Goal: Information Seeking & Learning: Learn about a topic

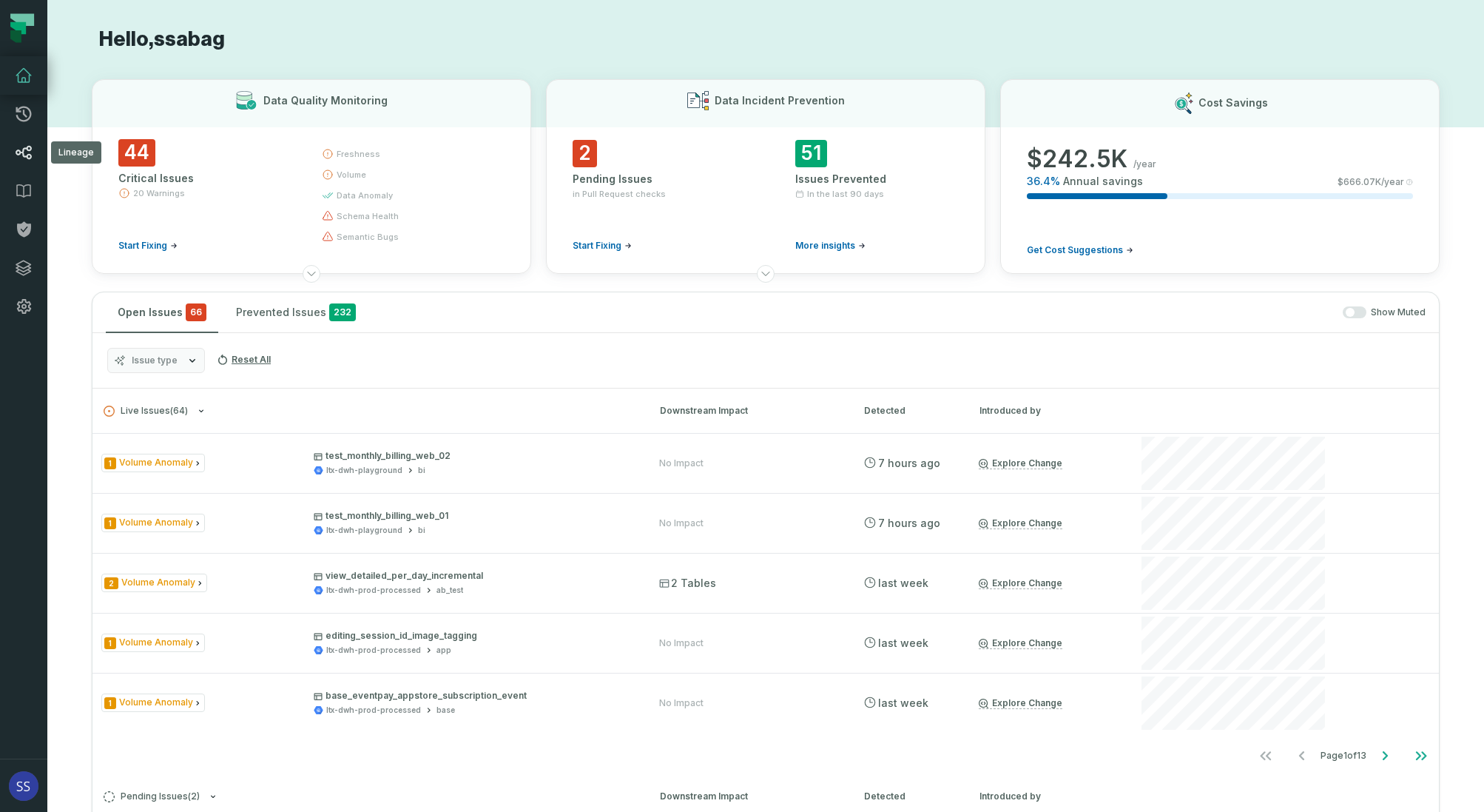
click at [25, 148] on icon at bounding box center [23, 153] width 16 height 14
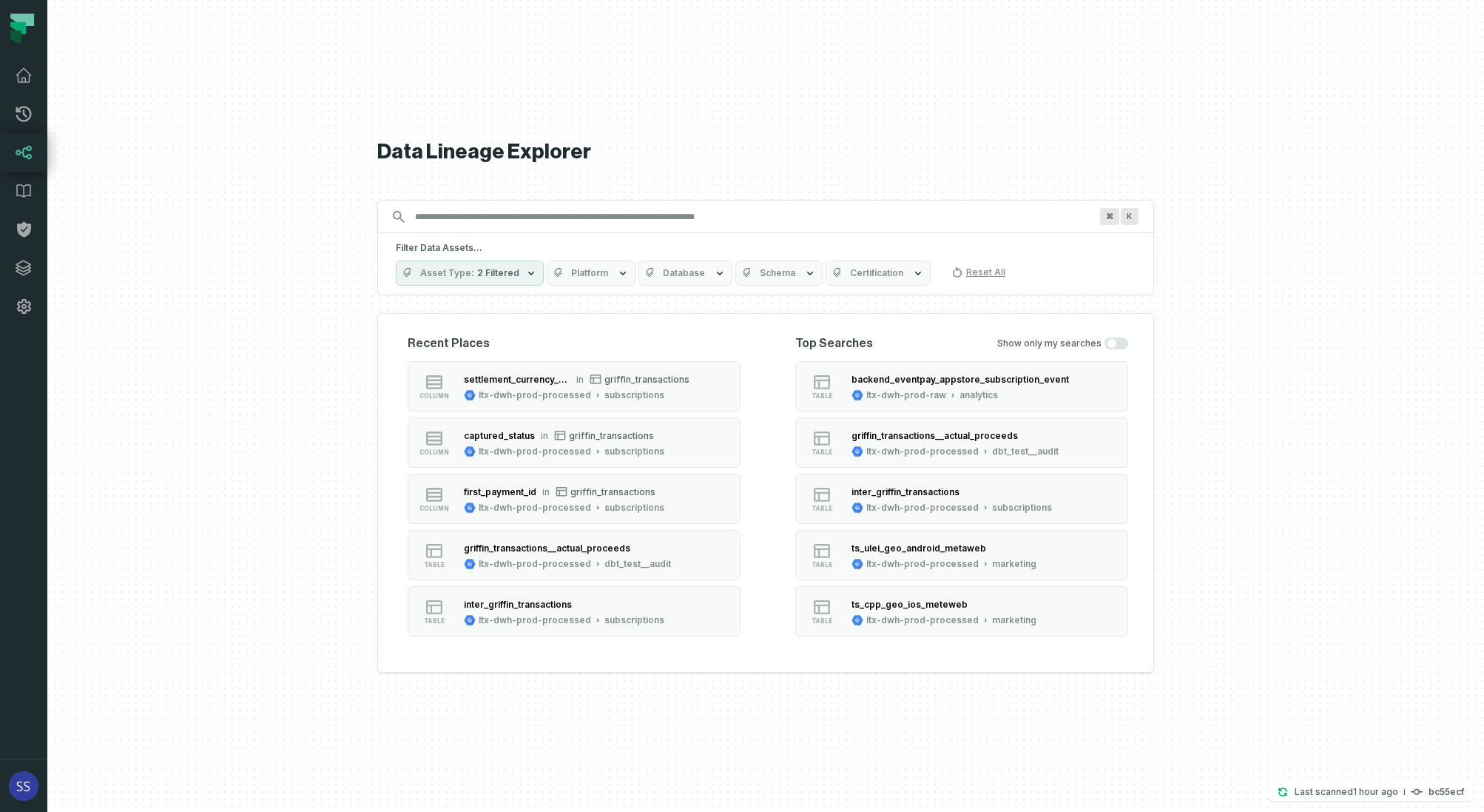
click at [571, 227] on input "Discovery Provider cmdk menu" at bounding box center [753, 217] width 692 height 24
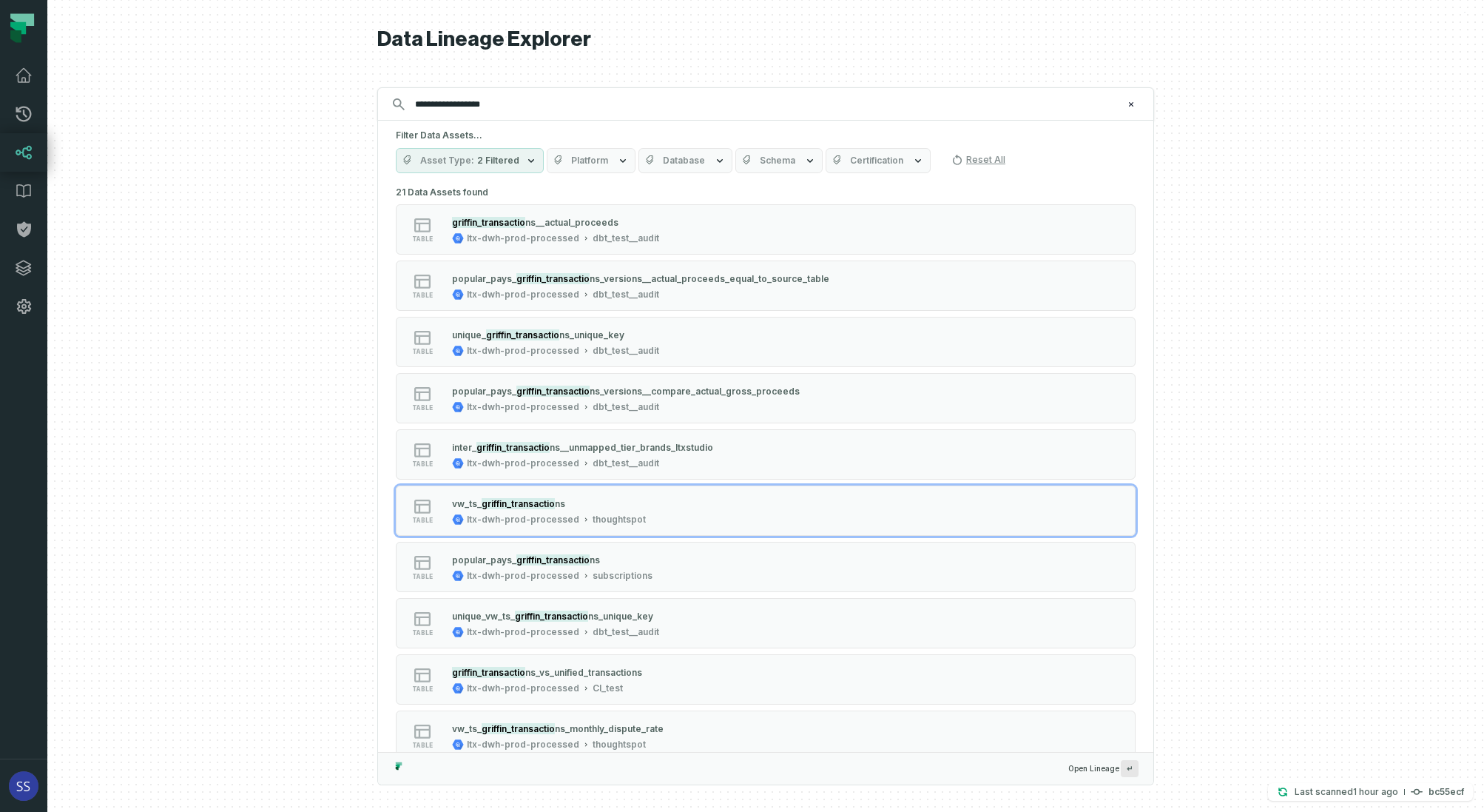
type input "**********"
click at [681, 509] on div "table vw_ ts_ griffin_transactio ns ltx-dwh-prod-processed thoughtspot" at bounding box center [584, 510] width 370 height 30
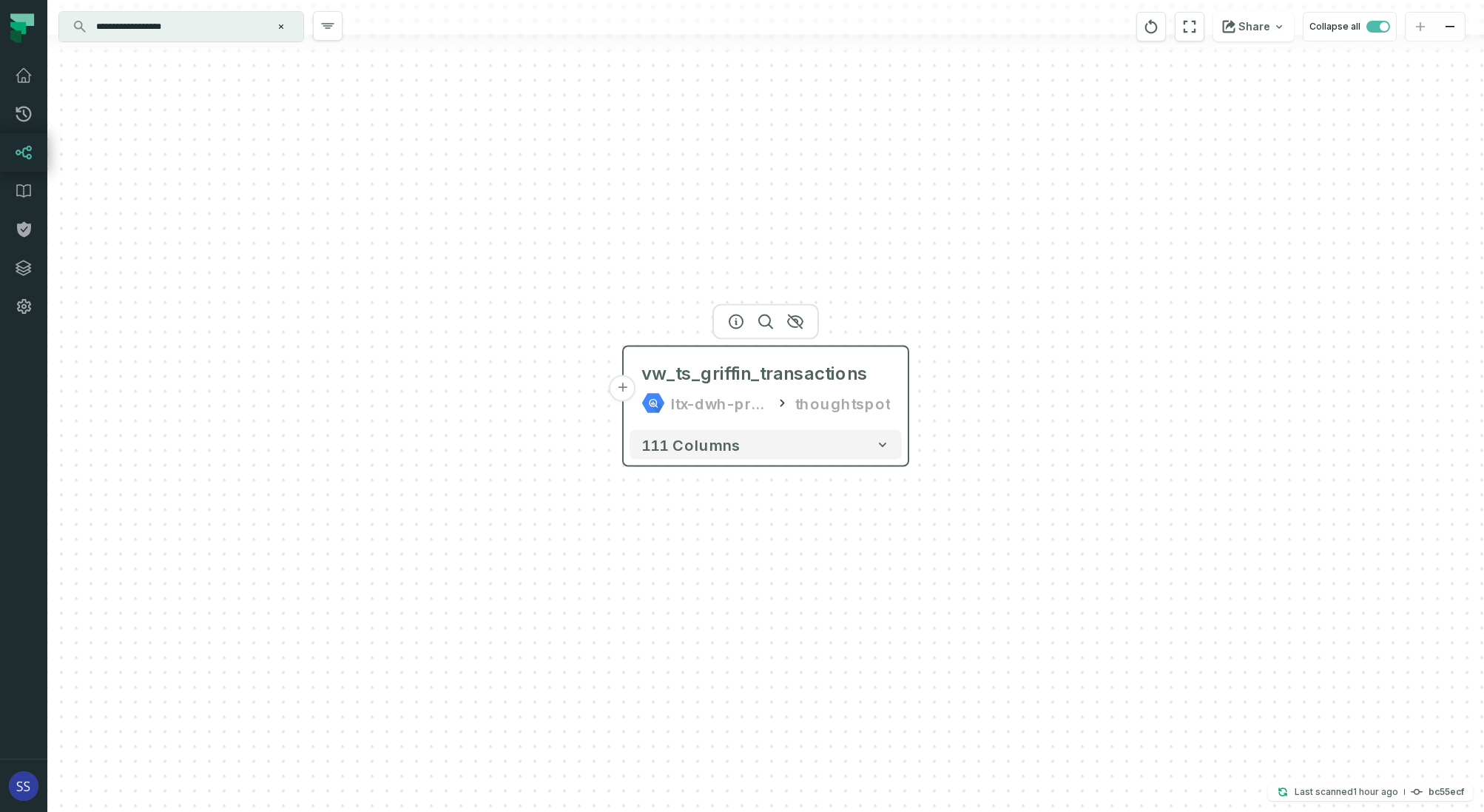
click at [630, 398] on button "+" at bounding box center [623, 388] width 26 height 26
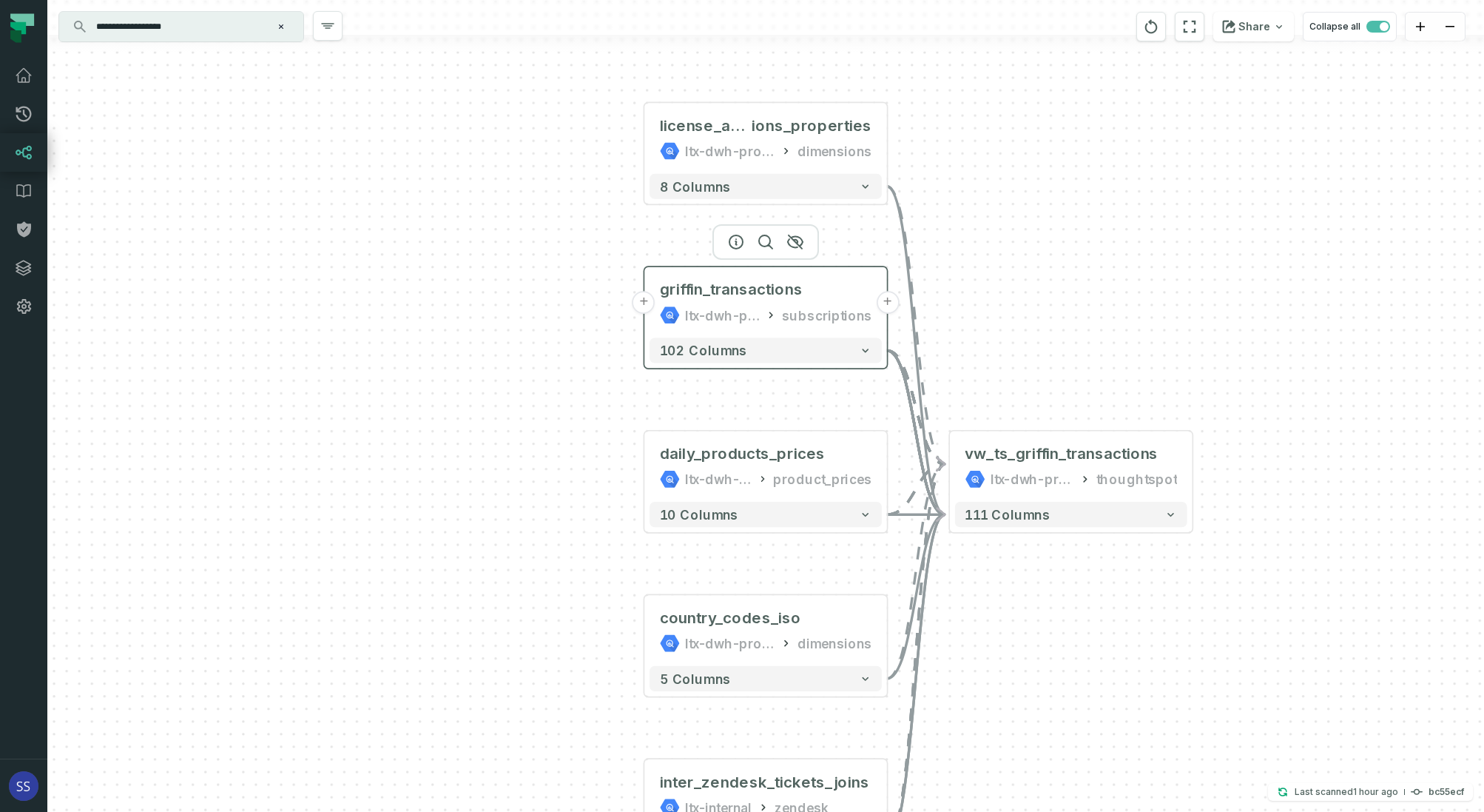
click at [889, 304] on button "+" at bounding box center [888, 302] width 23 height 23
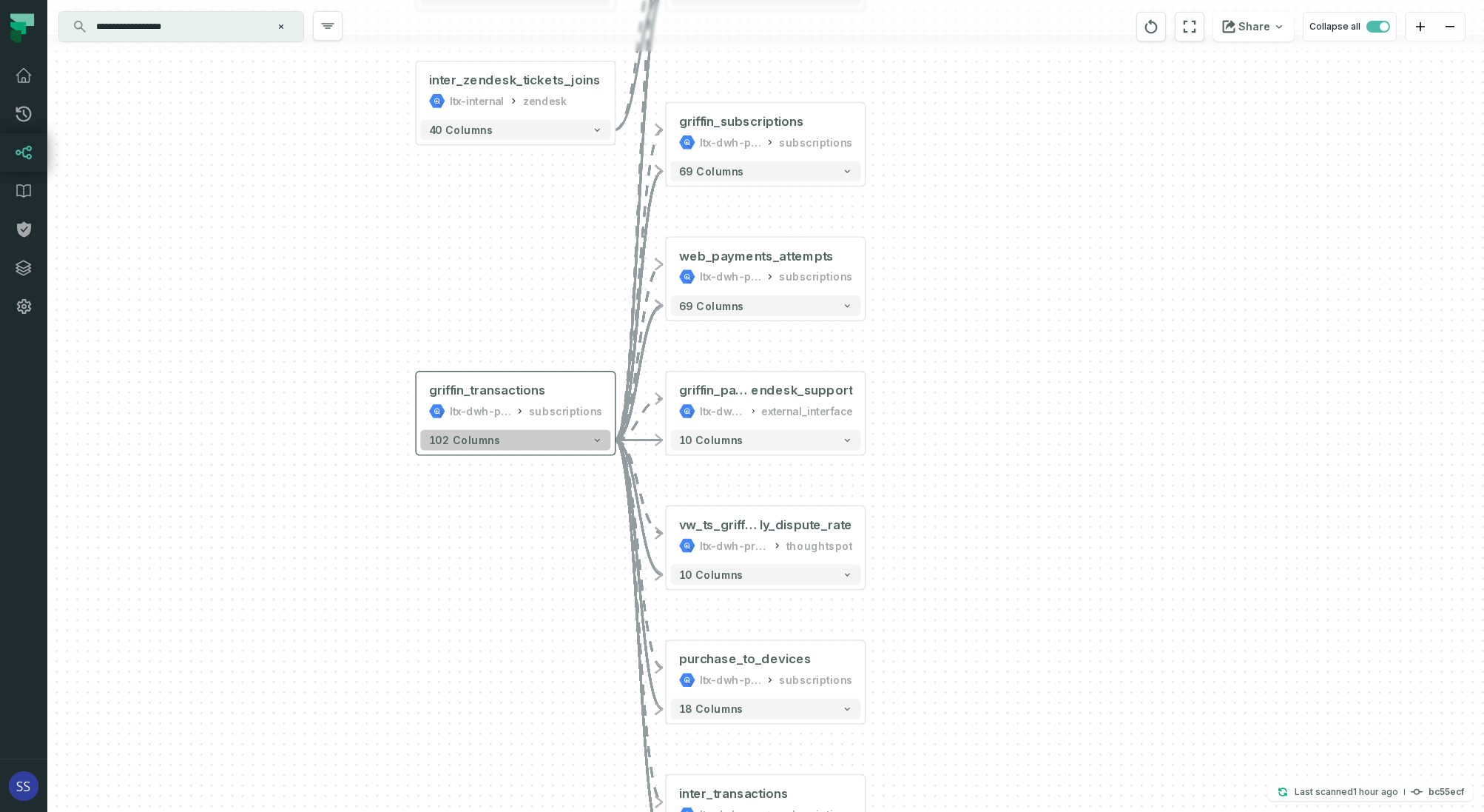
click at [605, 437] on button "102 columns" at bounding box center [515, 440] width 190 height 20
click at [598, 440] on icon "button" at bounding box center [596, 440] width 5 height 3
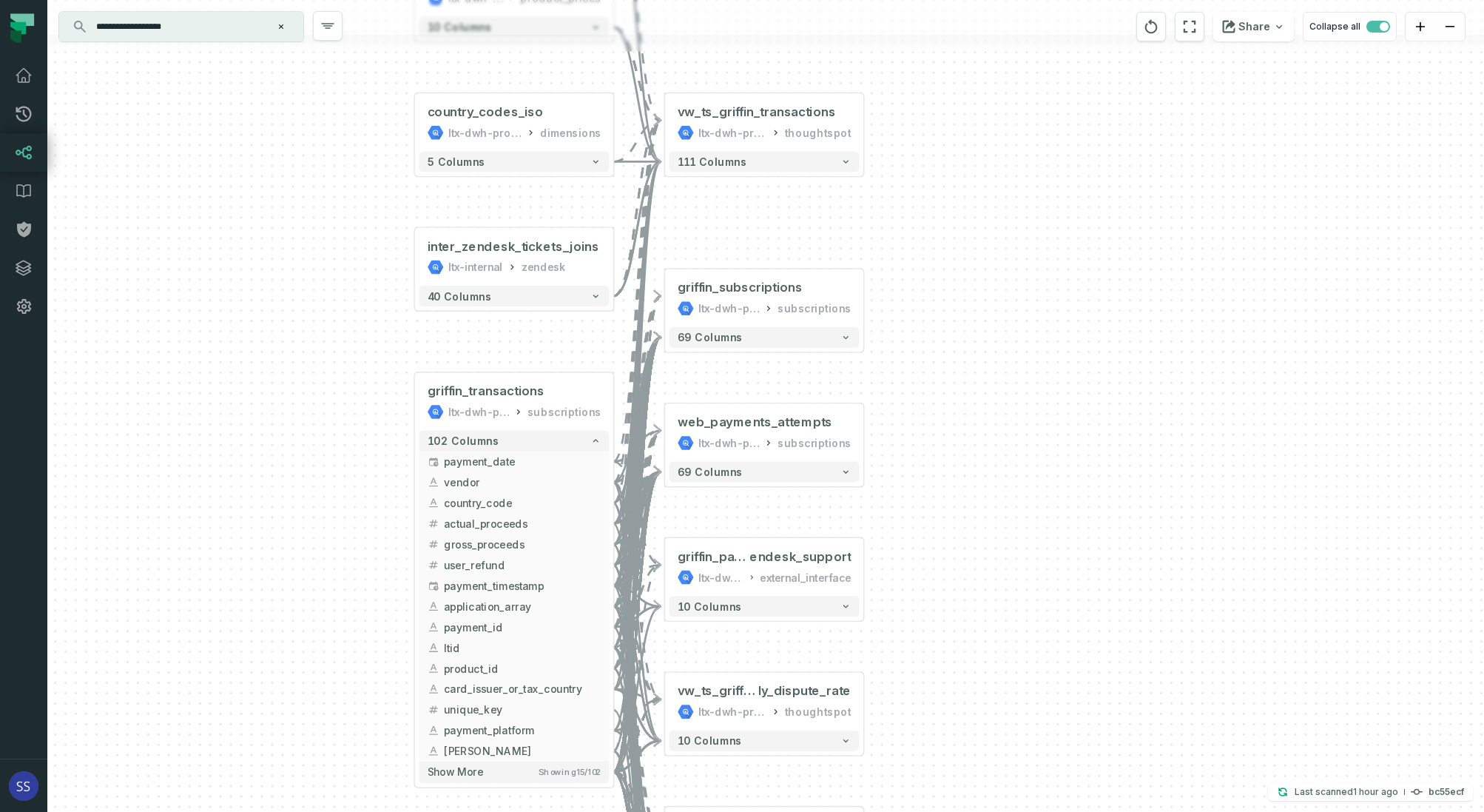
click at [193, 26] on input "**********" at bounding box center [180, 26] width 185 height 24
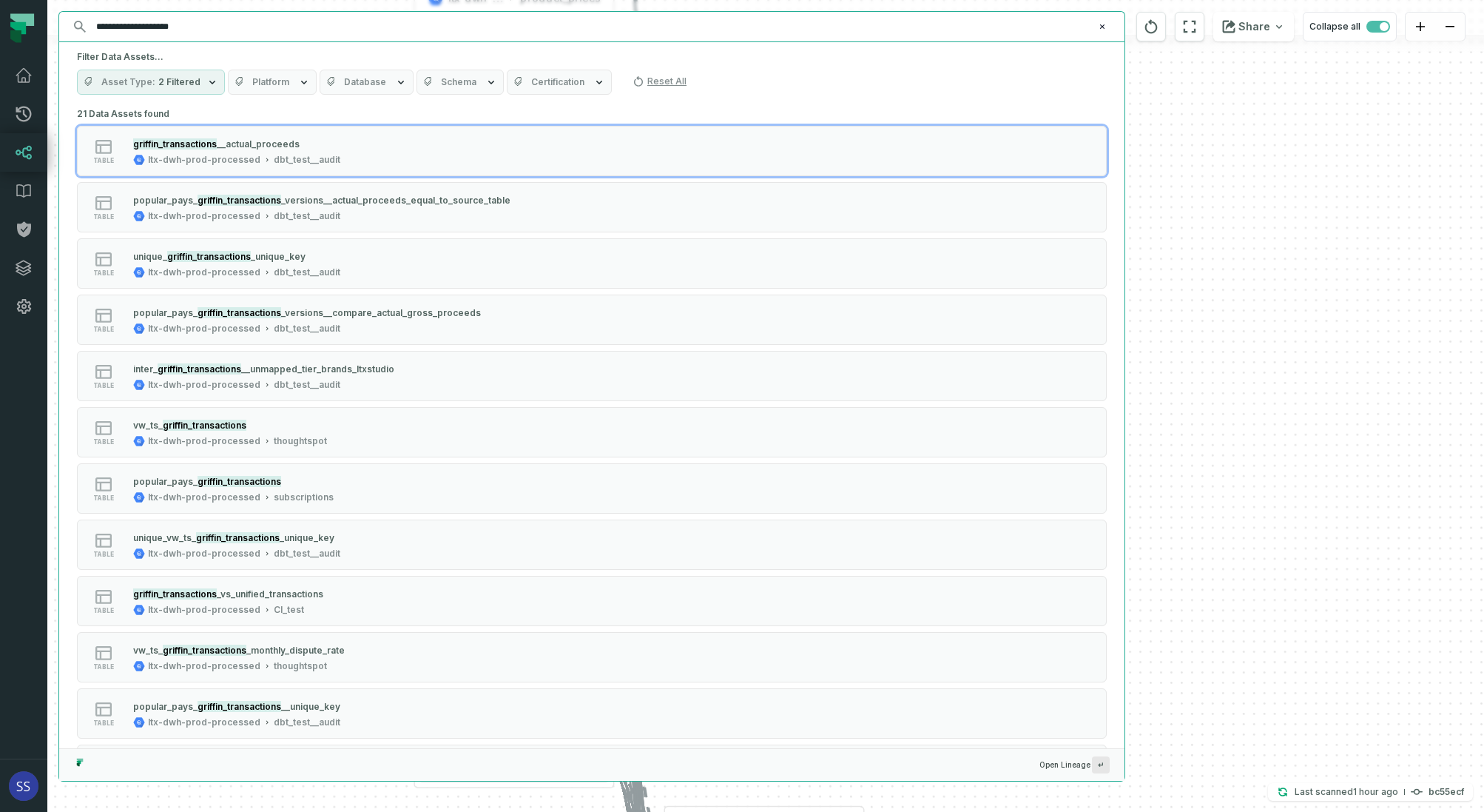
type input "**********"
click at [187, 72] on button "Asset Type 2 Filtered" at bounding box center [151, 82] width 148 height 25
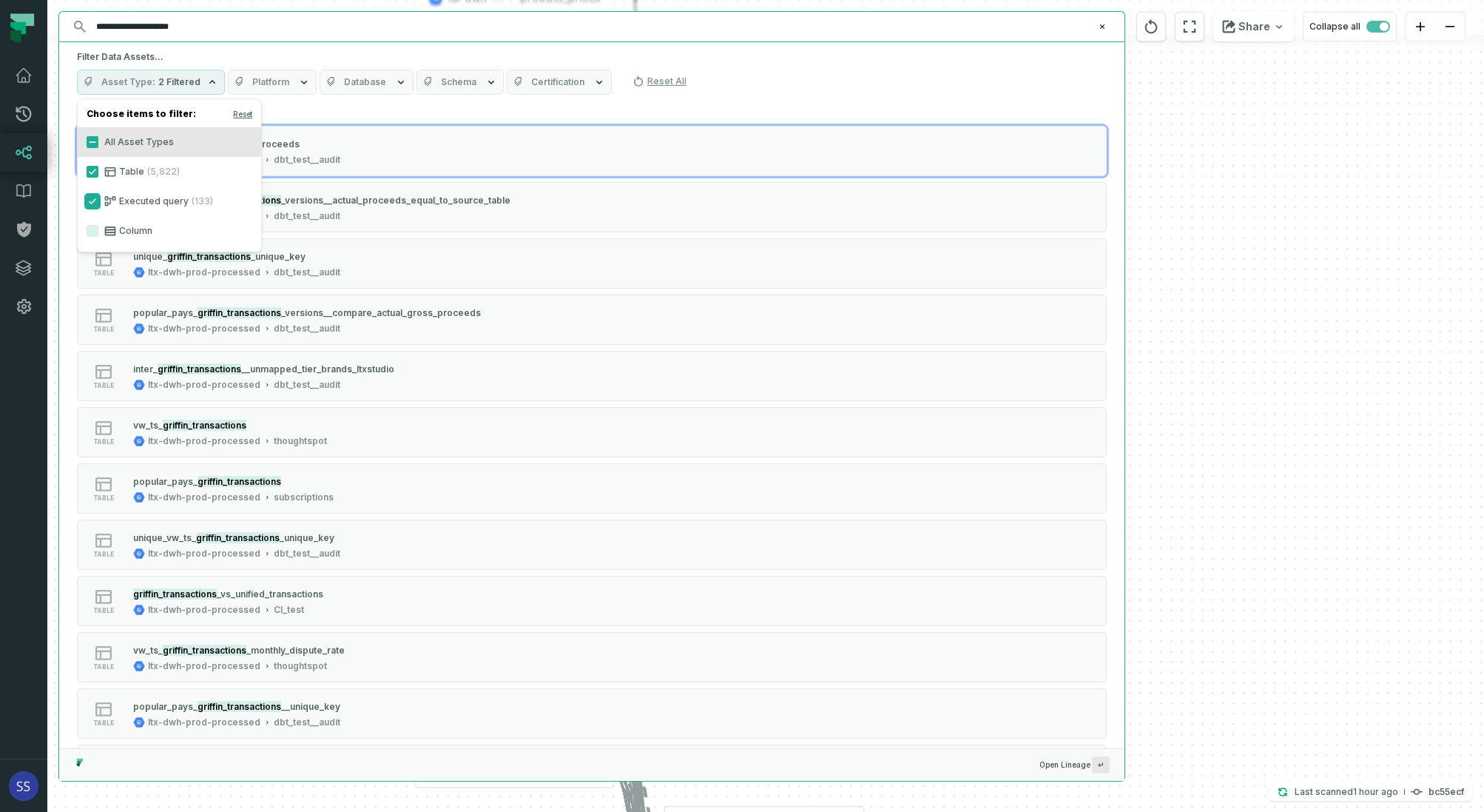
click at [93, 199] on button "Executed query (133)" at bounding box center [92, 201] width 12 height 12
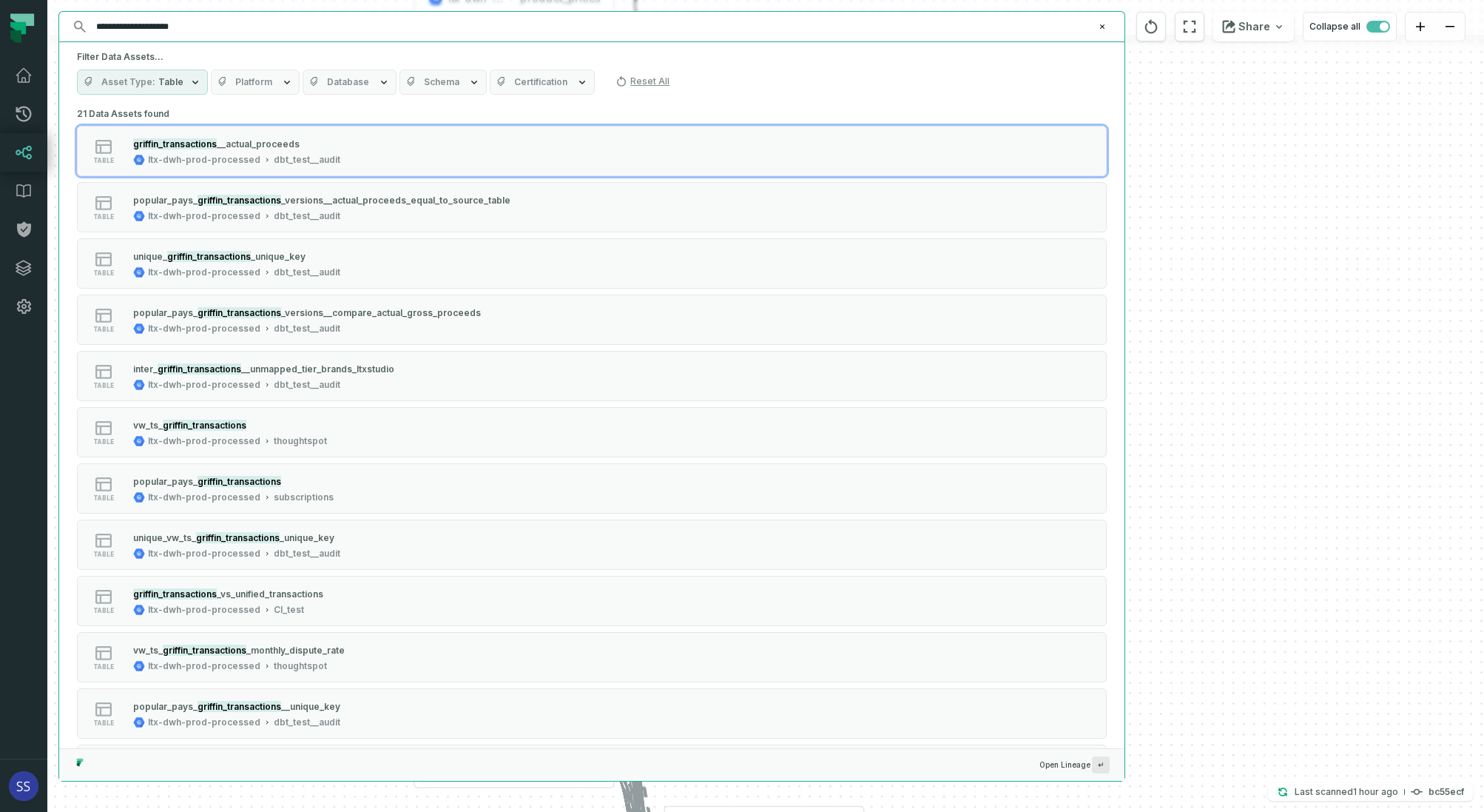
click at [731, 64] on div "Filter Data Assets... Asset Type Table Platform Database Schema Certification R…" at bounding box center [592, 73] width 1066 height 61
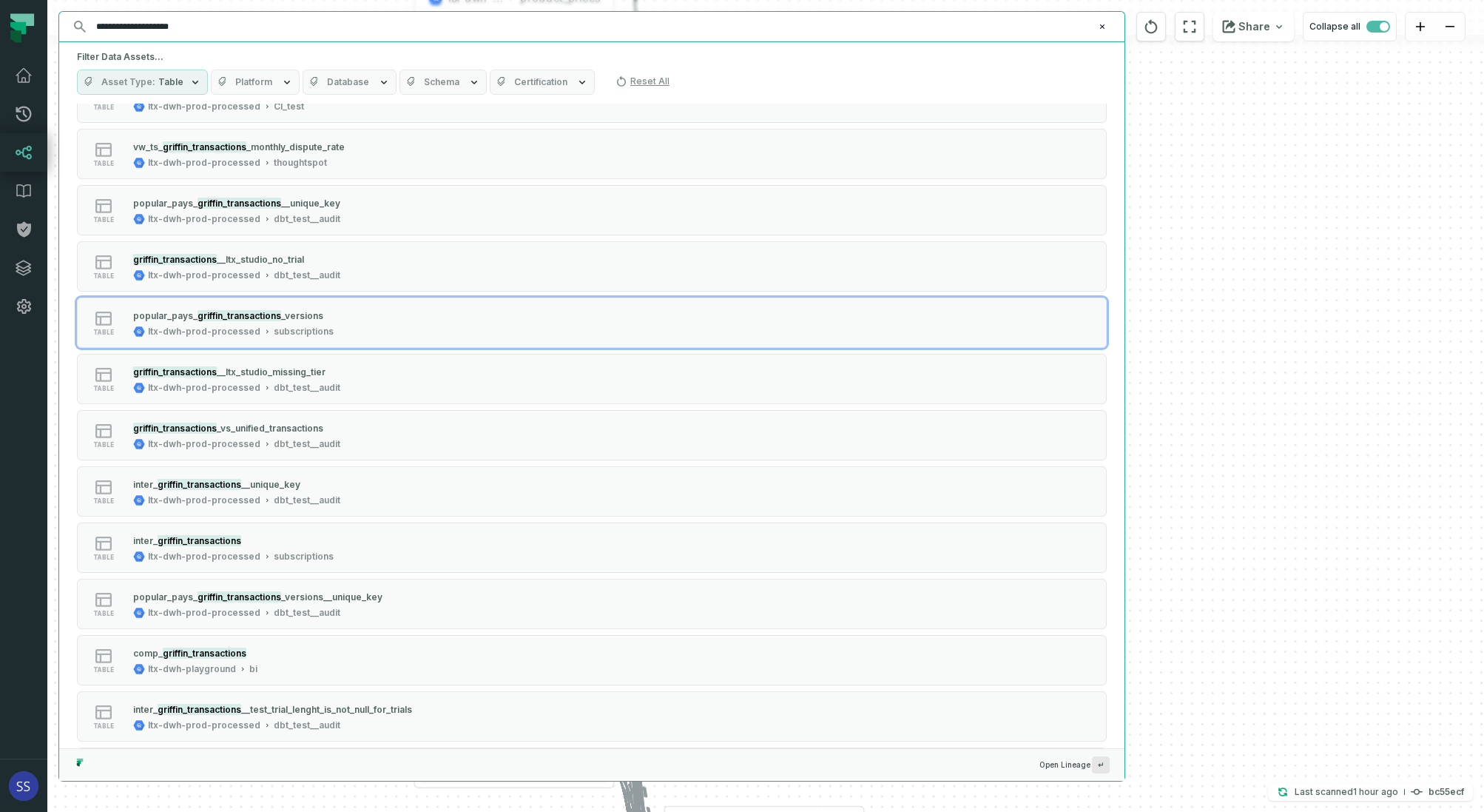
scroll to position [518, 0]
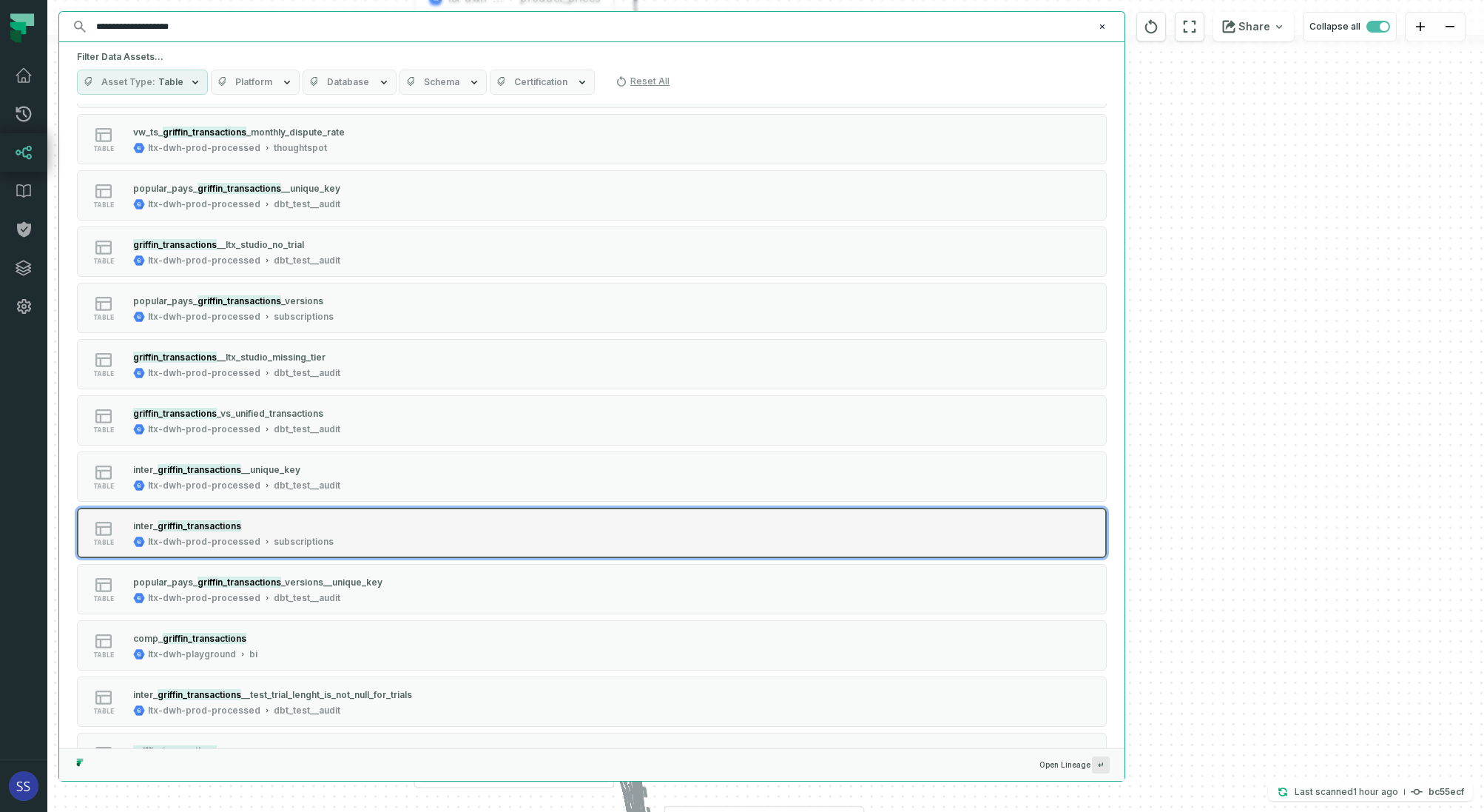
click at [369, 523] on div "table int er_ griffin_transactions ltx-dwh-prod-processed subscriptions" at bounding box center [265, 532] width 370 height 30
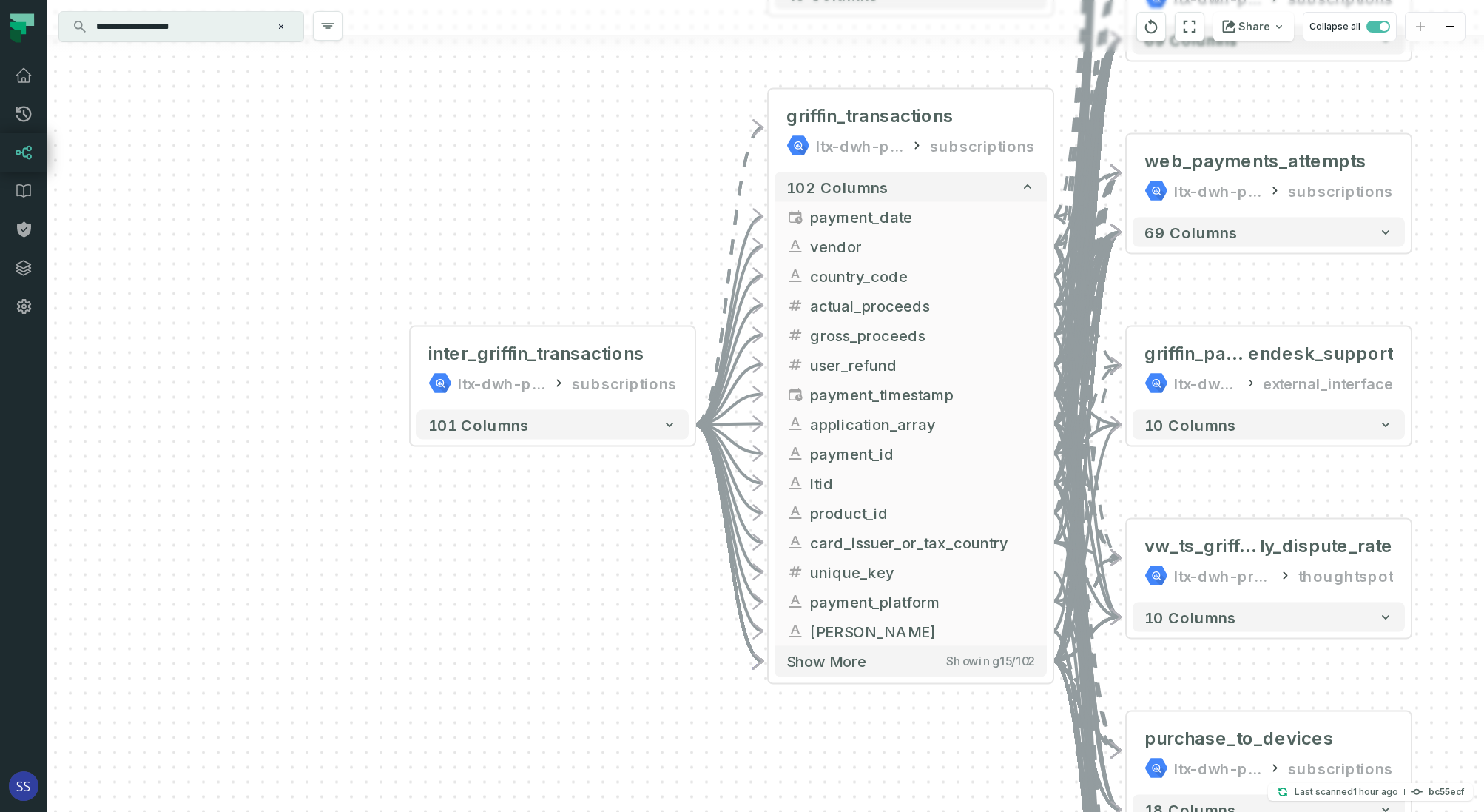
drag, startPoint x: 810, startPoint y: 535, endPoint x: 578, endPoint y: 489, distance: 236.5
click at [578, 489] on div "- griffin_subscriptions ltx-dwh-prod-processed subscriptions + 69 columns + web…" at bounding box center [766, 406] width 1437 height 812
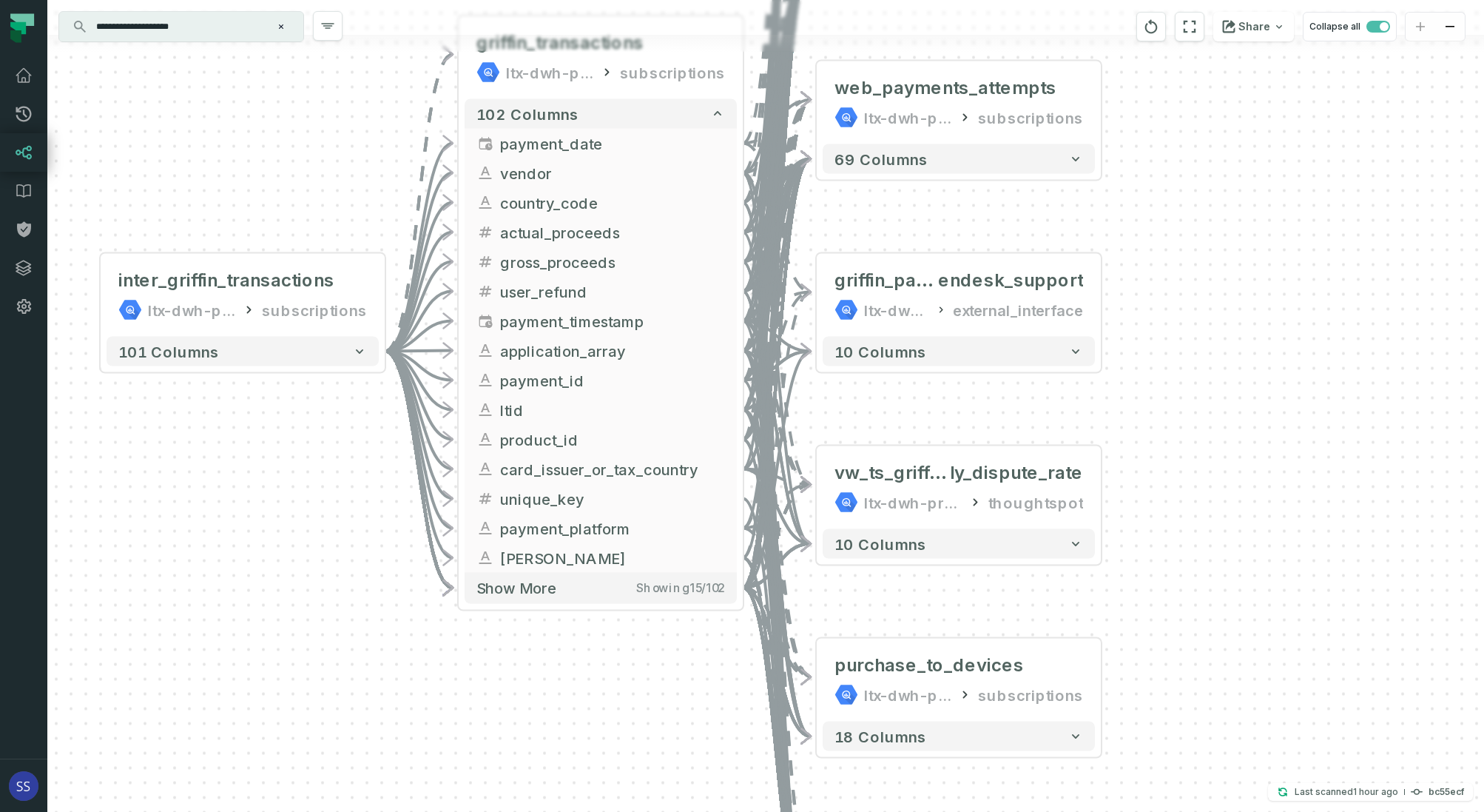
drag, startPoint x: 596, startPoint y: 560, endPoint x: 319, endPoint y: 495, distance: 284.5
click at [319, 496] on div "- griffin_subscriptions ltx-dwh-prod-processed subscriptions + 69 columns + web…" at bounding box center [766, 406] width 1437 height 812
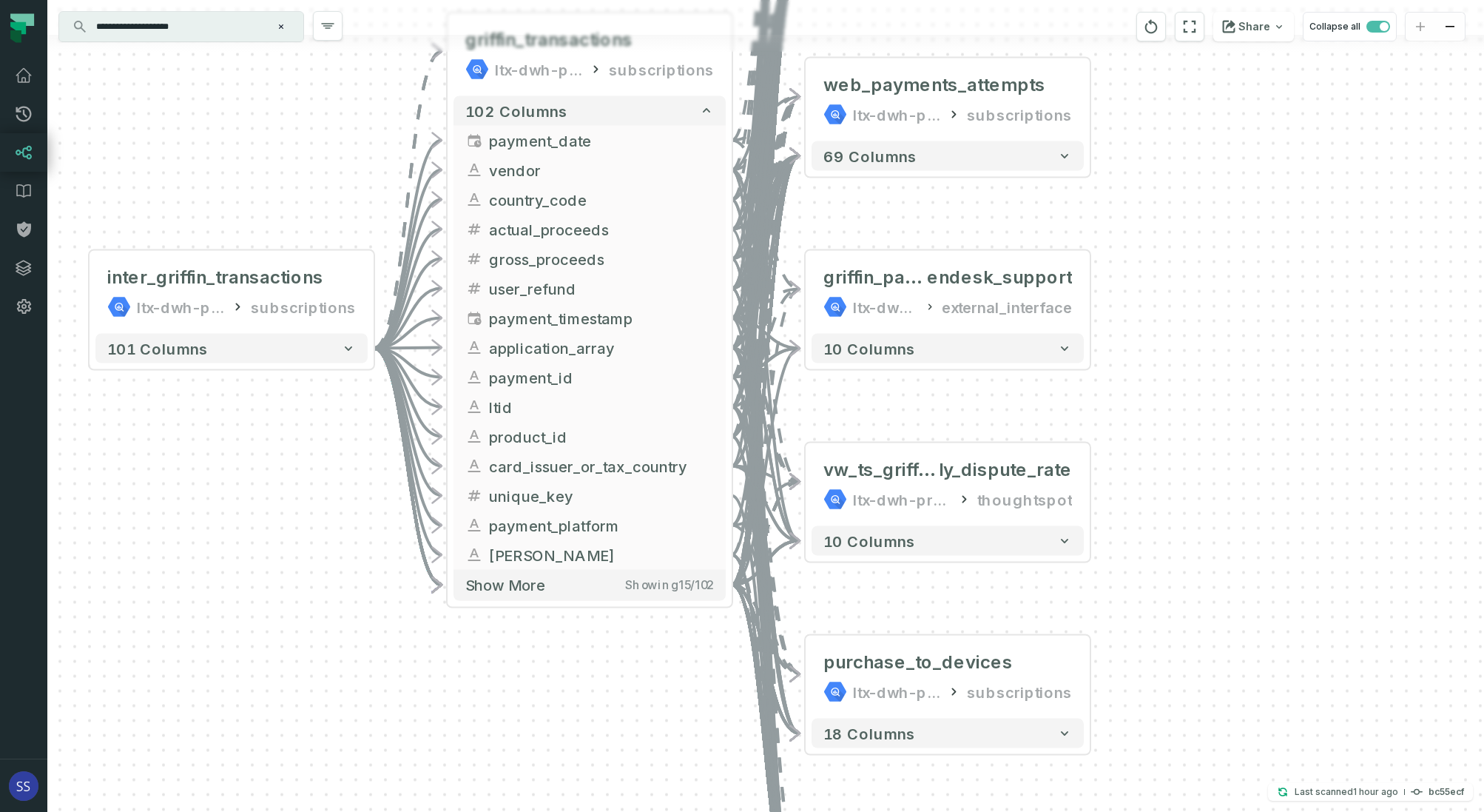
click at [1158, 29] on icon "reset" at bounding box center [1151, 26] width 16 height 18
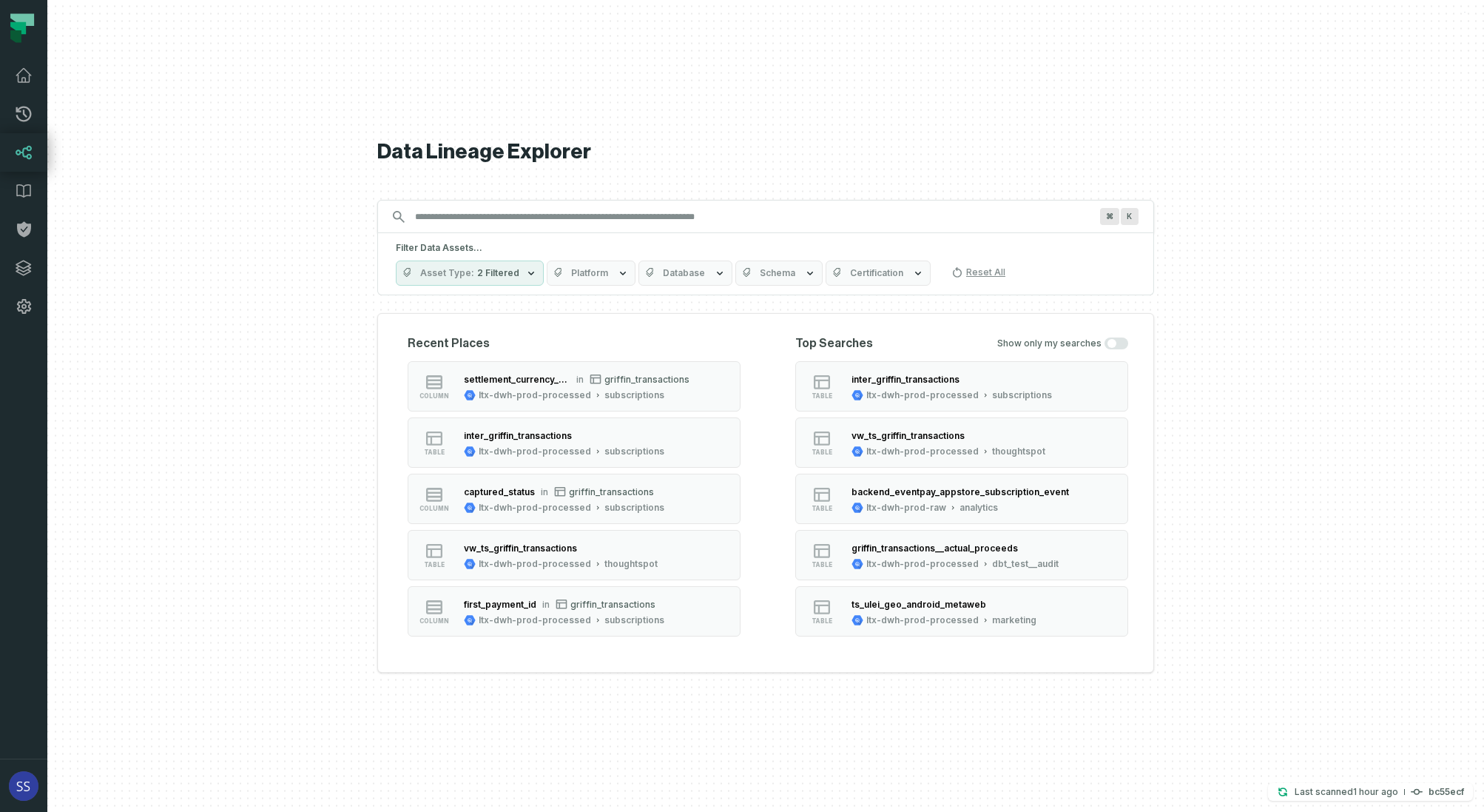
click at [519, 210] on input "Discovery Provider cmdk menu" at bounding box center [753, 217] width 692 height 24
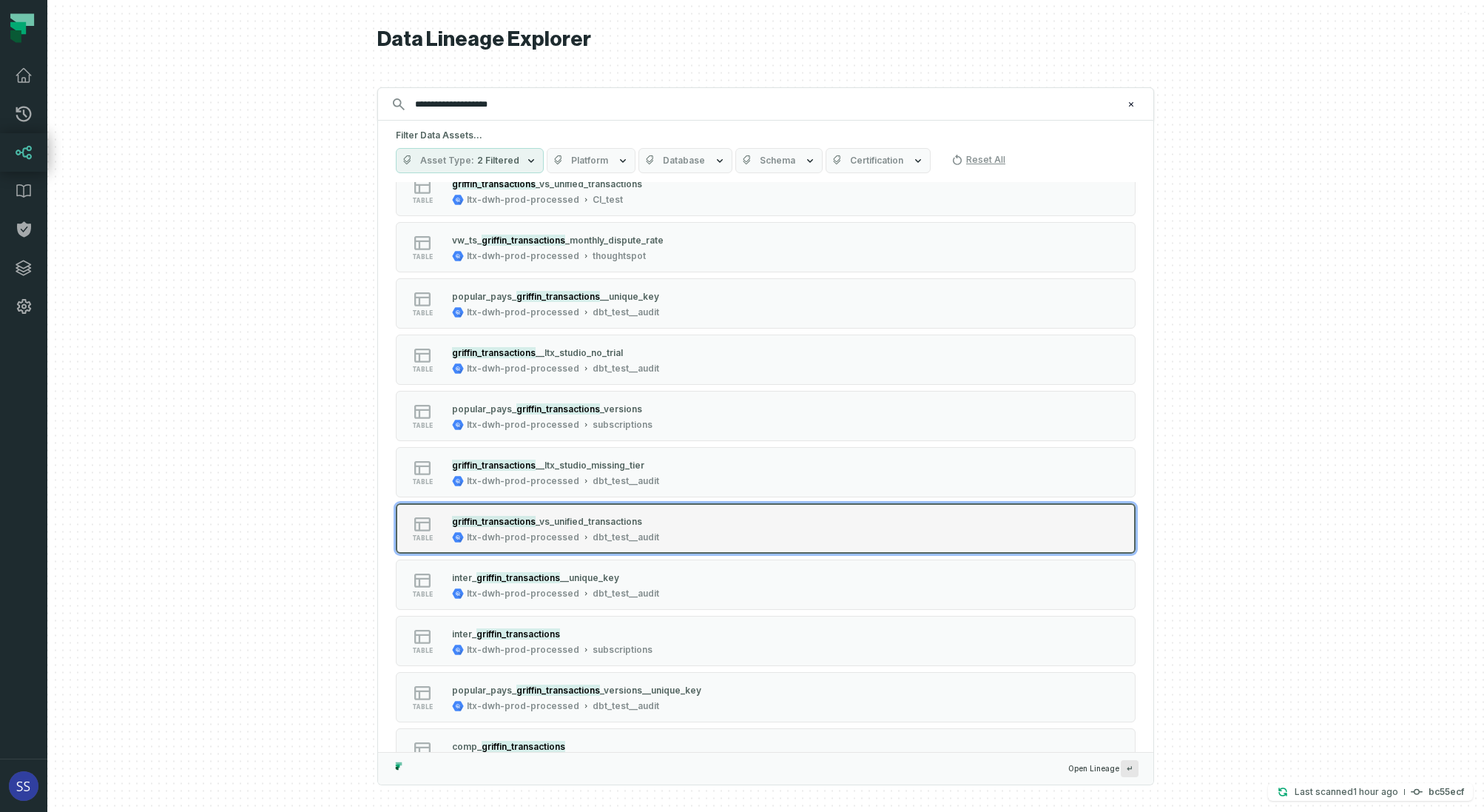
scroll to position [533, 0]
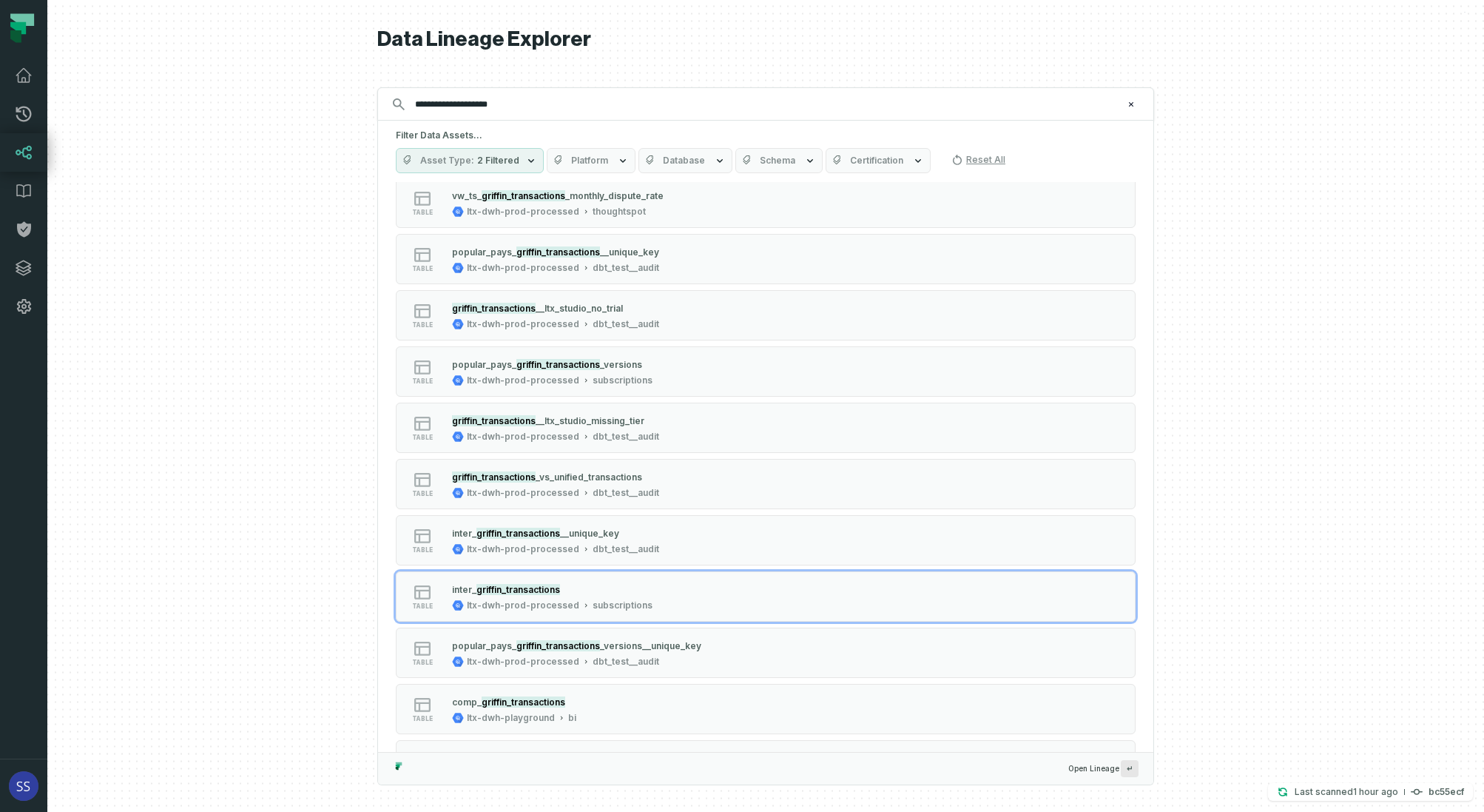
type input "**********"
click at [654, 587] on div "table int er_ griffin_transactions ltx-dwh-prod-processed subscriptions" at bounding box center [584, 596] width 370 height 30
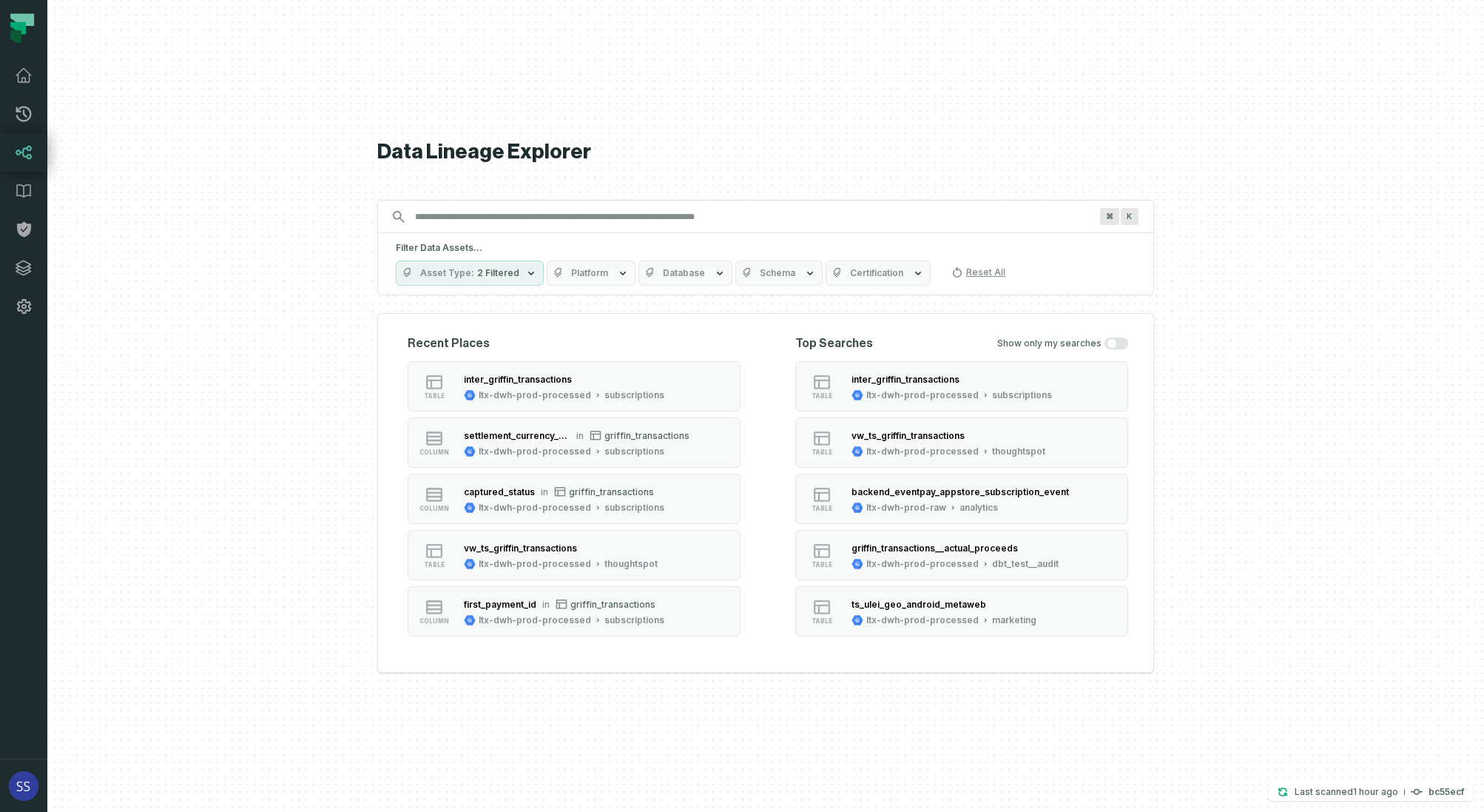
click at [496, 223] on input "Discovery Provider cmdk menu" at bounding box center [753, 217] width 692 height 24
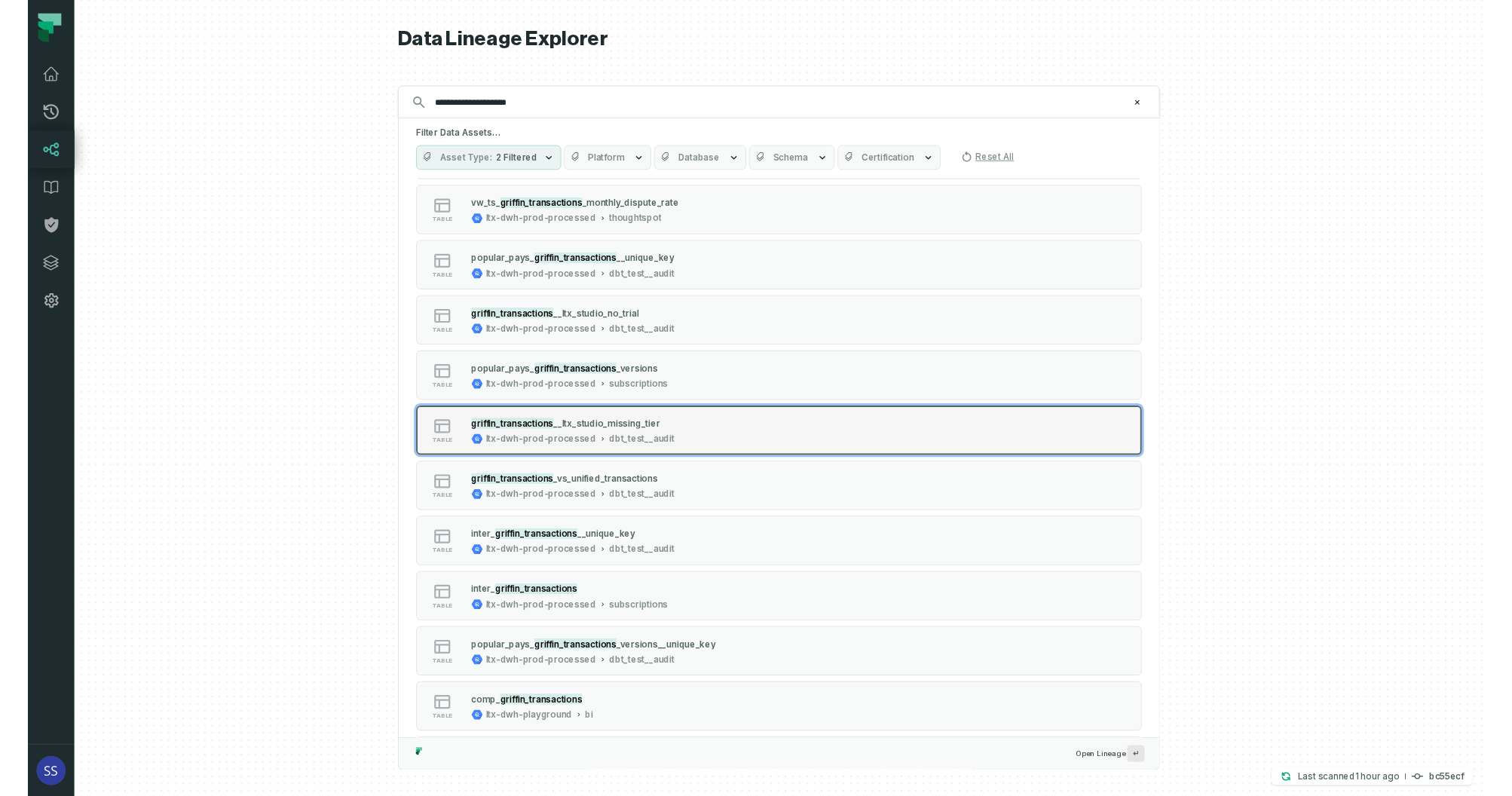
scroll to position [659, 0]
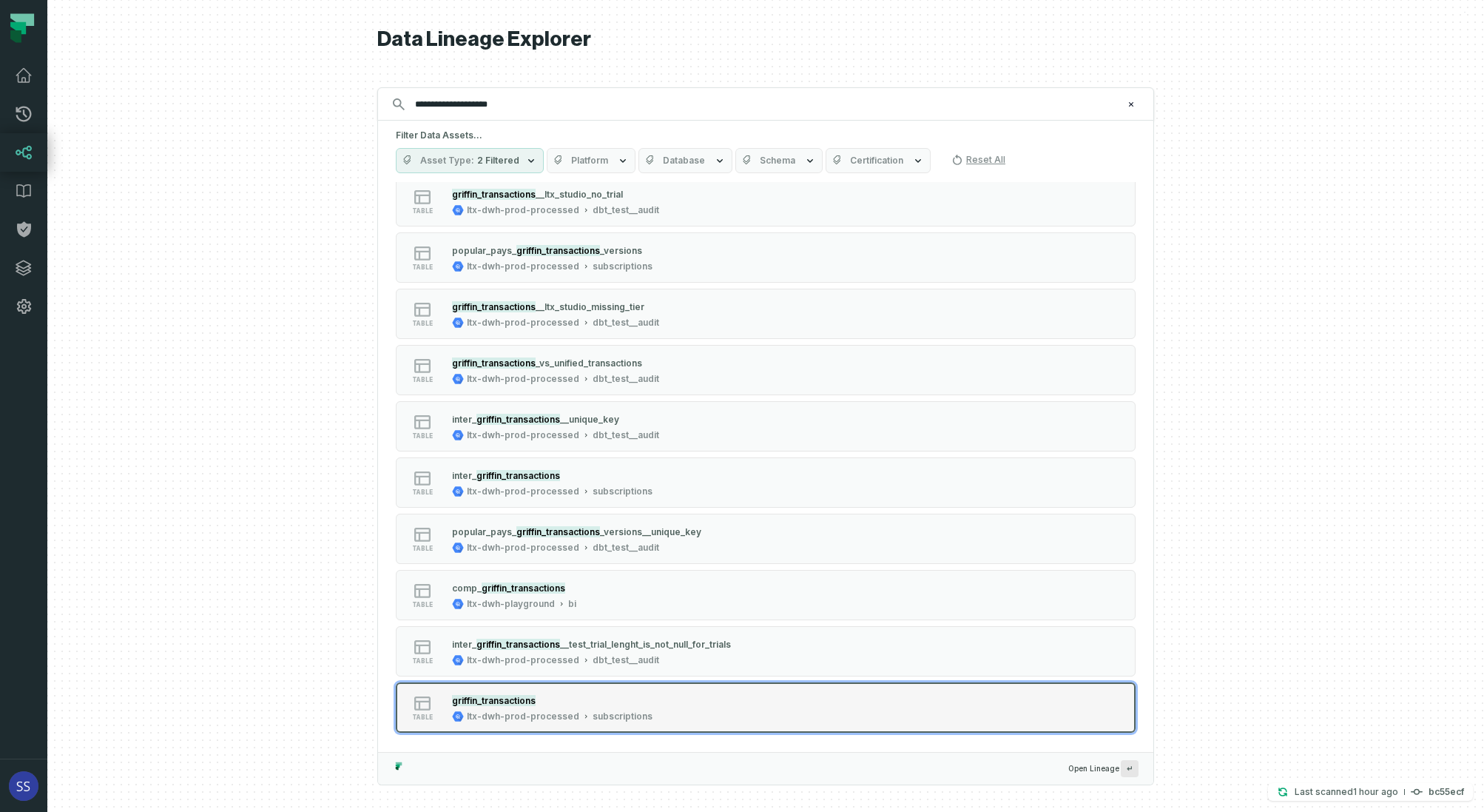
type input "**********"
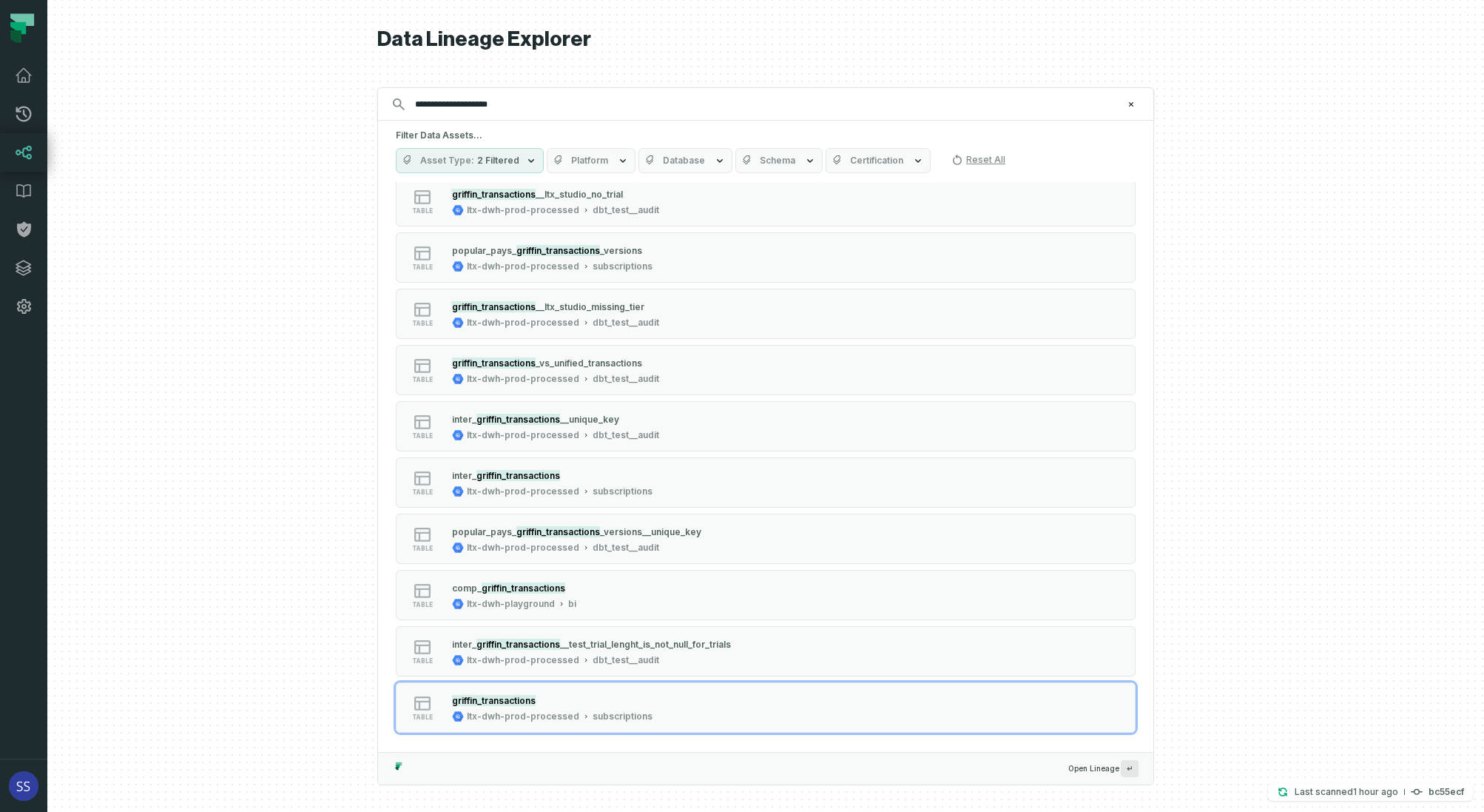
click at [681, 698] on div "table griffin_transactions ltx-dwh-prod-processed subscriptions" at bounding box center [584, 707] width 370 height 30
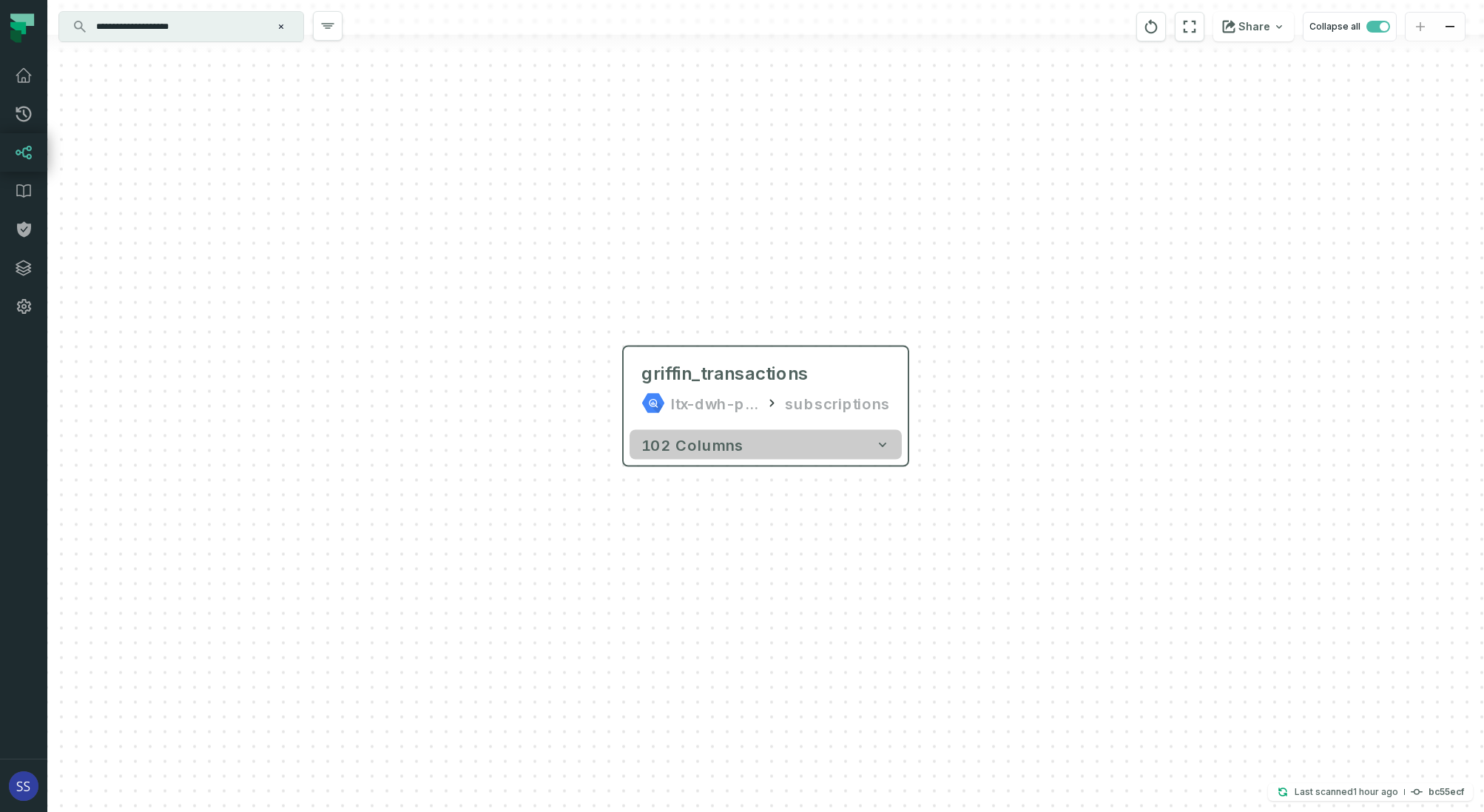
click at [887, 447] on icon "button" at bounding box center [882, 444] width 14 height 14
click at [882, 443] on icon "button" at bounding box center [882, 444] width 14 height 14
click at [728, 450] on span "102 columns" at bounding box center [691, 445] width 102 height 18
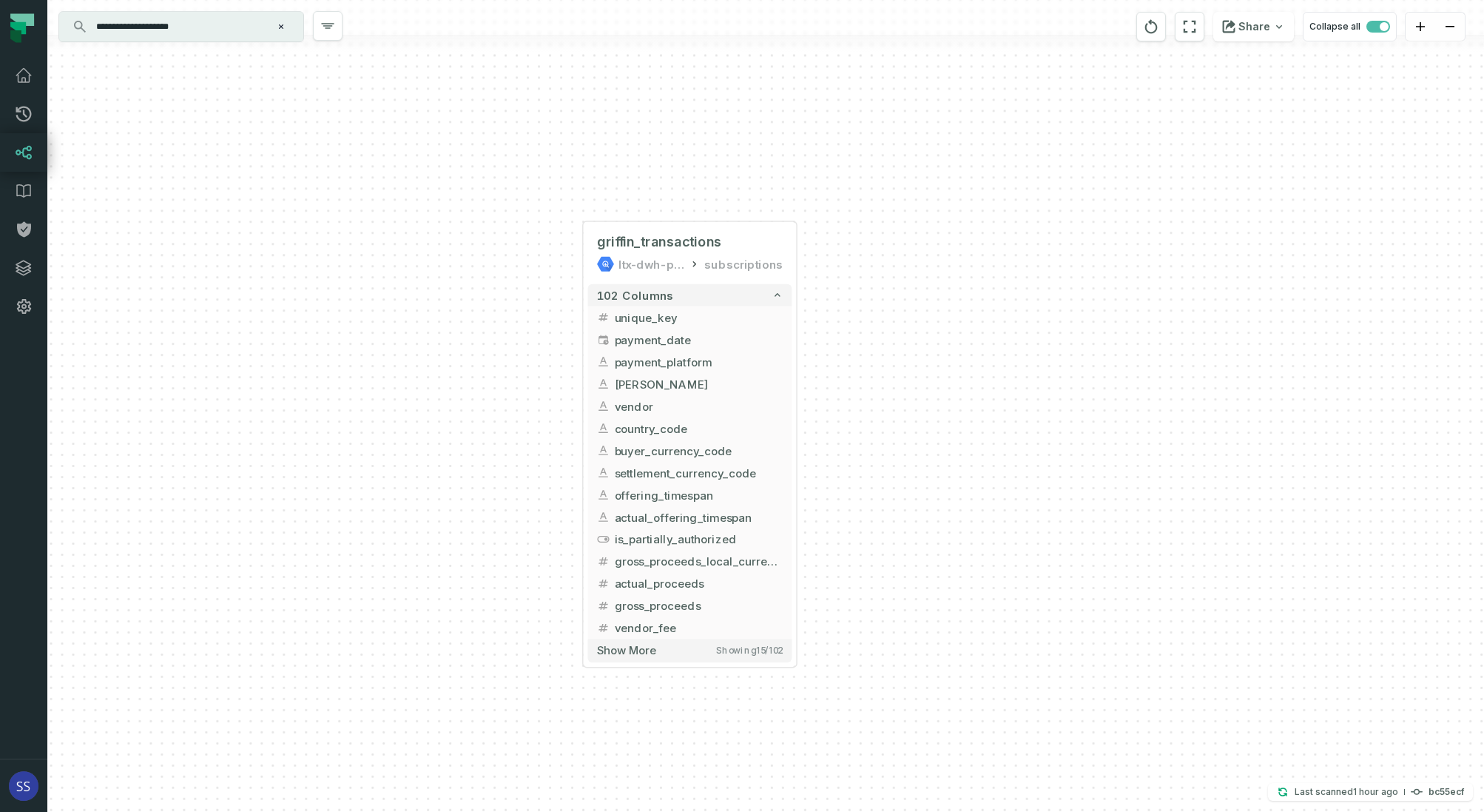
drag, startPoint x: 970, startPoint y: 569, endPoint x: 864, endPoint y: 334, distance: 257.8
click at [865, 333] on div "+ griffin_transactions ltx-dwh-prod-processed subscriptions + 102 columns + uni…" at bounding box center [766, 406] width 1437 height 812
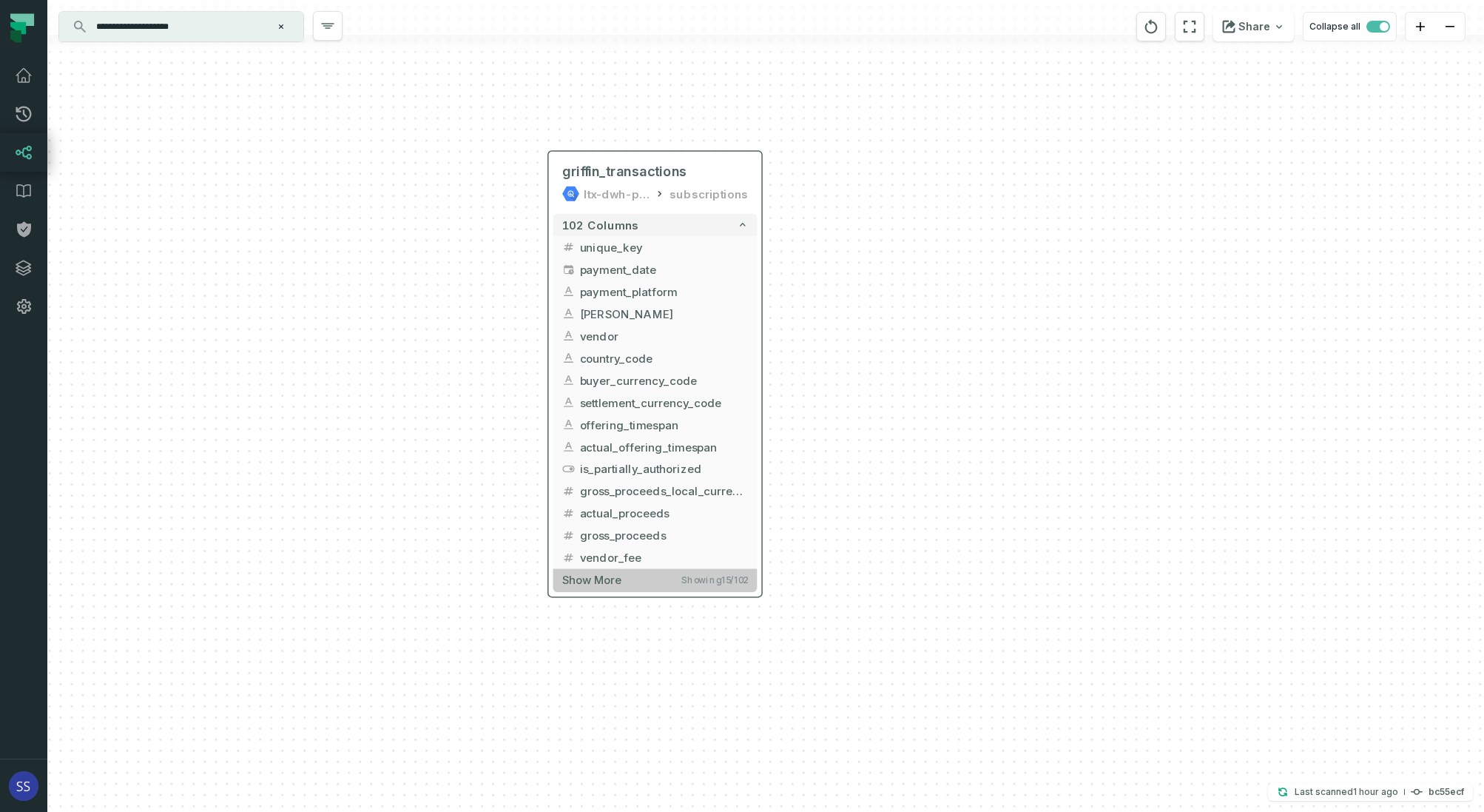
click at [652, 580] on button "Show more Showing 15 / 102" at bounding box center [655, 580] width 204 height 23
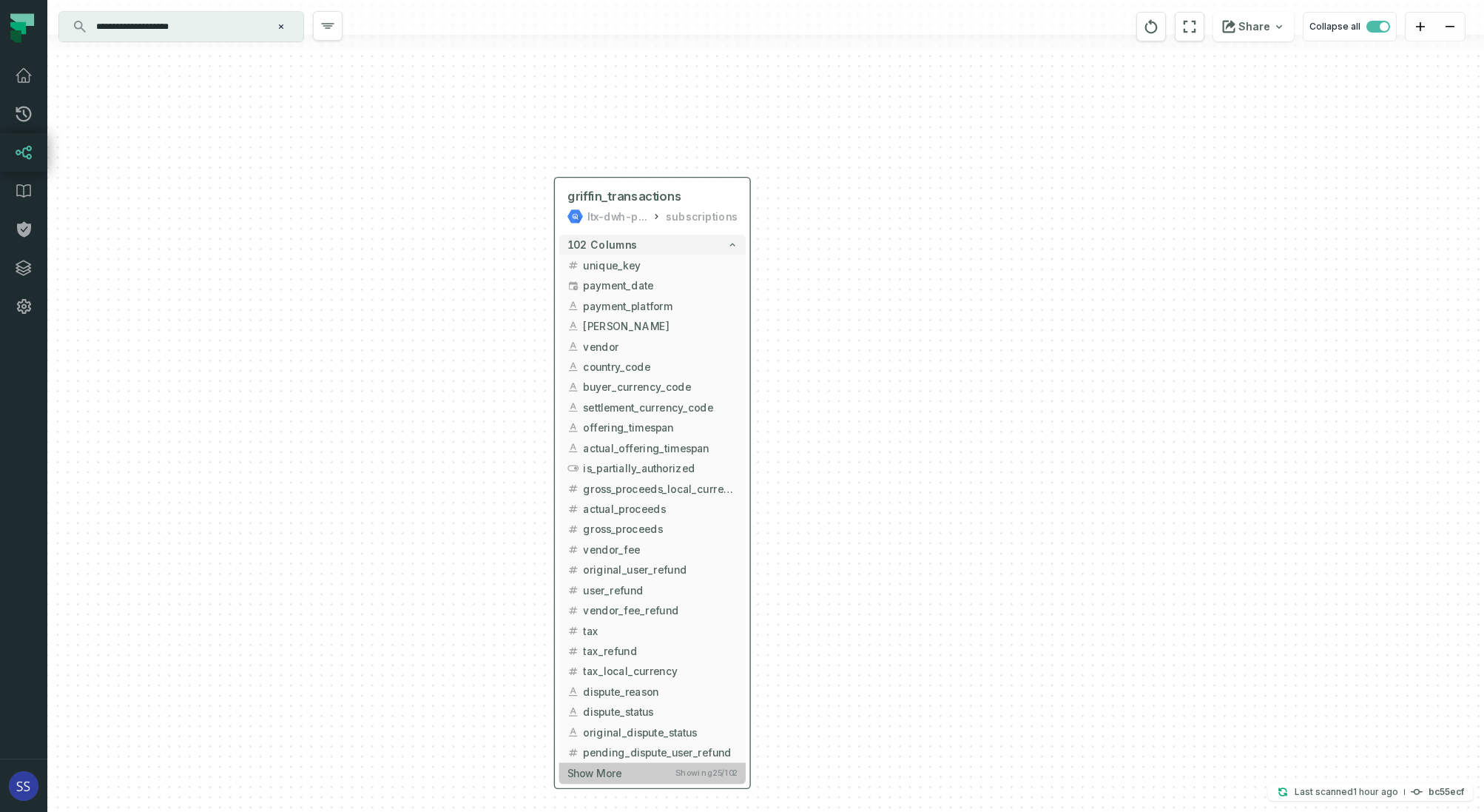
click at [628, 780] on button "Show more Showing 25 / 102" at bounding box center [652, 772] width 187 height 20
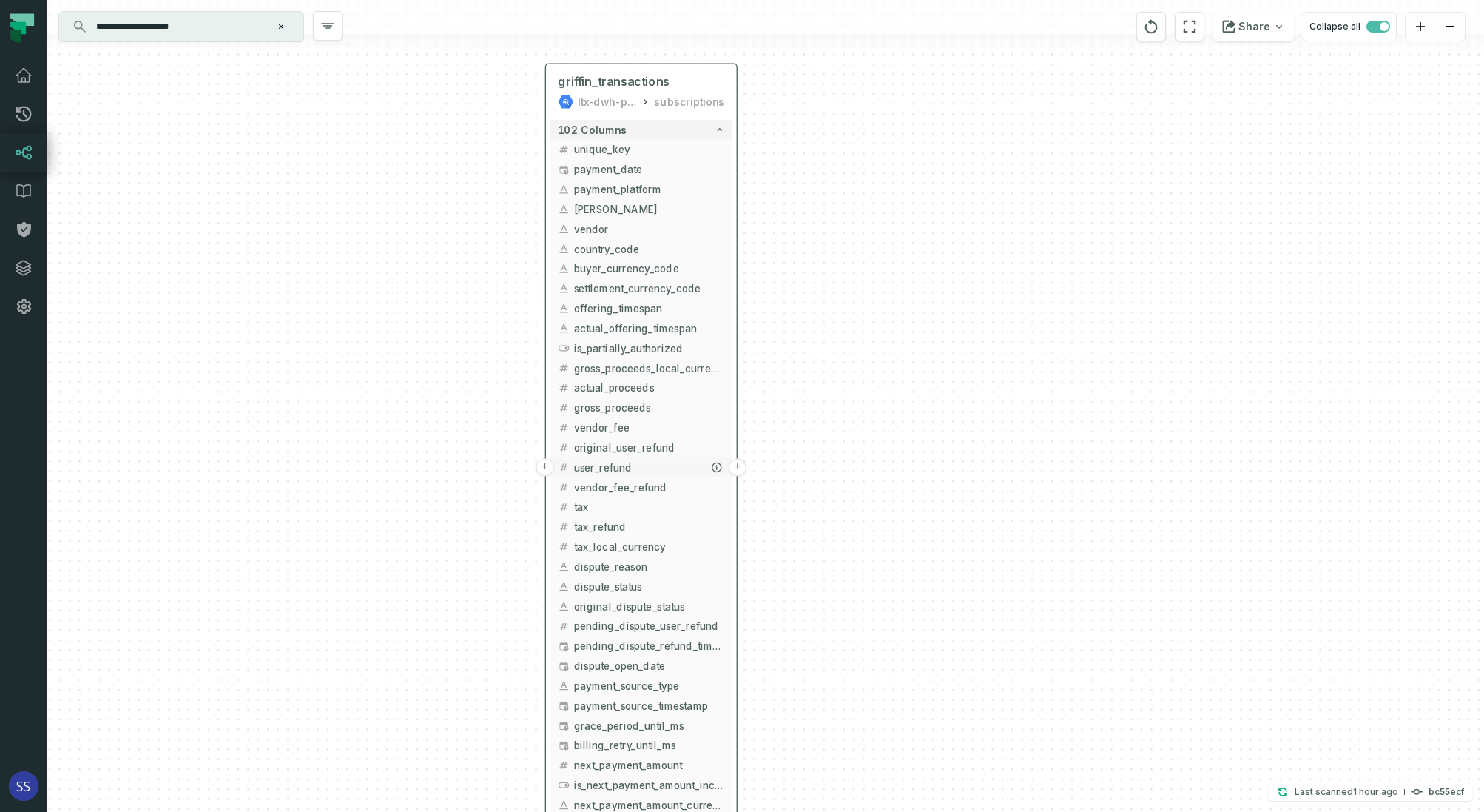
drag, startPoint x: 634, startPoint y: 590, endPoint x: 619, endPoint y: 281, distance: 309.4
click at [619, 460] on span "user_refund" at bounding box center [650, 467] width 151 height 14
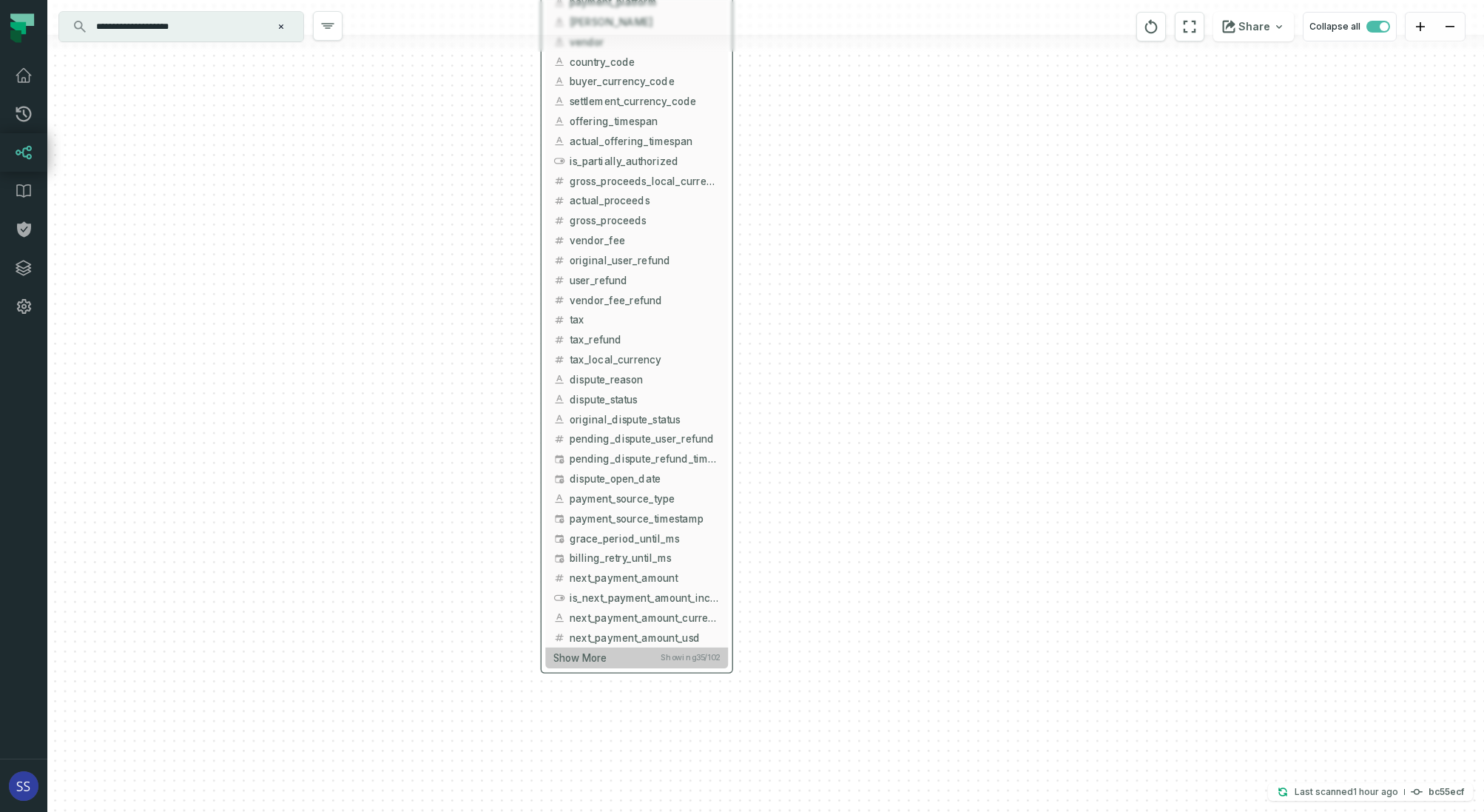
click at [612, 661] on button "Show more Showing 35 / 102" at bounding box center [636, 658] width 182 height 20
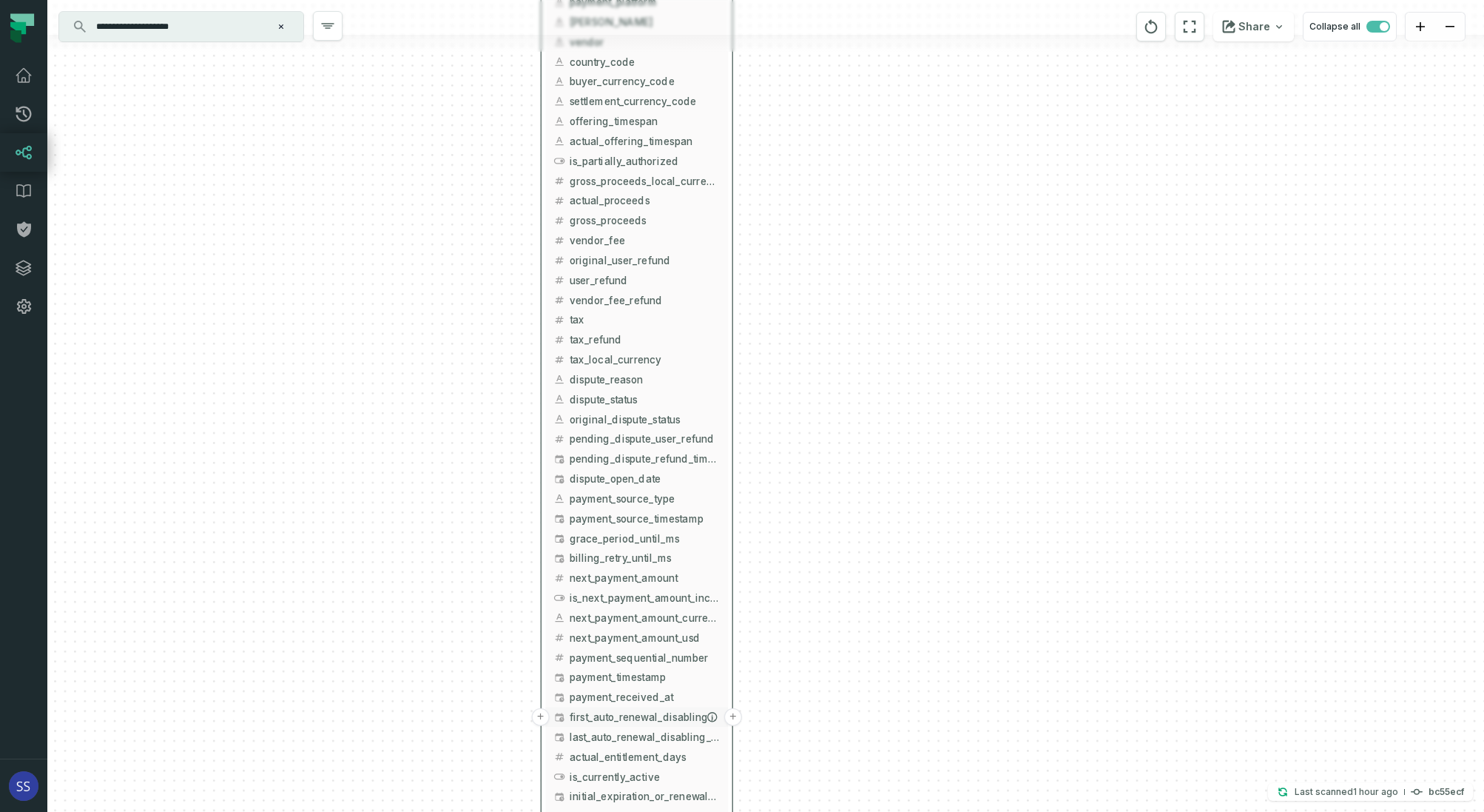
click at [645, 714] on span "first_auto_renewal_disabling_date" at bounding box center [646, 716] width 151 height 14
click at [734, 716] on button "+" at bounding box center [733, 717] width 18 height 18
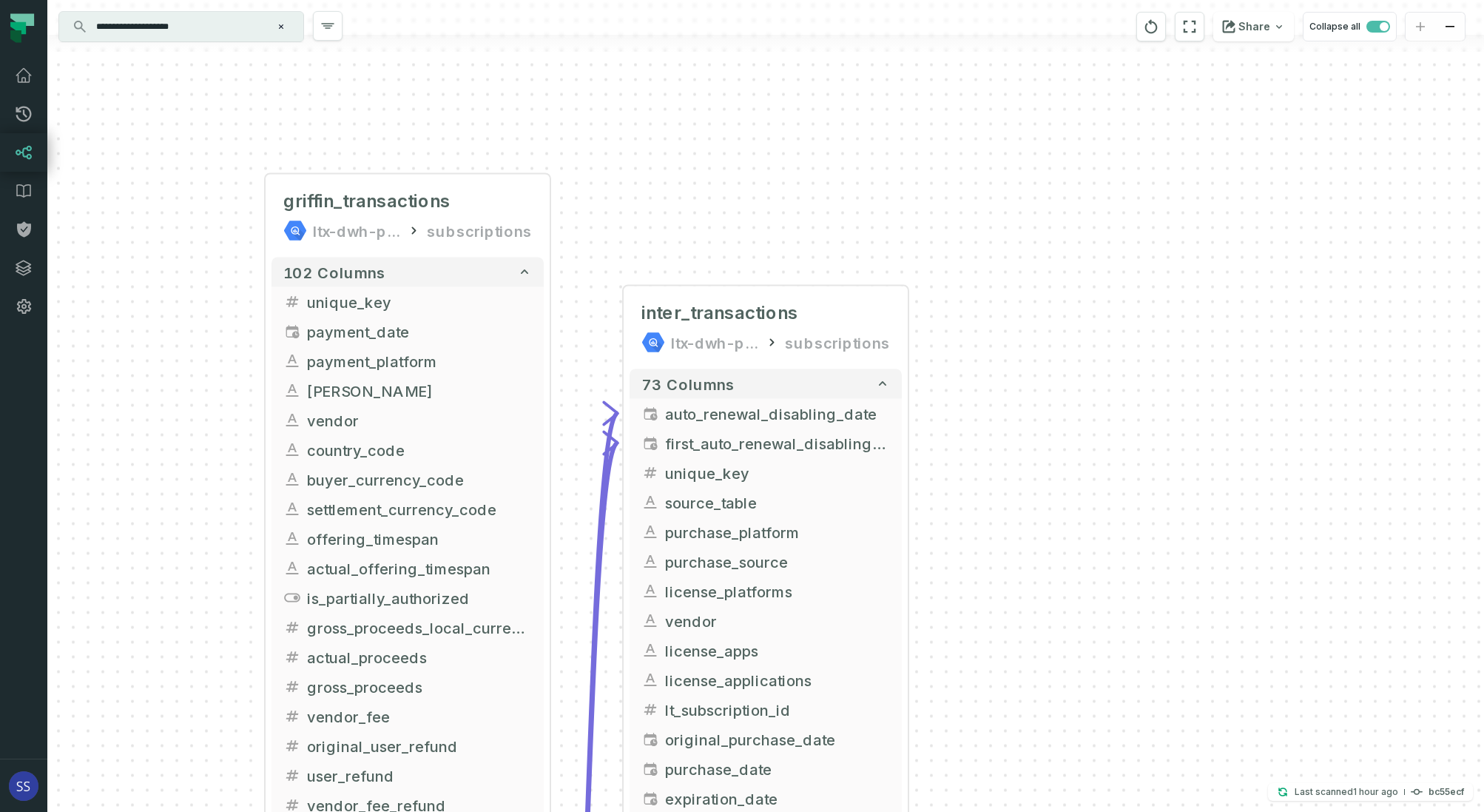
drag, startPoint x: 1054, startPoint y: 369, endPoint x: 1089, endPoint y: 242, distance: 131.7
click at [1078, 271] on div "+ inter_transactions ltx-dwh-prod-processed subscriptions + 73 columns + auto_r…" at bounding box center [766, 406] width 1437 height 812
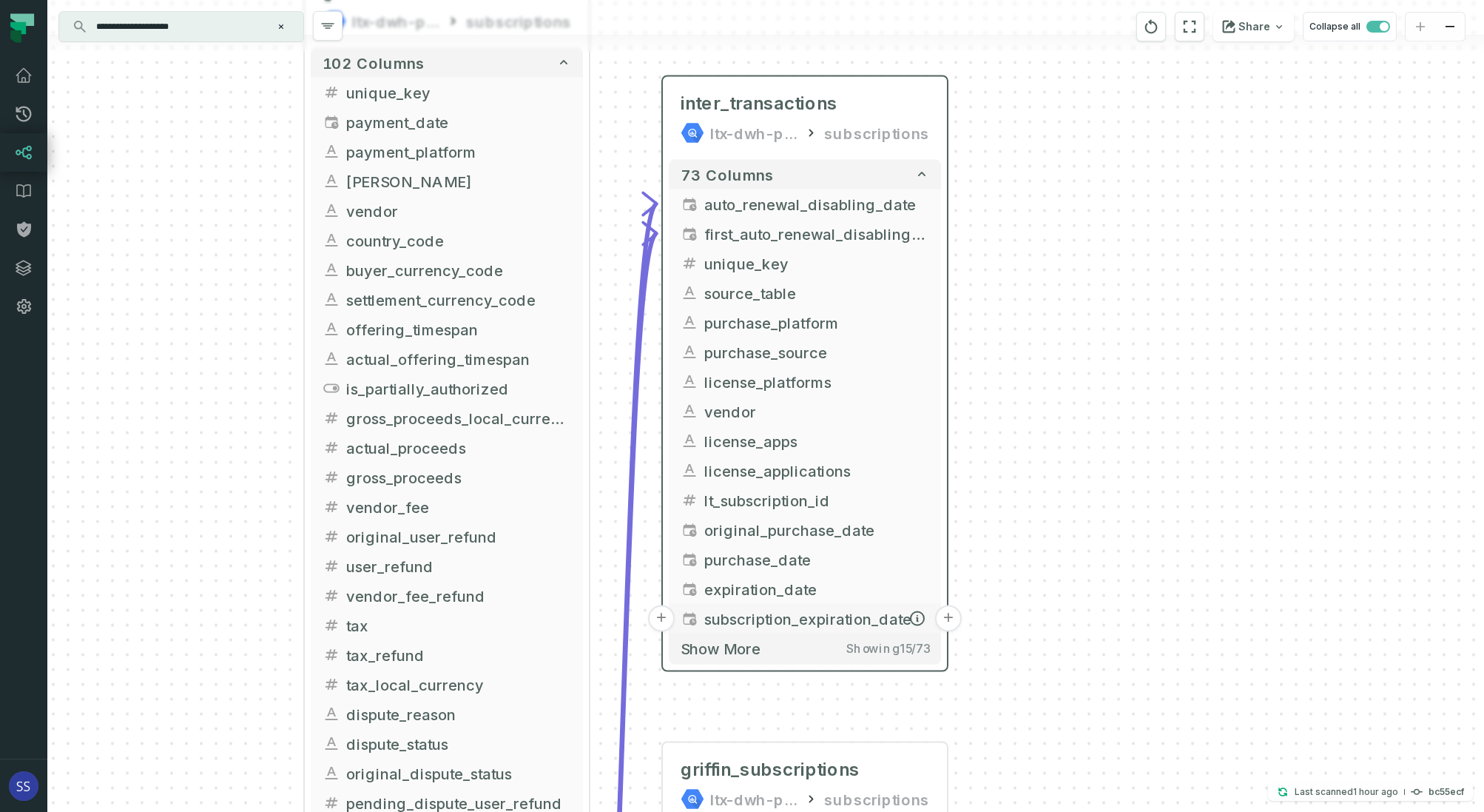
drag, startPoint x: 924, startPoint y: 647, endPoint x: 1090, endPoint y: 283, distance: 400.1
click at [929, 641] on span "Showing 15 / 73" at bounding box center [888, 647] width 83 height 14
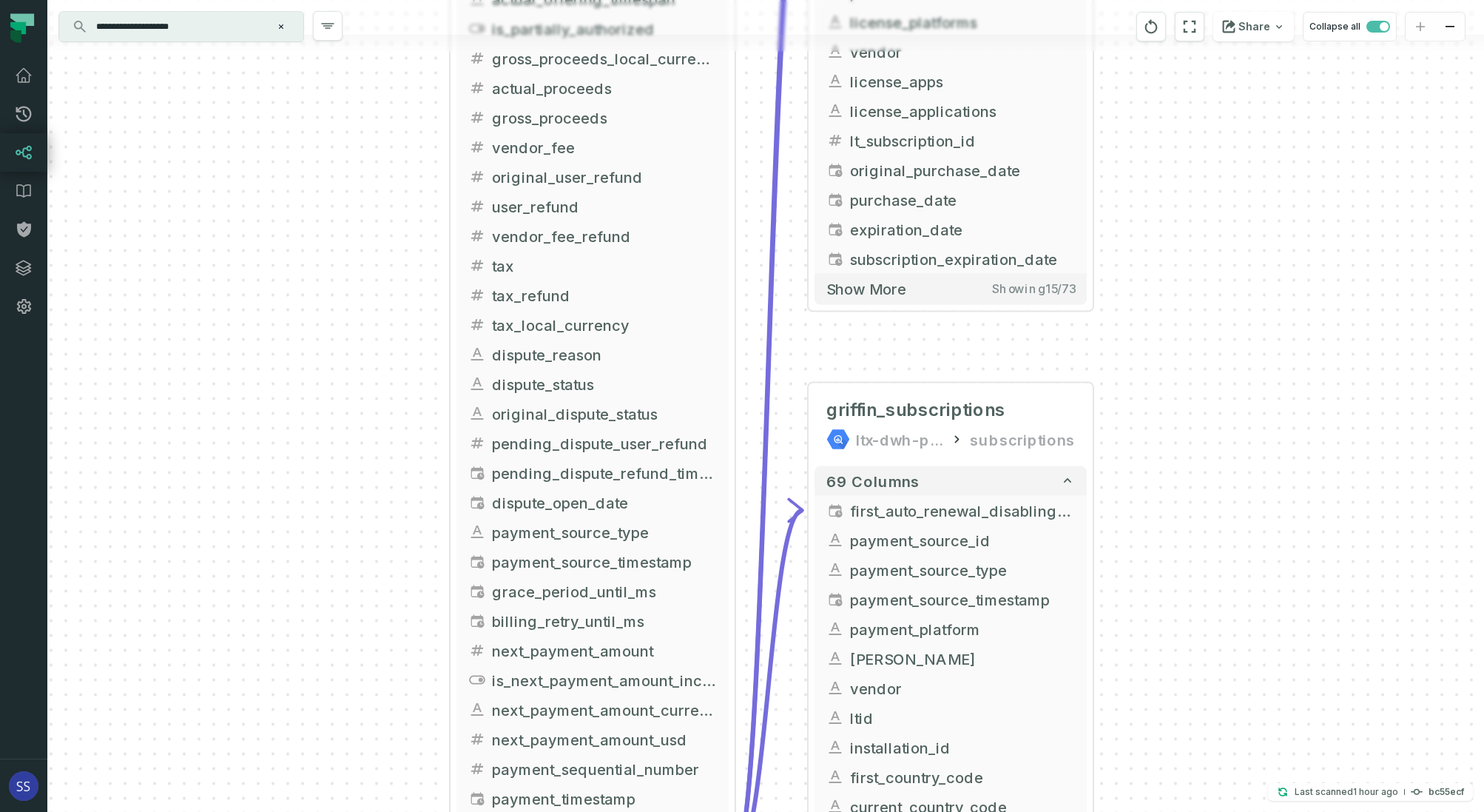
drag, startPoint x: 343, startPoint y: 552, endPoint x: 308, endPoint y: 321, distance: 233.6
click at [310, 327] on div "+ inter_transactions ltx-dwh-prod-processed subscriptions + 73 columns + auto_r…" at bounding box center [766, 406] width 1437 height 812
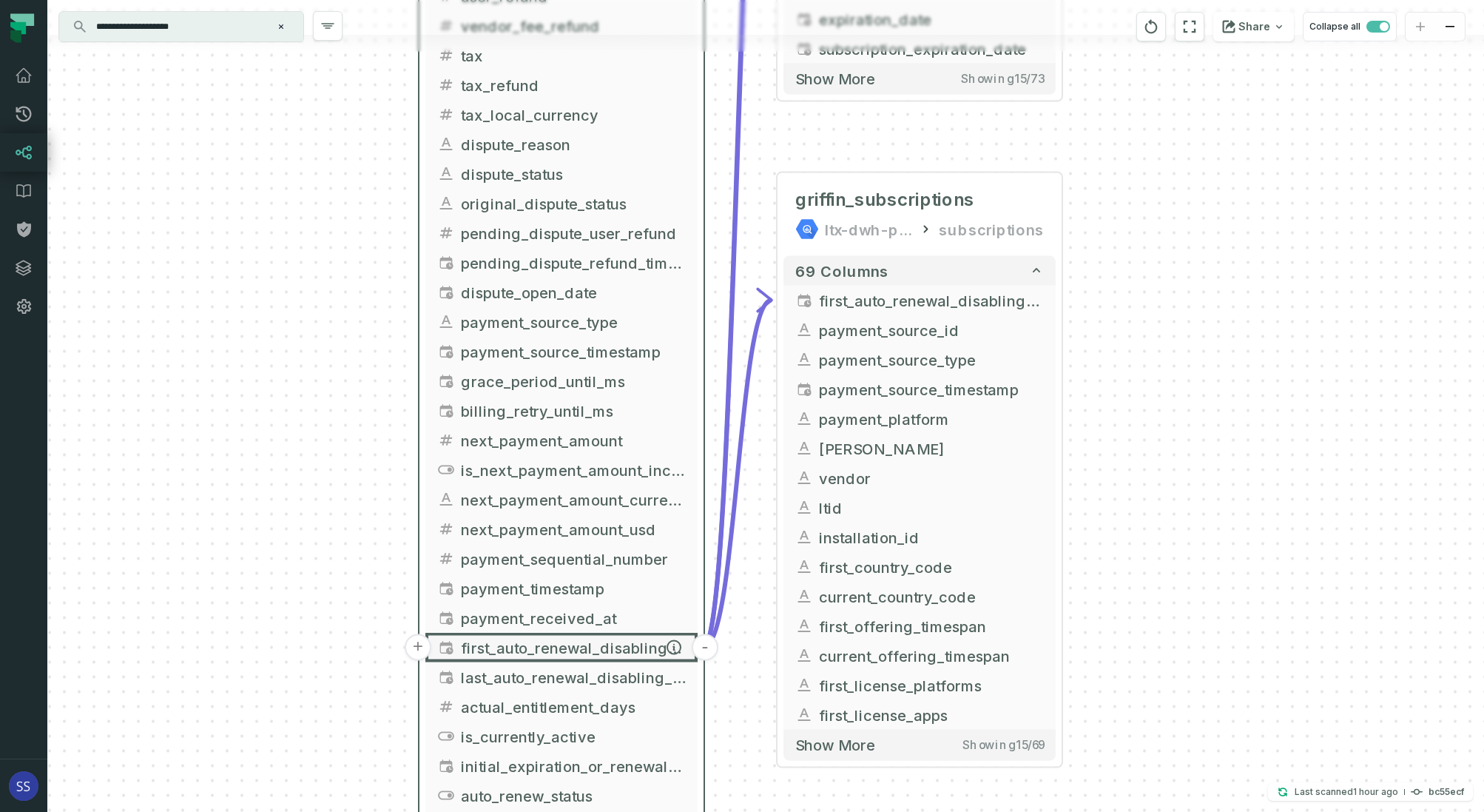
click at [707, 648] on button "-" at bounding box center [704, 647] width 26 height 26
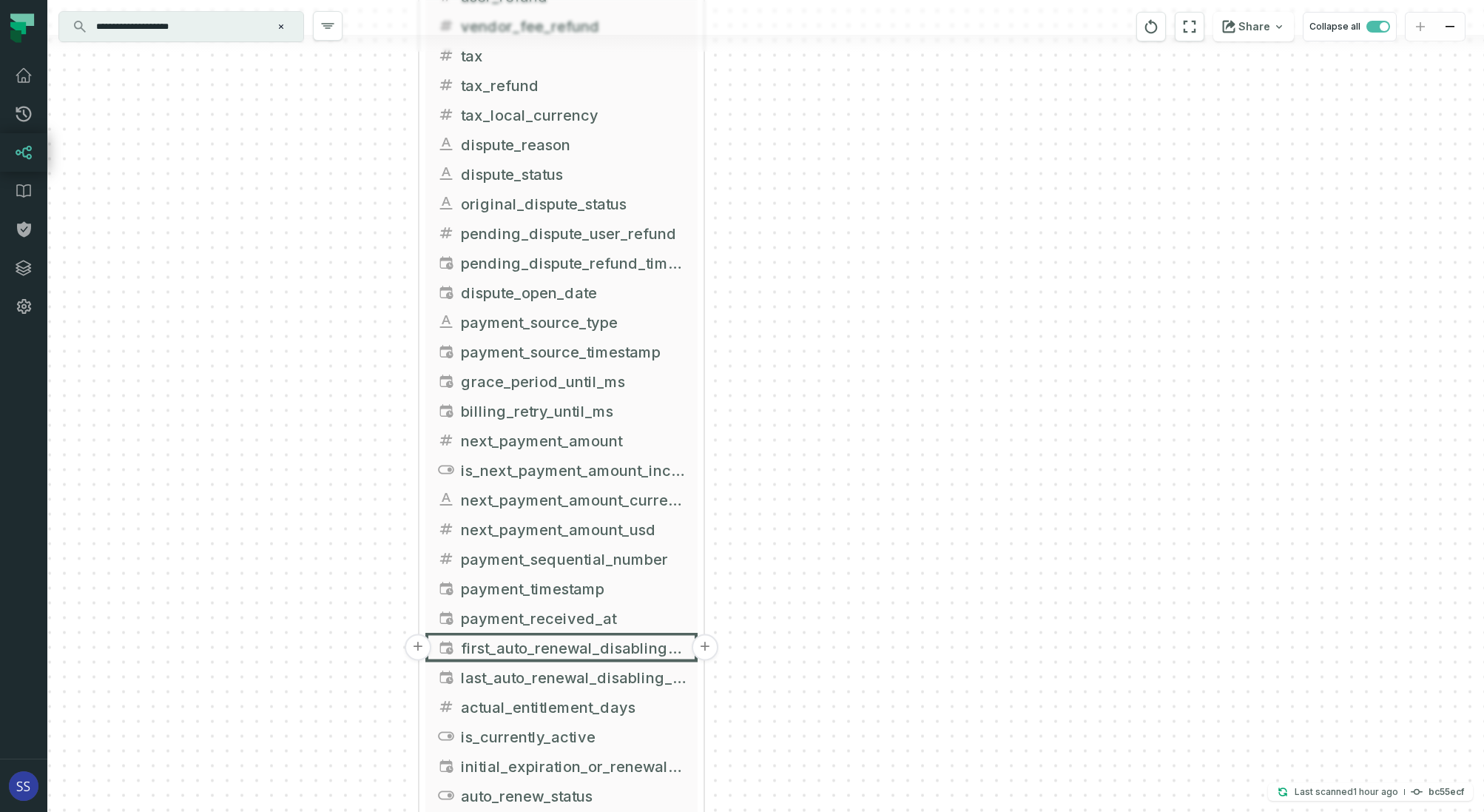
drag, startPoint x: 321, startPoint y: 601, endPoint x: 316, endPoint y: 327, distance: 274.0
click at [316, 333] on div "+ griffin_transactions ltx-dwh-prod-processed subscriptions + 102 columns + uni…" at bounding box center [766, 406] width 1437 height 812
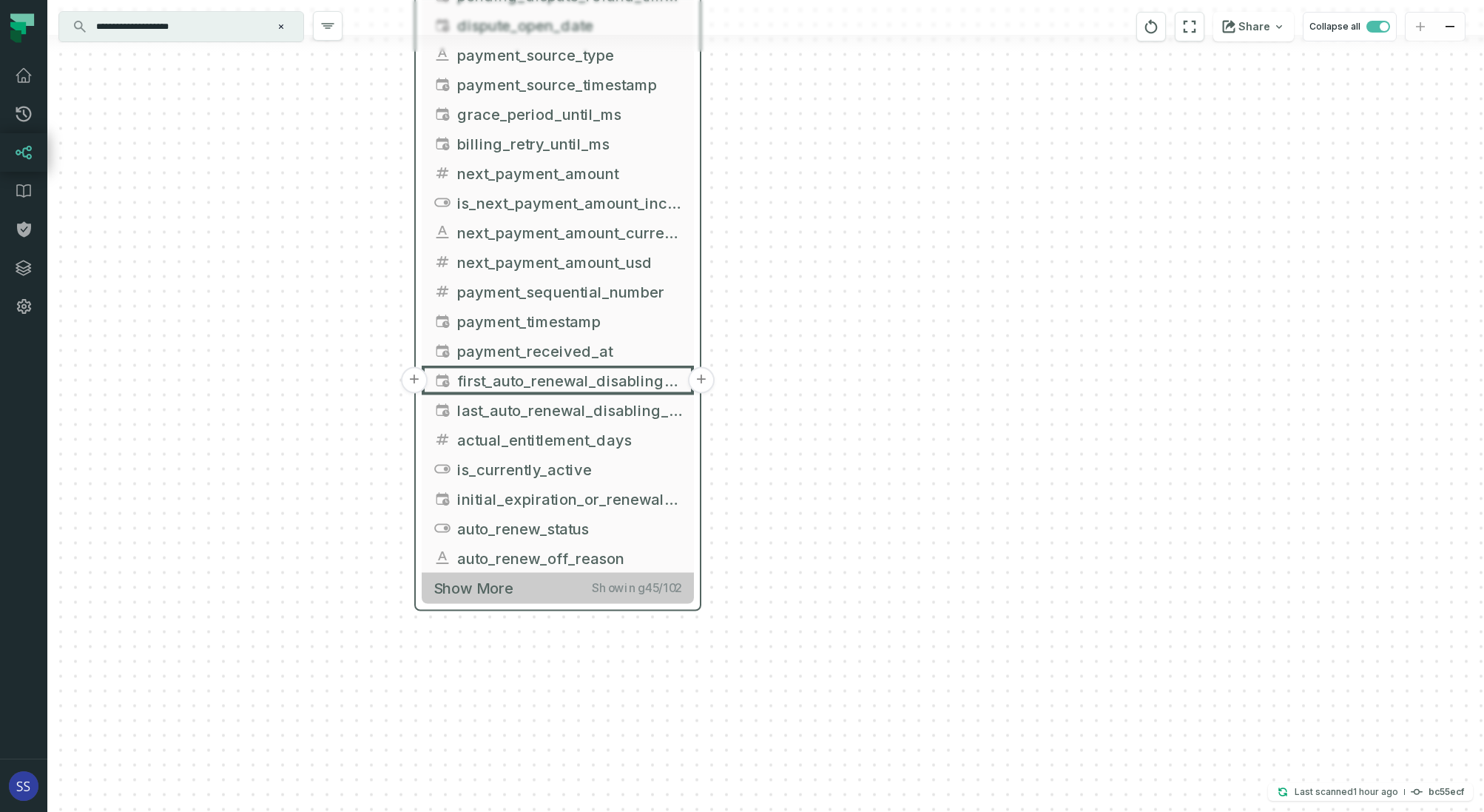
click at [566, 587] on button "Show more Showing 45 / 102" at bounding box center [557, 588] width 272 height 31
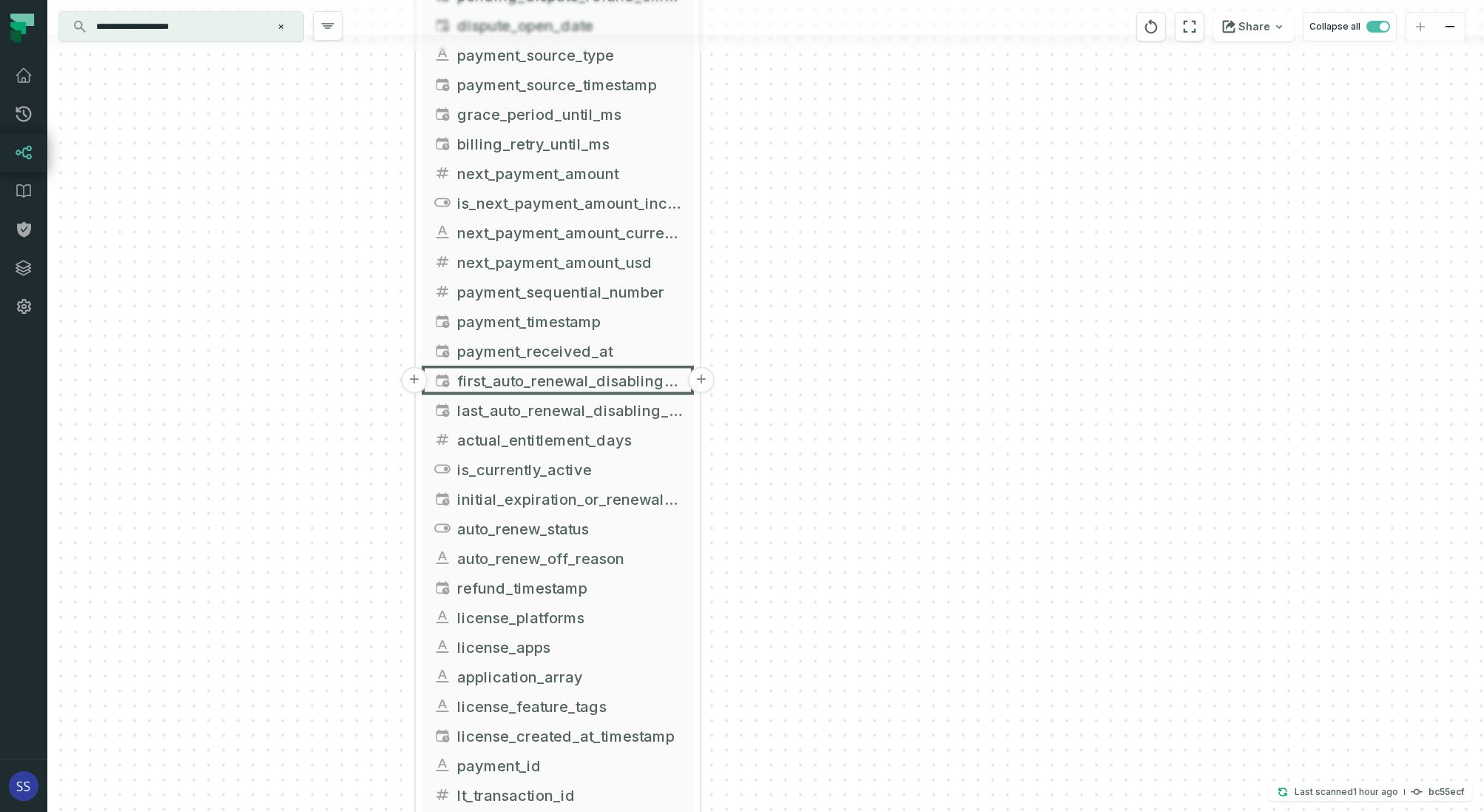
drag, startPoint x: 265, startPoint y: 548, endPoint x: 266, endPoint y: 270, distance: 278.0
click at [263, 310] on div "+ griffin_transactions ltx-dwh-prod-processed subscriptions + 102 columns + uni…" at bounding box center [766, 406] width 1437 height 812
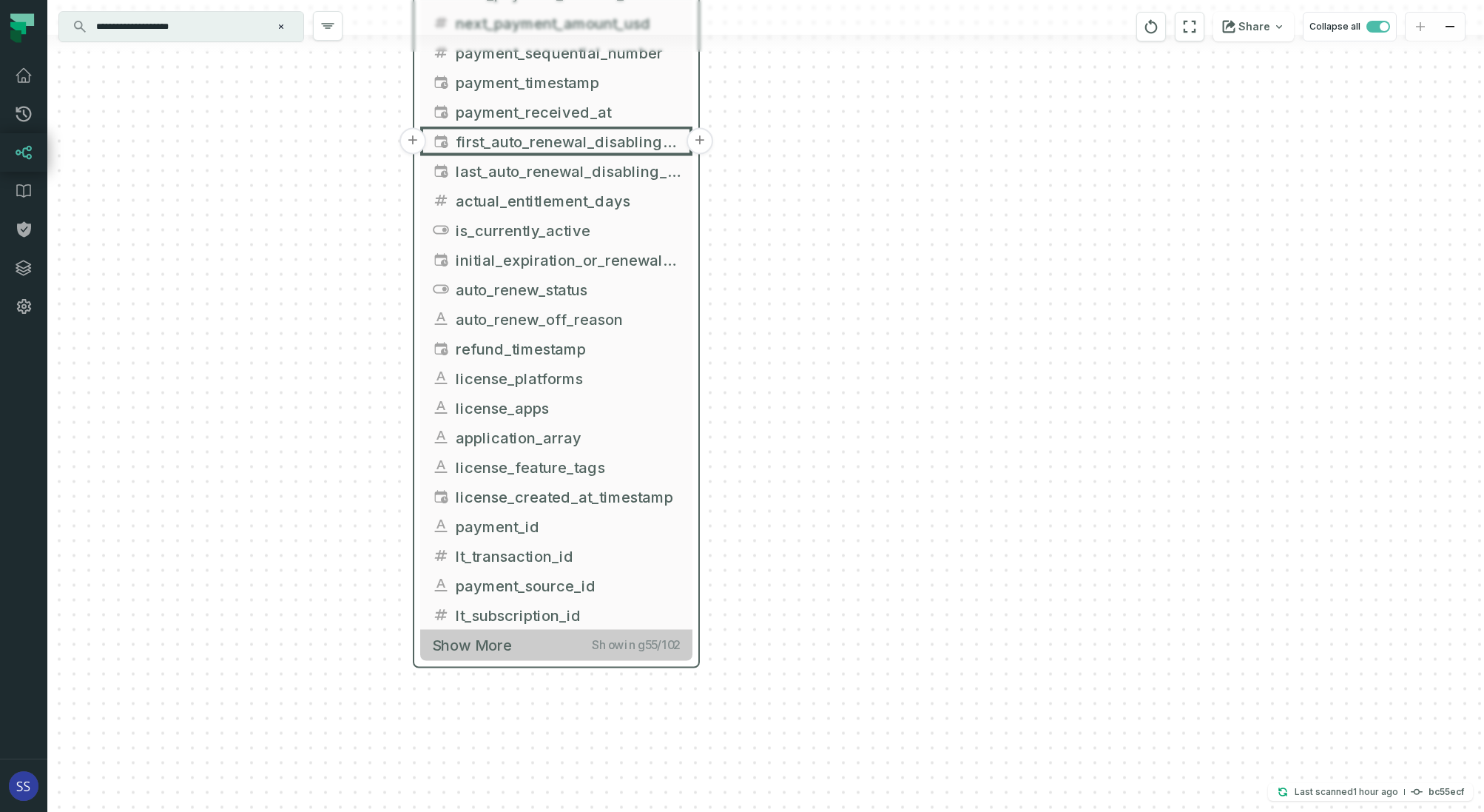
click at [546, 647] on button "Show more Showing 55 / 102" at bounding box center [556, 645] width 272 height 31
click at [533, 652] on button "Show more Showing 55 / 102" at bounding box center [556, 644] width 272 height 31
click at [630, 641] on span "Showing 55 / 102" at bounding box center [636, 643] width 89 height 14
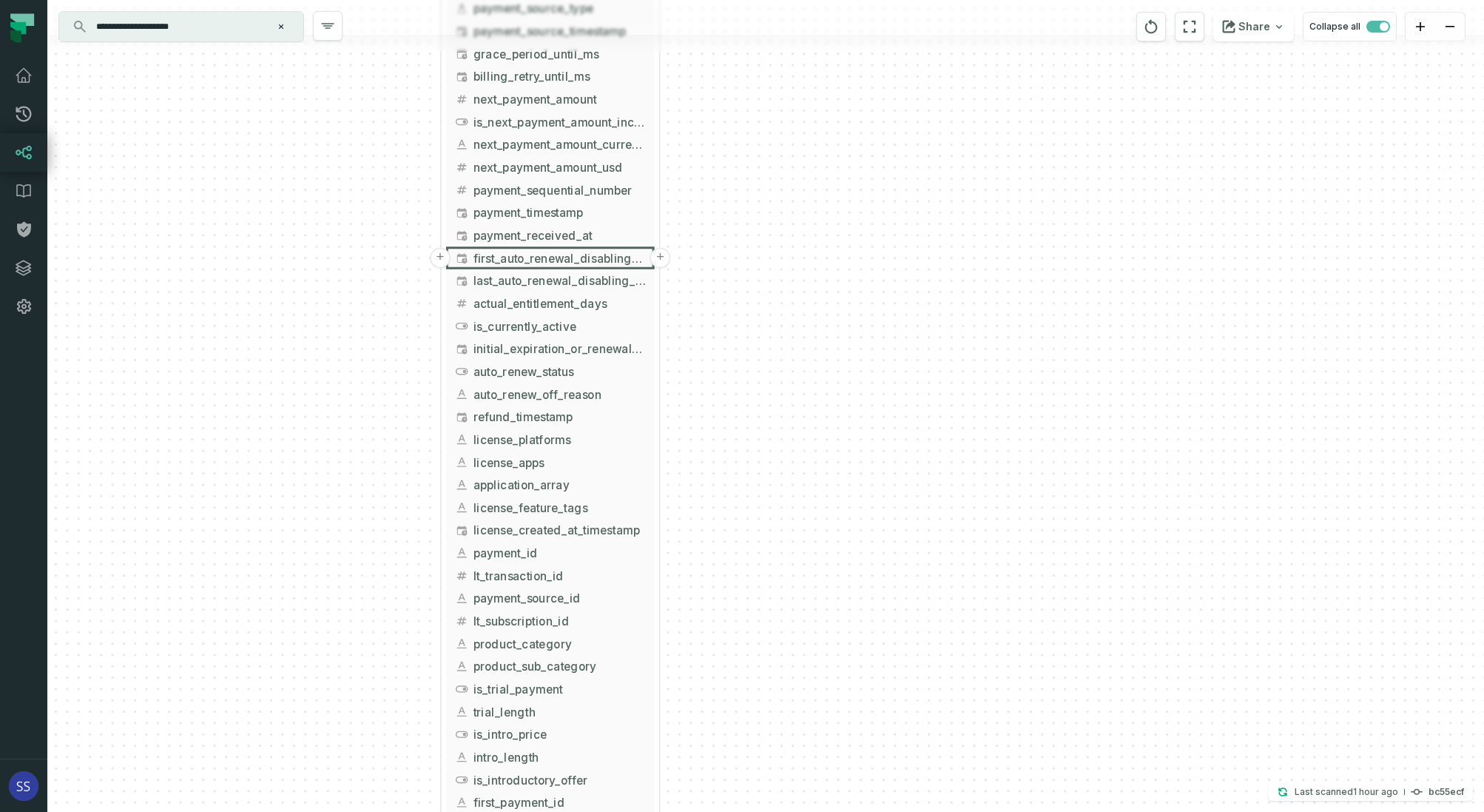
drag, startPoint x: 293, startPoint y: 602, endPoint x: 263, endPoint y: 343, distance: 260.7
click at [266, 356] on div "+ griffin_transactions ltx-dwh-prod-processed subscriptions + 102 columns + uni…" at bounding box center [766, 406] width 1437 height 812
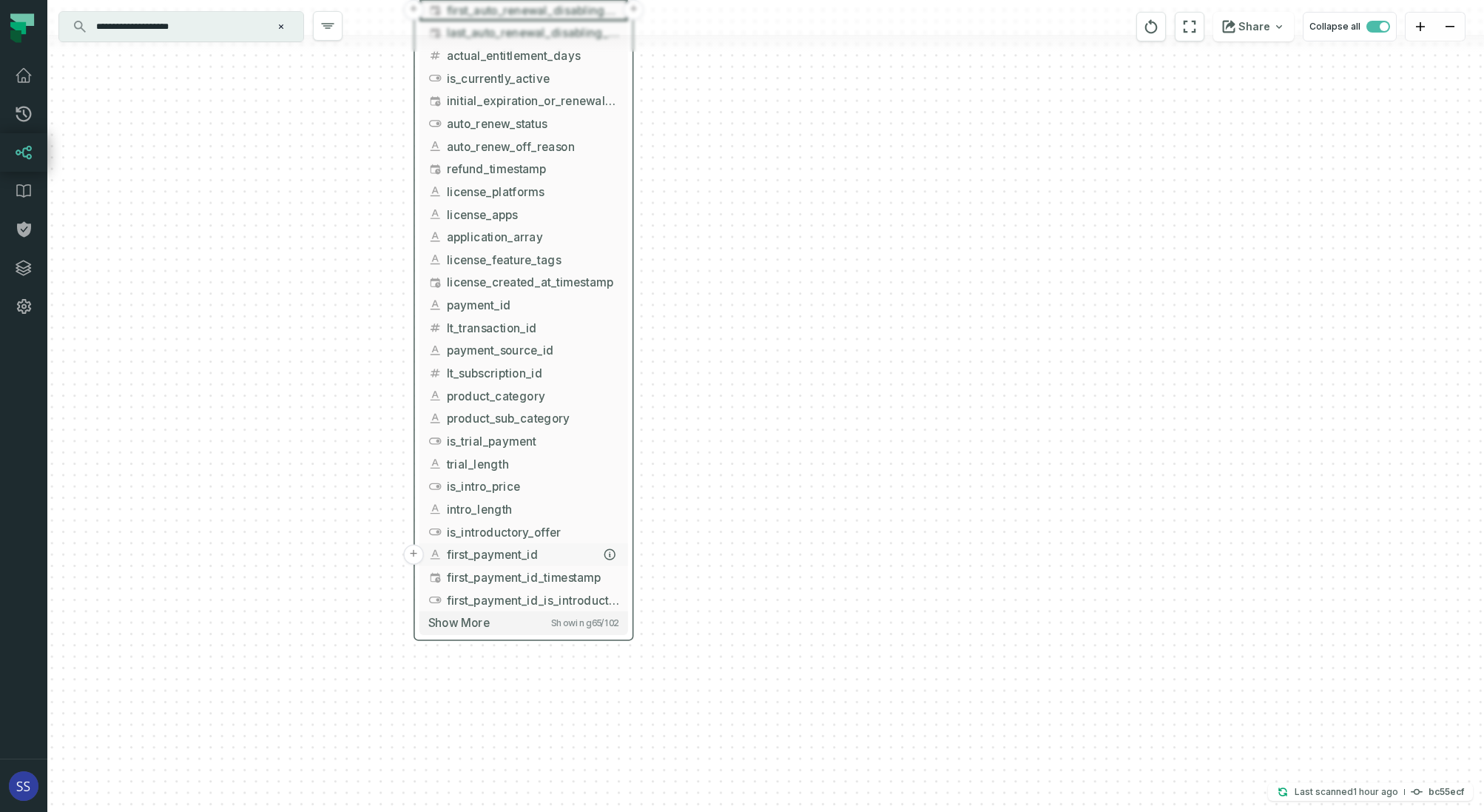
click at [564, 552] on span "first_payment_id" at bounding box center [533, 555] width 172 height 17
click at [609, 554] on icon "button" at bounding box center [609, 554] width 10 height 10
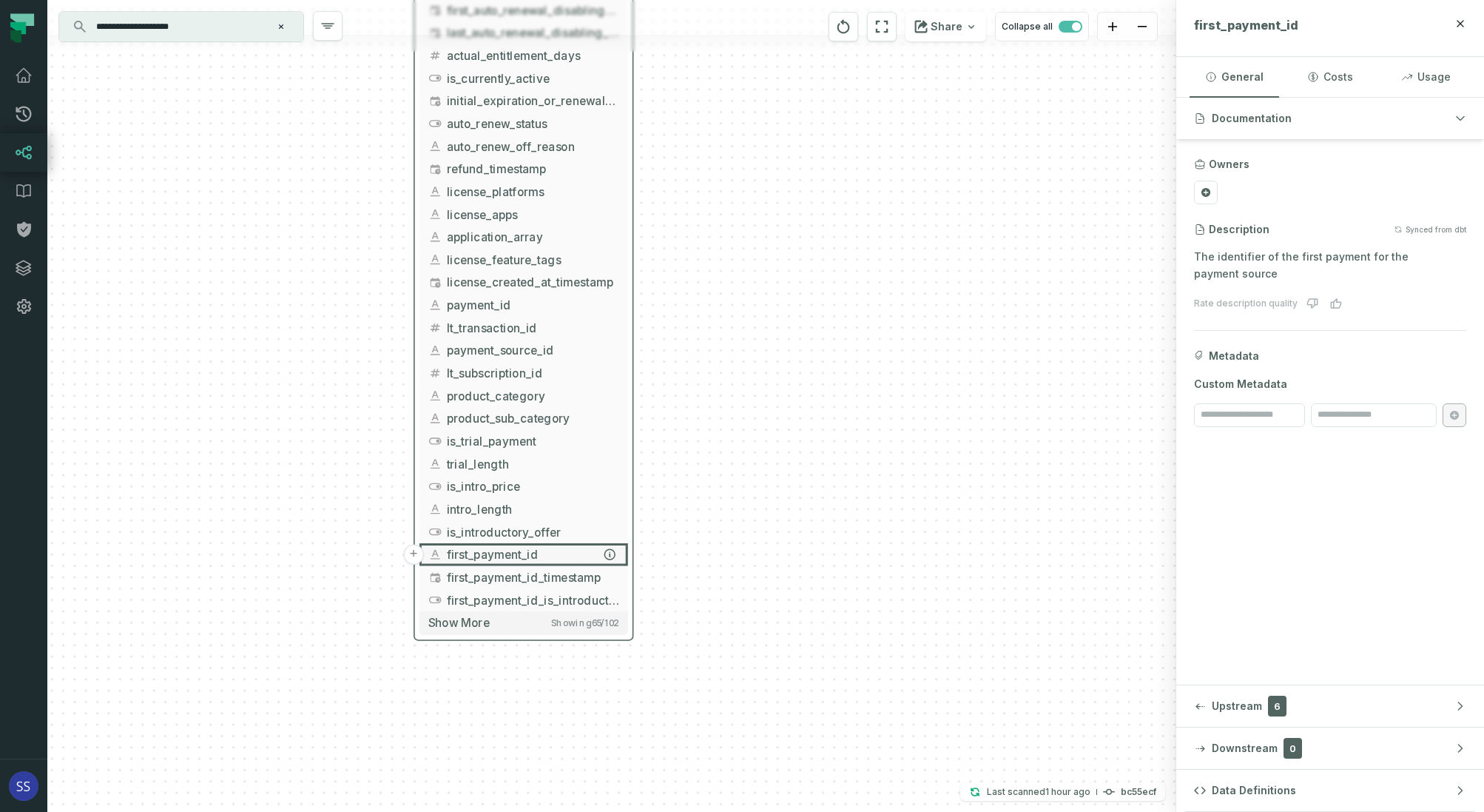
click at [496, 557] on span "first_payment_id" at bounding box center [533, 555] width 172 height 17
click at [628, 509] on button "+" at bounding box center [634, 509] width 20 height 20
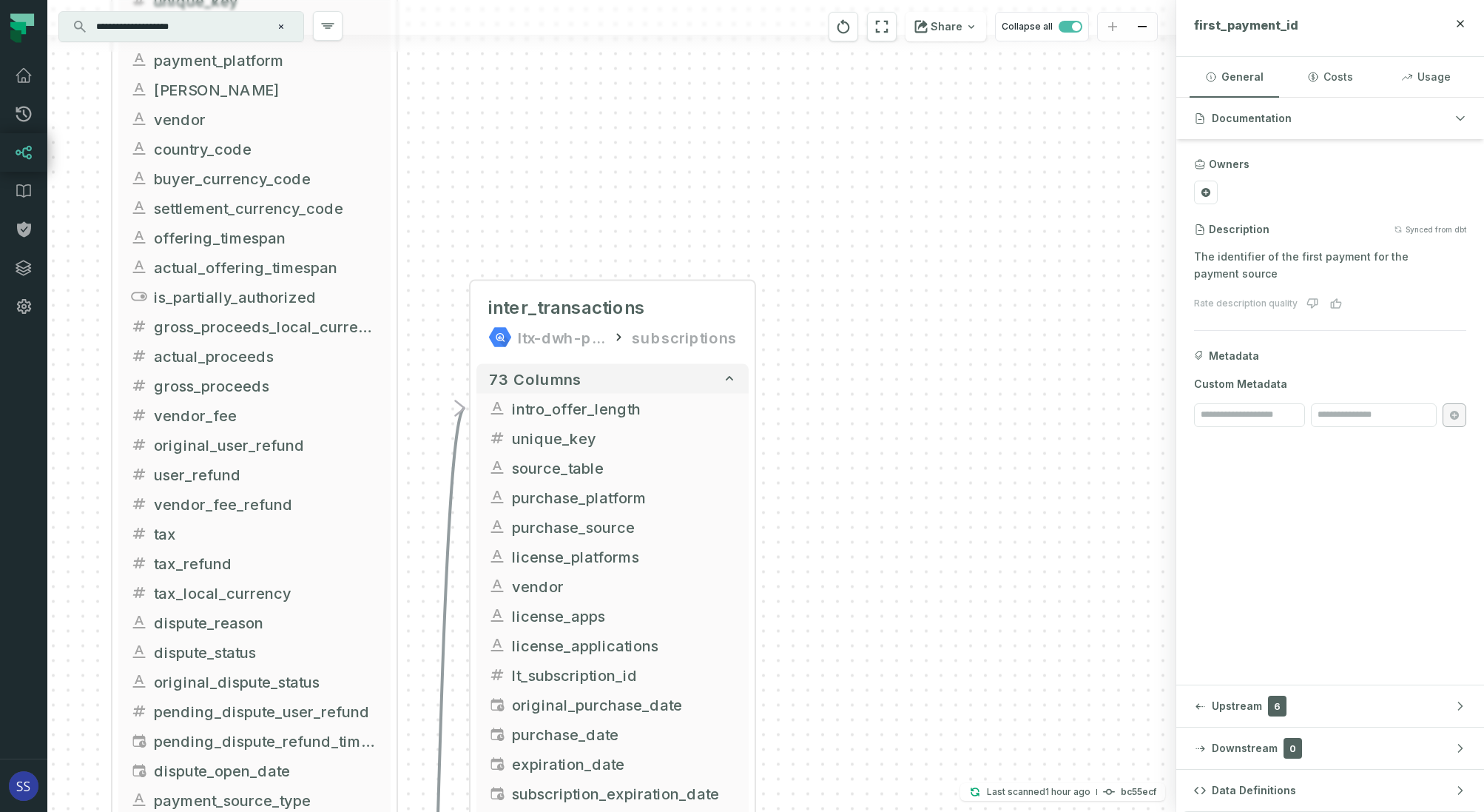
drag, startPoint x: 854, startPoint y: 585, endPoint x: 876, endPoint y: 381, distance: 205.2
click at [872, 404] on div "+ inter_transactions ltx-dwh-prod-processed subscriptions + 73 columns + intro_…" at bounding box center [612, 406] width 1129 height 812
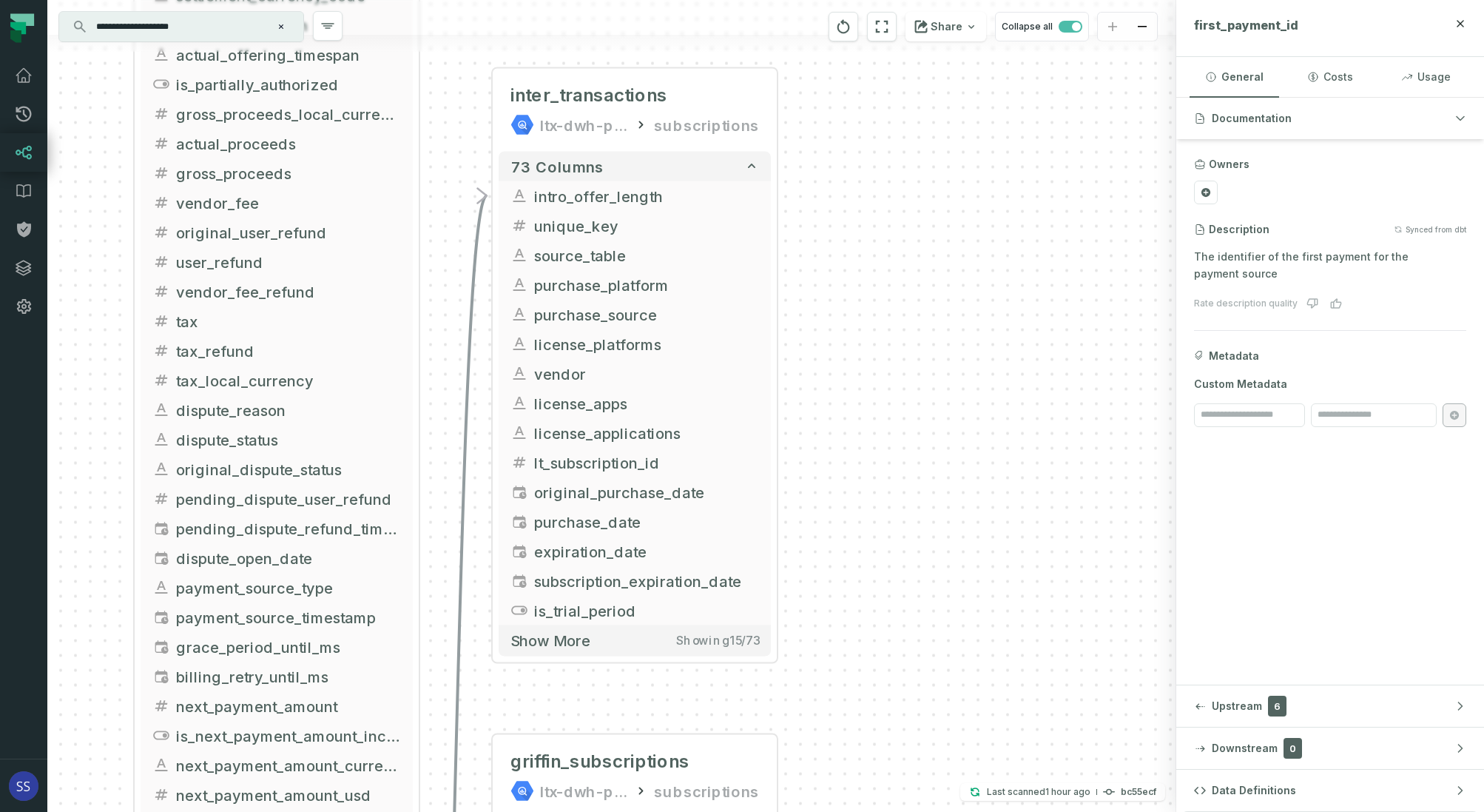
drag, startPoint x: 859, startPoint y: 520, endPoint x: 889, endPoint y: 364, distance: 158.9
click at [880, 394] on div "+ inter_transactions ltx-dwh-prod-processed subscriptions + 73 columns + intro_…" at bounding box center [612, 406] width 1129 height 812
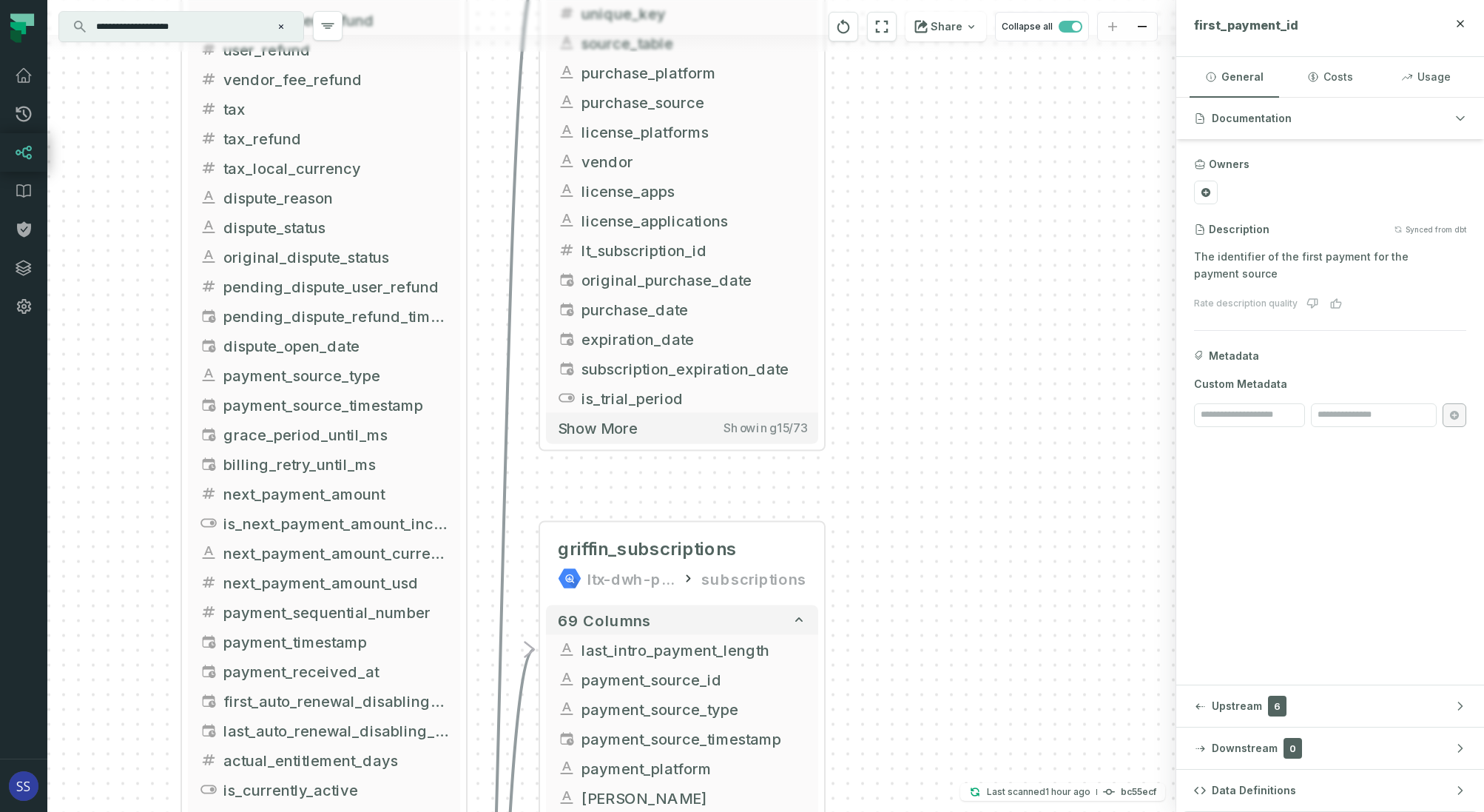
drag, startPoint x: 859, startPoint y: 412, endPoint x: 882, endPoint y: 367, distance: 50.5
click at [876, 359] on div "+ inter_transactions ltx-dwh-prod-processed subscriptions + 73 columns + intro_…" at bounding box center [612, 406] width 1129 height 812
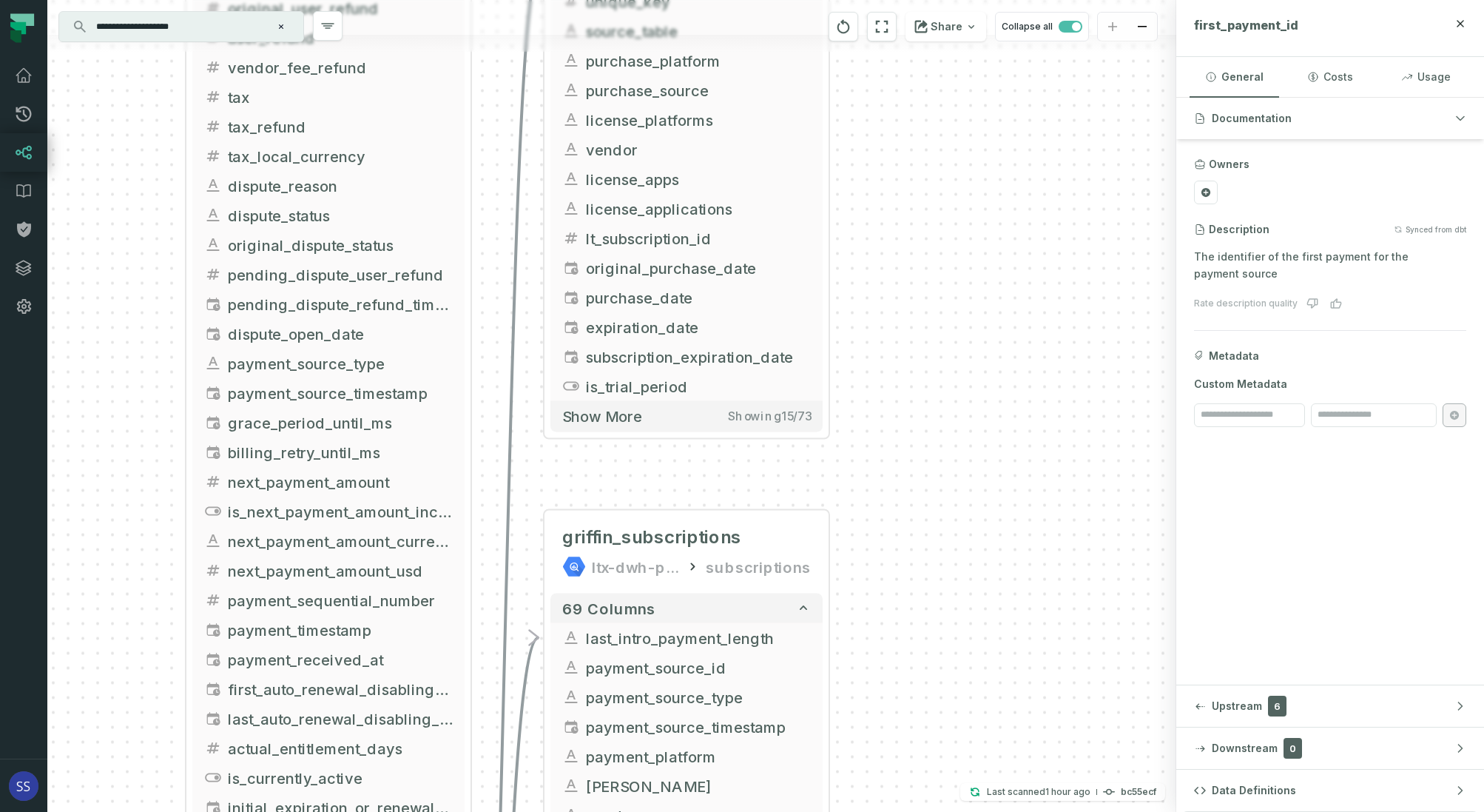
drag, startPoint x: 888, startPoint y: 428, endPoint x: 911, endPoint y: 354, distance: 77.5
click at [905, 367] on div "+ inter_transactions ltx-dwh-prod-processed subscriptions + 73 columns + intro_…" at bounding box center [612, 406] width 1129 height 812
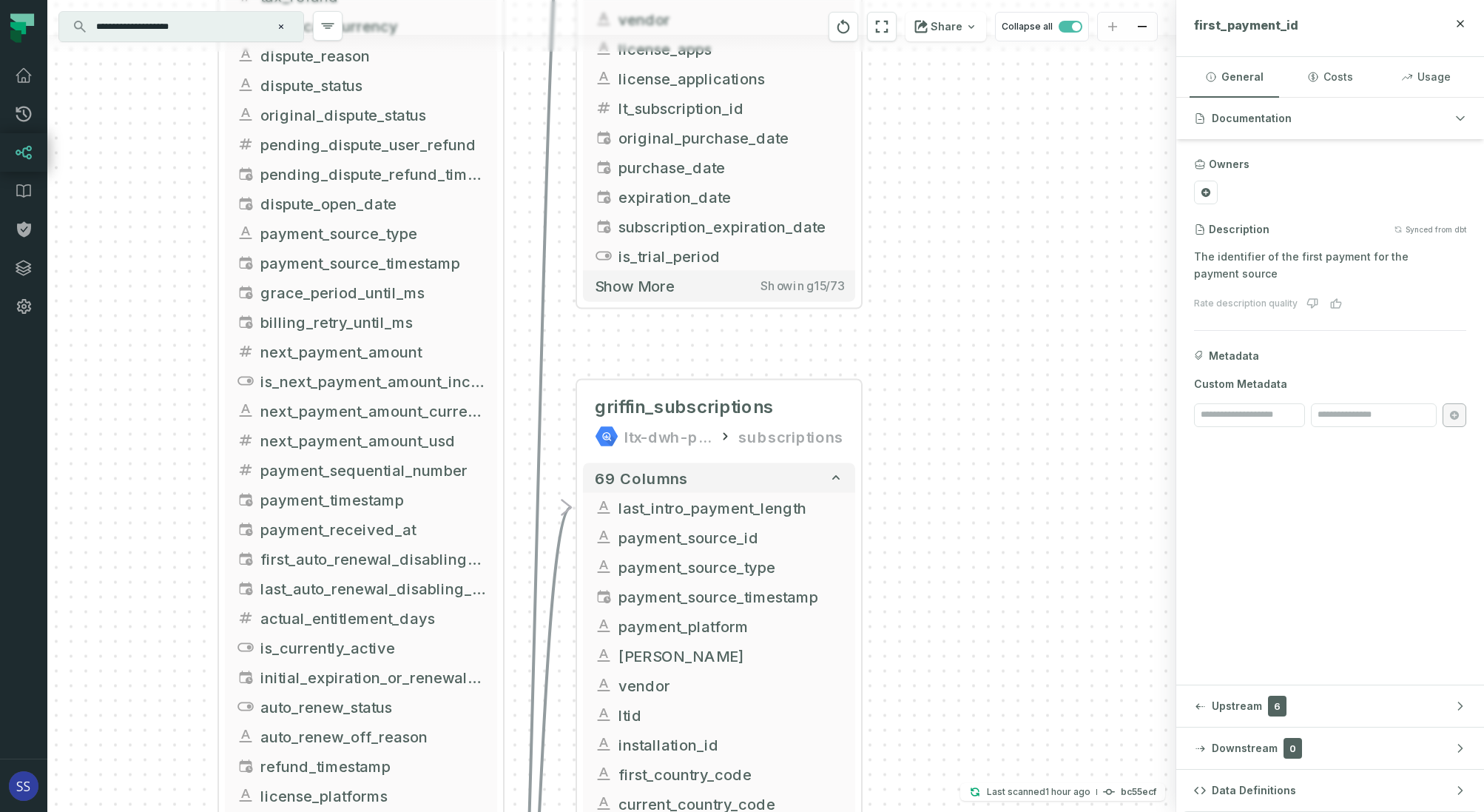
drag, startPoint x: 899, startPoint y: 476, endPoint x: 930, endPoint y: 367, distance: 113.3
click at [926, 377] on div "+ inter_transactions ltx-dwh-prod-processed subscriptions + 73 columns + intro_…" at bounding box center [612, 406] width 1129 height 812
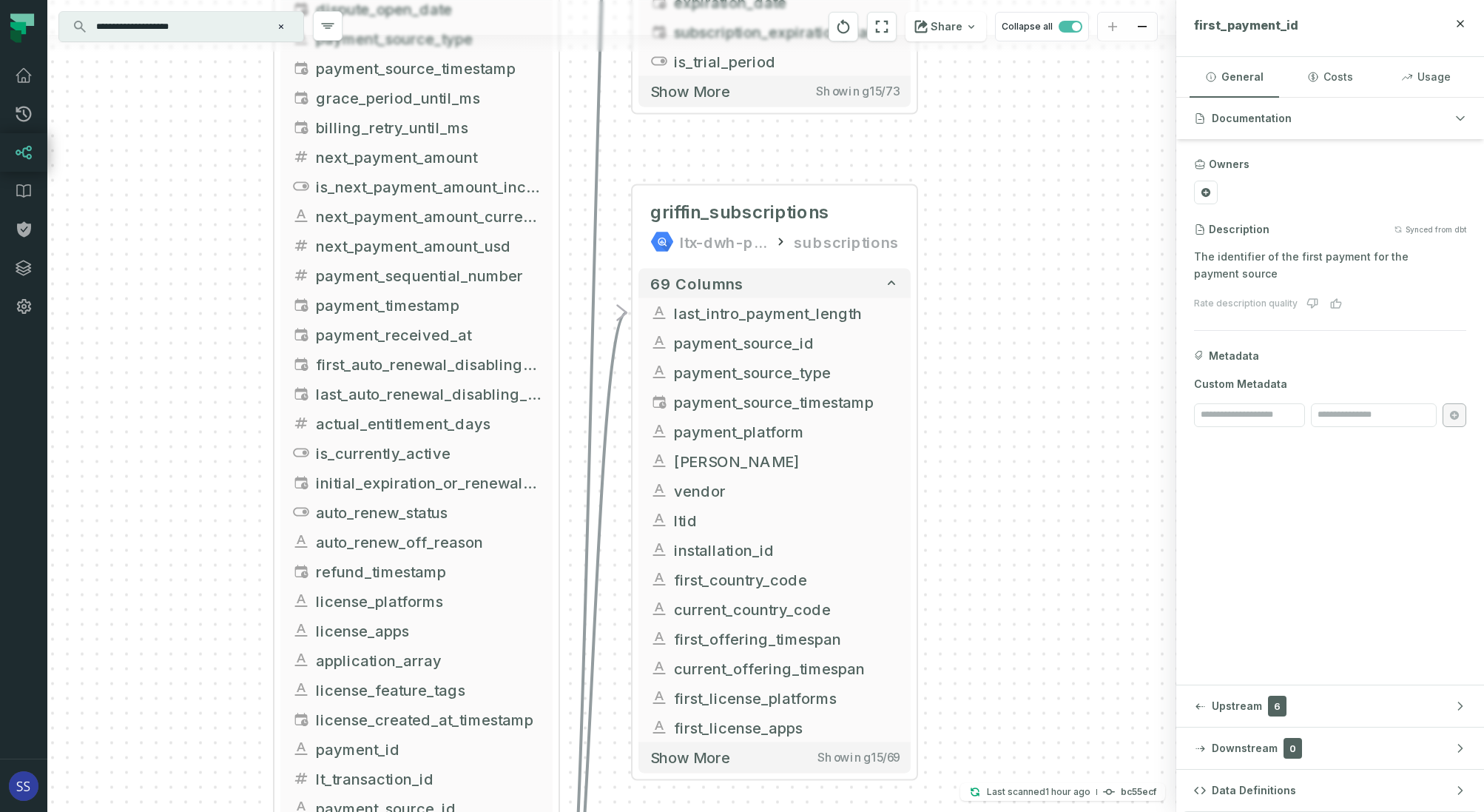
drag, startPoint x: 917, startPoint y: 456, endPoint x: 937, endPoint y: 401, distance: 58.5
click at [937, 401] on div "+ inter_transactions ltx-dwh-prod-processed subscriptions + 73 columns + intro_…" at bounding box center [612, 406] width 1129 height 812
drag, startPoint x: 963, startPoint y: 410, endPoint x: 988, endPoint y: 327, distance: 86.7
click at [983, 336] on div "+ inter_transactions ltx-dwh-prod-processed subscriptions + 73 columns + intro_…" at bounding box center [612, 406] width 1129 height 812
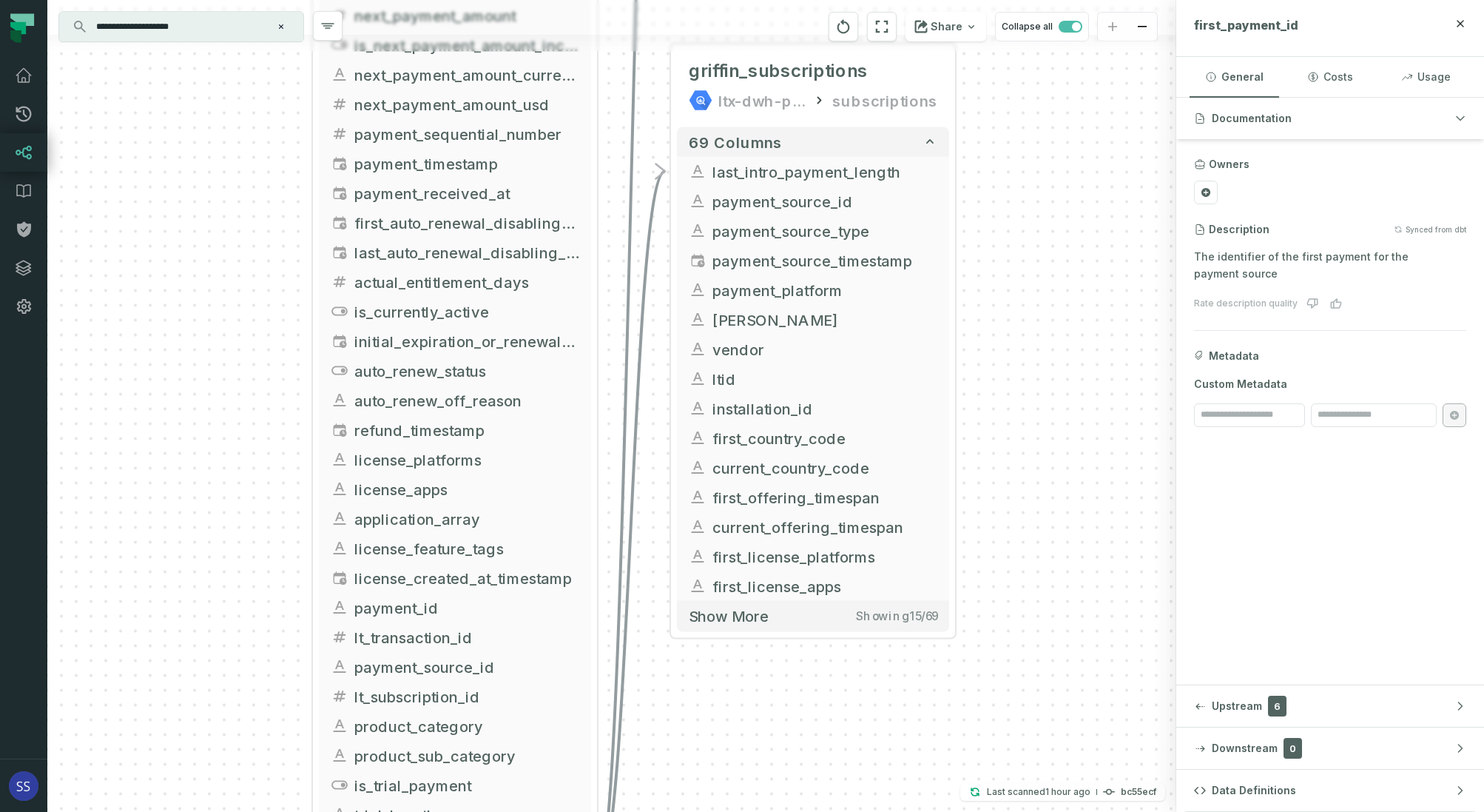
drag, startPoint x: 988, startPoint y: 402, endPoint x: 1004, endPoint y: 356, distance: 48.7
click at [1006, 336] on div "+ inter_transactions ltx-dwh-prod-processed subscriptions + 73 columns + intro_…" at bounding box center [612, 406] width 1129 height 812
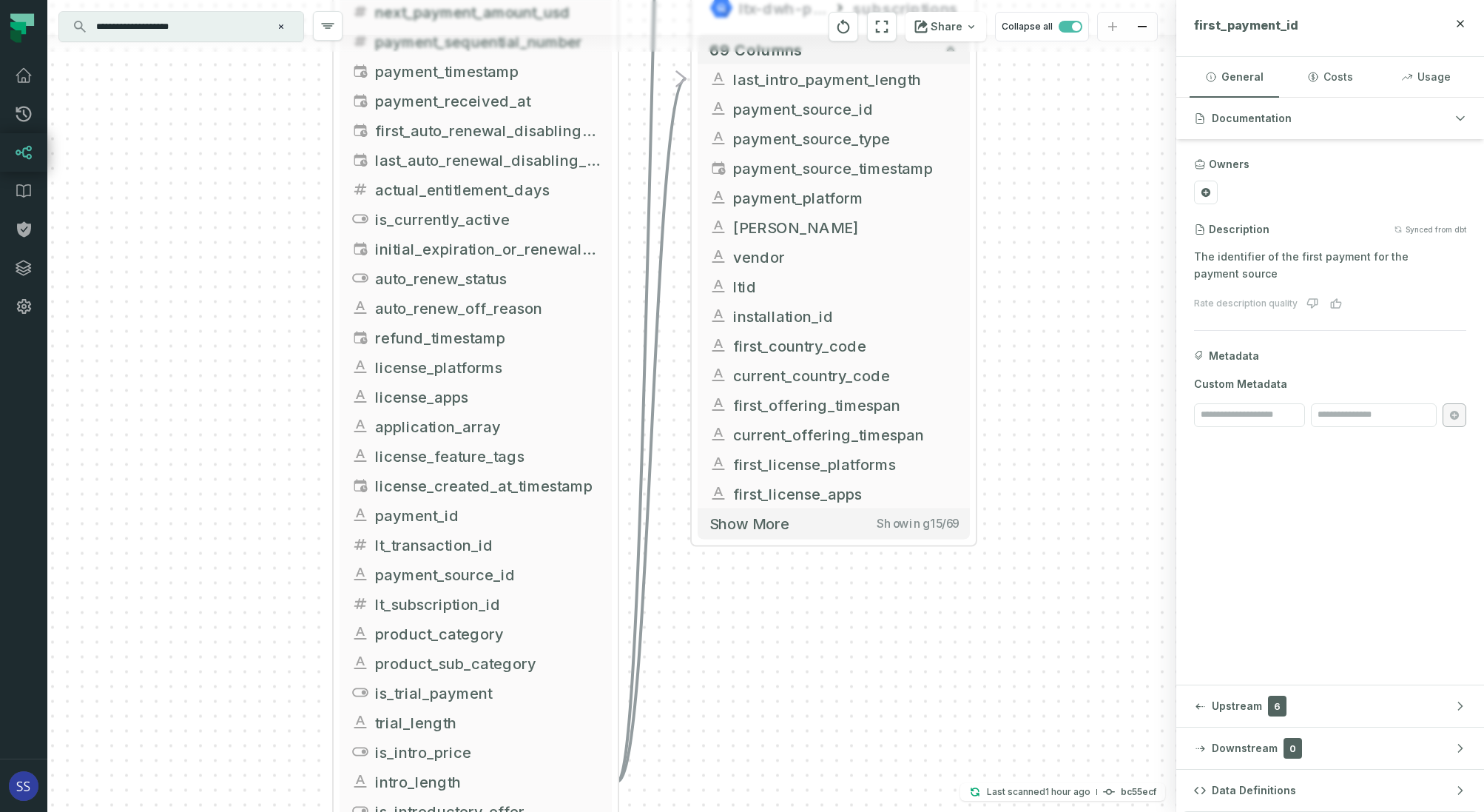
drag, startPoint x: 858, startPoint y: 604, endPoint x: 882, endPoint y: 512, distance: 95.1
click at [865, 546] on div "+ inter_transactions ltx-dwh-prod-processed subscriptions + 73 columns + intro_…" at bounding box center [612, 406] width 1129 height 812
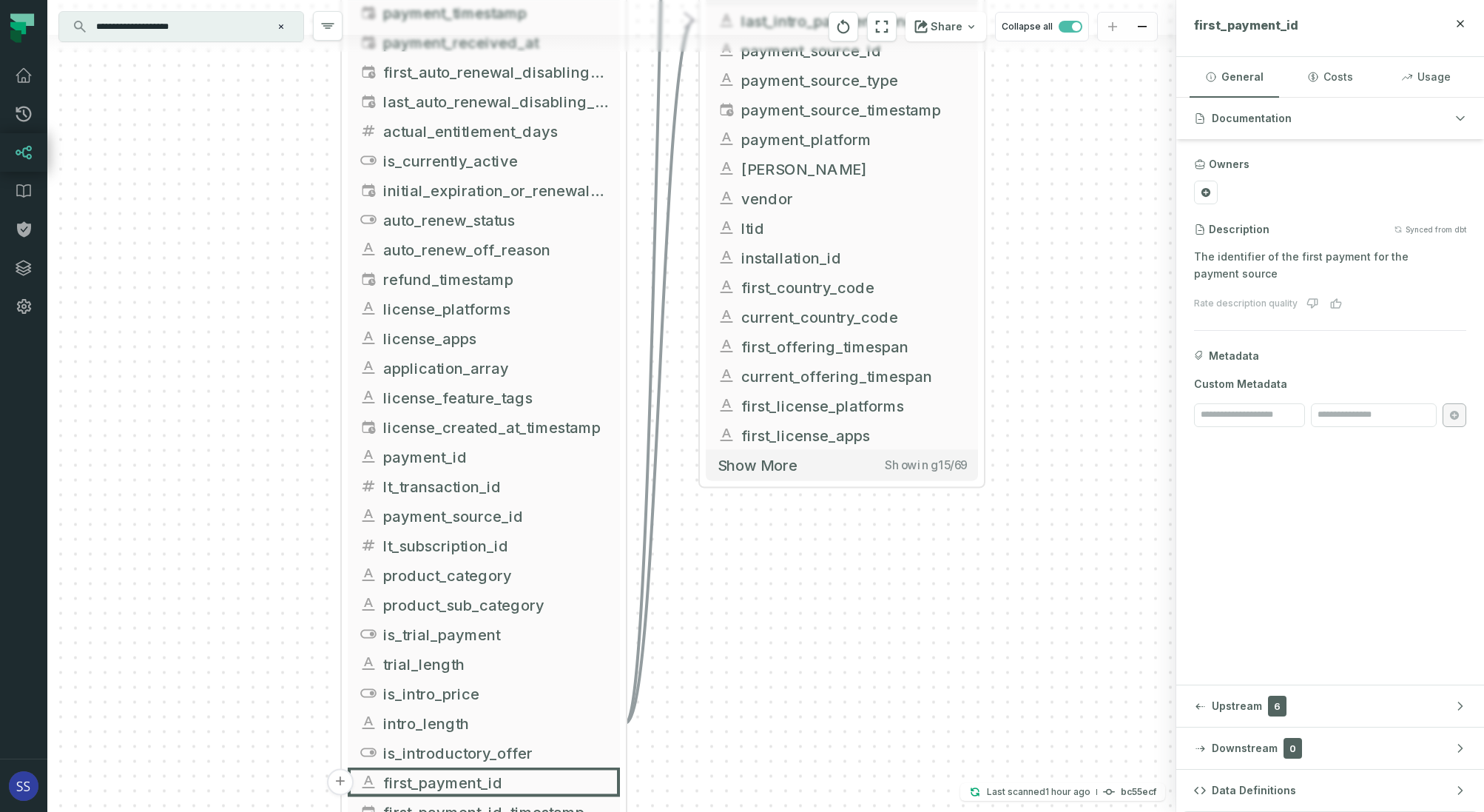
drag, startPoint x: 784, startPoint y: 628, endPoint x: 792, endPoint y: 464, distance: 164.2
click at [791, 481] on div "+ inter_transactions ltx-dwh-prod-processed subscriptions + 73 columns + intro_…" at bounding box center [612, 406] width 1129 height 812
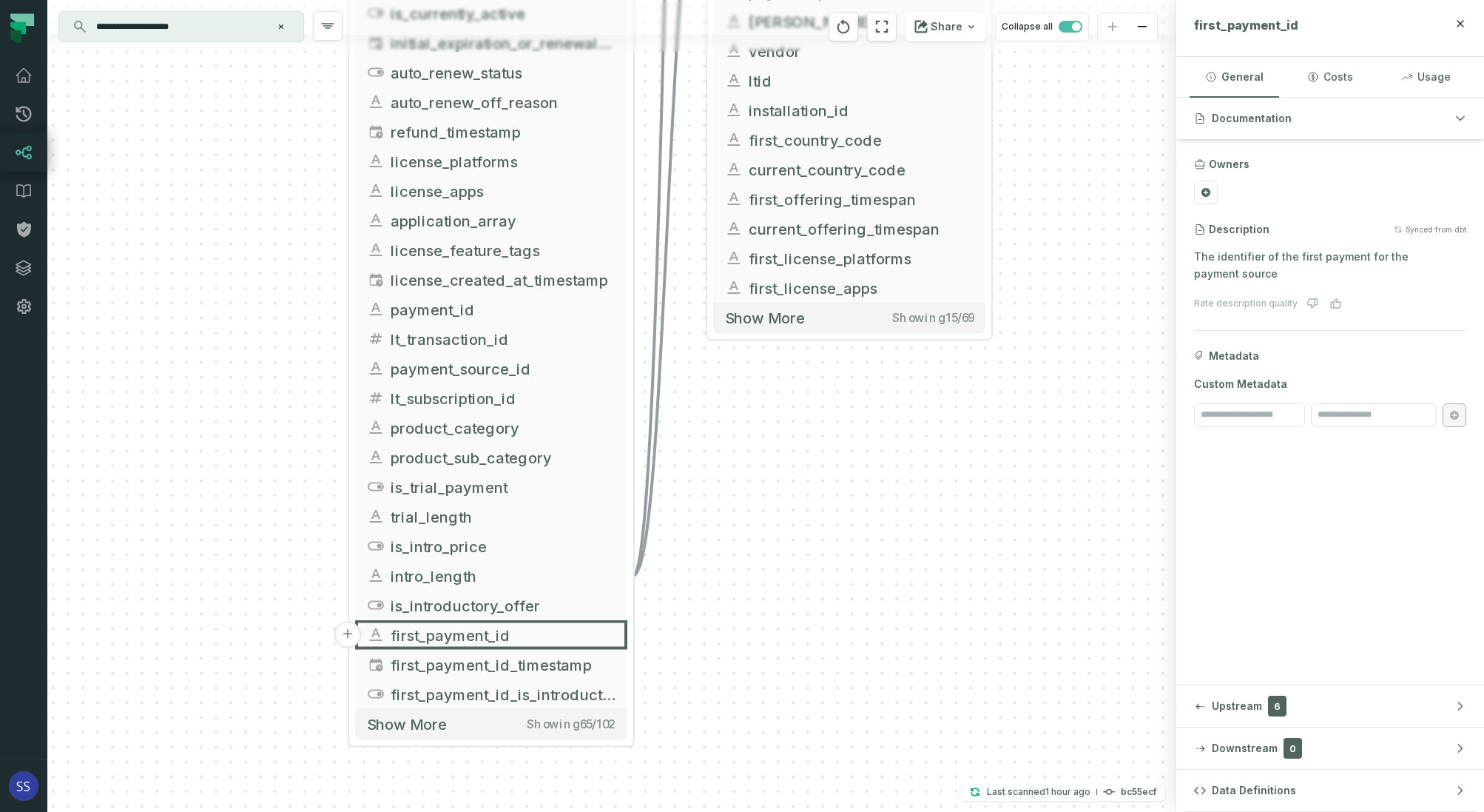
drag, startPoint x: 789, startPoint y: 506, endPoint x: 779, endPoint y: 643, distance: 137.4
click at [779, 643] on div "+ inter_transactions ltx-dwh-prod-processed subscriptions + 73 columns + intro_…" at bounding box center [612, 406] width 1129 height 812
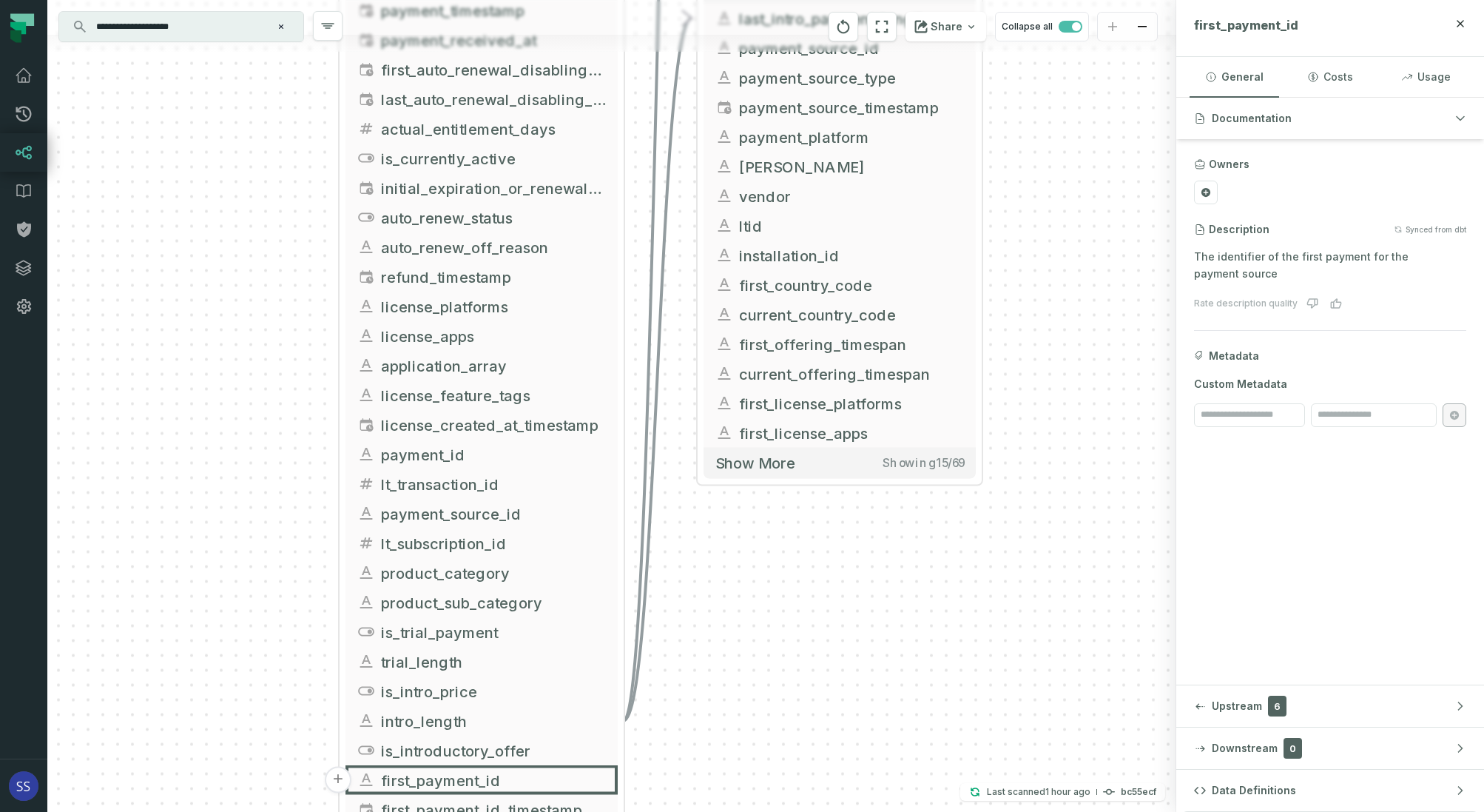
drag, startPoint x: 782, startPoint y: 597, endPoint x: 784, endPoint y: 636, distance: 39.1
click at [801, 708] on div "+ inter_transactions ltx-dwh-prod-processed subscriptions + 73 columns + intro_…" at bounding box center [612, 406] width 1129 height 812
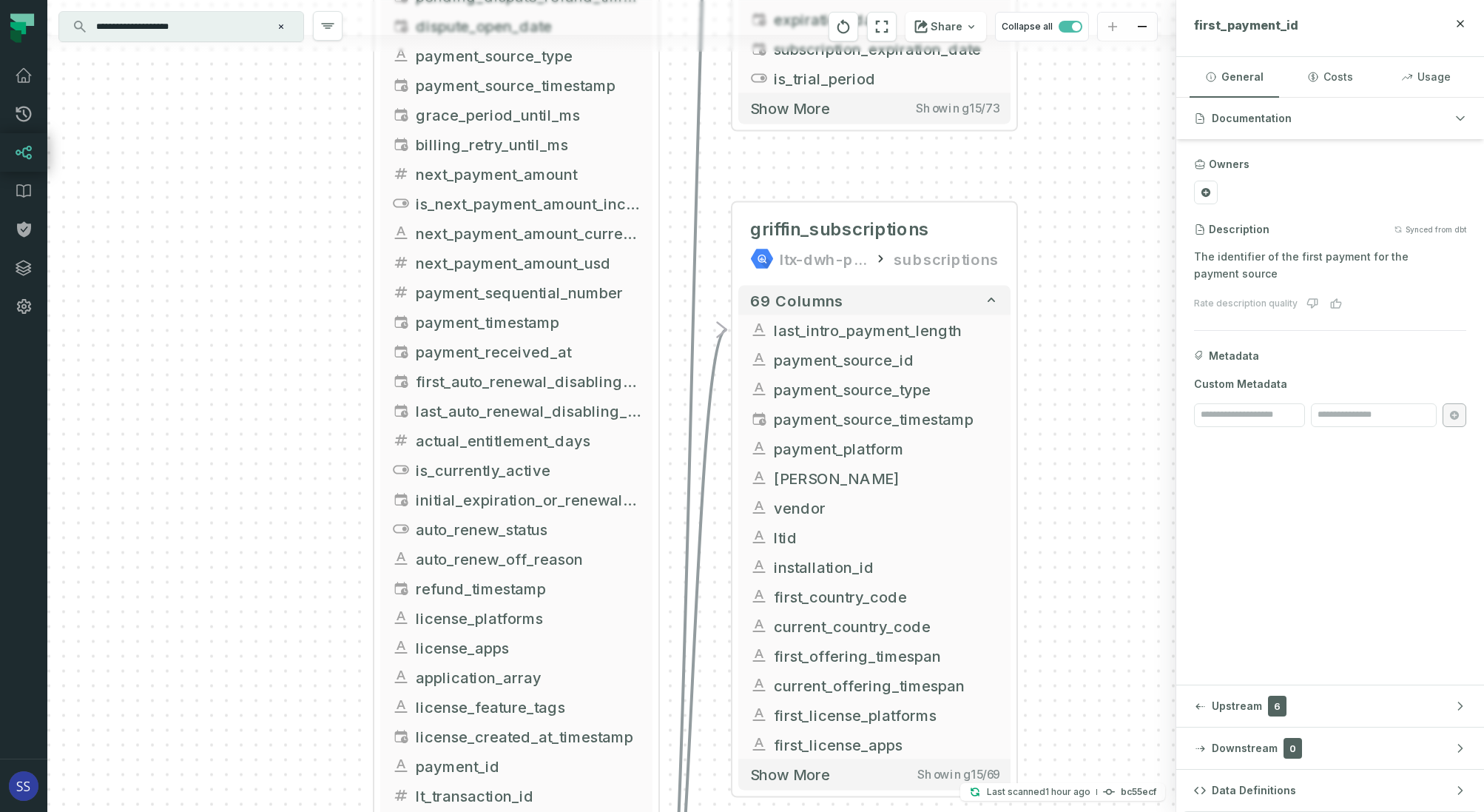
drag, startPoint x: 1067, startPoint y: 416, endPoint x: 1064, endPoint y: 434, distance: 18.2
click at [1066, 496] on div "+ inter_transactions ltx-dwh-prod-processed subscriptions + 73 columns + intro_…" at bounding box center [612, 406] width 1129 height 812
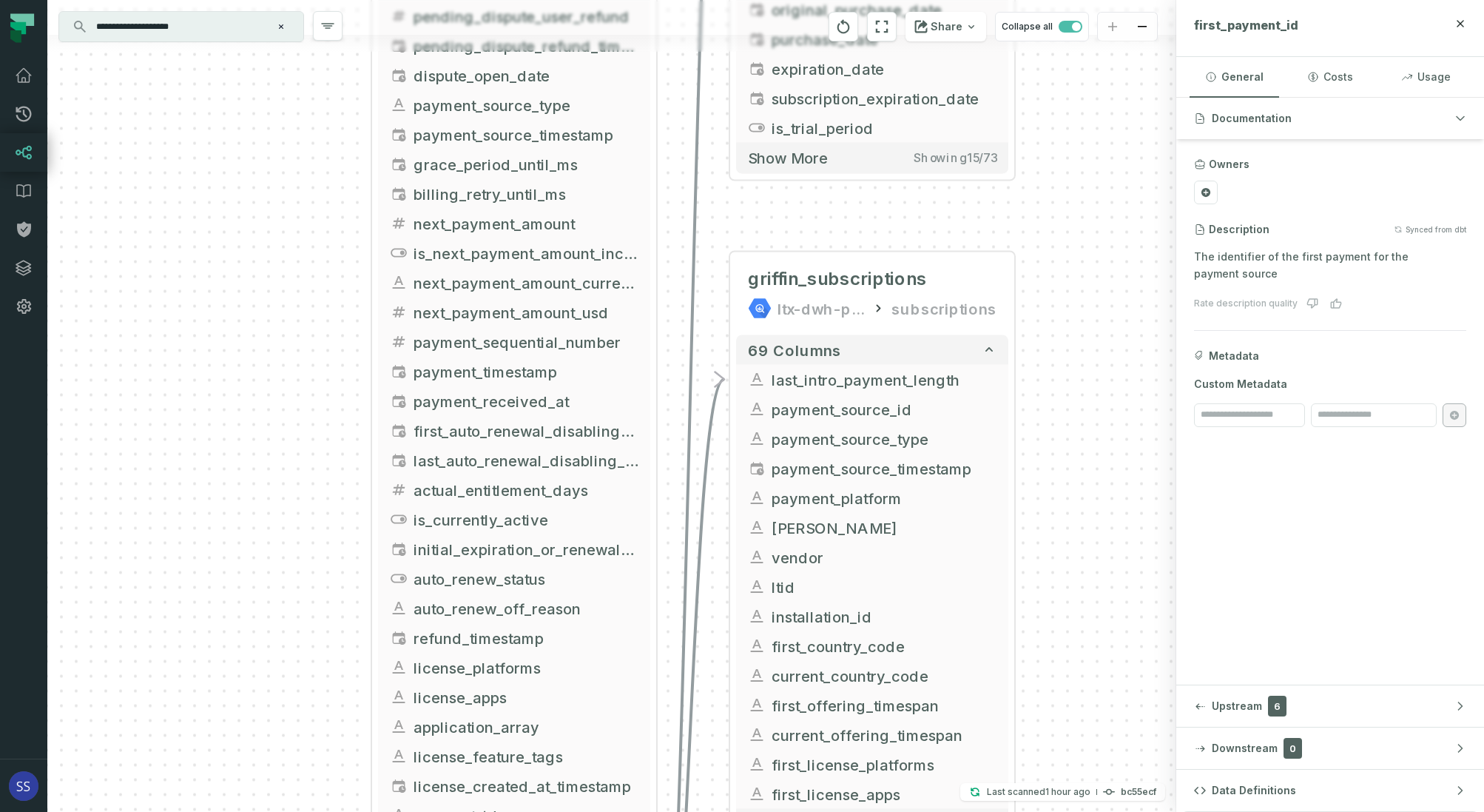
drag, startPoint x: 1084, startPoint y: 288, endPoint x: 1065, endPoint y: 423, distance: 136.3
click at [1066, 440] on div "+ inter_transactions ltx-dwh-prod-processed subscriptions + 73 columns + intro_…" at bounding box center [612, 406] width 1129 height 812
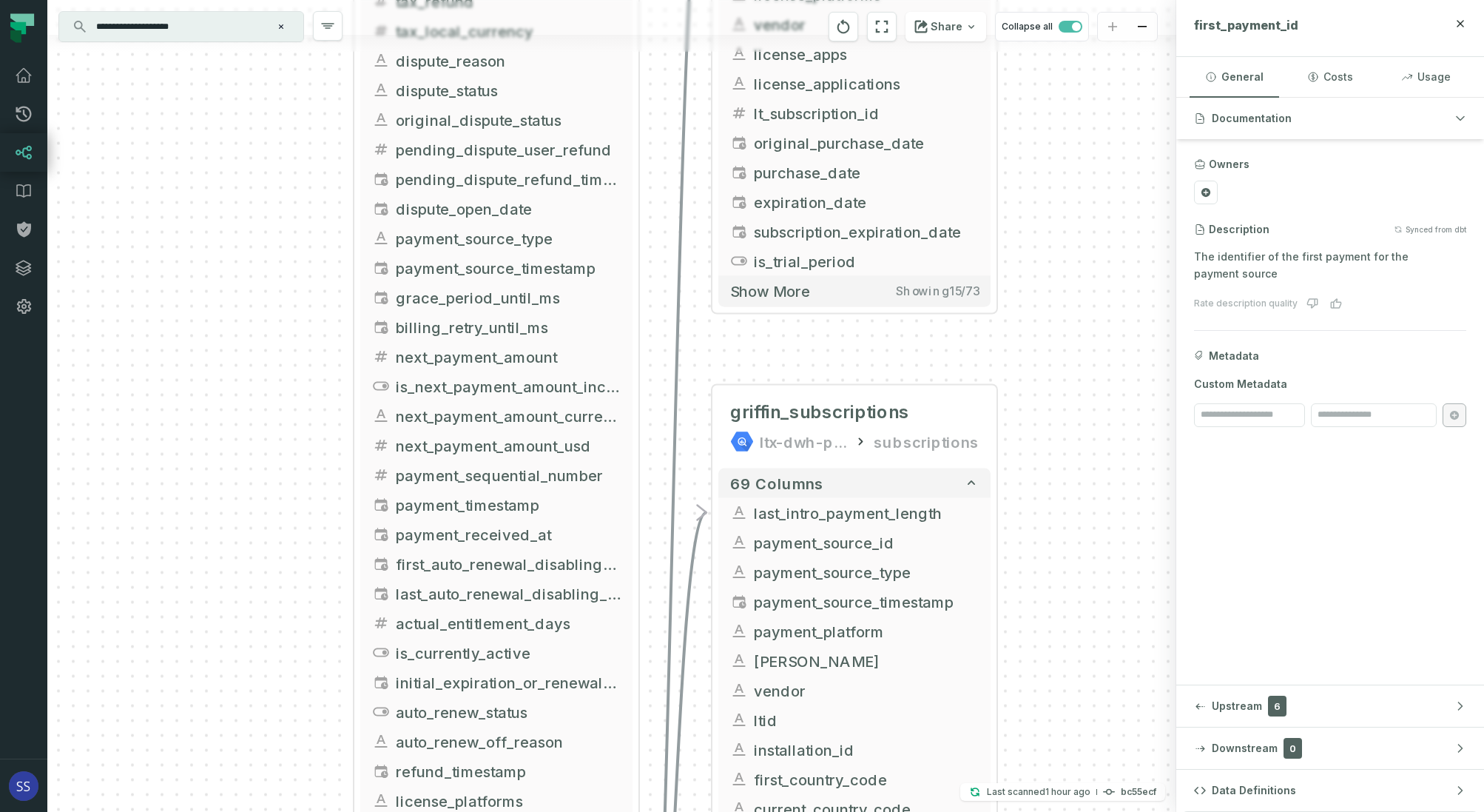
drag, startPoint x: 1088, startPoint y: 316, endPoint x: 1068, endPoint y: 378, distance: 65.1
click at [1068, 420] on div "+ inter_transactions ltx-dwh-prod-processed subscriptions + 73 columns + intro_…" at bounding box center [612, 406] width 1129 height 812
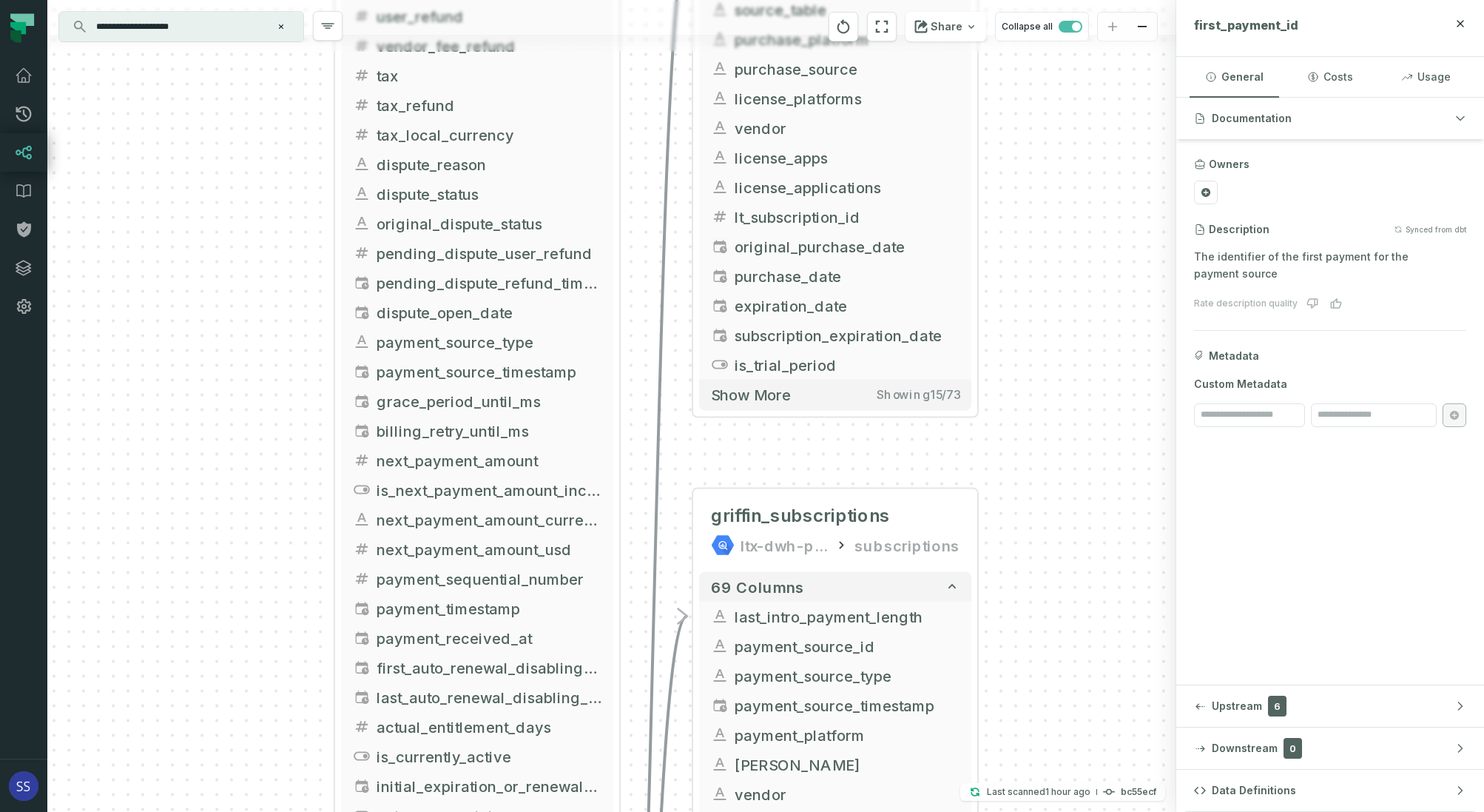
drag, startPoint x: 1073, startPoint y: 354, endPoint x: 1062, endPoint y: 378, distance: 26.4
click at [1067, 425] on div "+ inter_transactions ltx-dwh-prod-processed subscriptions + 73 columns + intro_…" at bounding box center [612, 406] width 1129 height 812
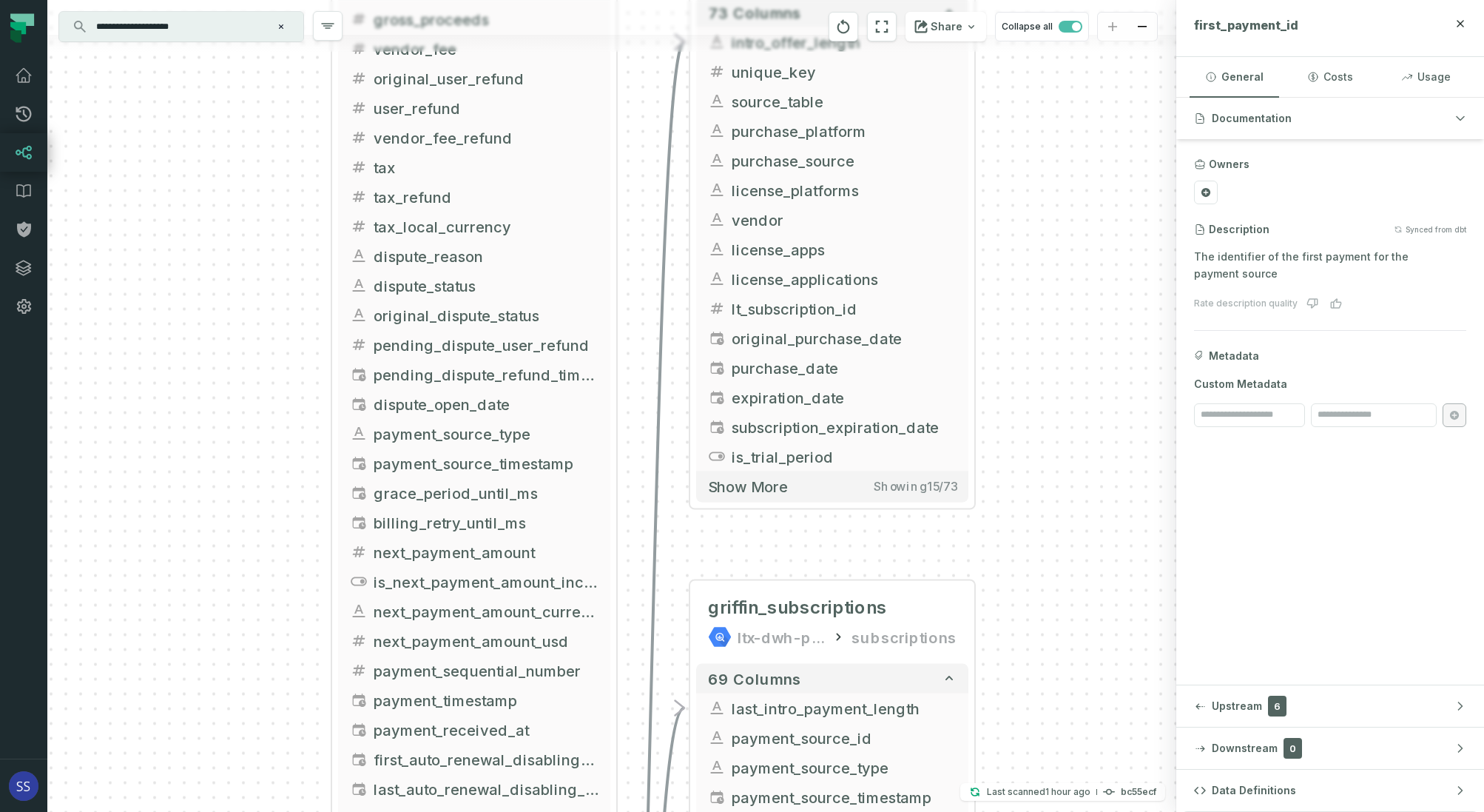
drag, startPoint x: 1061, startPoint y: 360, endPoint x: 1064, endPoint y: 425, distance: 65.1
click at [1064, 414] on div "+ inter_transactions ltx-dwh-prod-processed subscriptions + 73 columns + intro_…" at bounding box center [612, 406] width 1129 height 812
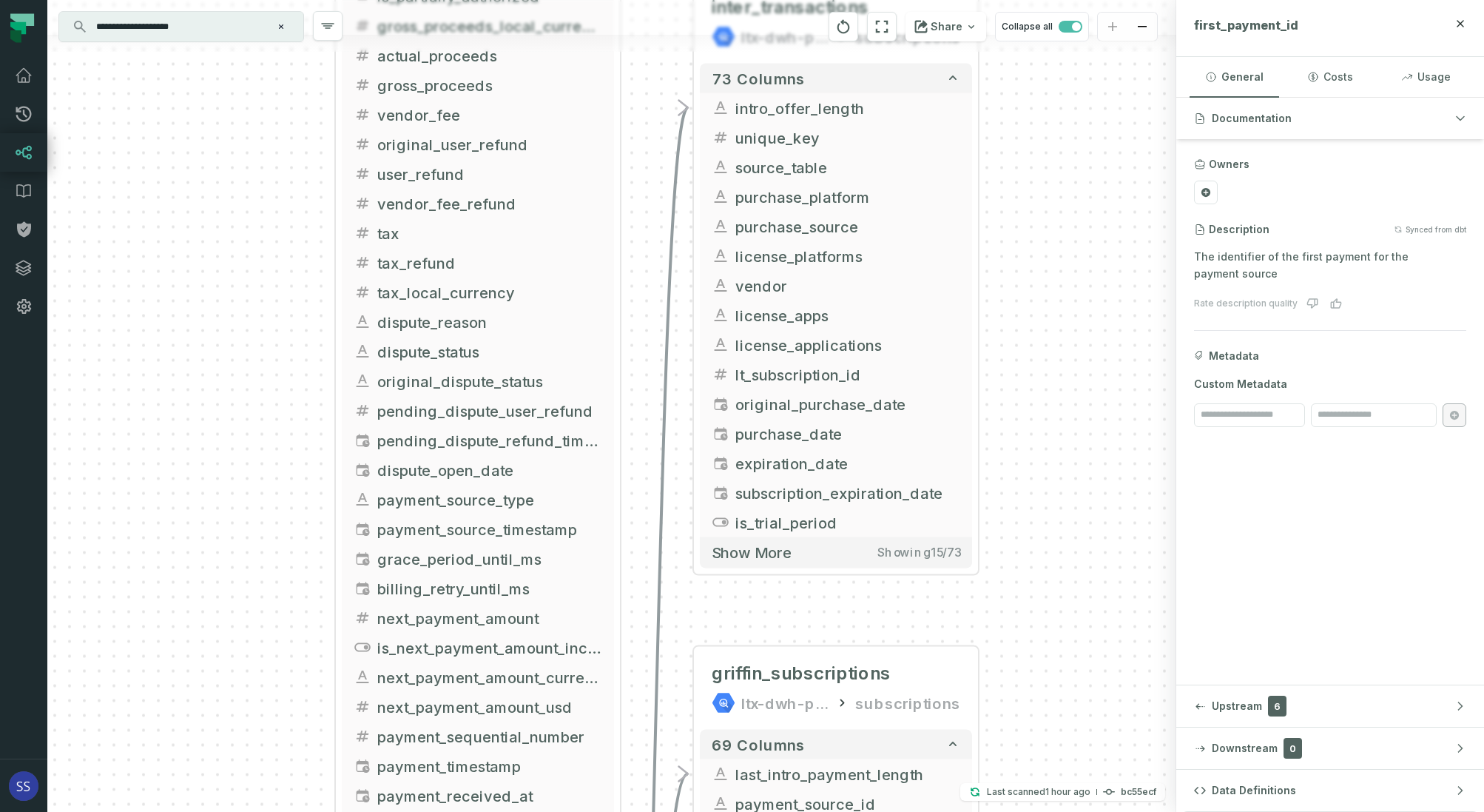
drag, startPoint x: 1062, startPoint y: 395, endPoint x: 1065, endPoint y: 425, distance: 30.1
click at [1065, 425] on div "+ inter_transactions ltx-dwh-prod-processed subscriptions + 73 columns + intro_…" at bounding box center [612, 406] width 1129 height 812
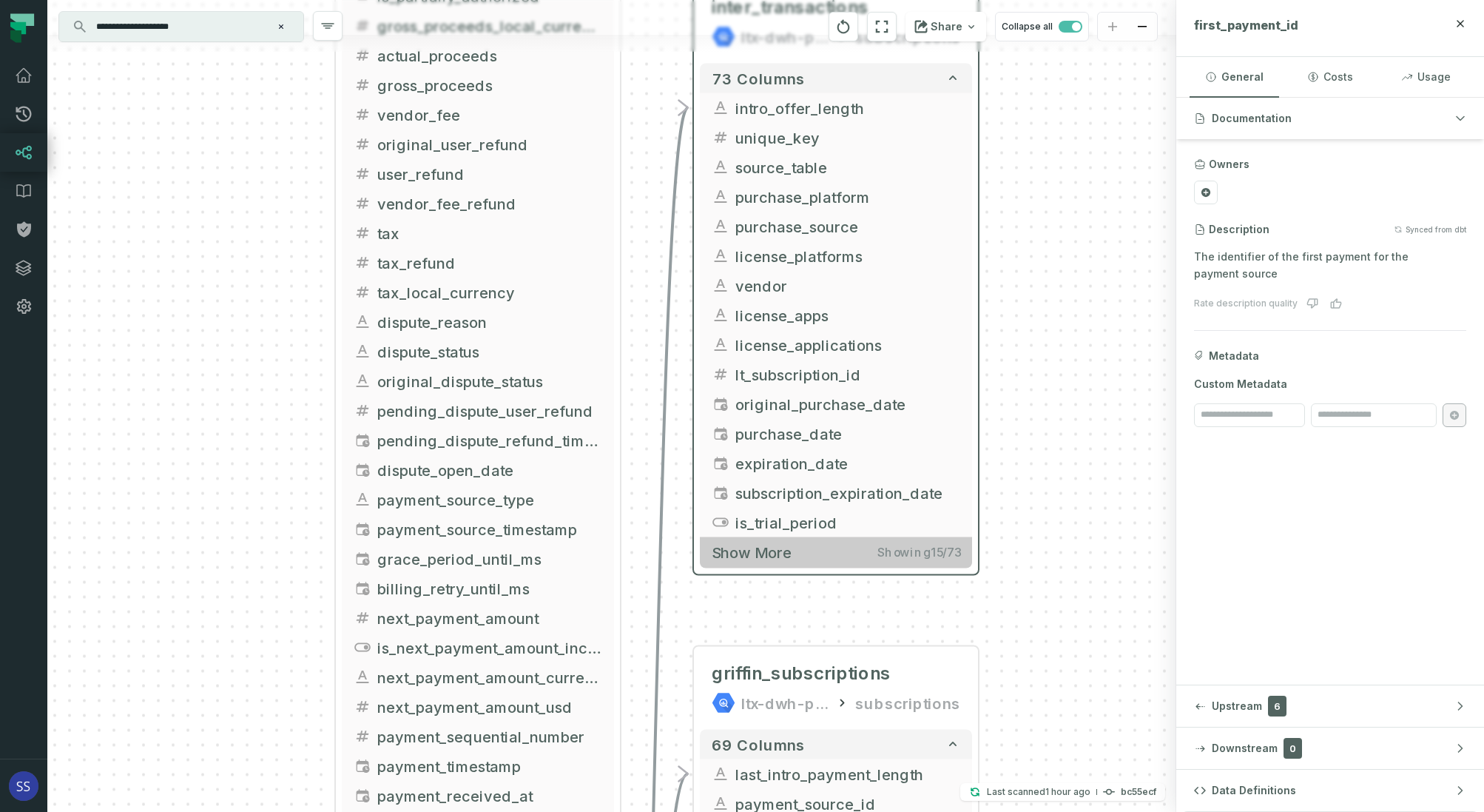
click at [846, 551] on button "Show more Showing 15 / 73" at bounding box center [836, 552] width 272 height 31
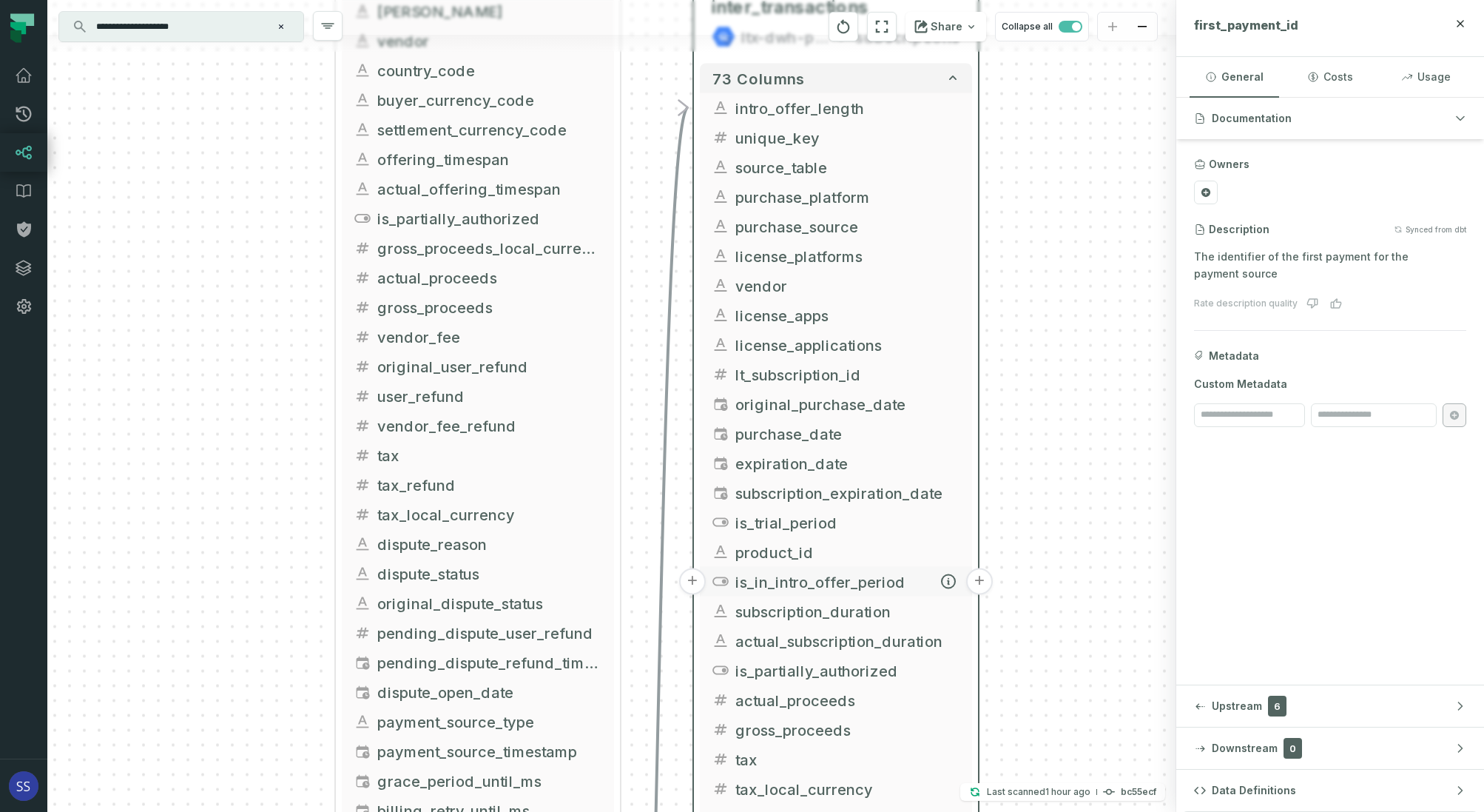
drag, startPoint x: 839, startPoint y: 604, endPoint x: 828, endPoint y: 389, distance: 215.3
click at [829, 600] on span "subscription_duration" at bounding box center [848, 611] width 225 height 22
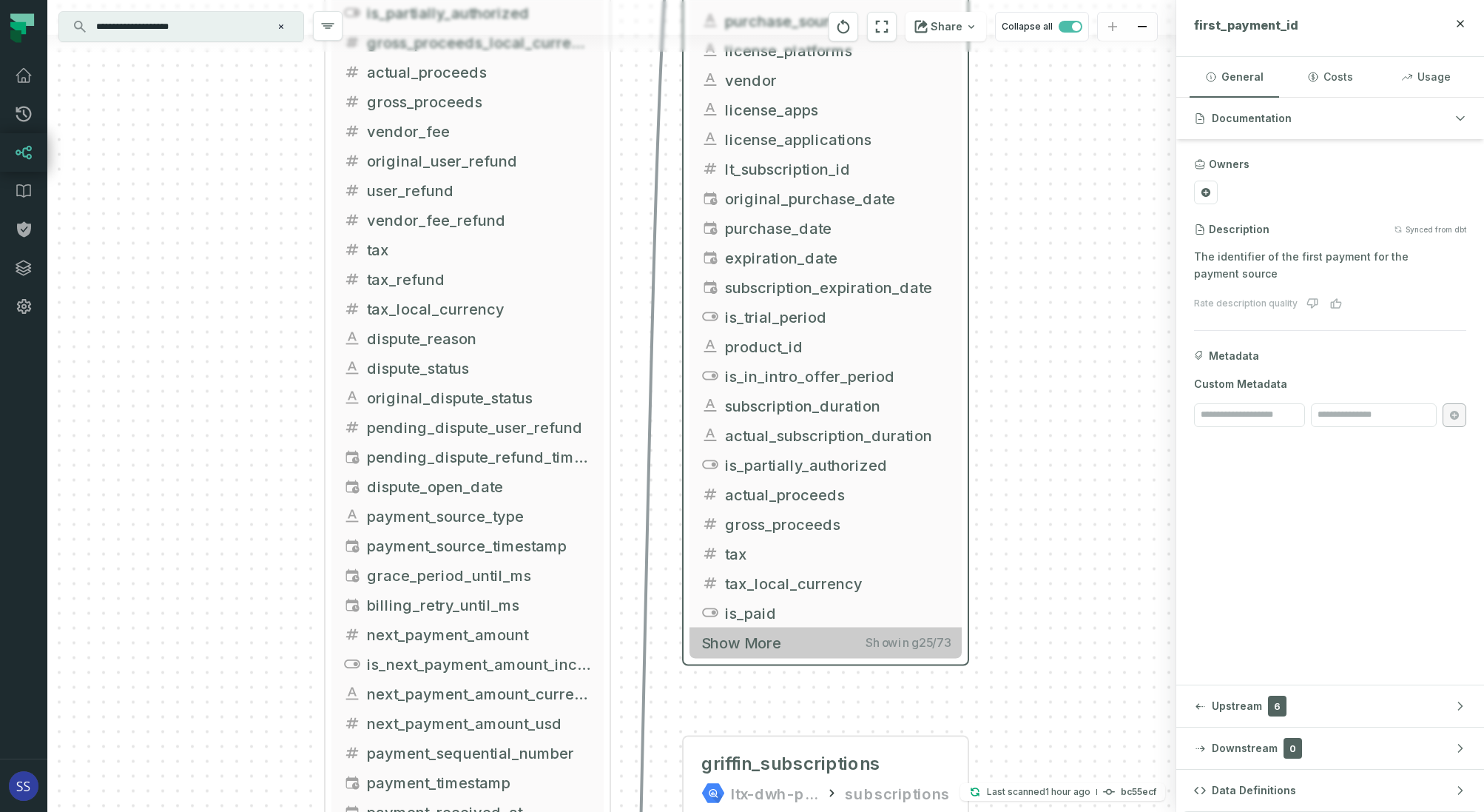
click at [822, 651] on button "Show more Showing 25 / 73" at bounding box center [826, 643] width 272 height 31
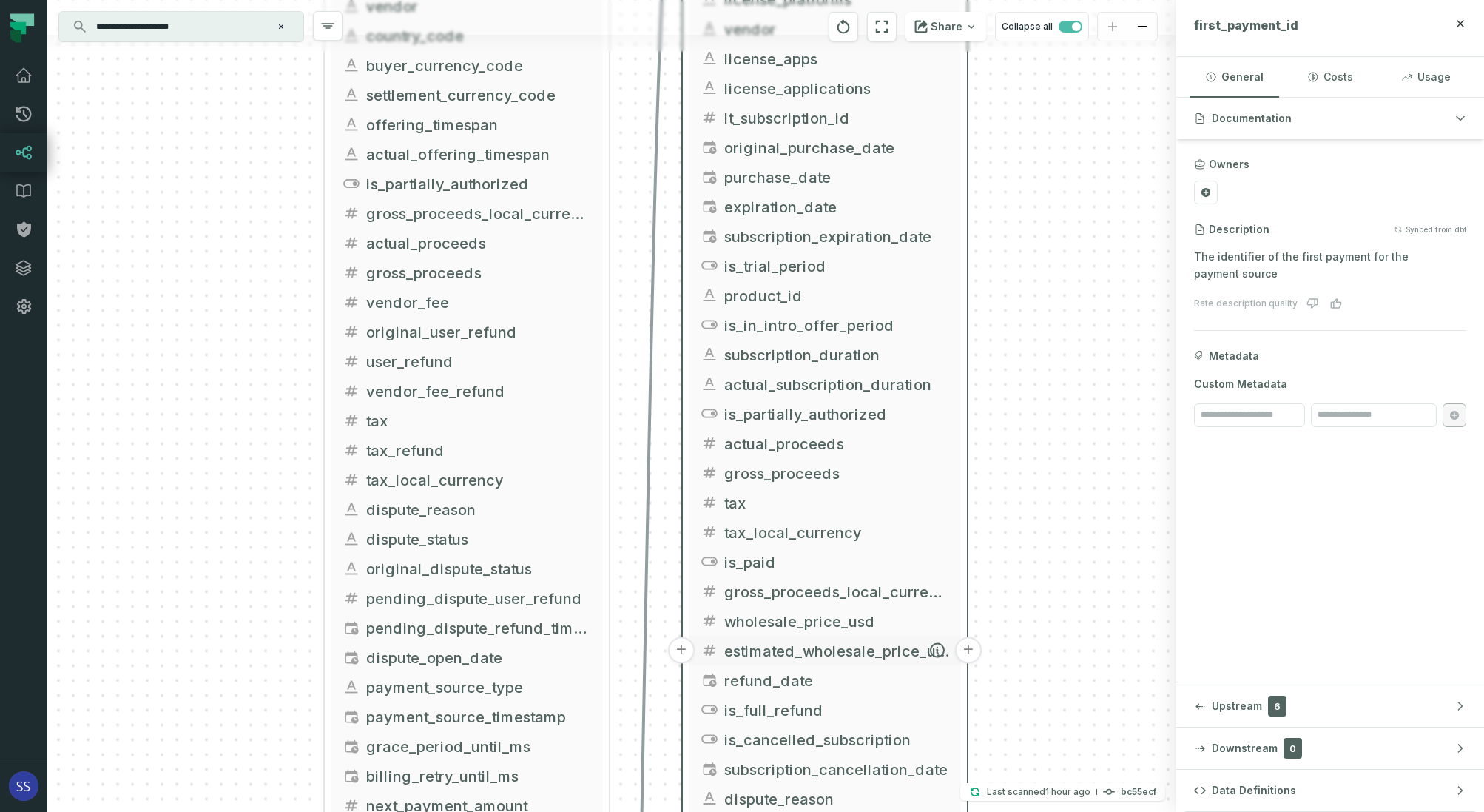
drag, startPoint x: 836, startPoint y: 585, endPoint x: 836, endPoint y: 422, distance: 163.0
click at [830, 580] on span "gross_proceeds_local_currency" at bounding box center [837, 591] width 225 height 22
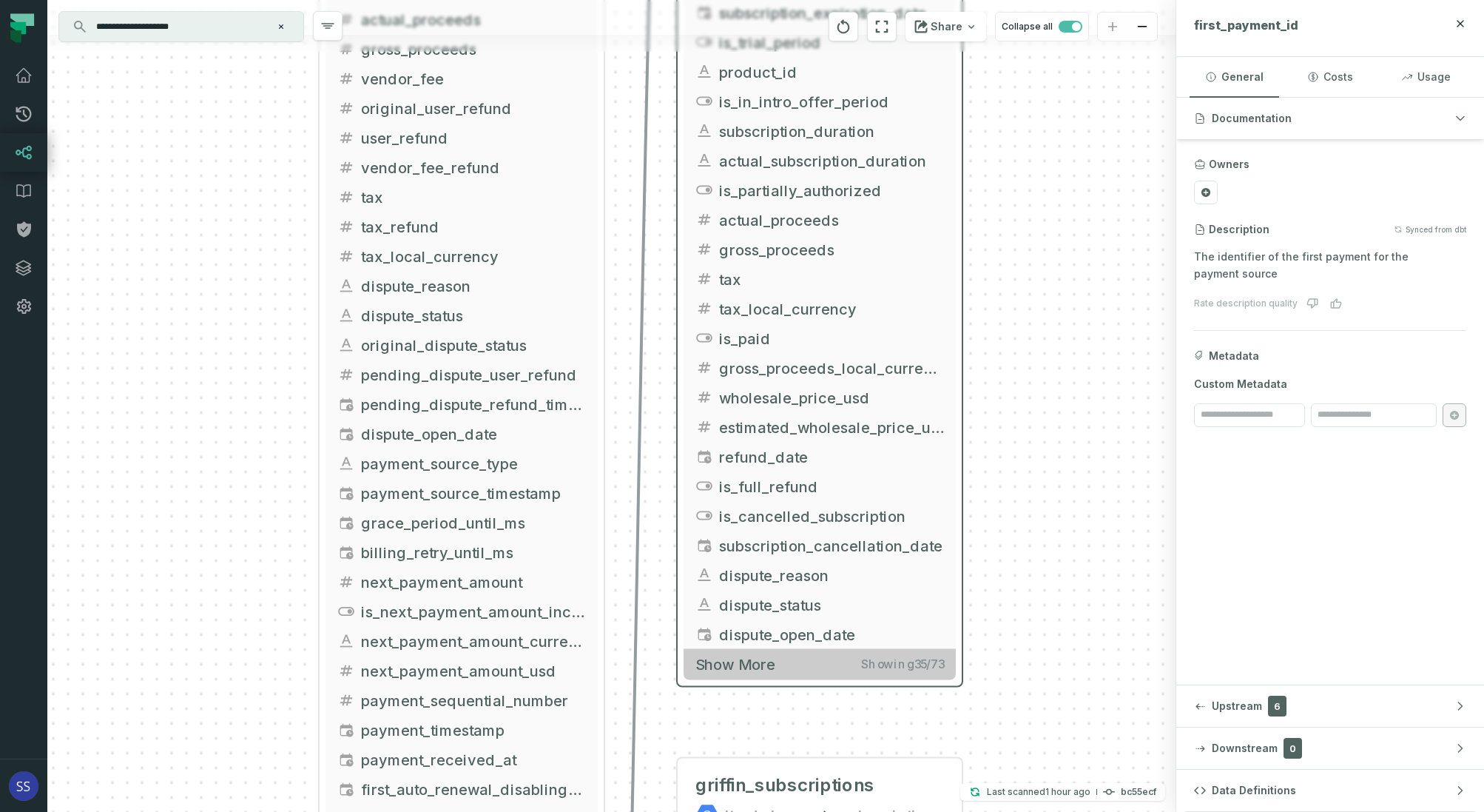
click at [812, 666] on button "Show more Showing 35 / 73" at bounding box center [820, 664] width 272 height 31
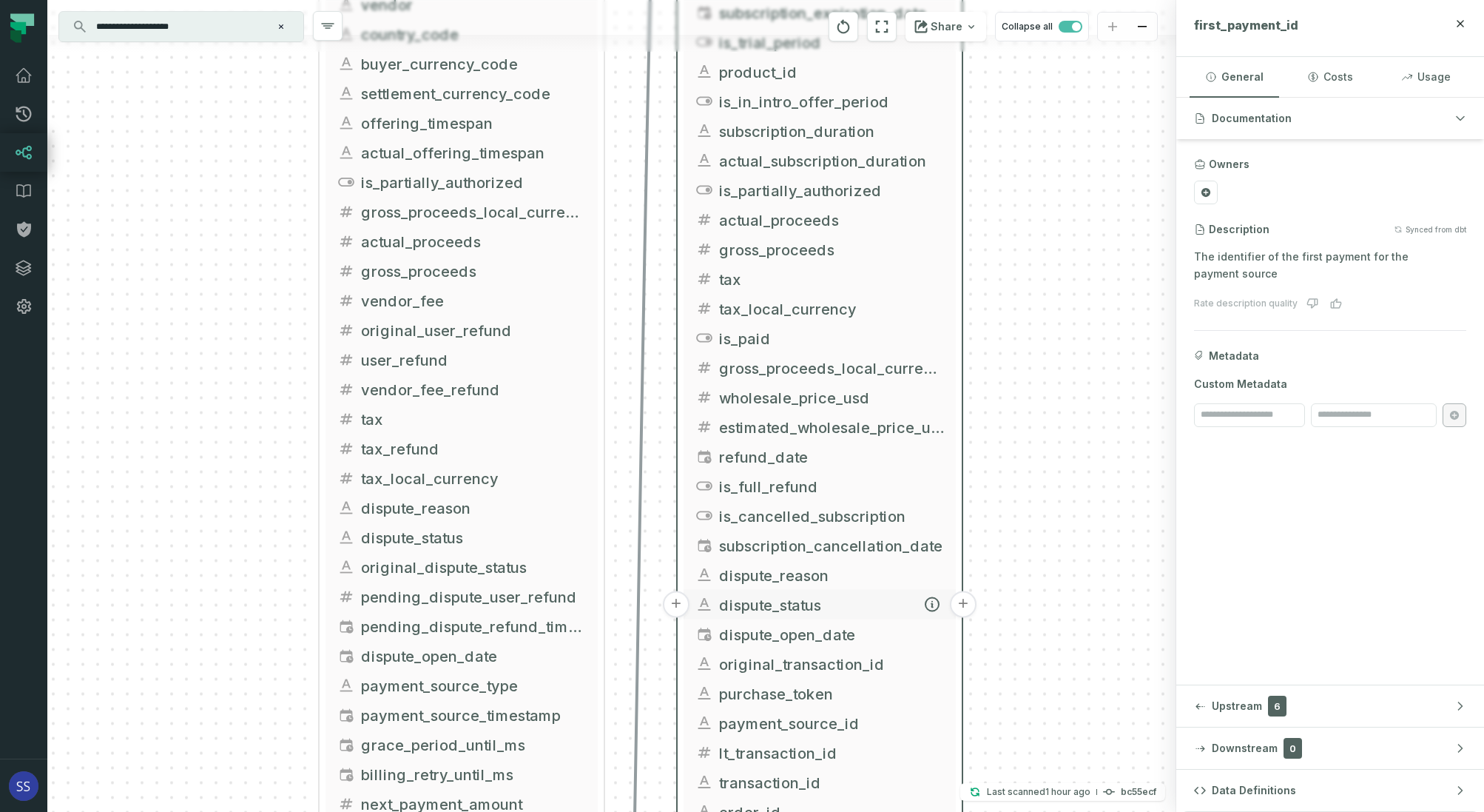
drag, startPoint x: 819, startPoint y: 615, endPoint x: 814, endPoint y: 400, distance: 215.1
click at [816, 619] on button "dispute_open_date" at bounding box center [820, 634] width 272 height 30
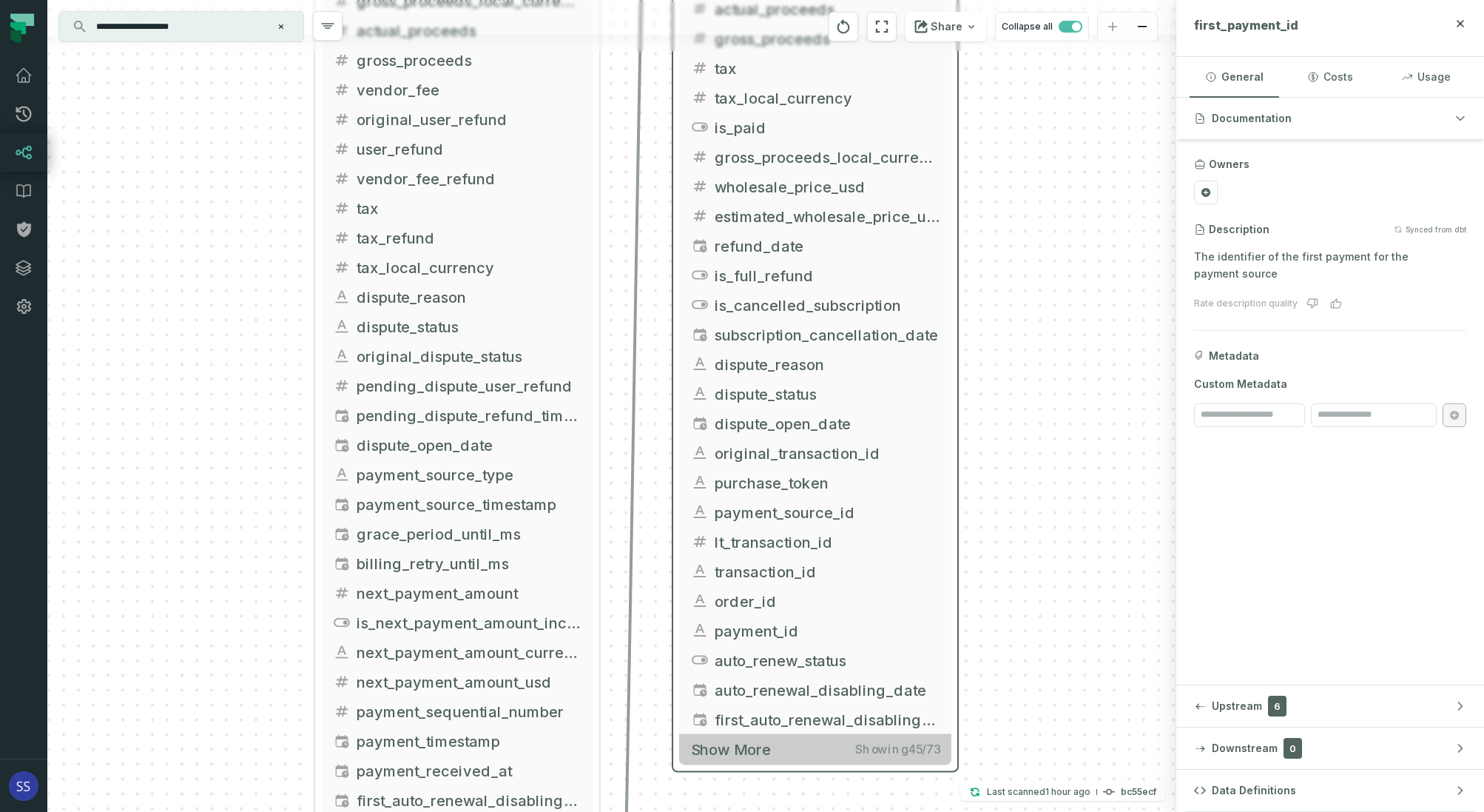
click at [792, 750] on button "Show more Showing 45 / 73" at bounding box center [815, 749] width 272 height 31
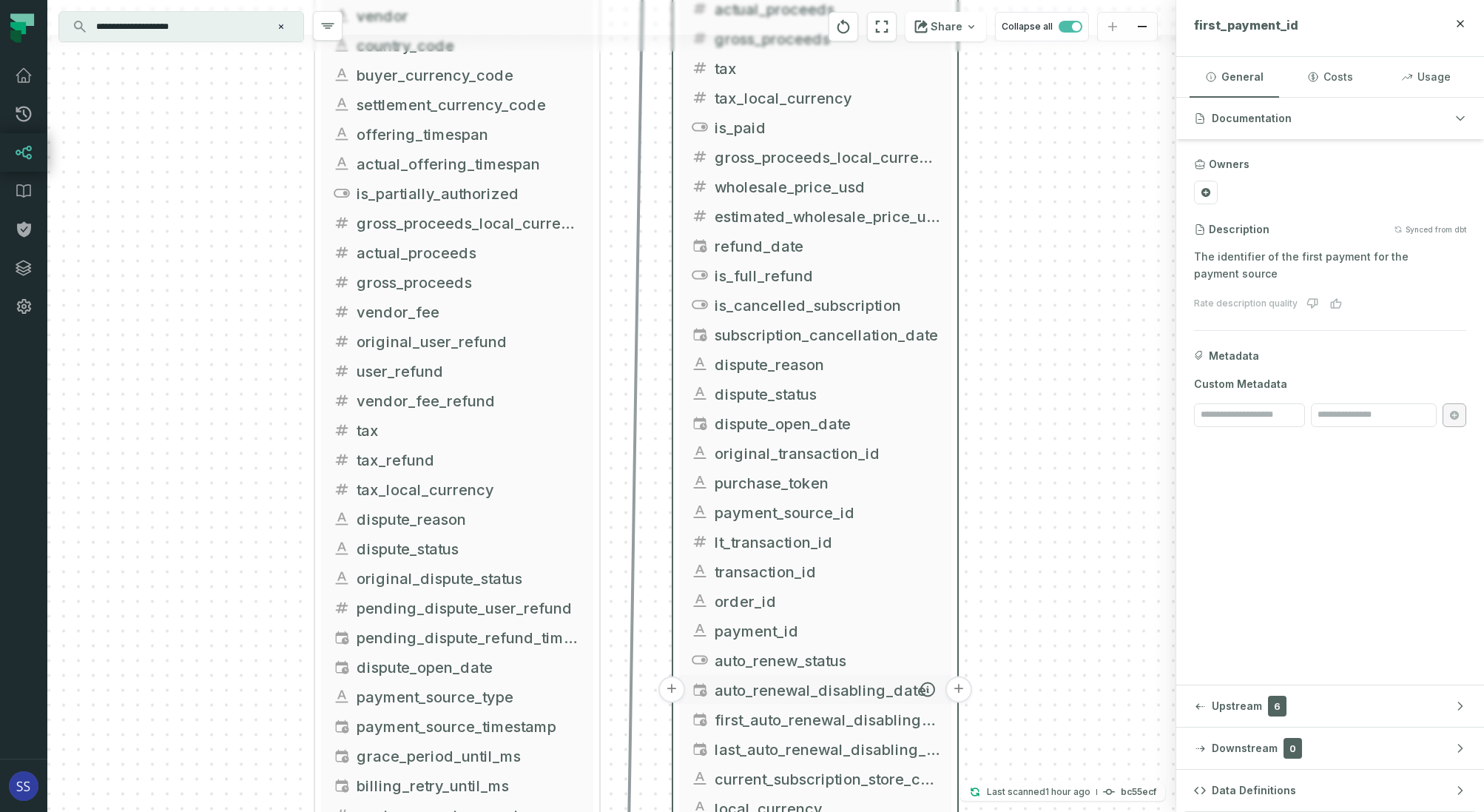
drag, startPoint x: 822, startPoint y: 586, endPoint x: 814, endPoint y: 346, distance: 240.1
click at [815, 679] on span "auto_renewal_disabling_date" at bounding box center [826, 690] width 225 height 22
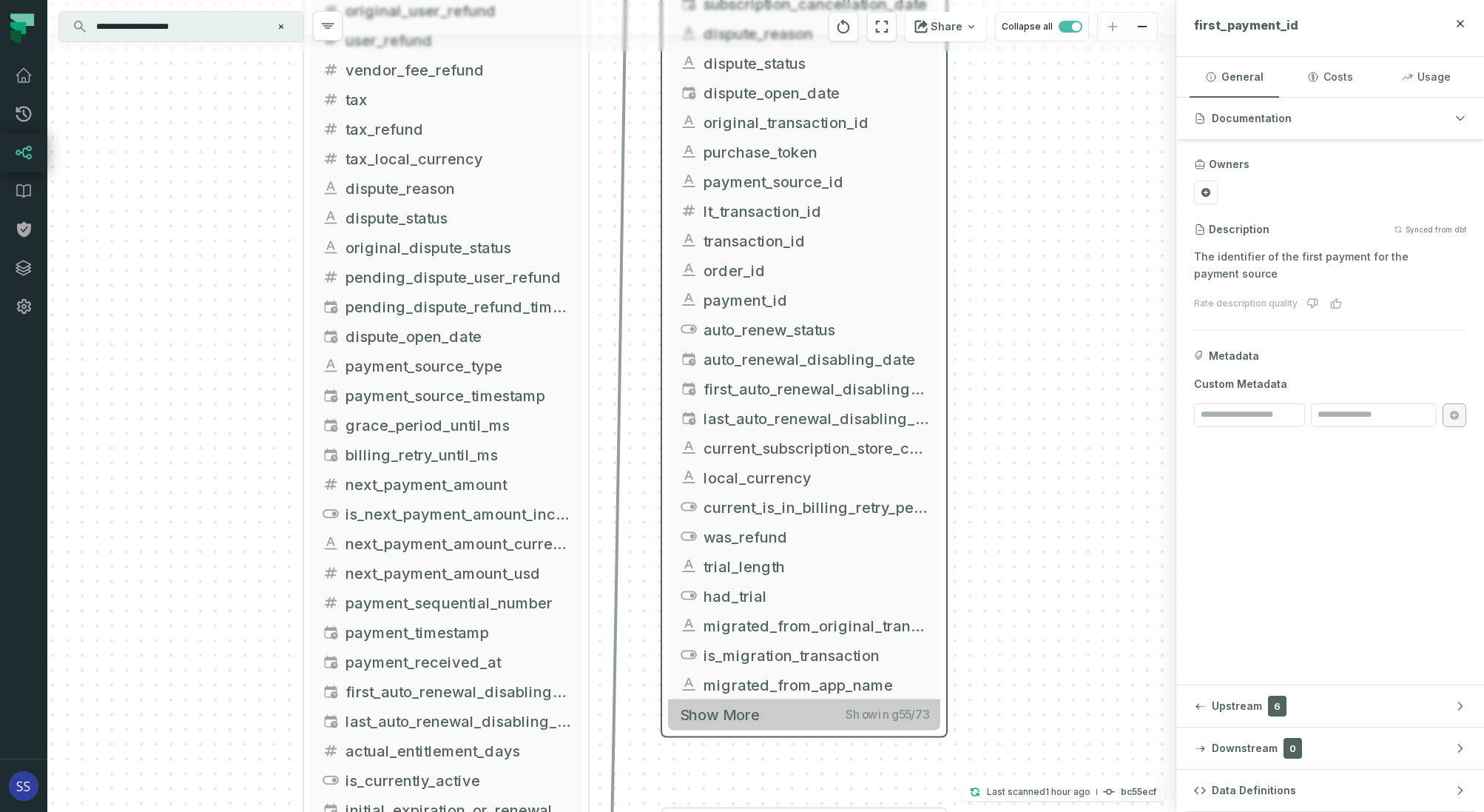
click at [781, 710] on button "Show more Showing 55 / 73" at bounding box center [804, 714] width 272 height 31
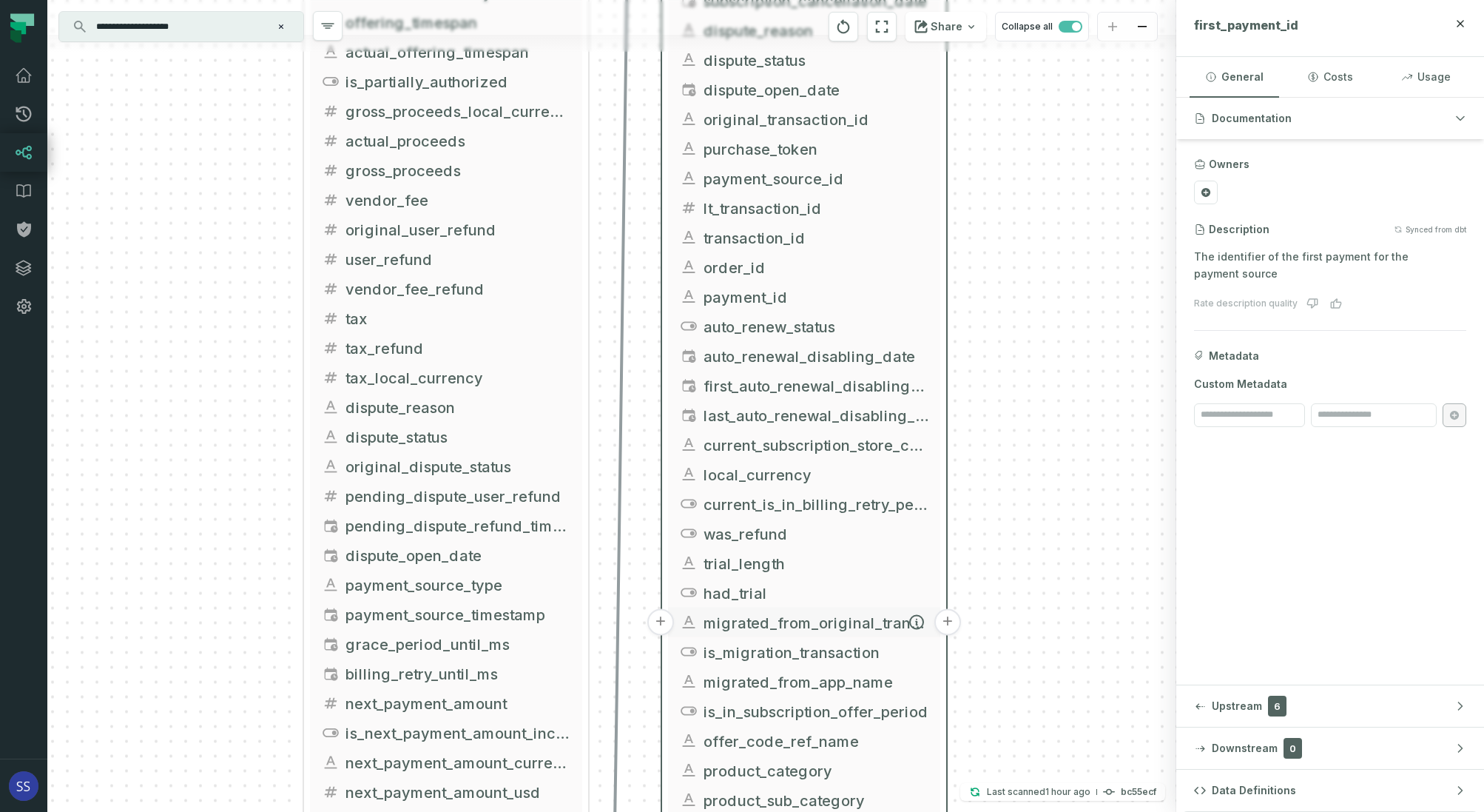
drag, startPoint x: 798, startPoint y: 652, endPoint x: 792, endPoint y: 361, distance: 291.1
click at [796, 641] on span "is_migration_transaction" at bounding box center [815, 652] width 225 height 22
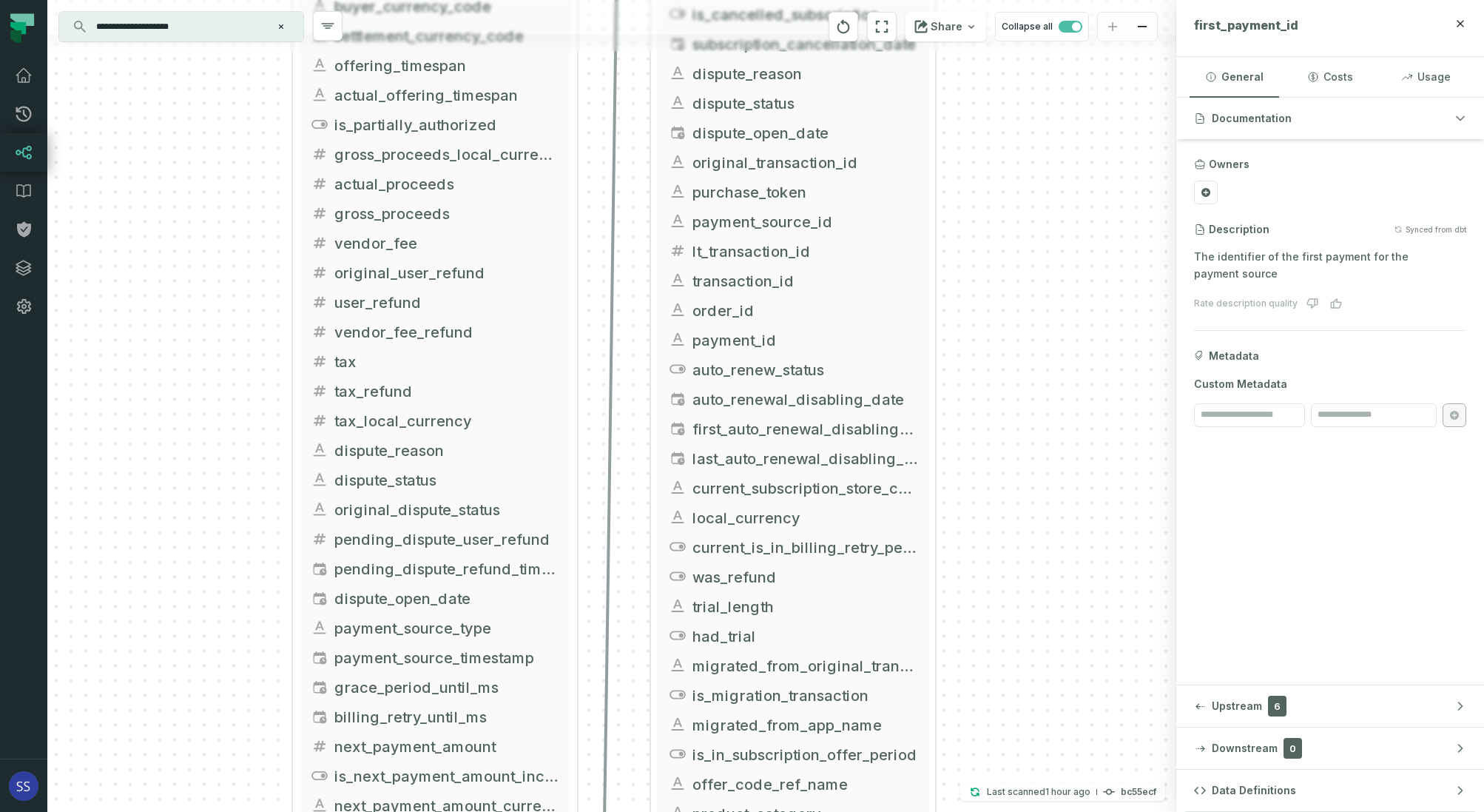
drag, startPoint x: 1032, startPoint y: 253, endPoint x: 1015, endPoint y: 407, distance: 154.9
click at [1015, 604] on div "+ inter_transactions ltx-dwh-prod-processed subscriptions + 73 columns + intro_…" at bounding box center [612, 406] width 1129 height 812
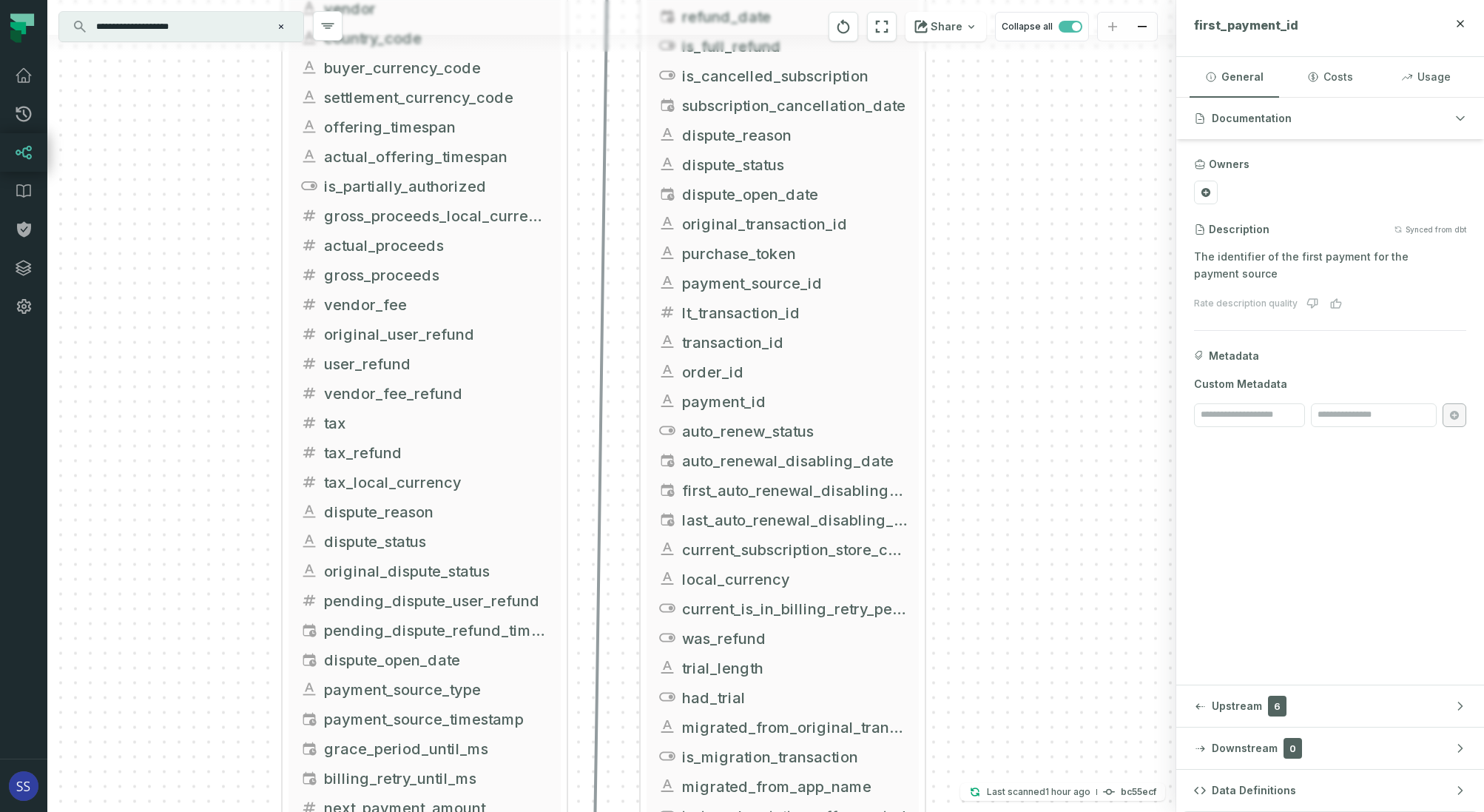
drag
click at [998, 564] on div "+ inter_transactions ltx-dwh-prod-processed subscriptions + 73 columns + intro_…" at bounding box center [612, 406] width 1129 height 812
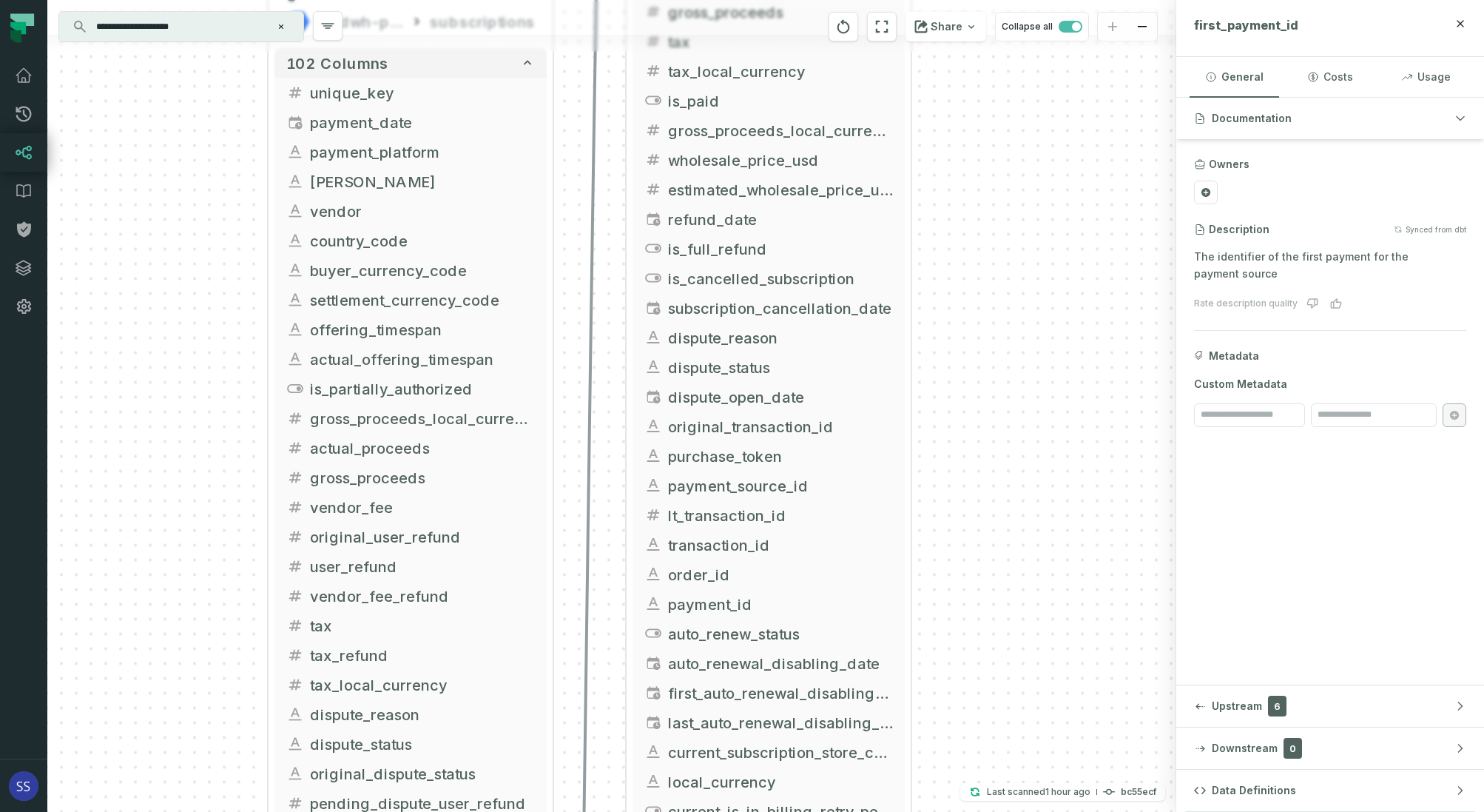
click at [990, 539] on div "+ inter_transactions ltx-dwh-prod-processed subscriptions + 73 columns + intro_…" at bounding box center [612, 406] width 1129 height 812
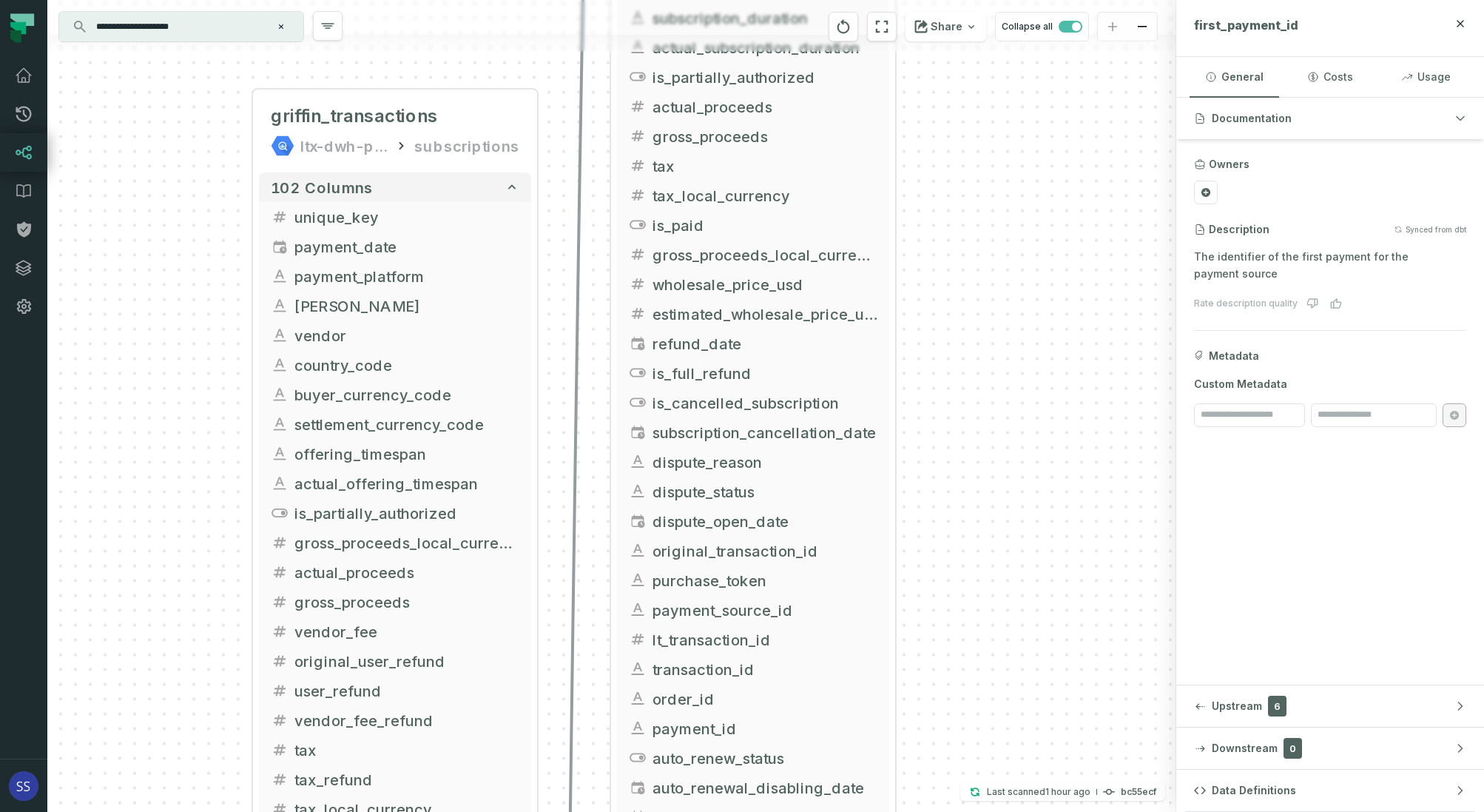
click at [988, 549] on div "+ inter_transactions ltx-dwh-prod-processed subscriptions + 73 columns + intro_…" at bounding box center [612, 406] width 1129 height 812
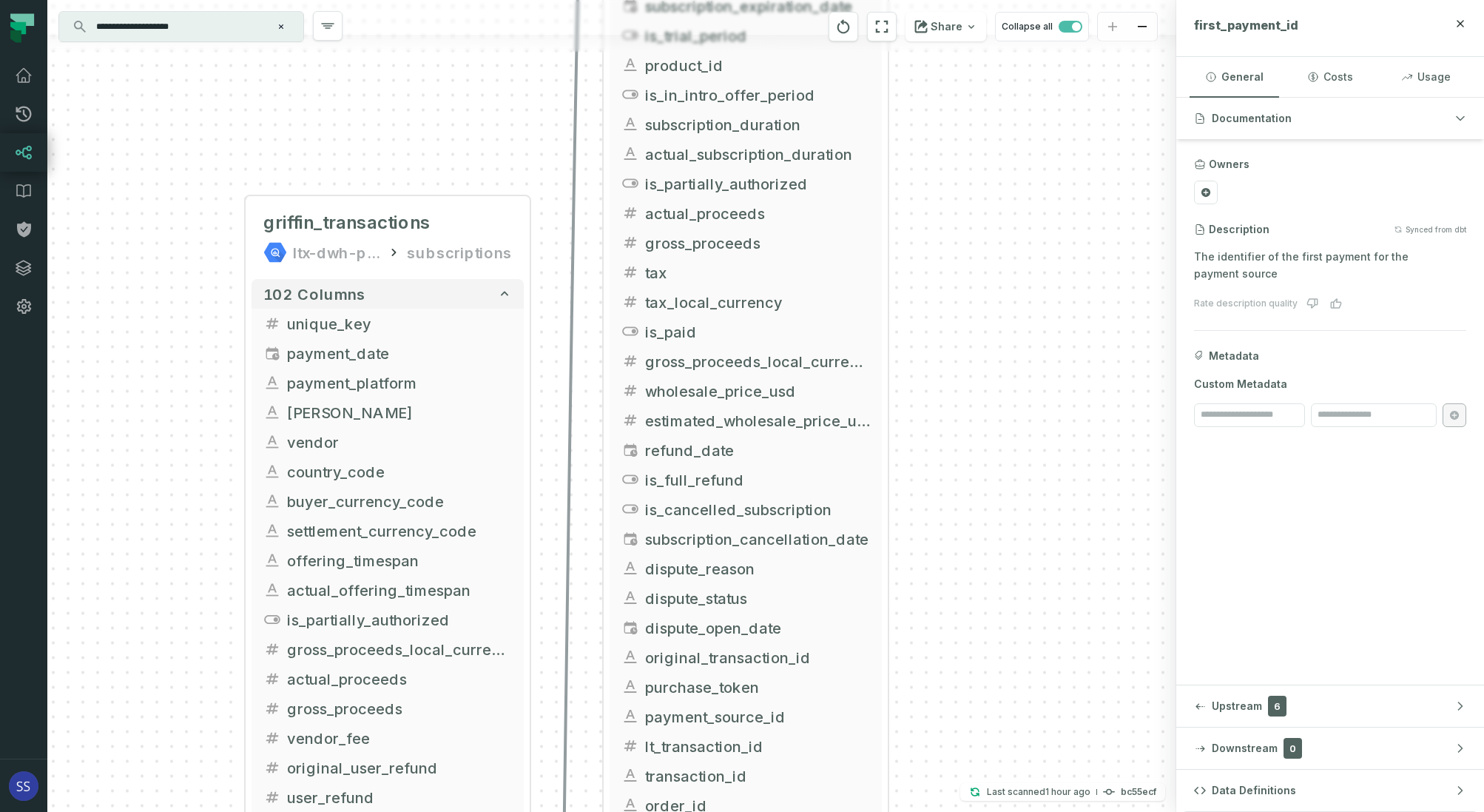
click at [992, 564] on div "+ inter_transactions ltx-dwh-prod-processed subscriptions + 73 columns + intro_…" at bounding box center [612, 406] width 1129 height 812
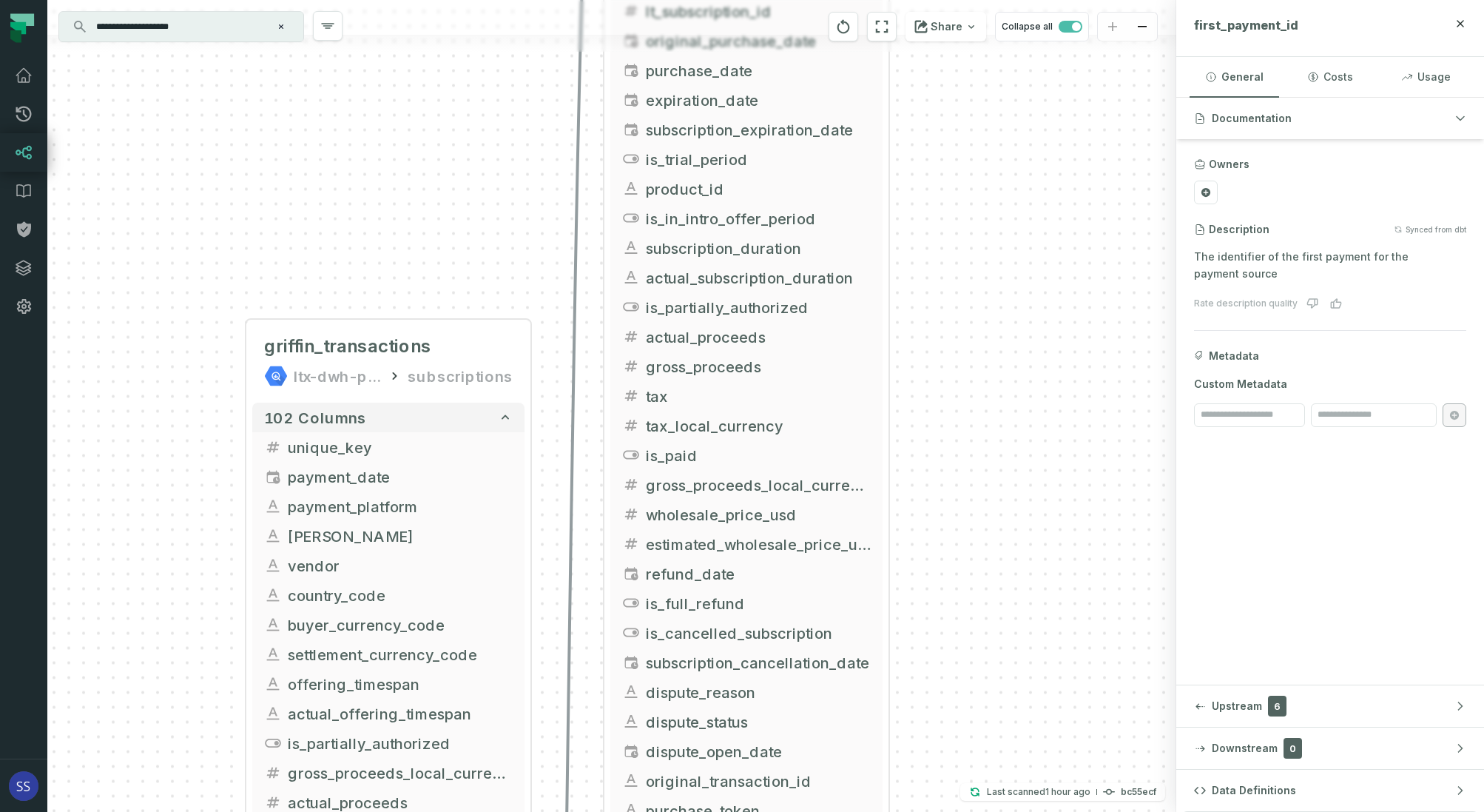
click at [992, 547] on div "+ inter_transactions ltx-dwh-prod-processed subscriptions + 73 columns + intro_…" at bounding box center [612, 406] width 1129 height 812
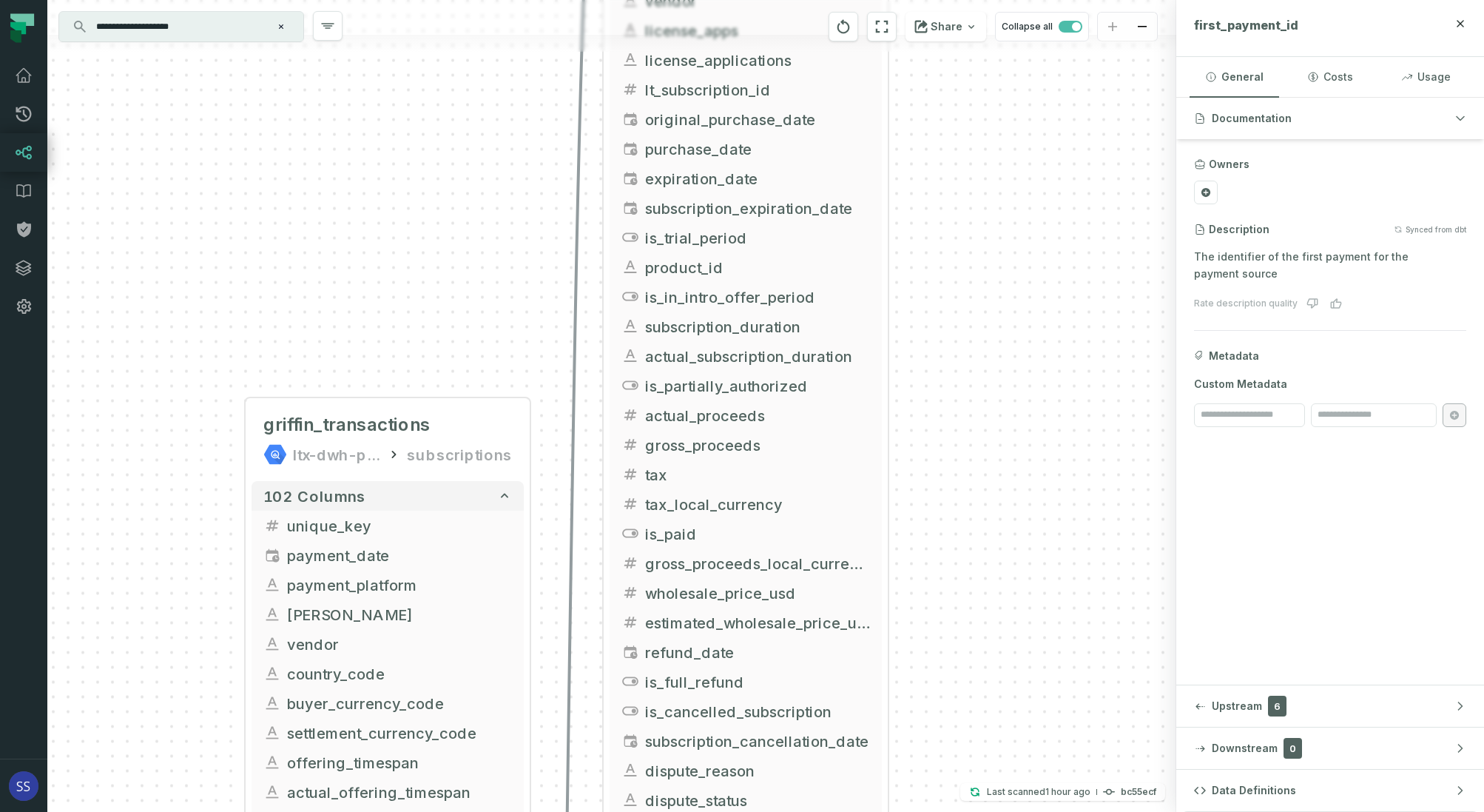
click at [997, 619] on div "+ inter_transactions ltx-dwh-prod-processed subscriptions + 73 columns + intro_…" at bounding box center [612, 406] width 1129 height 812
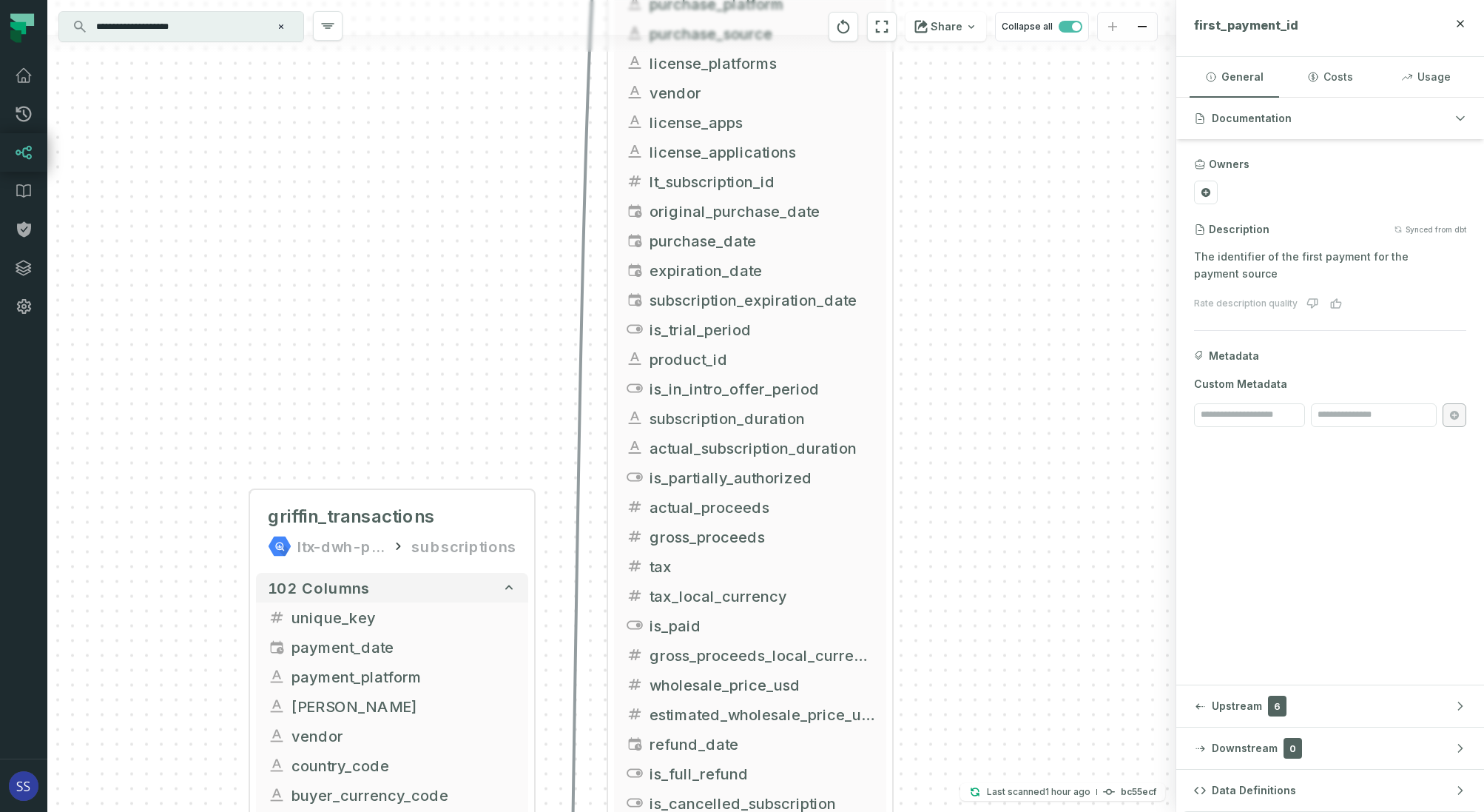
click at [1004, 613] on div "+ inter_transactions ltx-dwh-prod-processed subscriptions + 73 columns + intro_…" at bounding box center [612, 406] width 1129 height 812
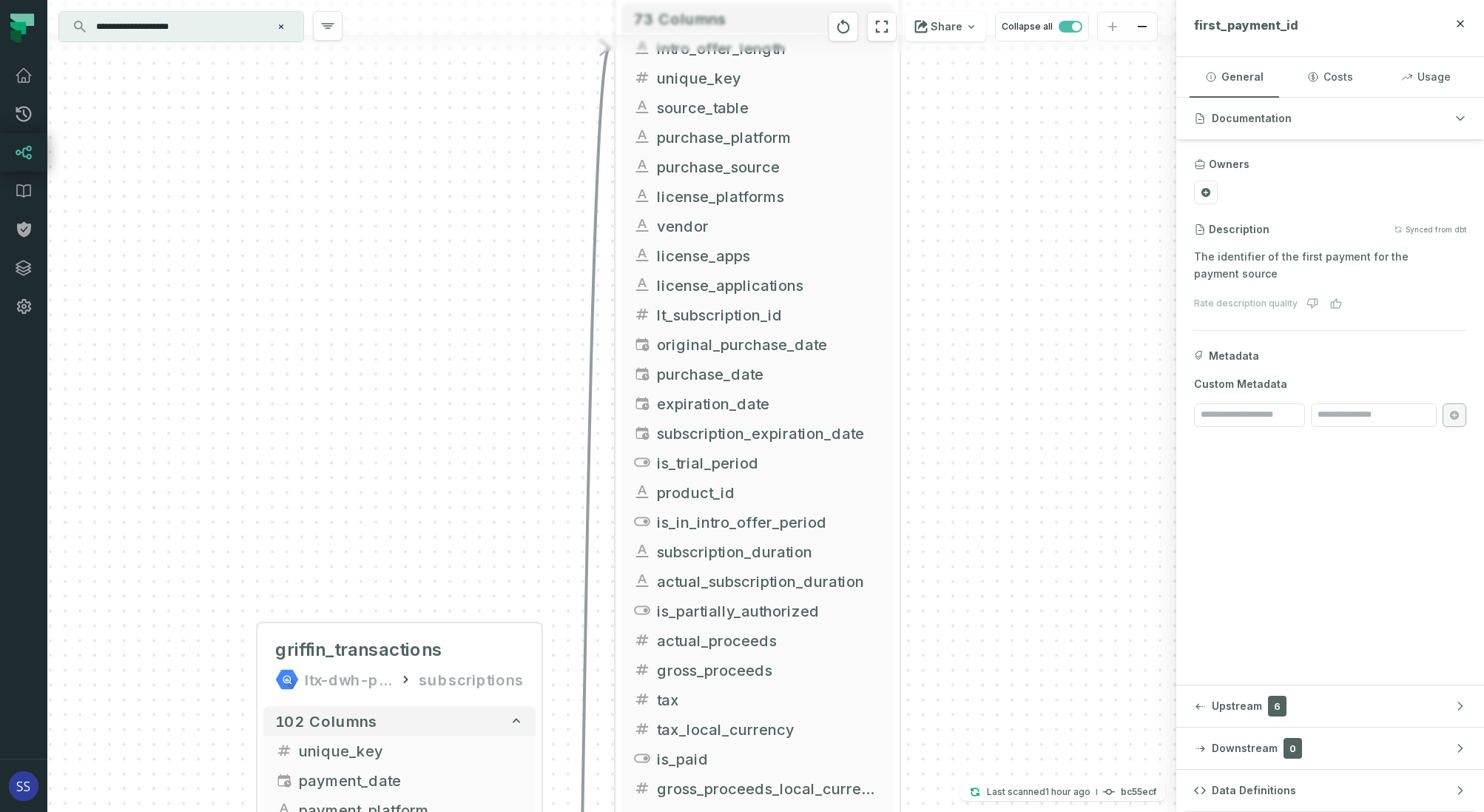
click at [996, 574] on div "+ inter_transactions ltx-dwh-prod-processed subscriptions + 73 columns + intro_…" at bounding box center [612, 406] width 1129 height 812
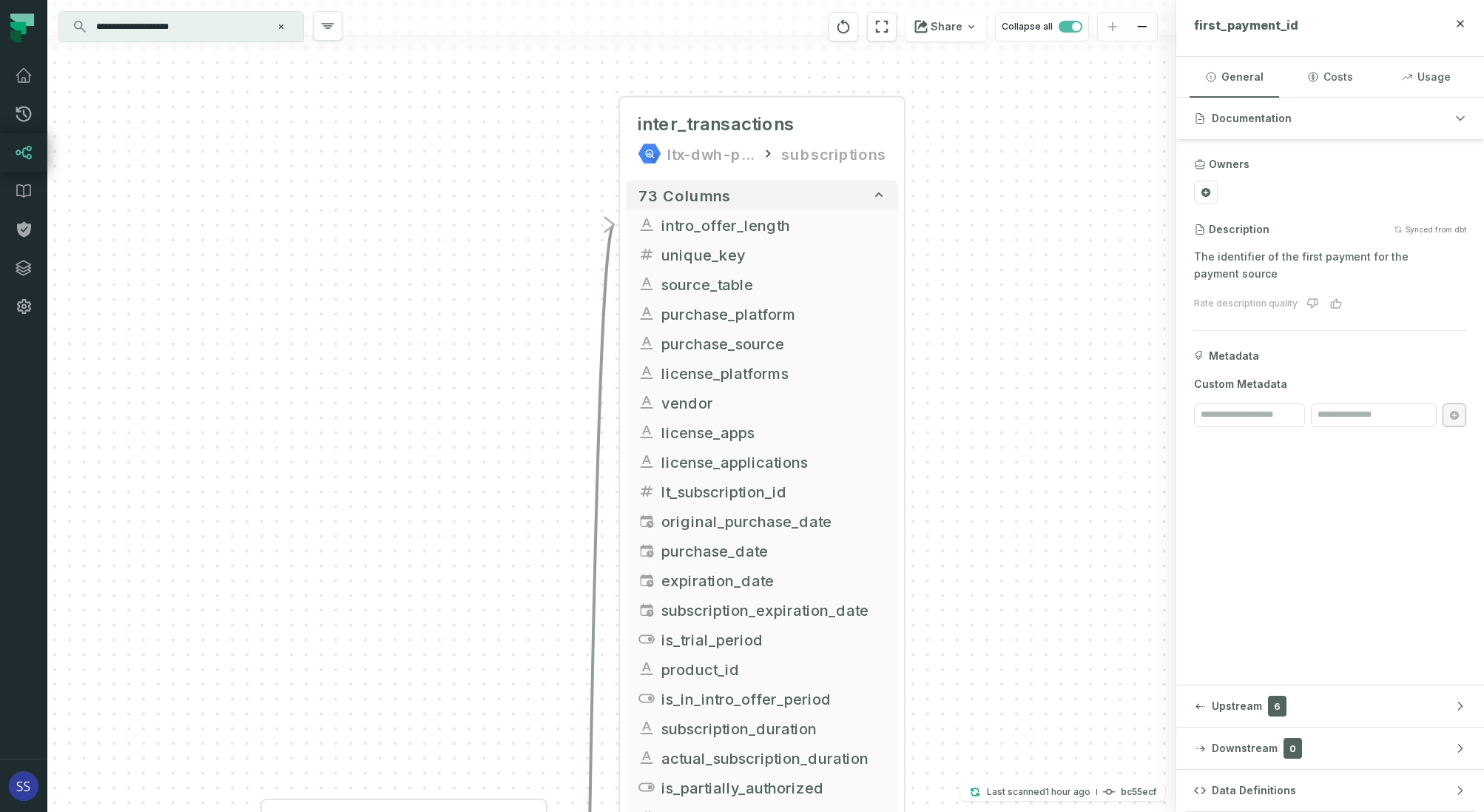
click at [1002, 500] on div "+ inter_transactions ltx-dwh-prod-processed subscriptions + 73 columns + intro_…" at bounding box center [612, 406] width 1129 height 812
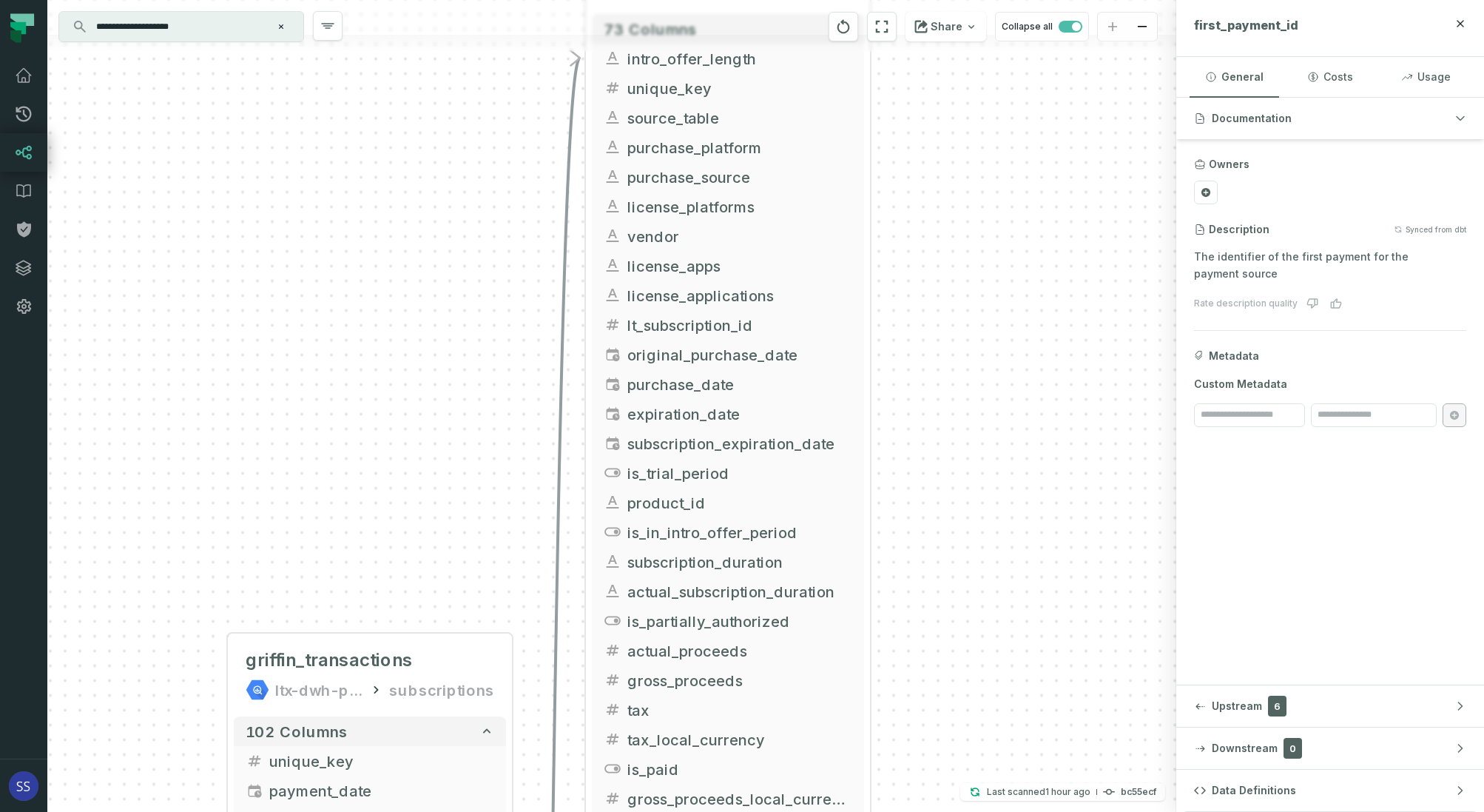
click at [445, 146] on div "+ inter_transactions ltx-dwh-prod-processed subscriptions + 73 columns + intro_…" at bounding box center [612, 406] width 1129 height 812
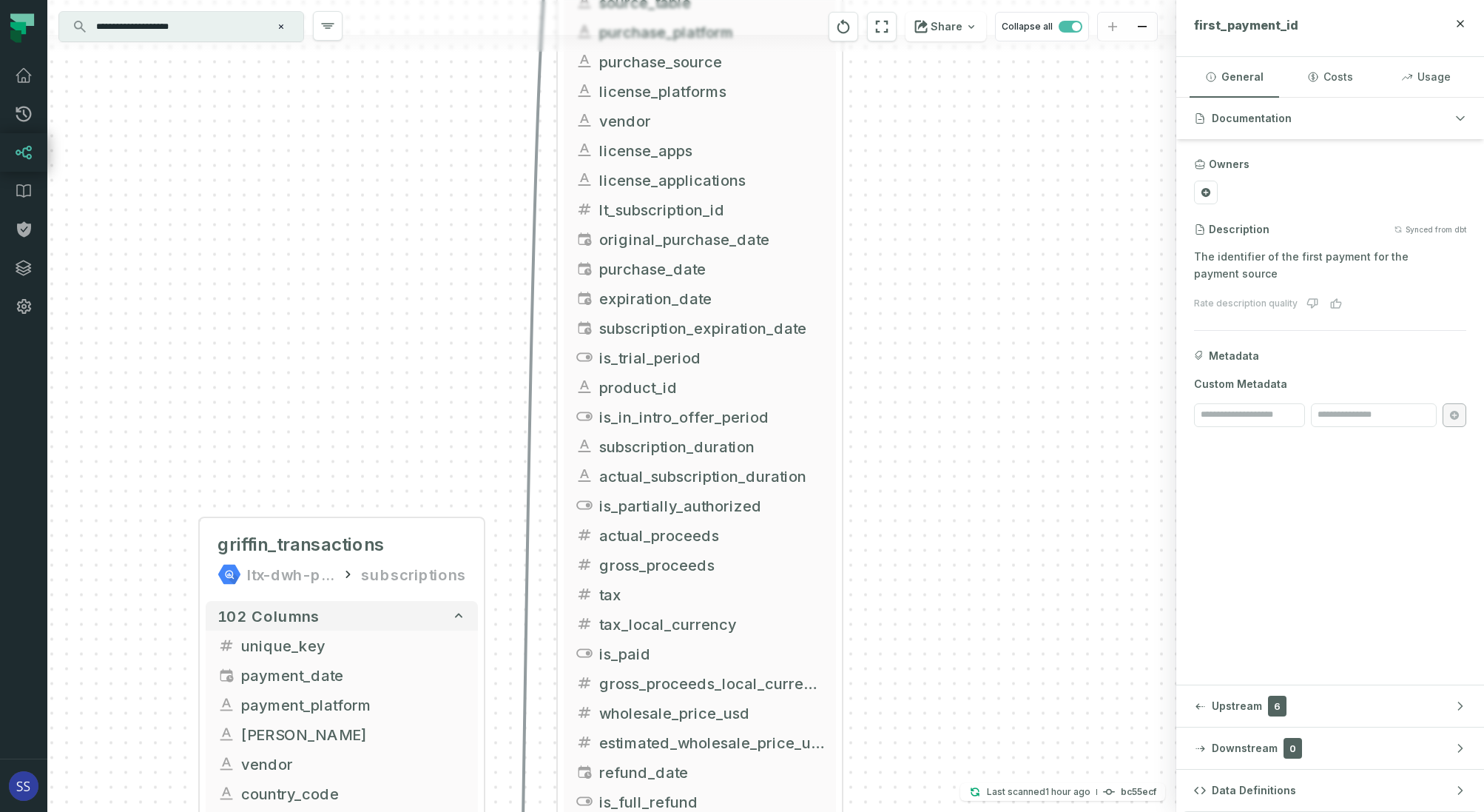
click at [1066, 433] on div "+ inter_transactions ltx-dwh-prod-processed subscriptions + 73 columns + intro_…" at bounding box center [612, 406] width 1129 height 812
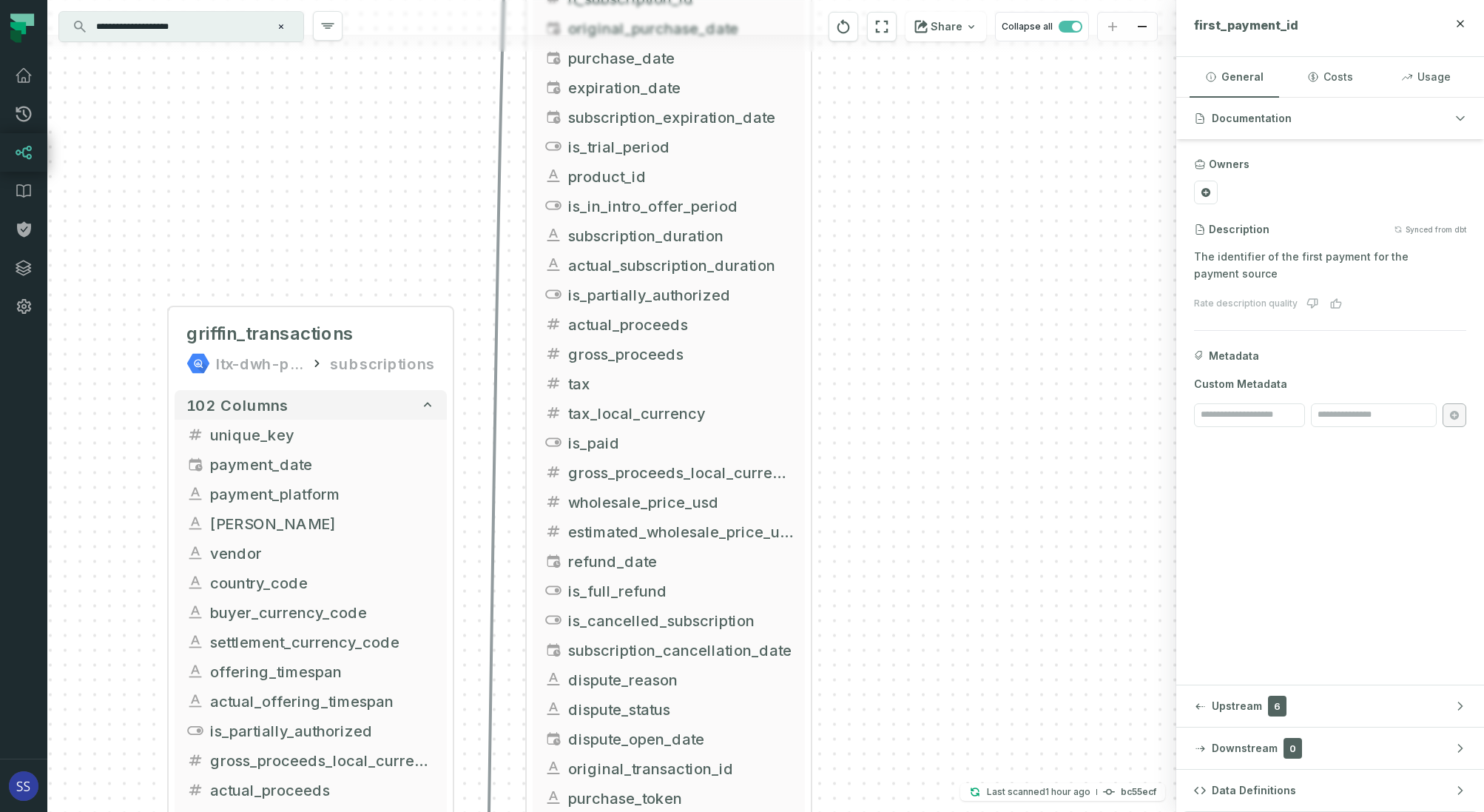
click at [944, 448] on div "+ inter_transactions ltx-dwh-prod-processed subscriptions + 73 columns + intro_…" at bounding box center [612, 406] width 1129 height 812
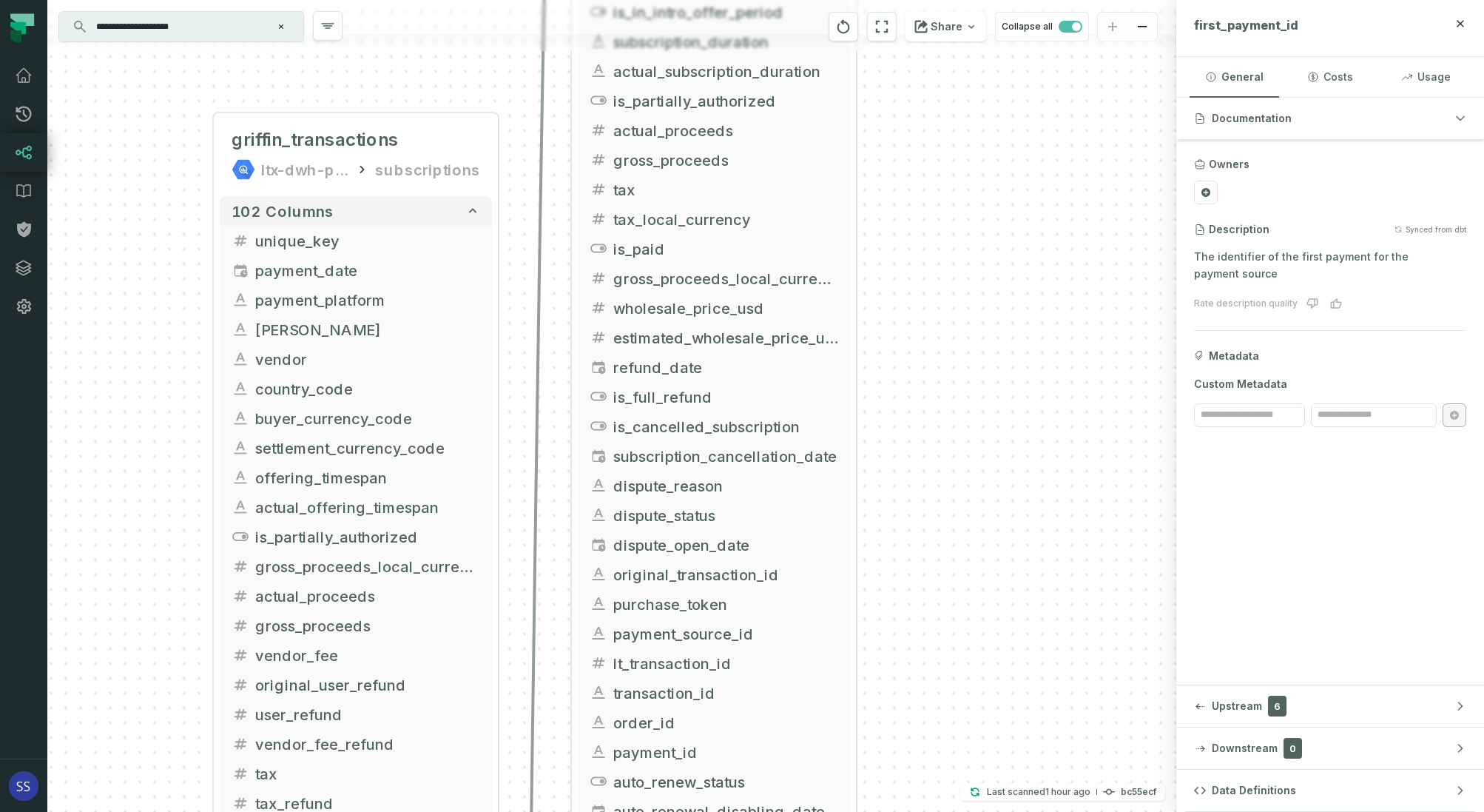
click at [949, 485] on div "+ inter_transactions ltx-dwh-prod-processed subscriptions + 73 columns + intro_…" at bounding box center [612, 406] width 1129 height 812
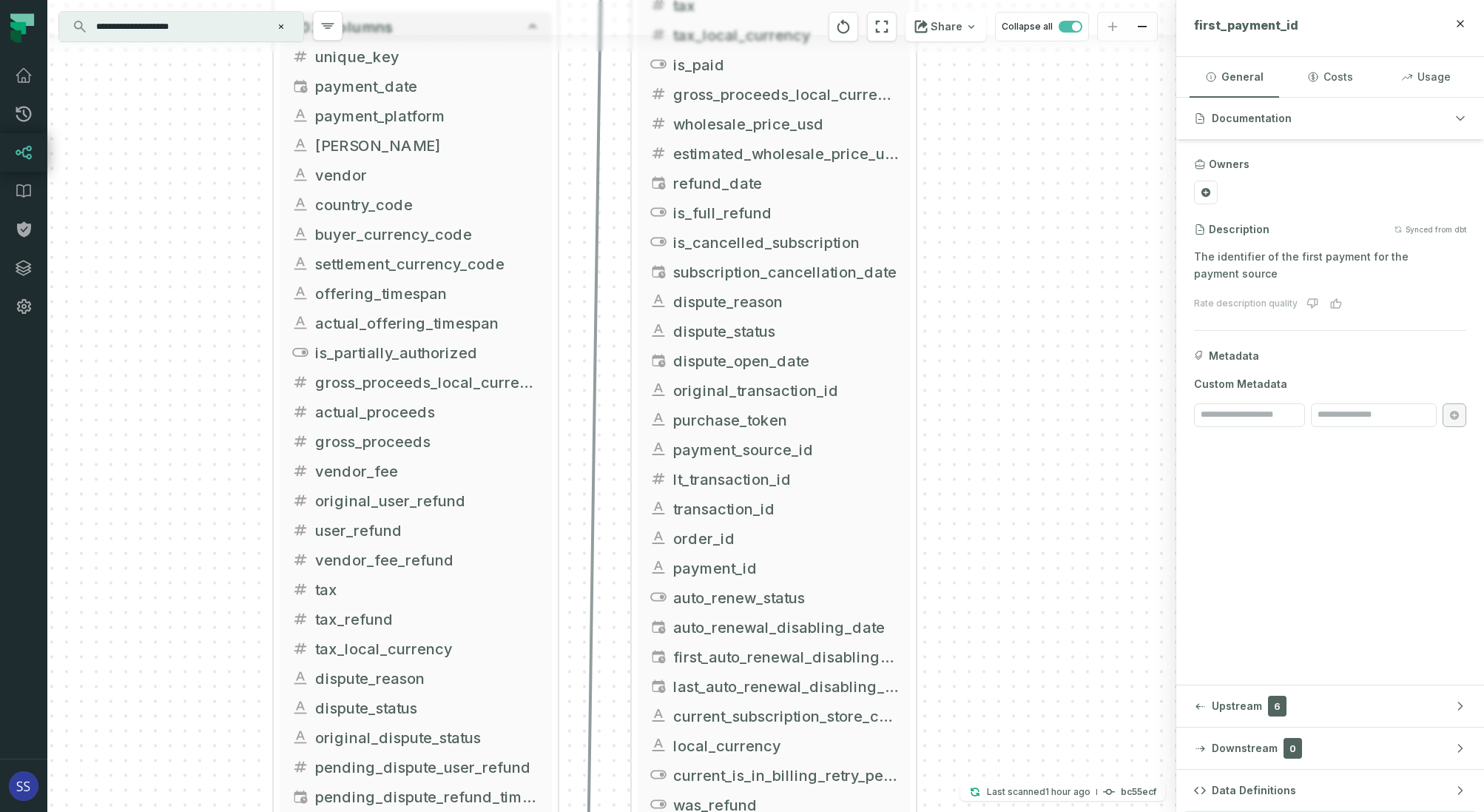
click at [992, 507] on div "+ inter_transactions ltx-dwh-prod-processed subscriptions + 73 columns + intro_…" at bounding box center [612, 406] width 1129 height 812
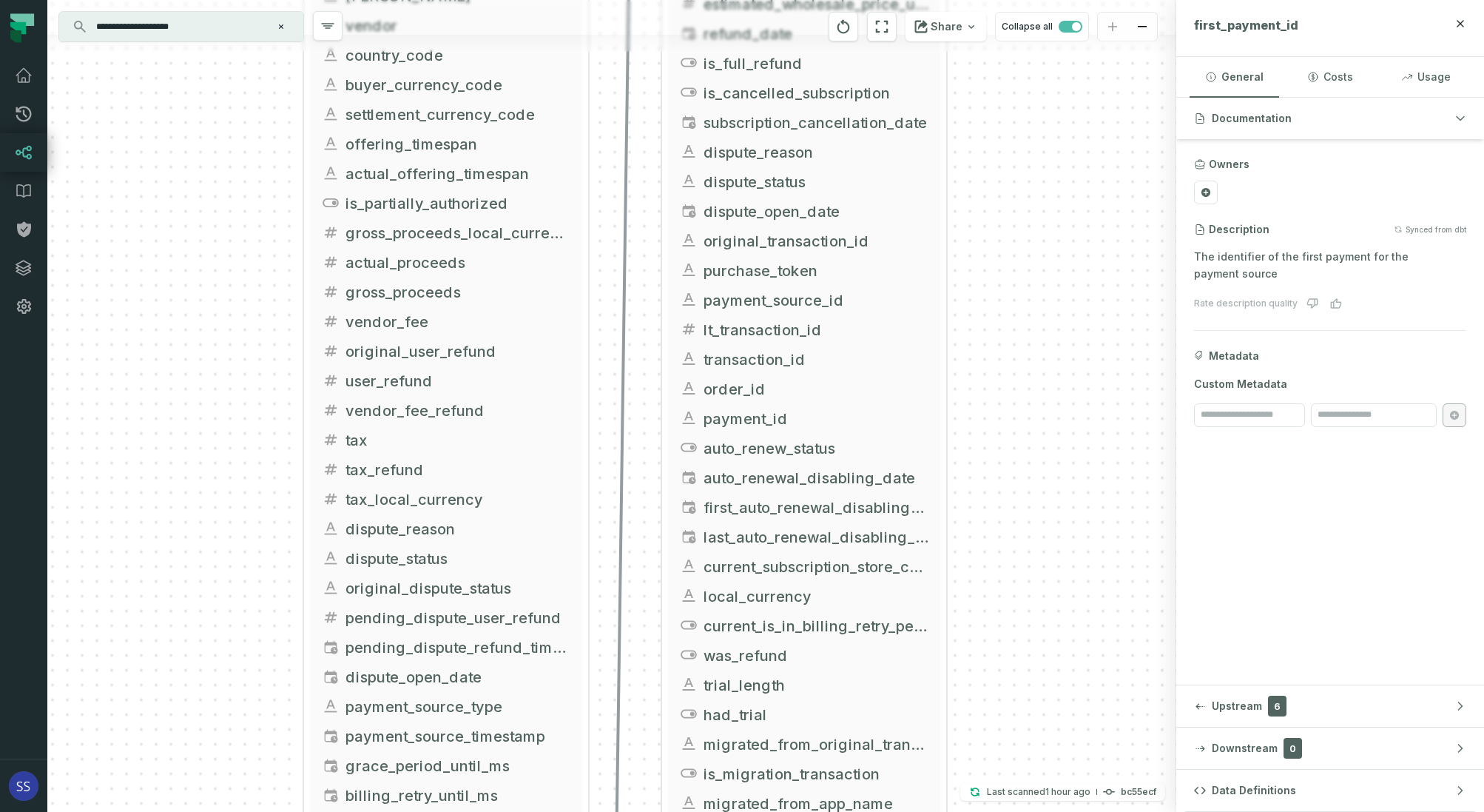
click at [961, 440] on div "+ inter_transactions ltx-dwh-prod-processed subscriptions + 73 columns + intro_…" at bounding box center [612, 406] width 1129 height 812
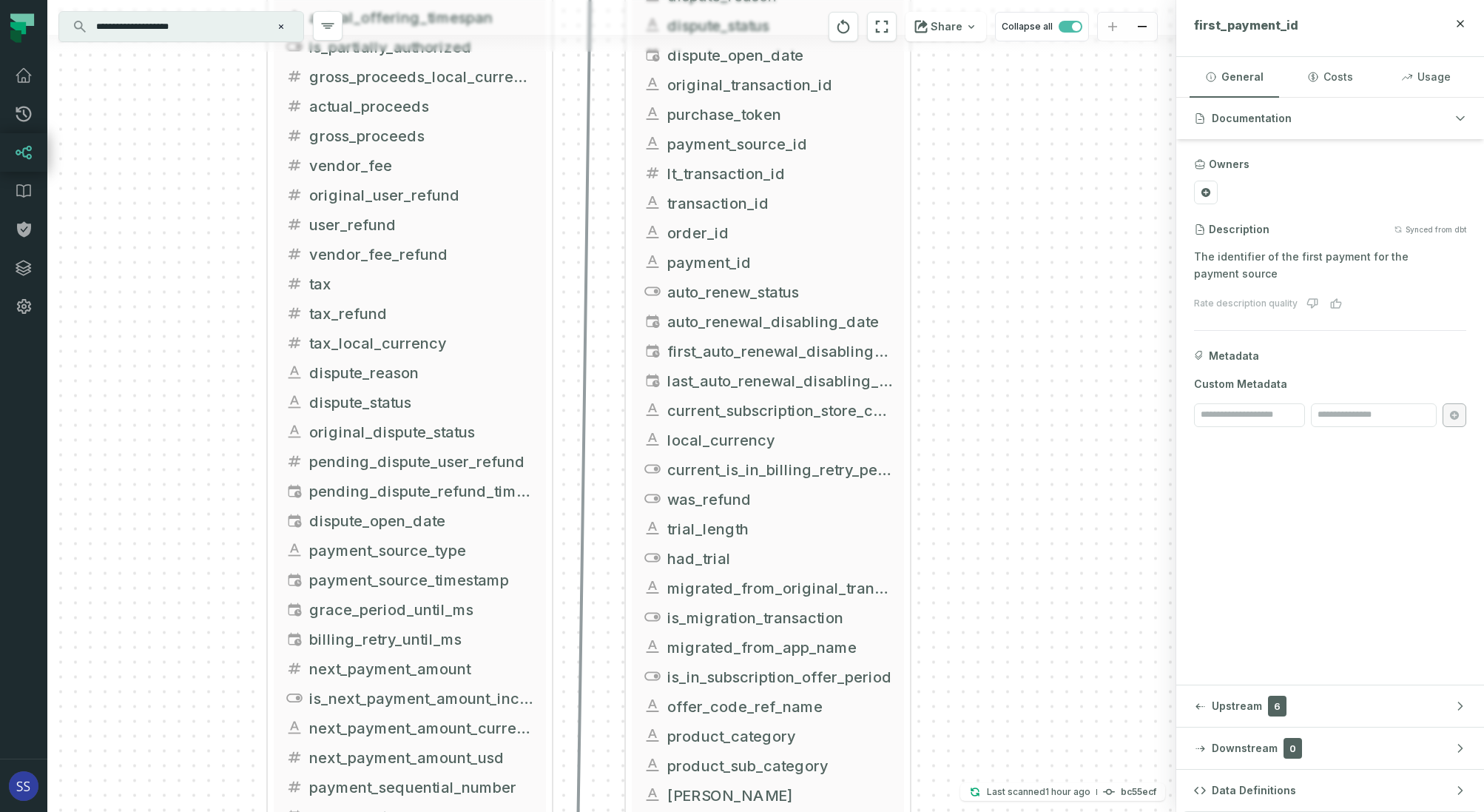
click at [1001, 357] on div "+ inter_transactions ltx-dwh-prod-processed subscriptions + 73 columns + intro_…" at bounding box center [612, 406] width 1129 height 812
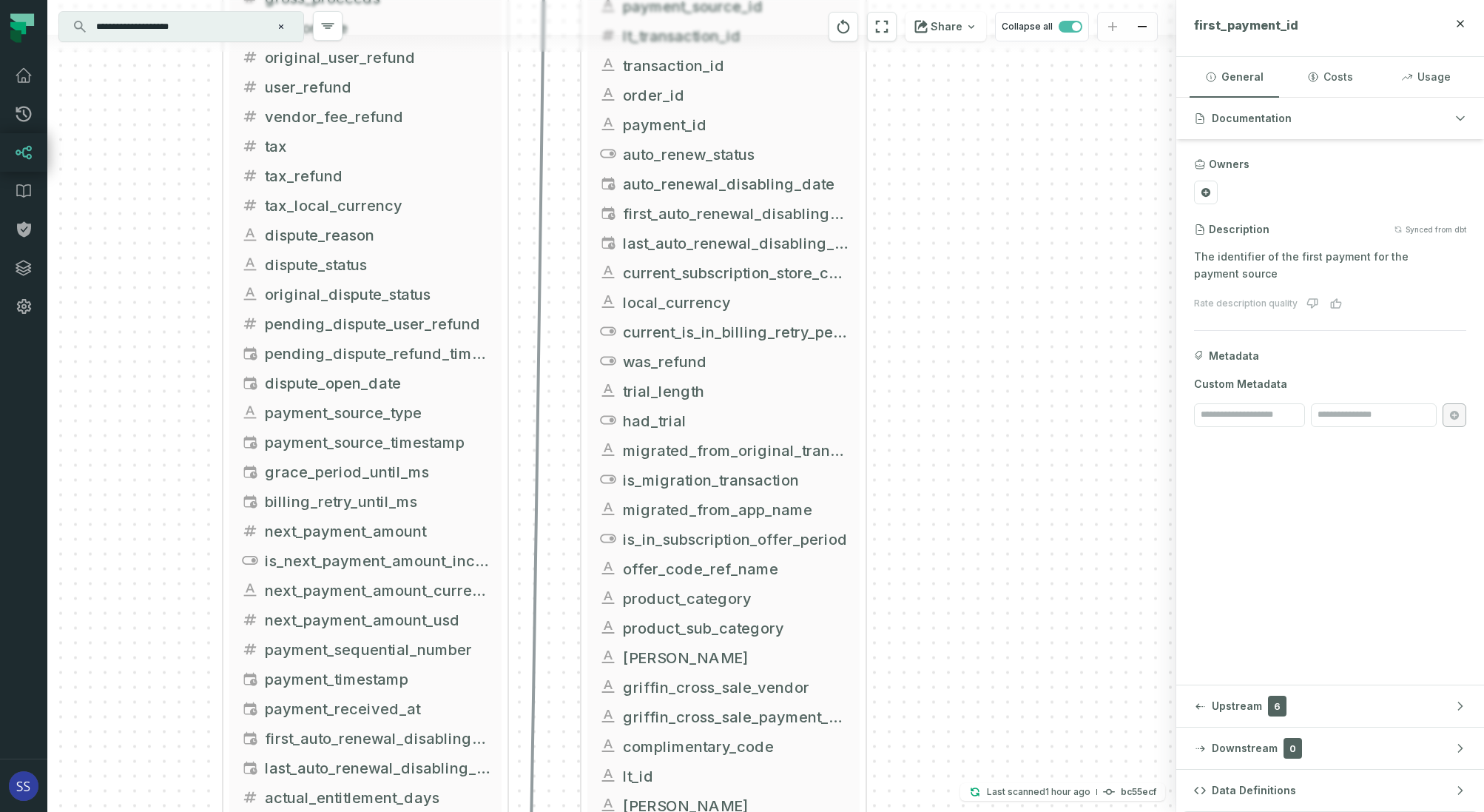
click at [1016, 419] on div "+ inter_transactions ltx-dwh-prod-processed subscriptions + 73 columns + intro_…" at bounding box center [612, 406] width 1129 height 812
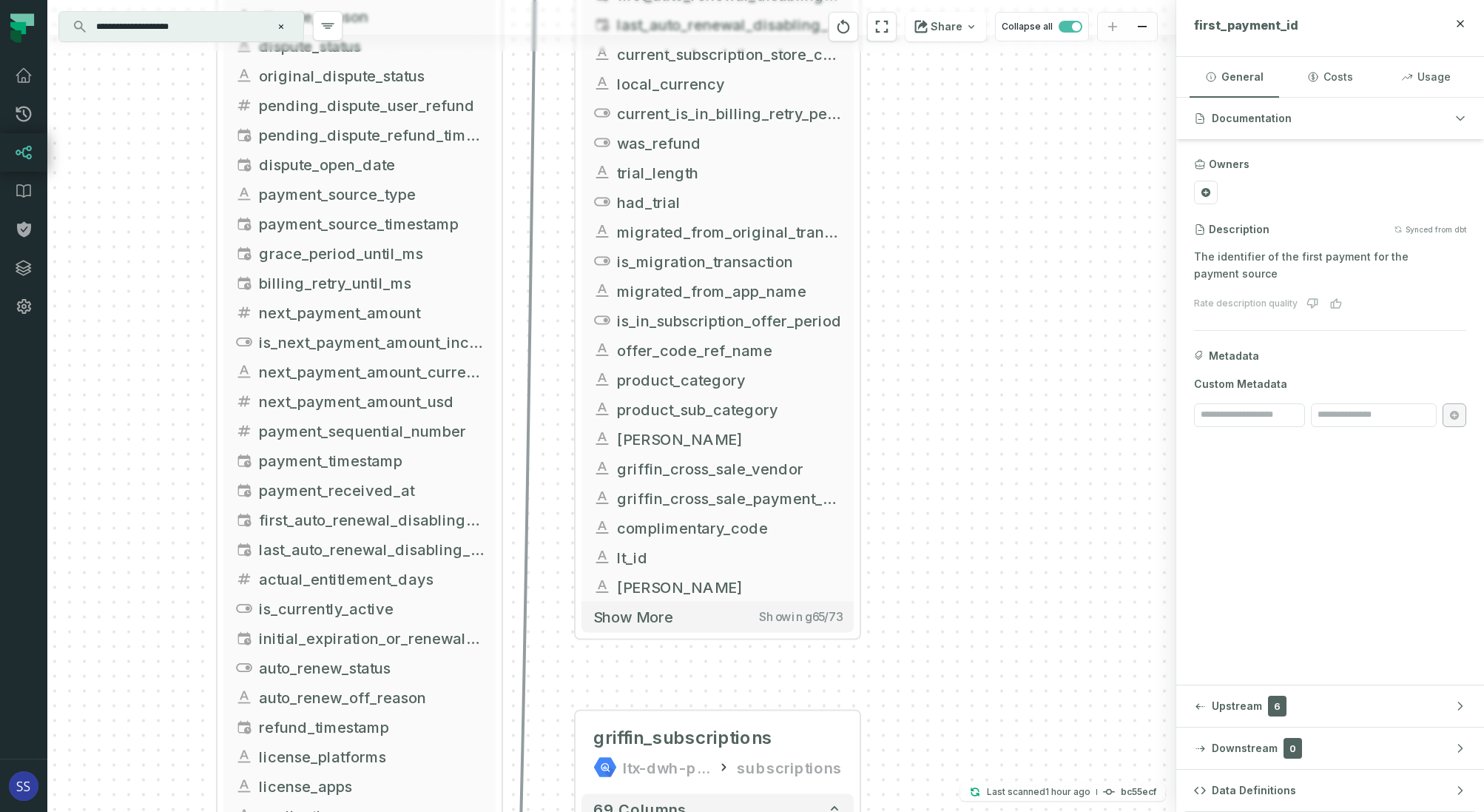
click at [1016, 406] on div "+ inter_transactions ltx-dwh-prod-processed subscriptions + 73 columns + intro_…" at bounding box center [612, 406] width 1129 height 812
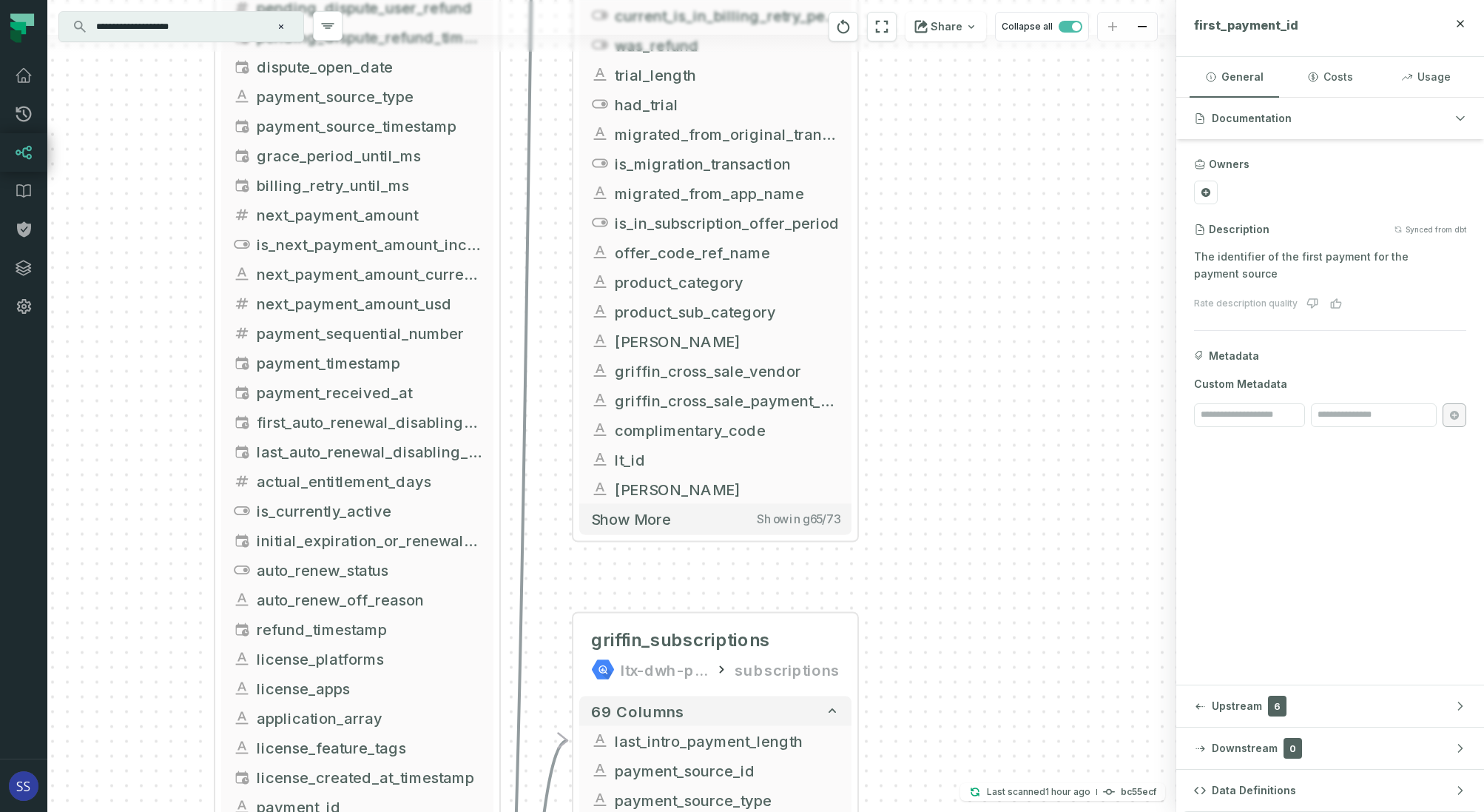
click at [1002, 421] on div "+ inter_transactions ltx-dwh-prod-processed subscriptions + 73 columns + intro_…" at bounding box center [612, 406] width 1129 height 812
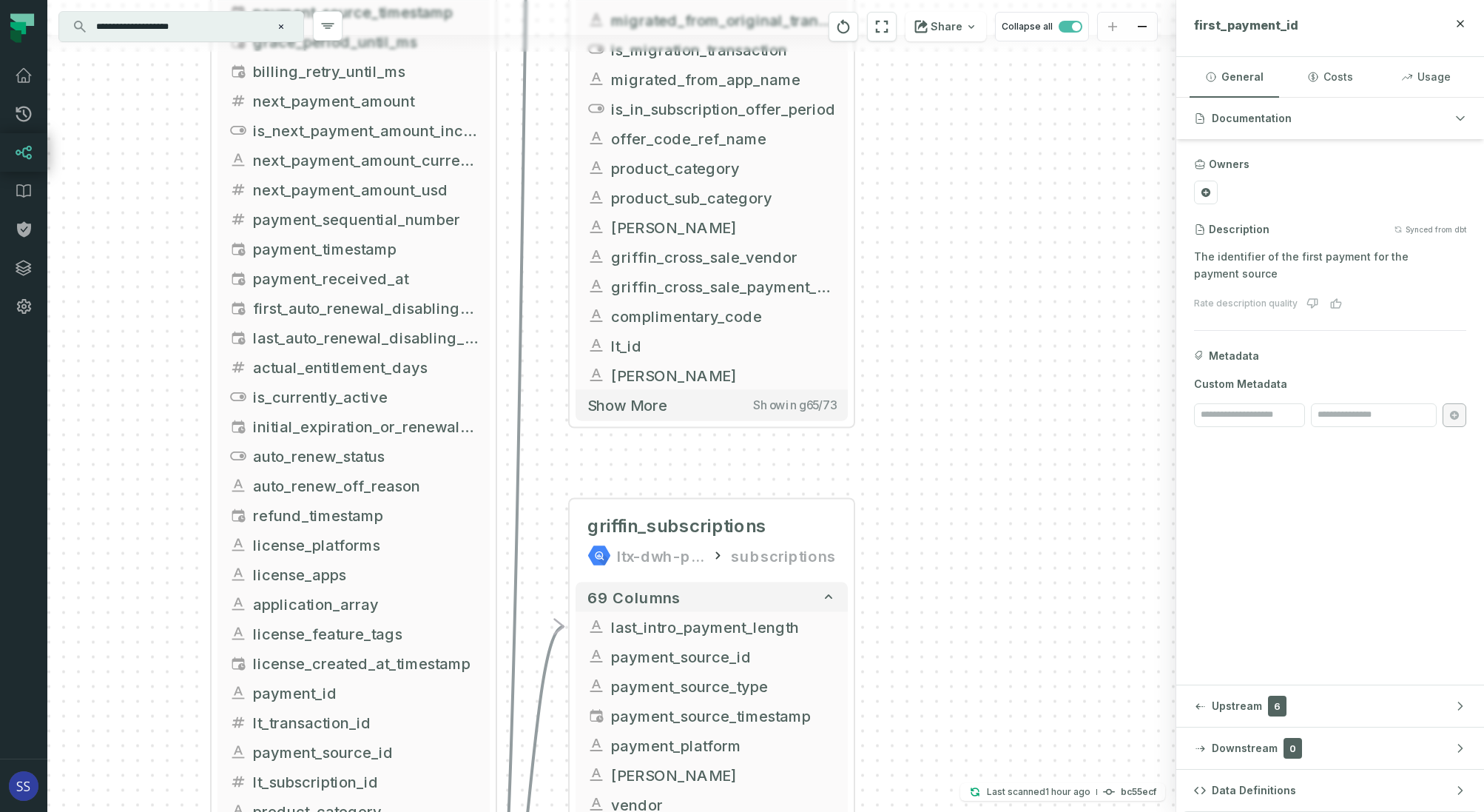
click at [988, 413] on div "+ inter_transactions ltx-dwh-prod-processed subscriptions + 73 columns + intro_…" at bounding box center [612, 406] width 1129 height 812
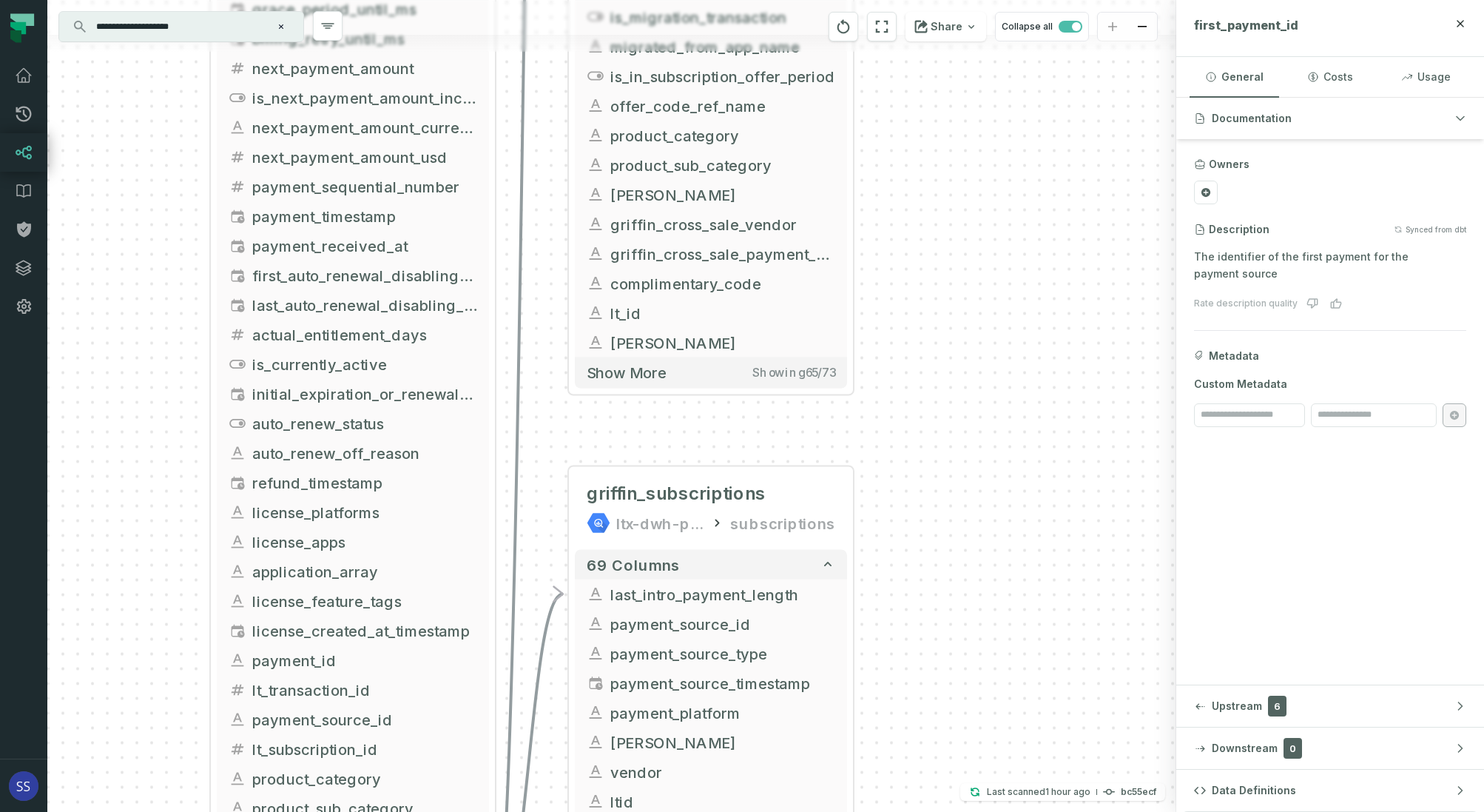
click at [980, 389] on div "+ inter_transactions ltx-dwh-prod-processed subscriptions + 73 columns + intro_…" at bounding box center [612, 406] width 1129 height 812
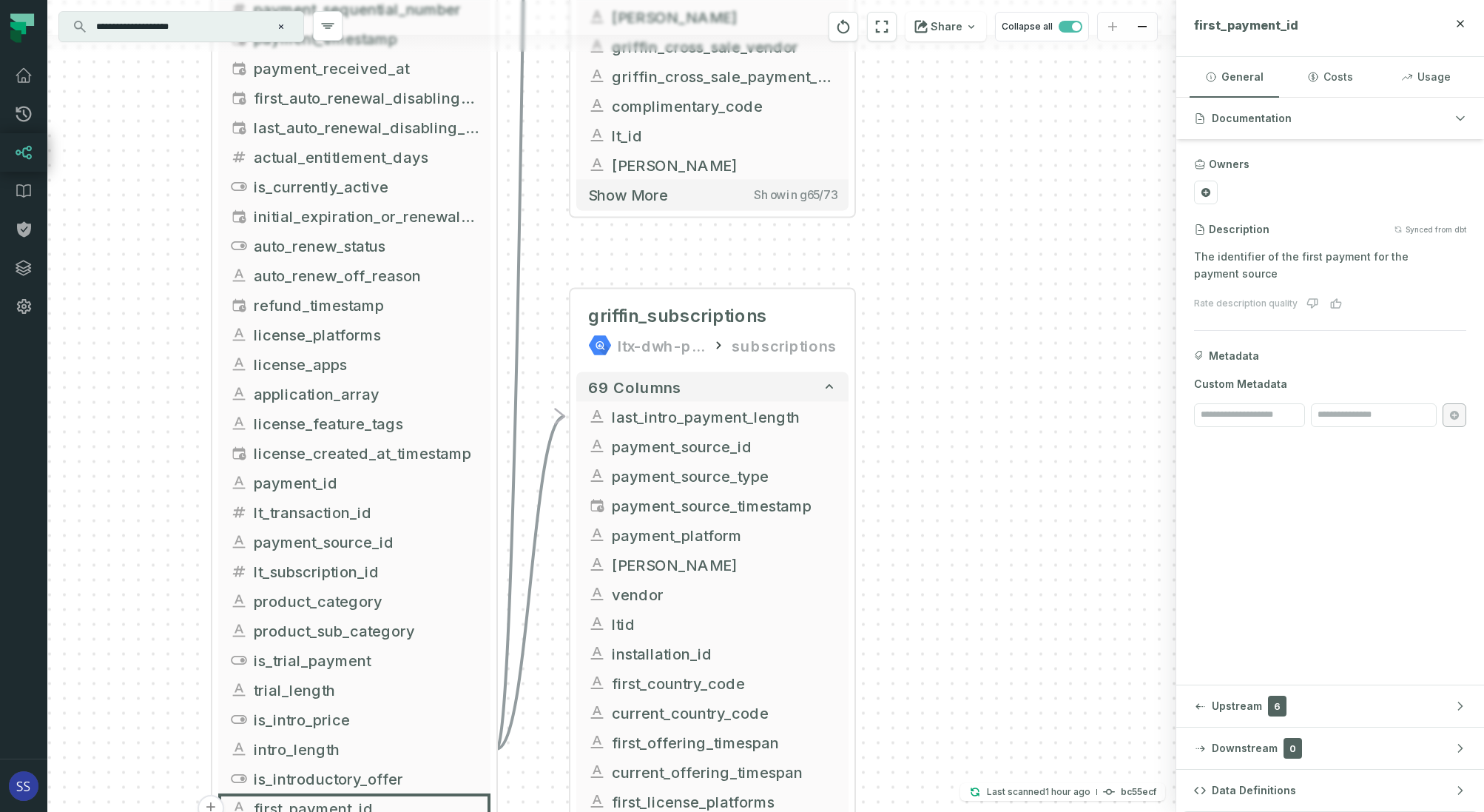
click at [988, 390] on div "+ inter_transactions ltx-dwh-prod-processed subscriptions + 73 columns + intro_…" at bounding box center [612, 406] width 1129 height 812
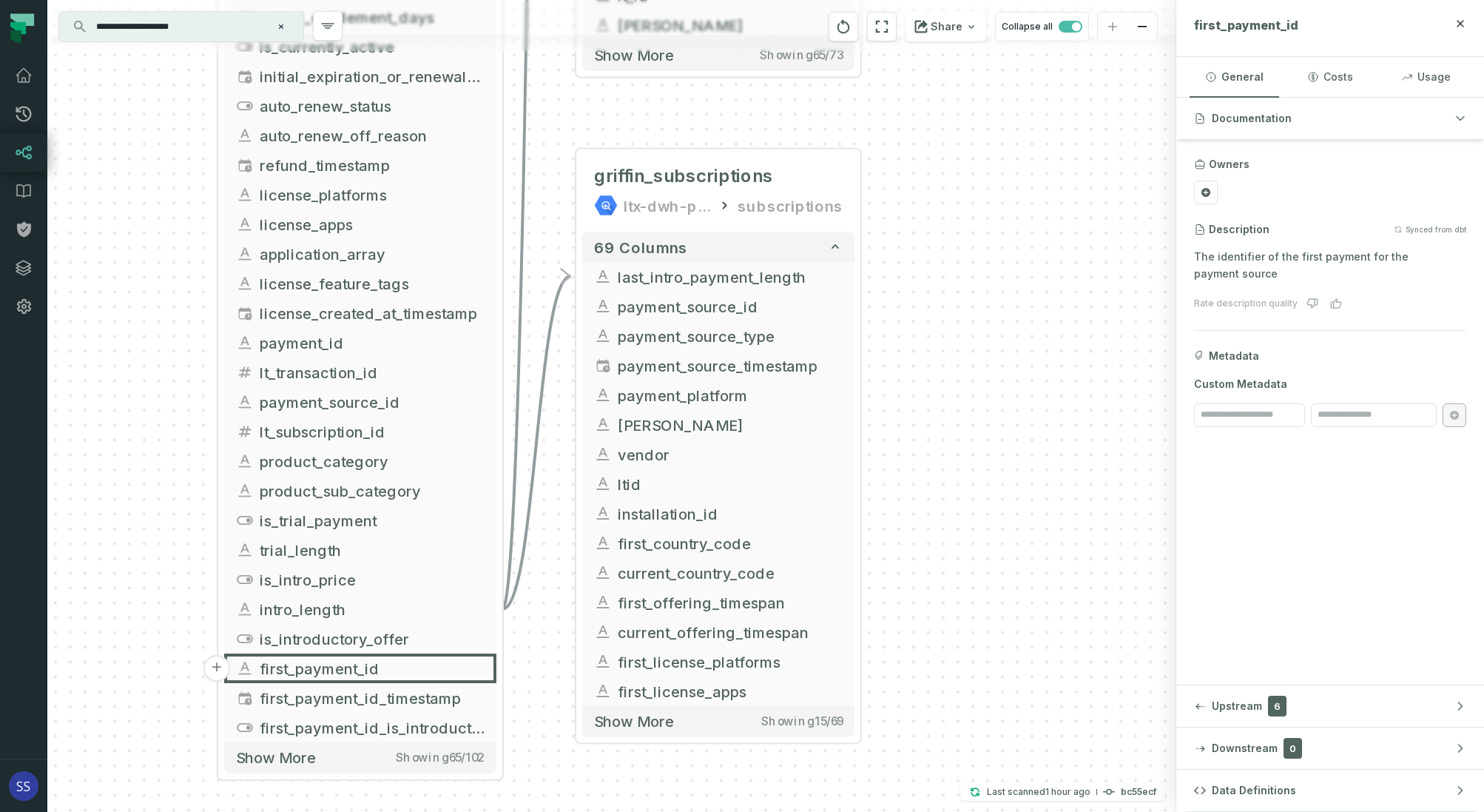
click at [972, 535] on div "+ inter_transactions ltx-dwh-prod-processed subscriptions + 73 columns + intro_…" at bounding box center [612, 406] width 1129 height 812
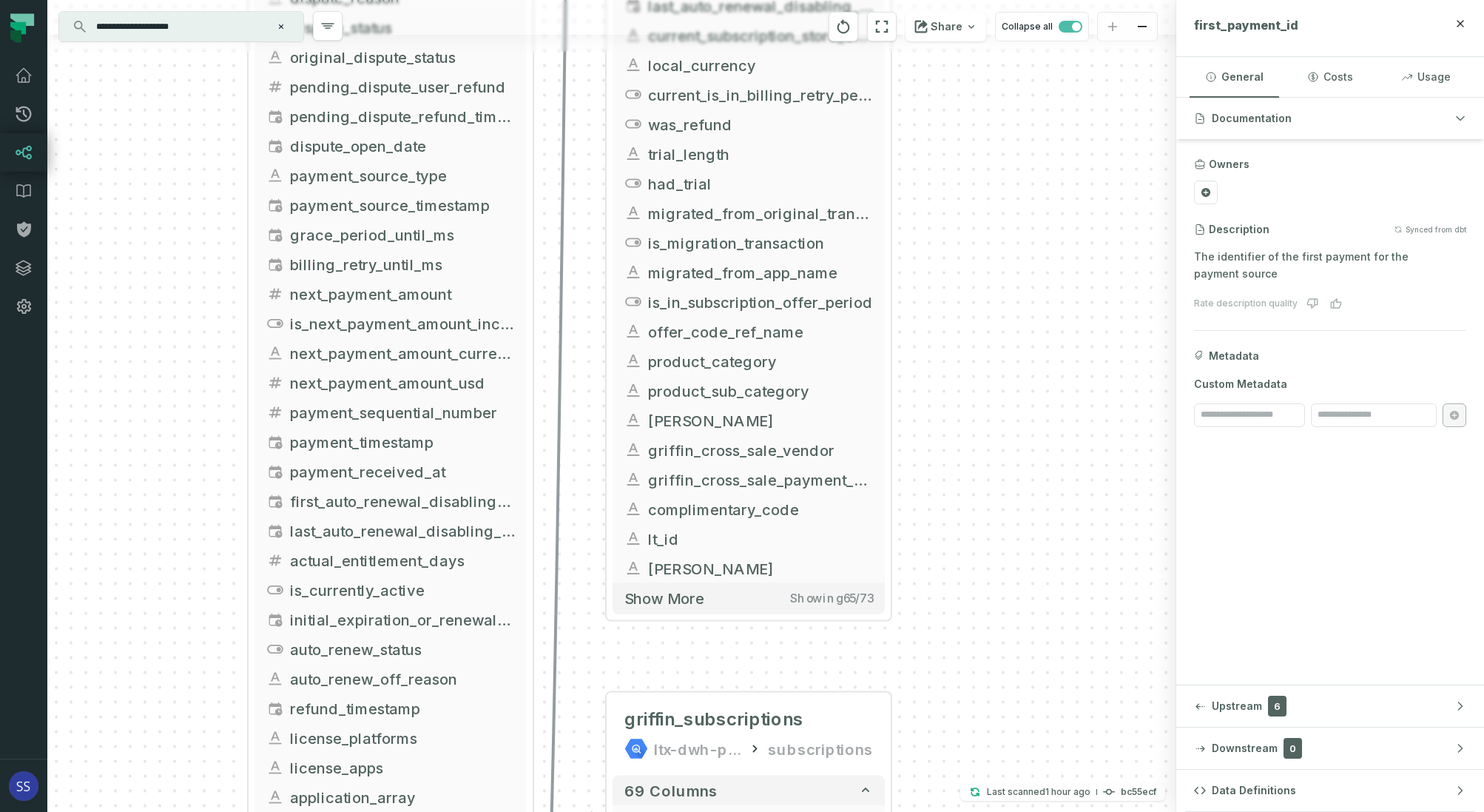
click at [1004, 564] on div "+ inter_transactions ltx-dwh-prod-processed subscriptions + 73 columns + intro_…" at bounding box center [612, 406] width 1129 height 812
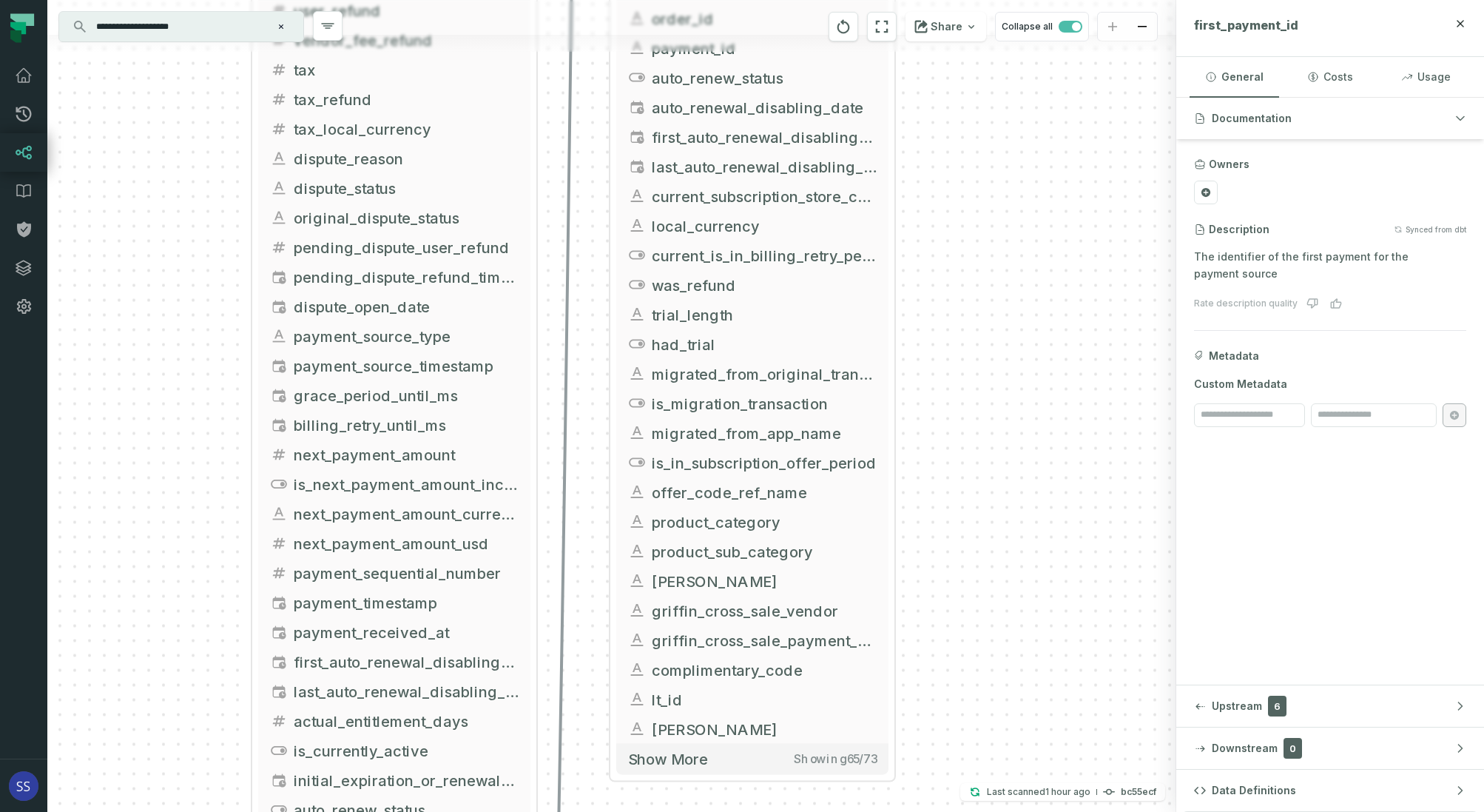
click at [1029, 574] on div "+ inter_transactions ltx-dwh-prod-processed subscriptions + 73 columns + intro_…" at bounding box center [612, 406] width 1129 height 812
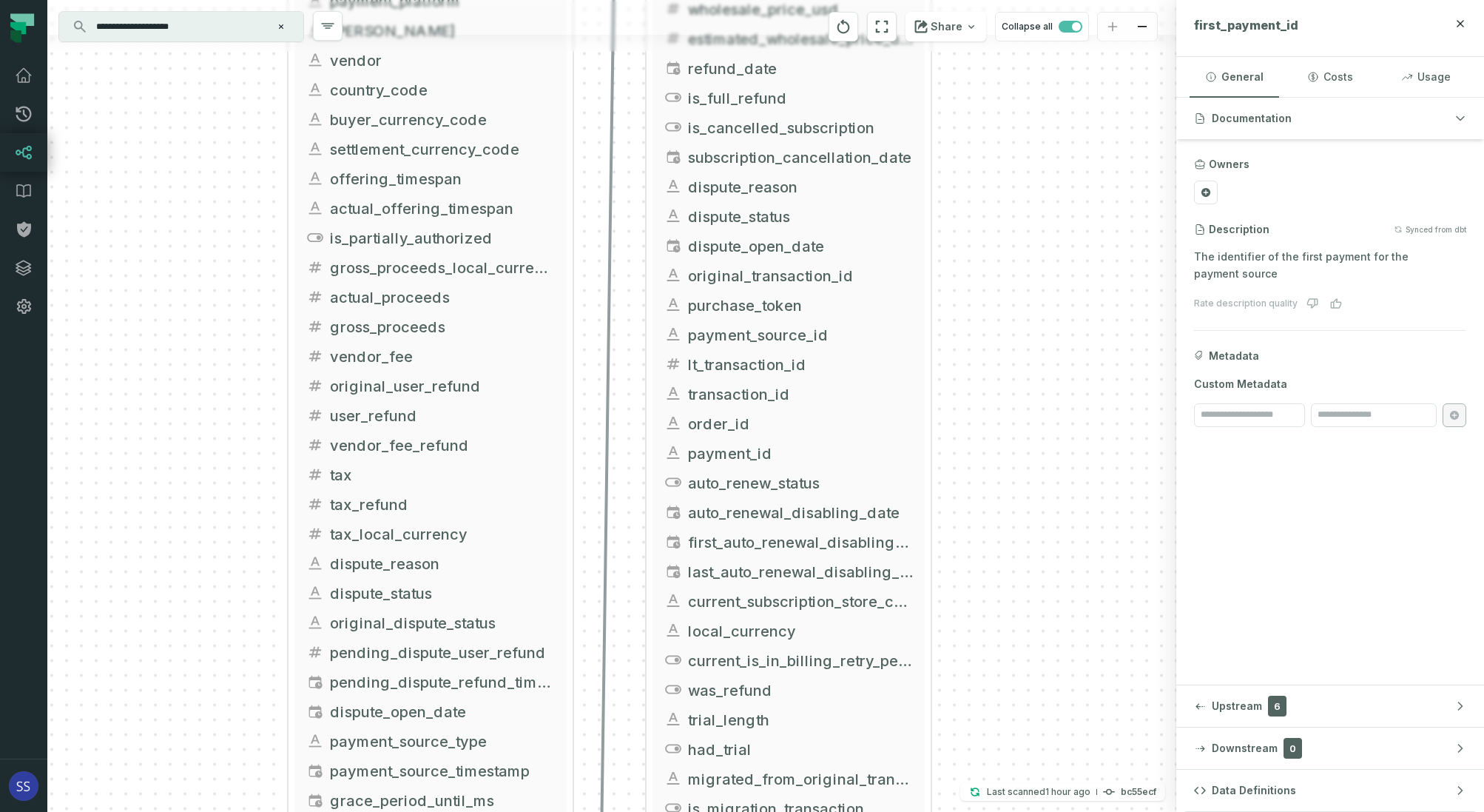
click at [1024, 550] on div "+ inter_transactions ltx-dwh-prod-processed subscriptions + 73 columns + intro_…" at bounding box center [612, 406] width 1129 height 812
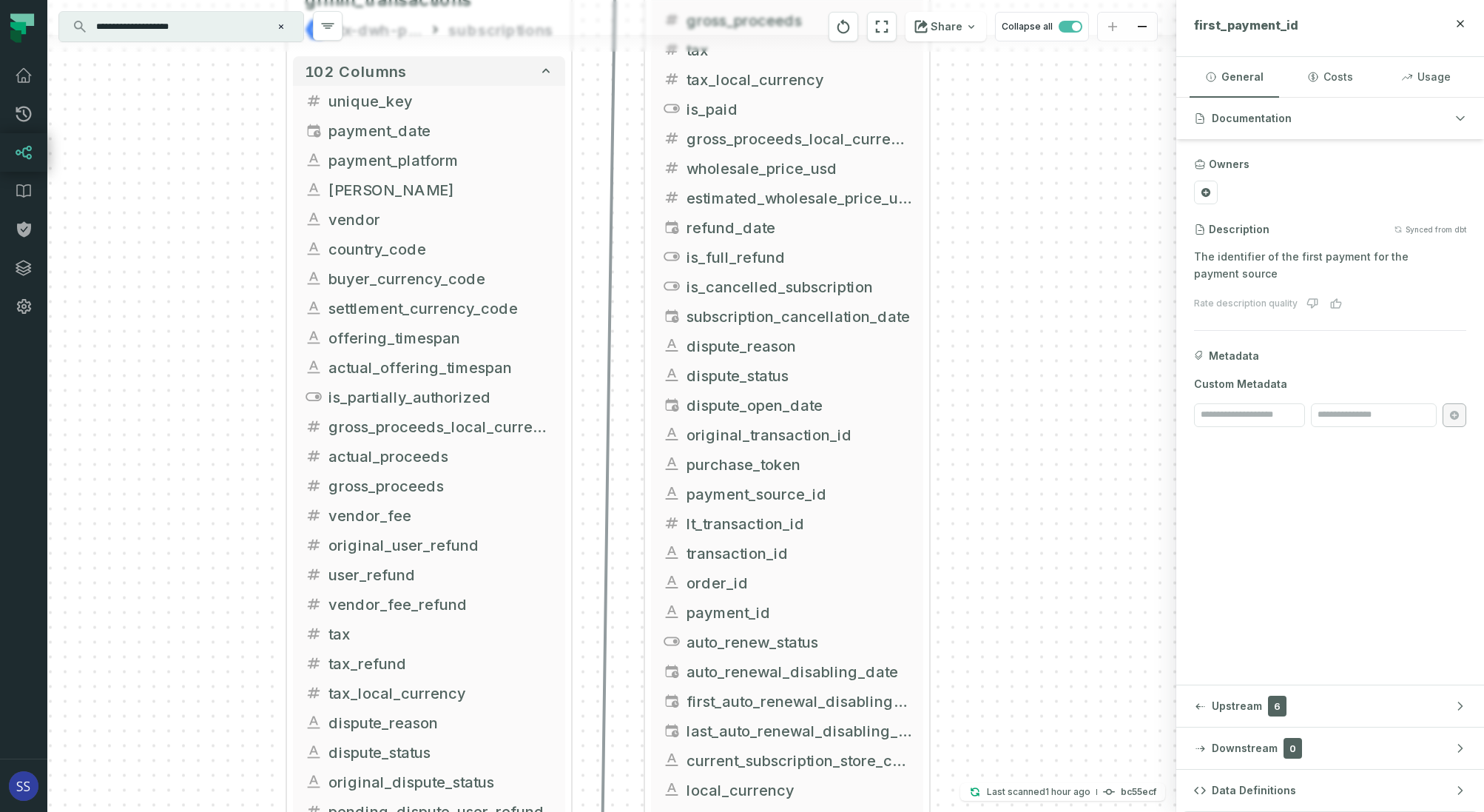
click at [1042, 535] on div "+ inter_transactions ltx-dwh-prod-processed subscriptions + 73 columns + intro_…" at bounding box center [612, 406] width 1129 height 812
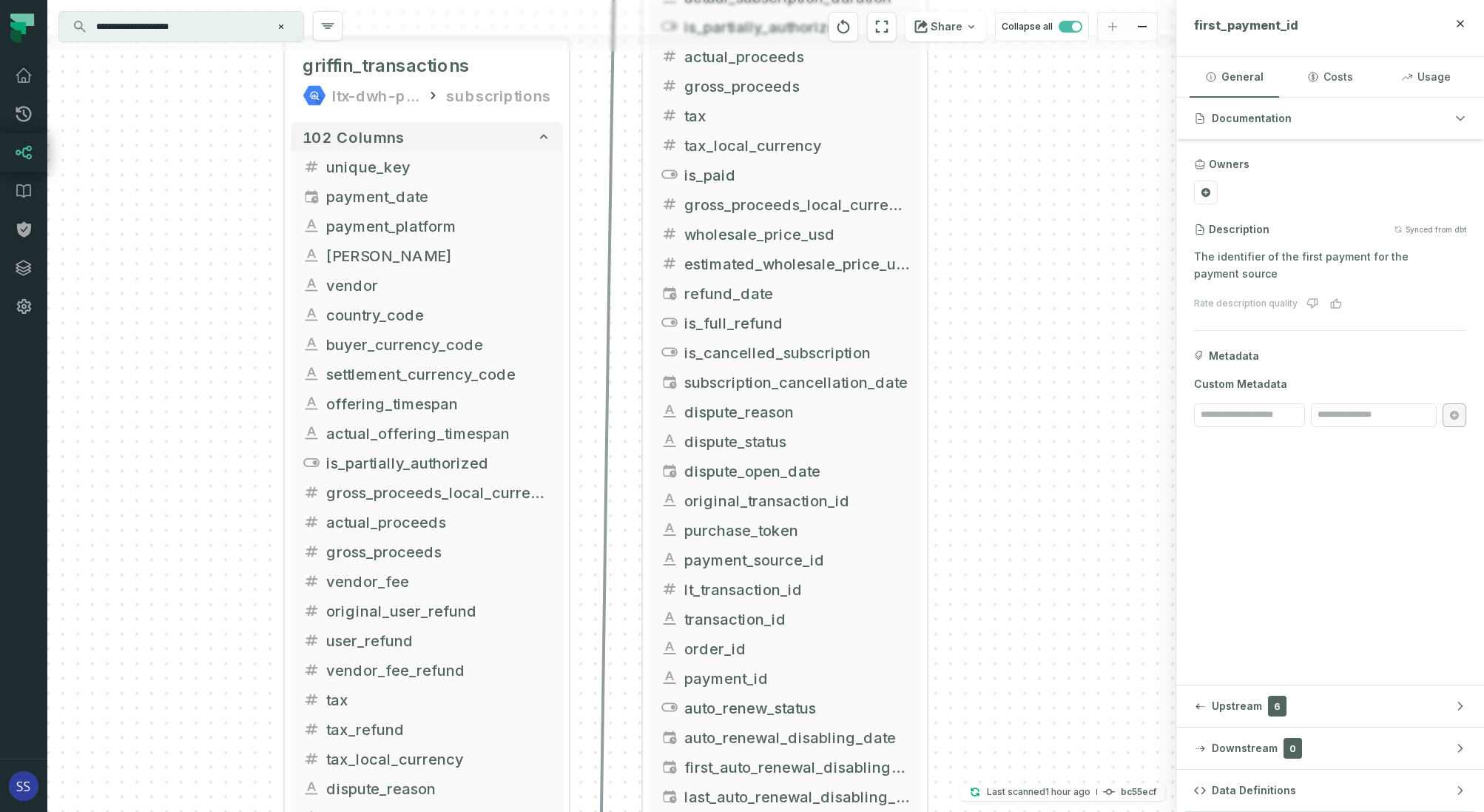
click at [1049, 546] on div "+ inter_transactions ltx-dwh-prod-processed subscriptions + 73 columns + intro_…" at bounding box center [612, 406] width 1129 height 812
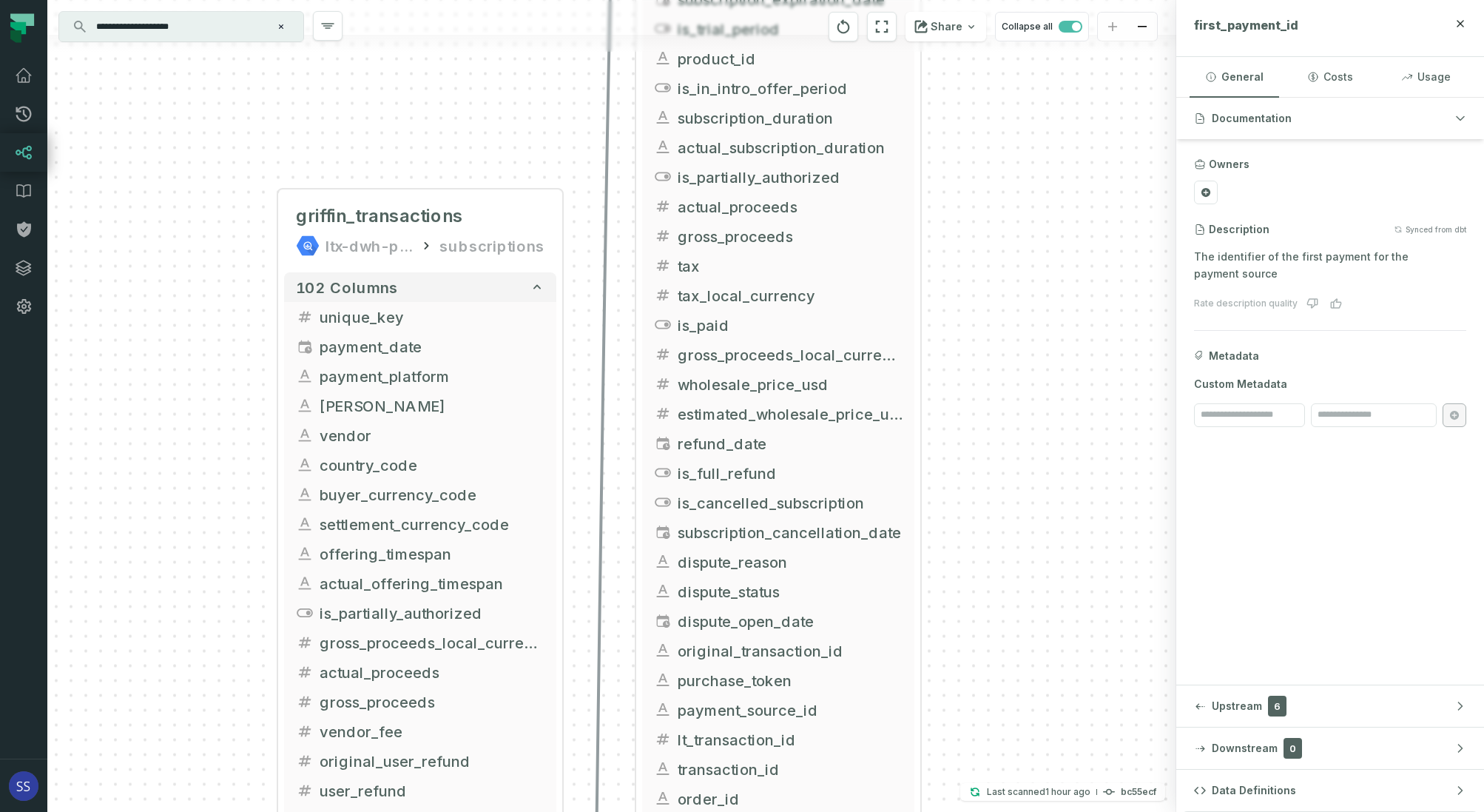
click at [1049, 455] on div "+ inter_transactions ltx-dwh-prod-processed subscriptions + 73 columns + intro_…" at bounding box center [612, 406] width 1129 height 812
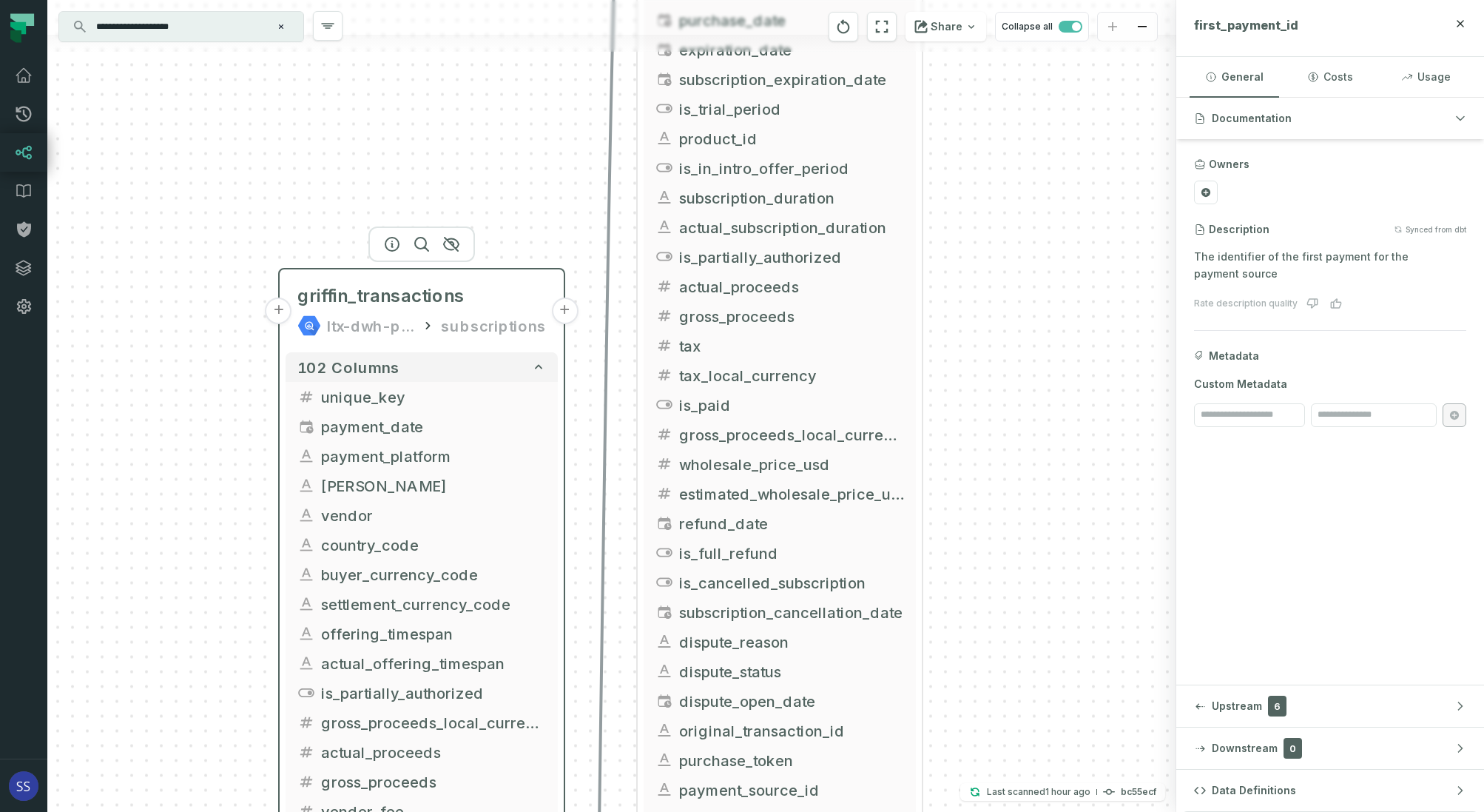
click at [568, 309] on button "+" at bounding box center [564, 311] width 26 height 26
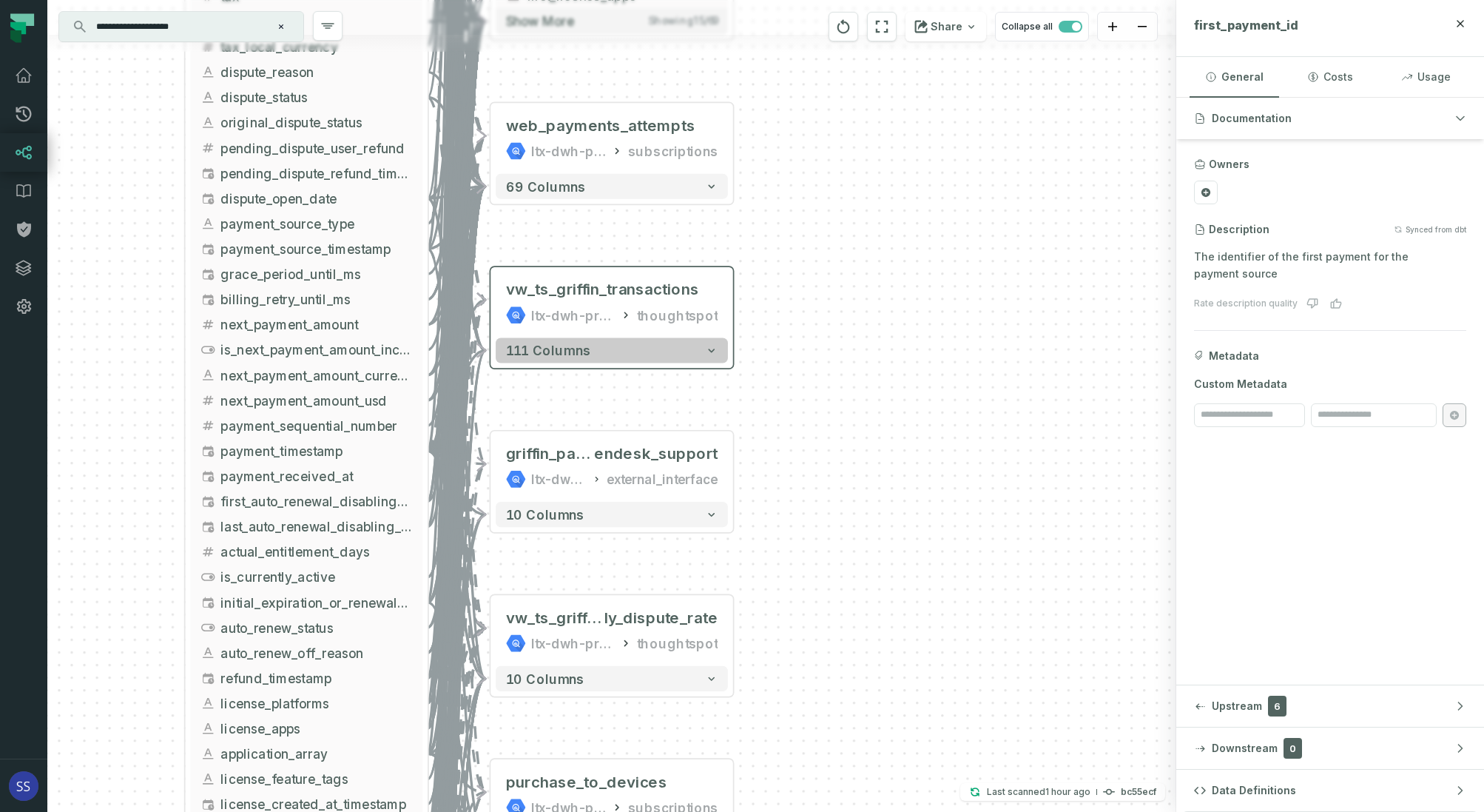
click at [647, 352] on button "111 columns" at bounding box center [612, 350] width 232 height 25
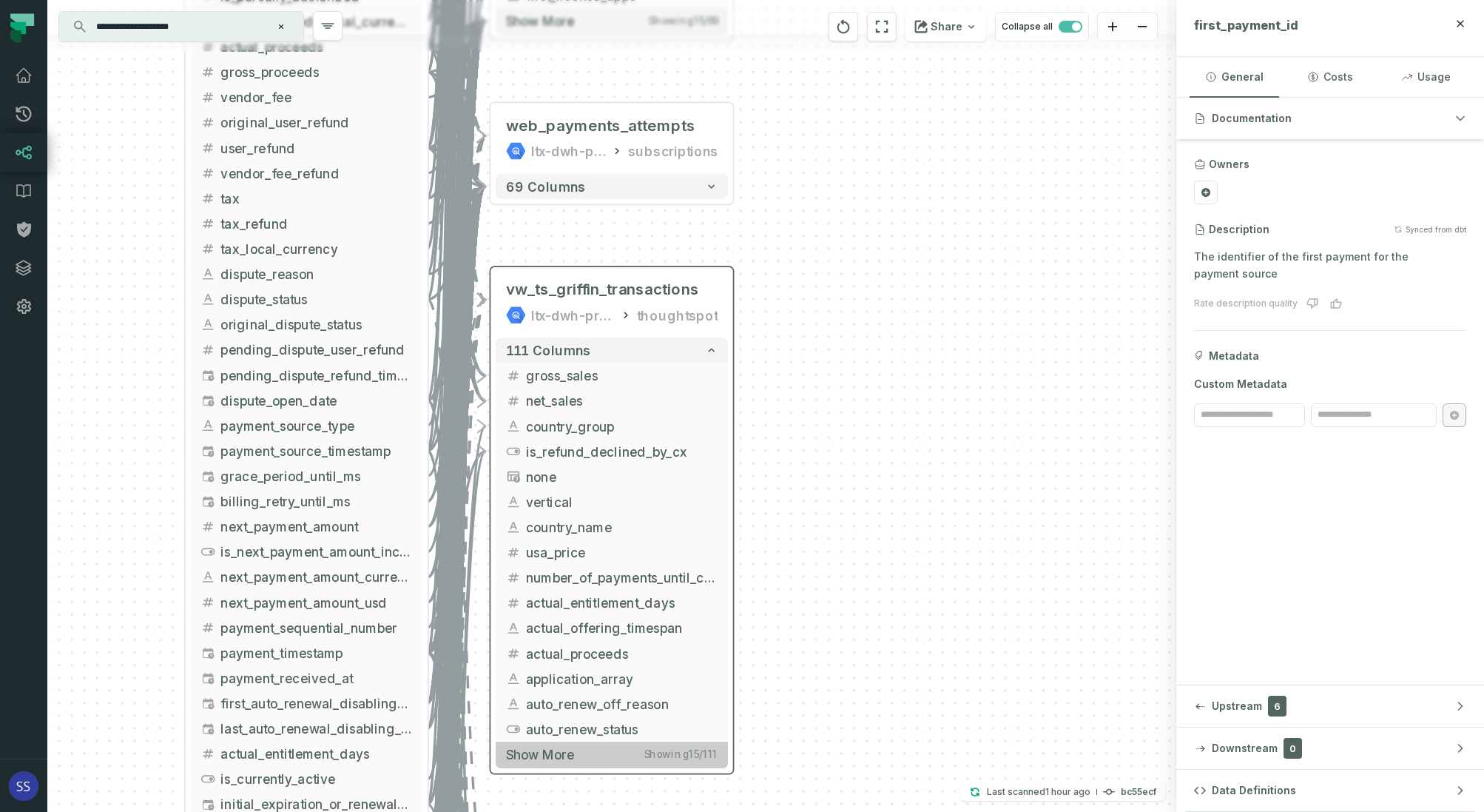
click at [600, 761] on button "Show more Showing 15 / 111" at bounding box center [612, 754] width 232 height 26
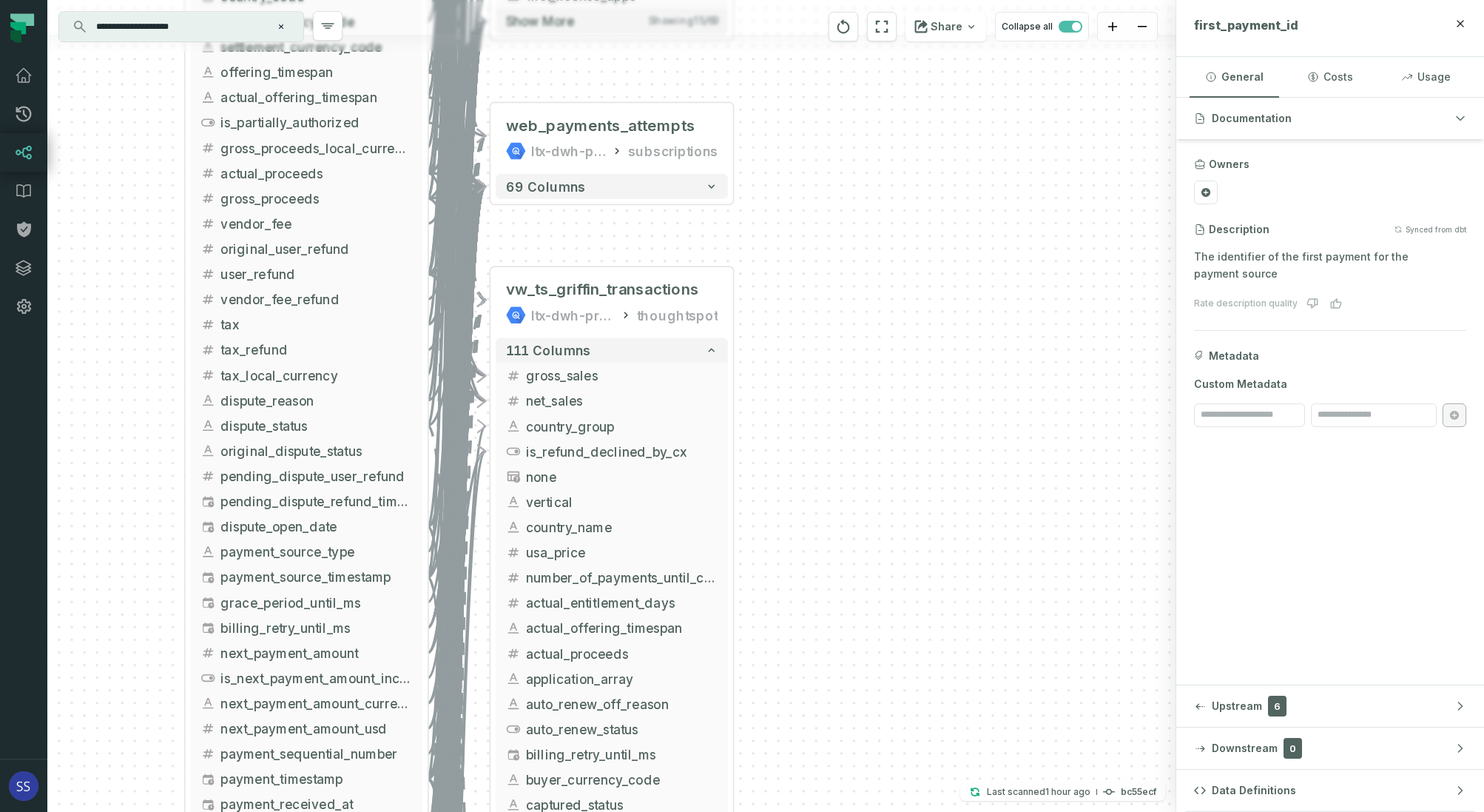
click at [875, 260] on div "+ web_payments_attempts ltx-dwh-prod-processed subscriptions + 69 columns + vw_…" at bounding box center [612, 406] width 1129 height 812
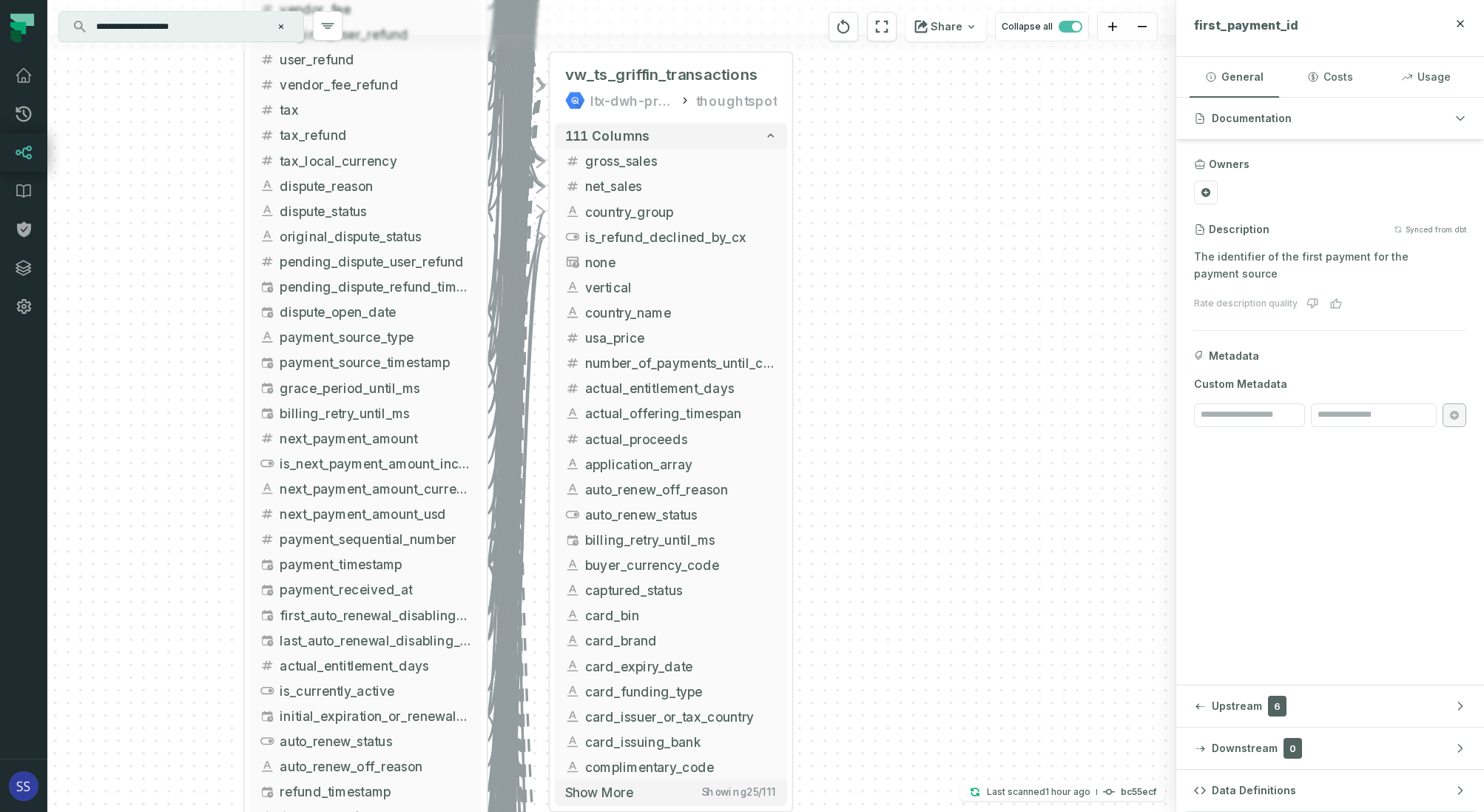
click at [864, 412] on div "+ web_payments_attempts ltx-dwh-prod-processed subscriptions + 69 columns + vw_…" at bounding box center [612, 406] width 1129 height 812
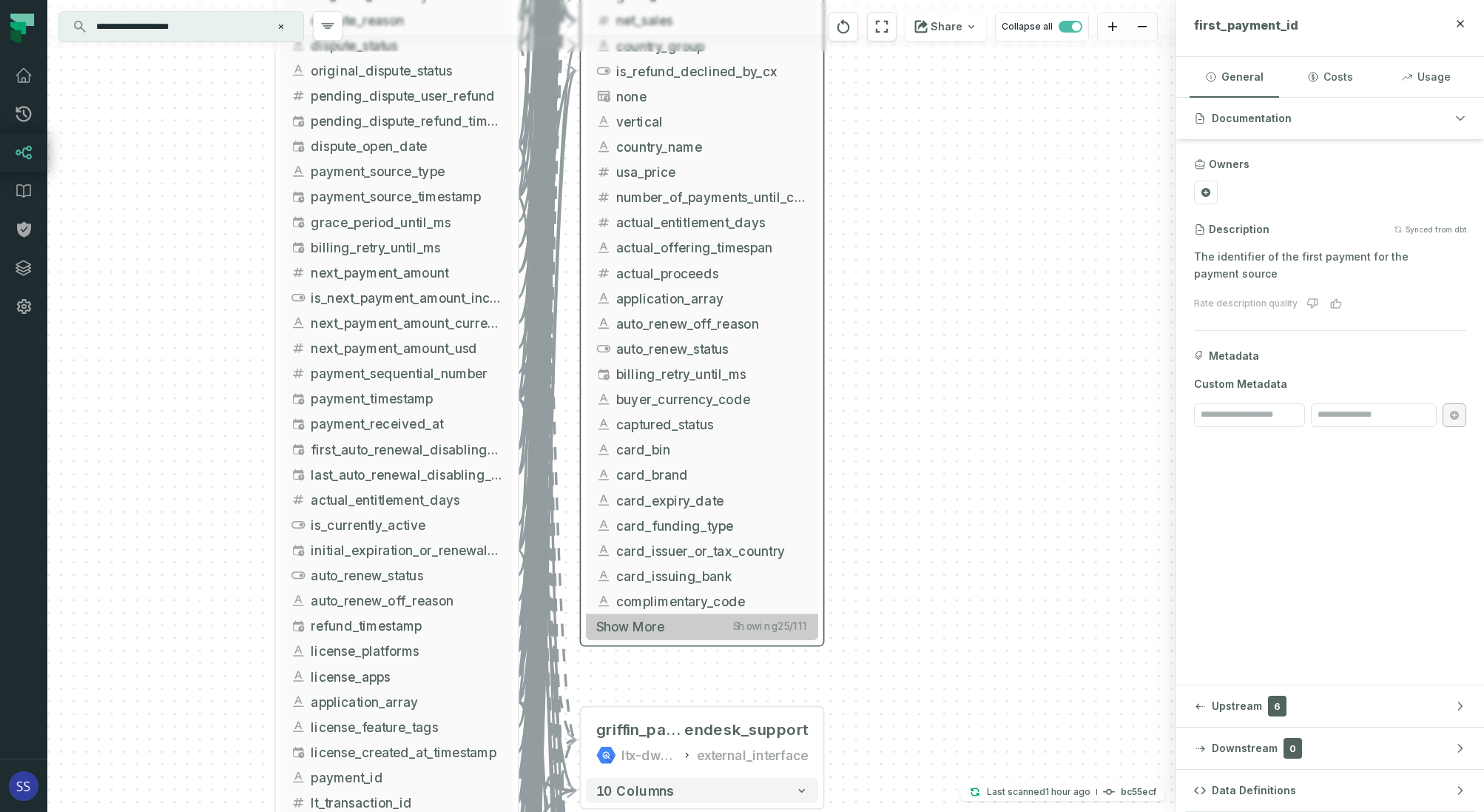
click at [690, 634] on button "Show more Showing 25 / 111" at bounding box center [703, 626] width 232 height 26
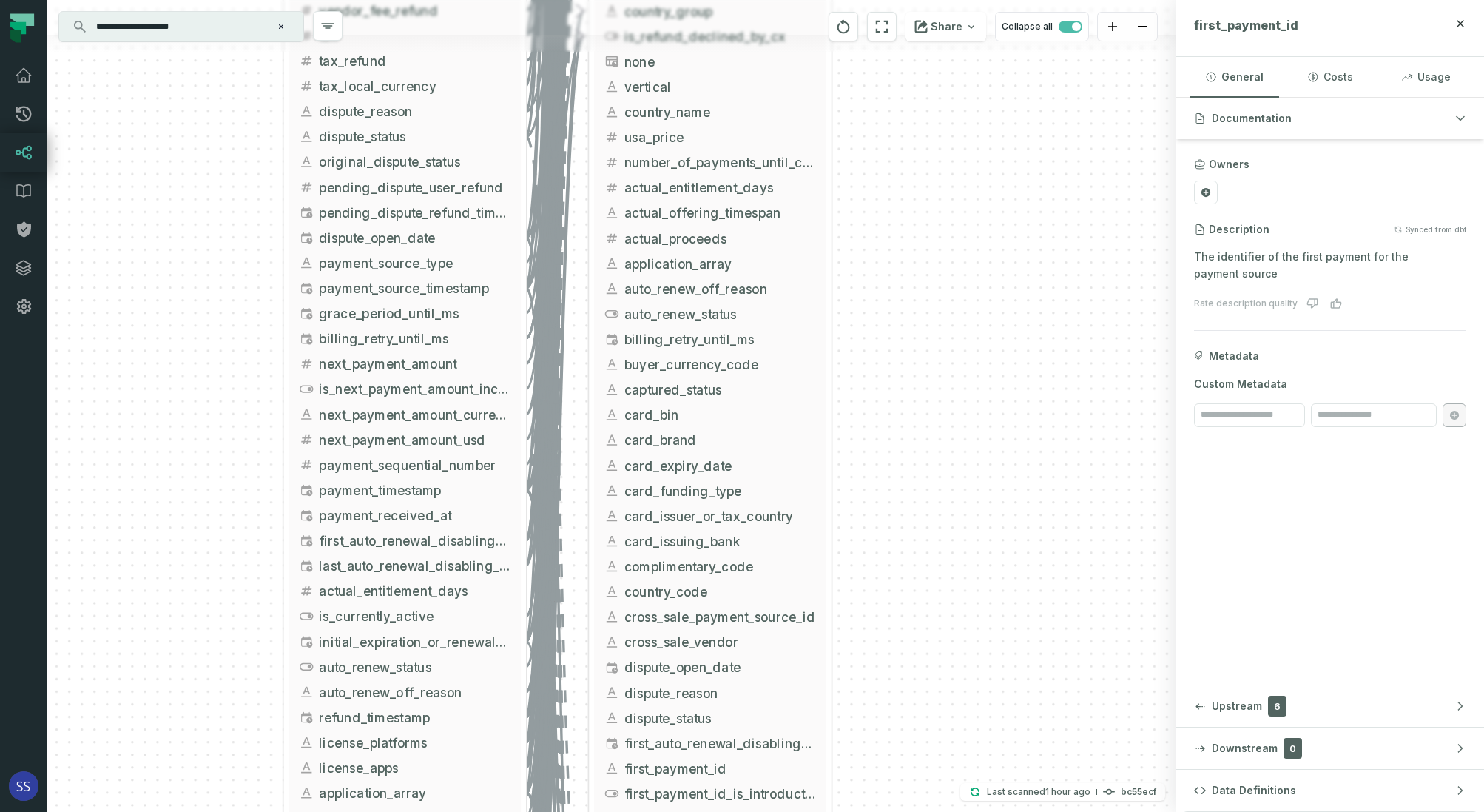
click at [940, 349] on div "+ web_payments_attempts ltx-dwh-prod-processed subscriptions + 69 columns + vw_…" at bounding box center [612, 406] width 1129 height 812
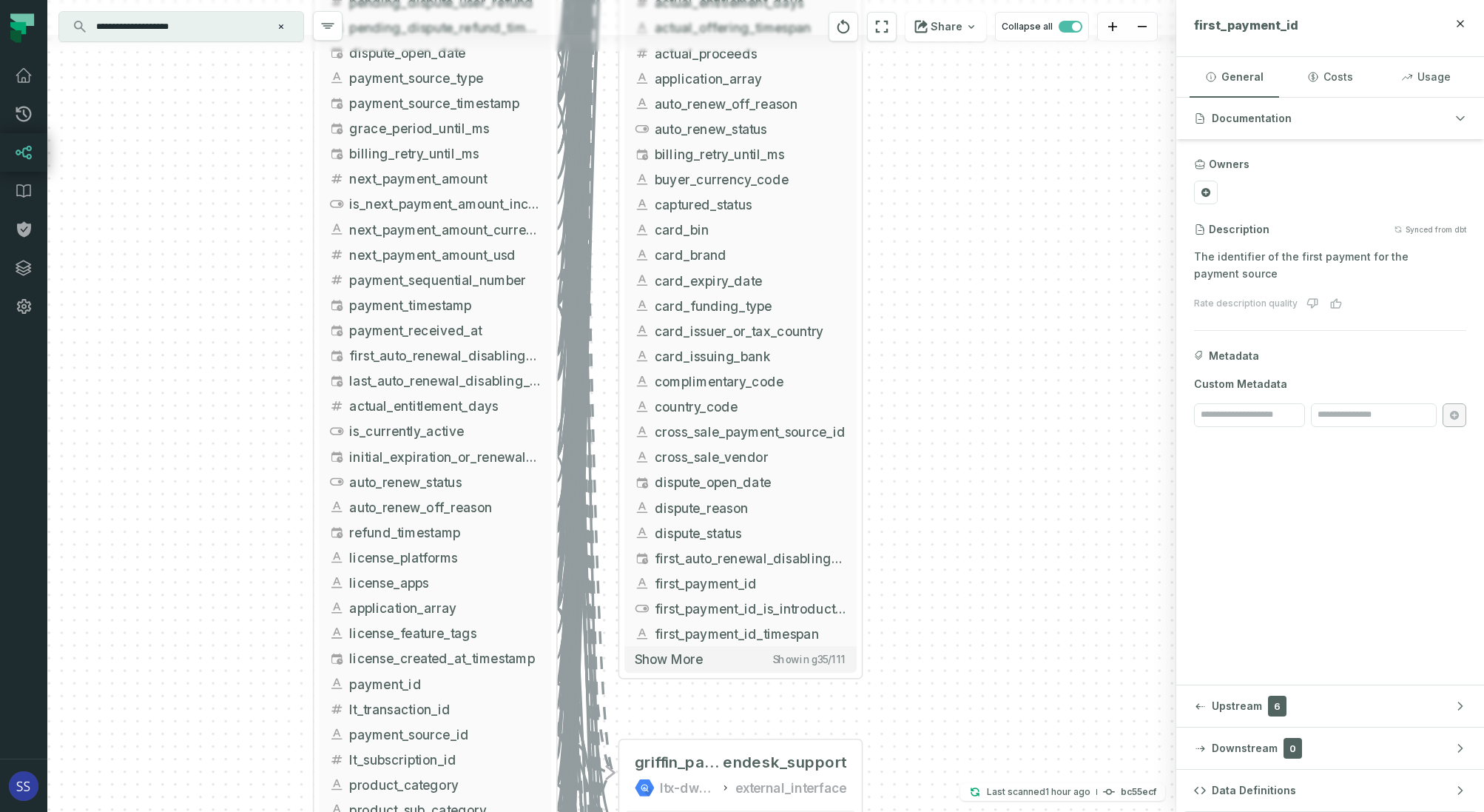
click at [1057, 416] on div "+ web_payments_attempts ltx-dwh-prod-processed subscriptions + 69 columns + vw_…" at bounding box center [612, 406] width 1129 height 812
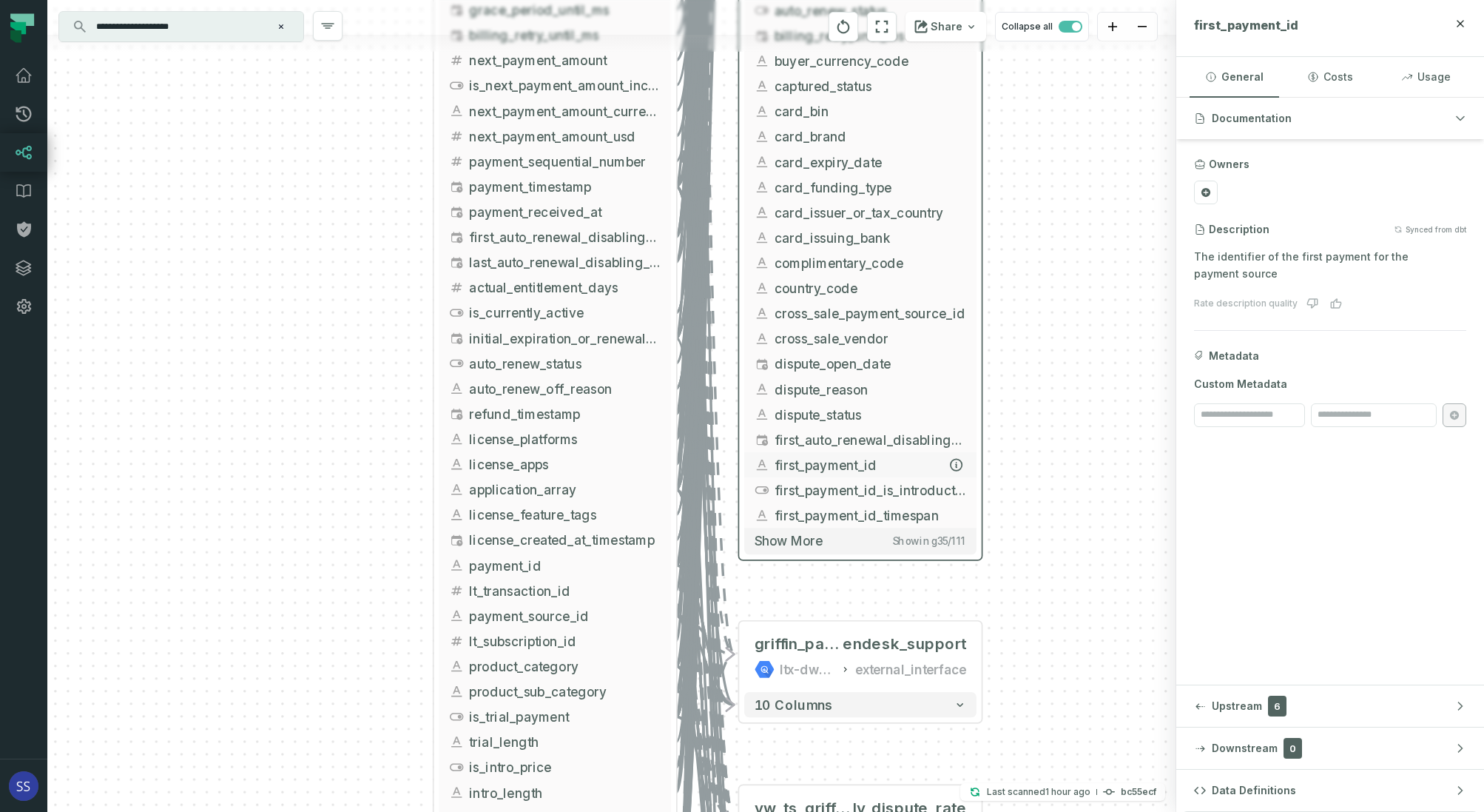
click at [838, 466] on span "first_payment_id" at bounding box center [871, 464] width 192 height 20
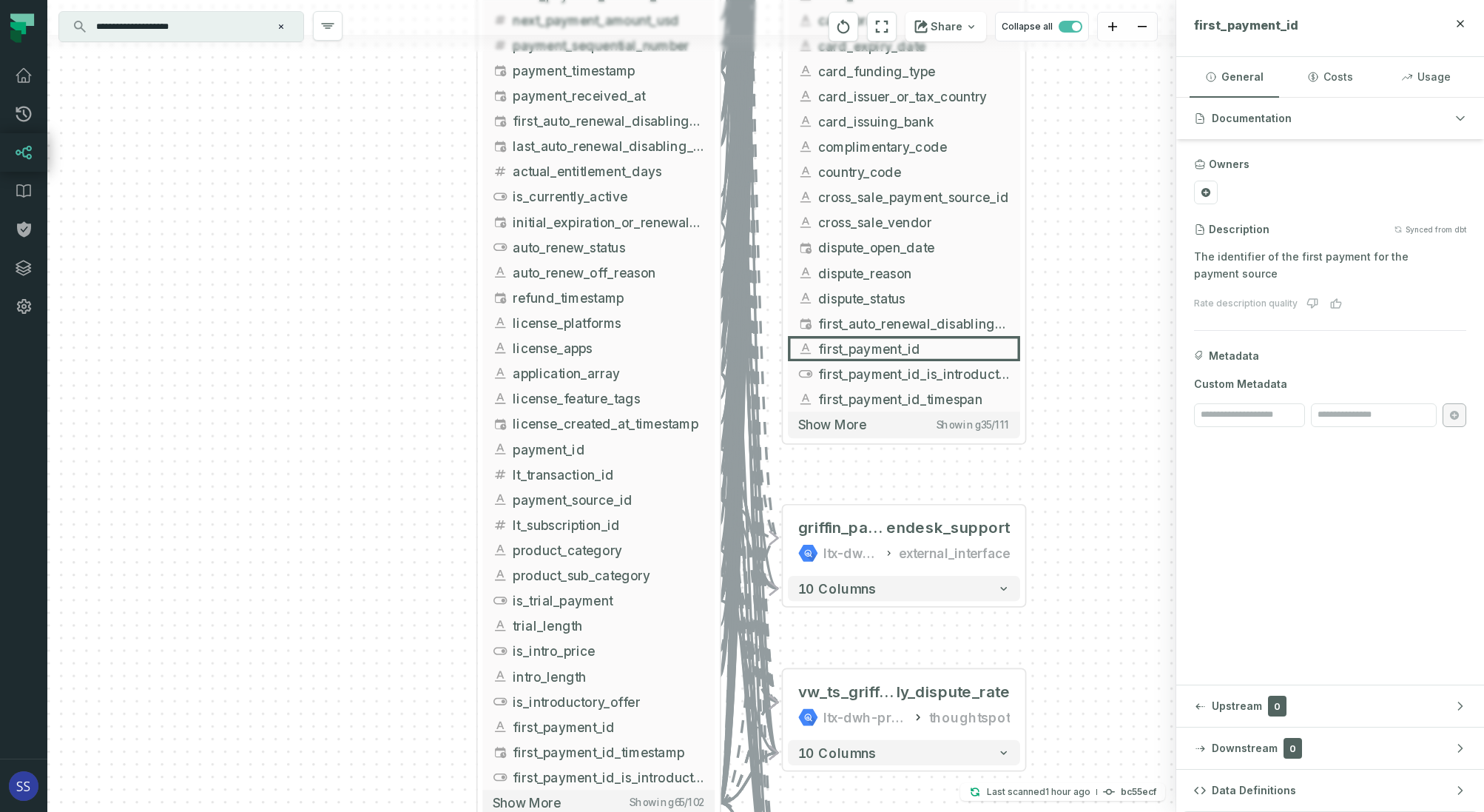
click at [1095, 362] on div "+ web_payments_attempts ltx-dwh-prod-processed subscriptions + 69 columns + vw_…" at bounding box center [612, 406] width 1129 height 812
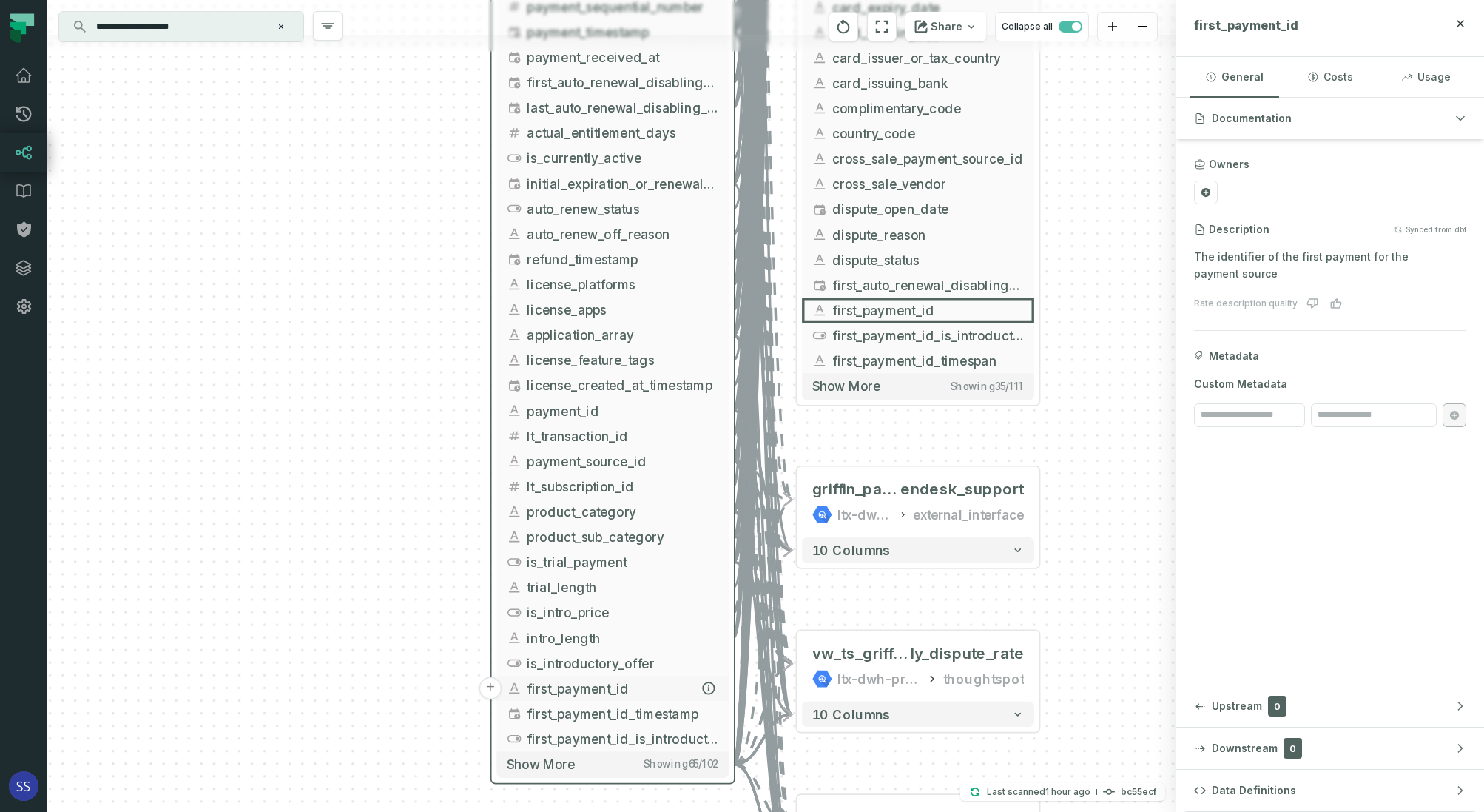
click at [633, 686] on span "first_payment_id" at bounding box center [623, 688] width 192 height 20
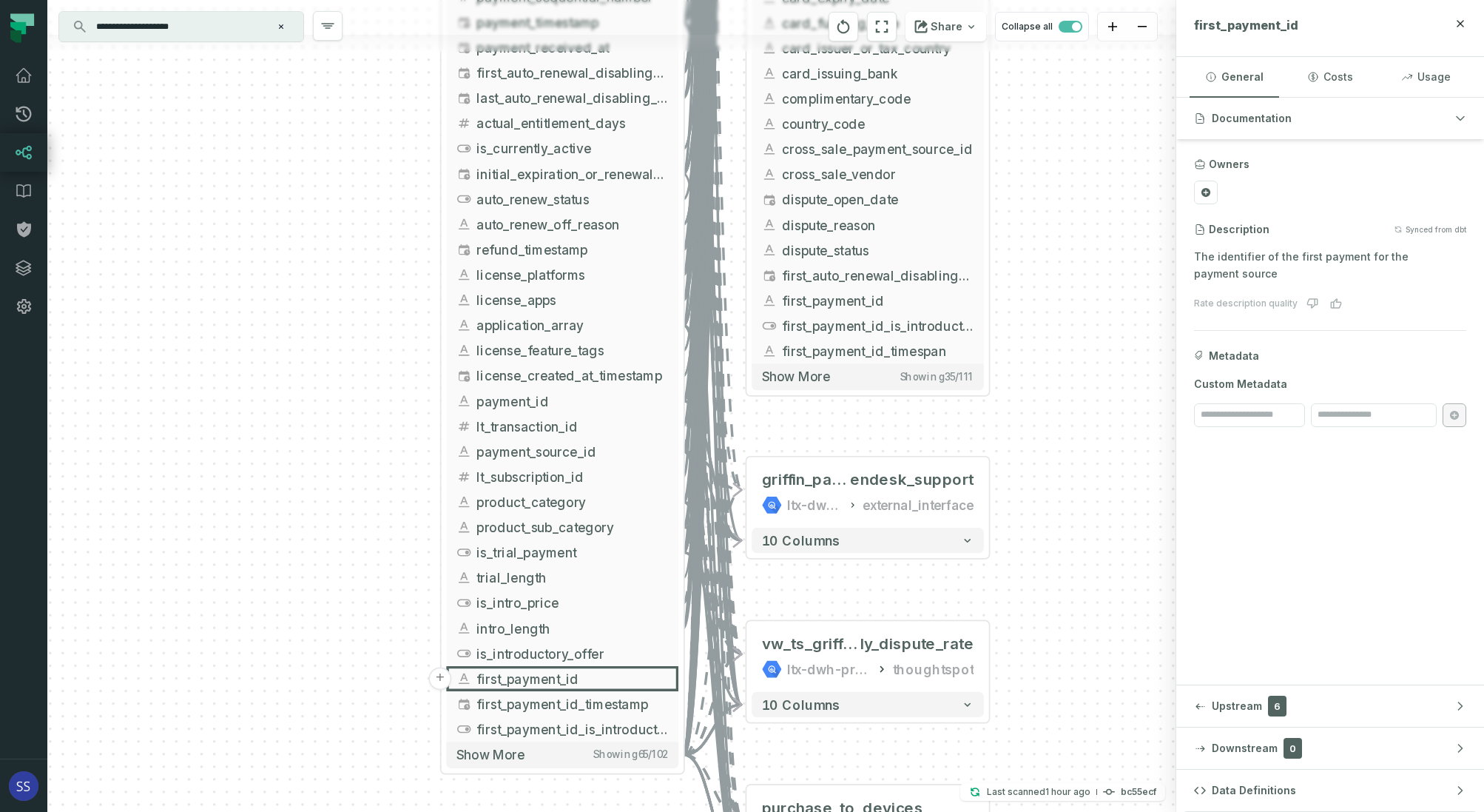
drag, startPoint x: 1095, startPoint y: 593, endPoint x: 1026, endPoint y: 581, distance: 70.0
click at [1027, 581] on div "+ web_payments_attempts ltx-dwh-prod-processed subscriptions + 69 columns + vw_…" at bounding box center [612, 406] width 1129 height 812
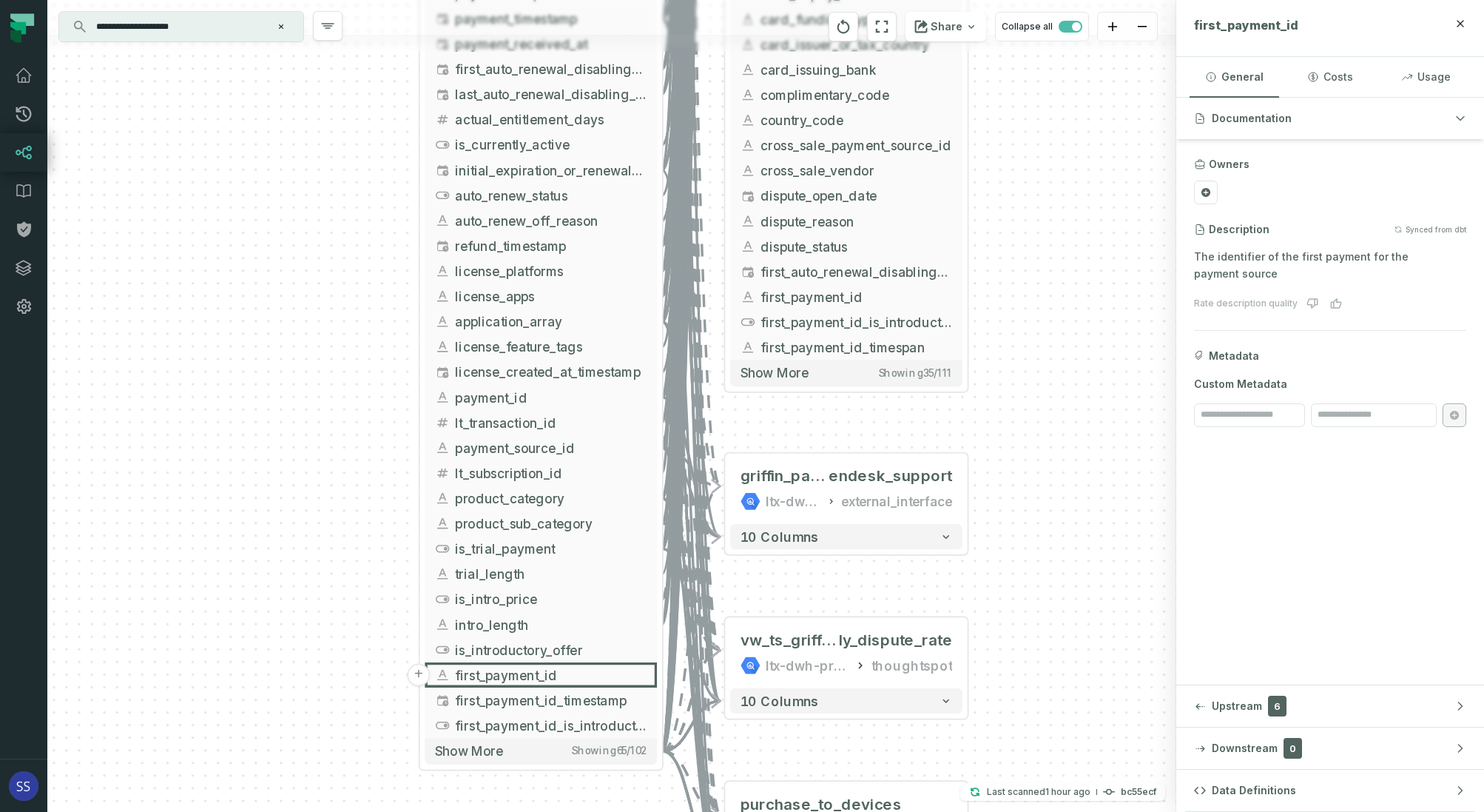
click at [1028, 522] on div "+ web_payments_attempts ltx-dwh-prod-processed subscriptions + 69 columns + vw_…" at bounding box center [612, 406] width 1129 height 812
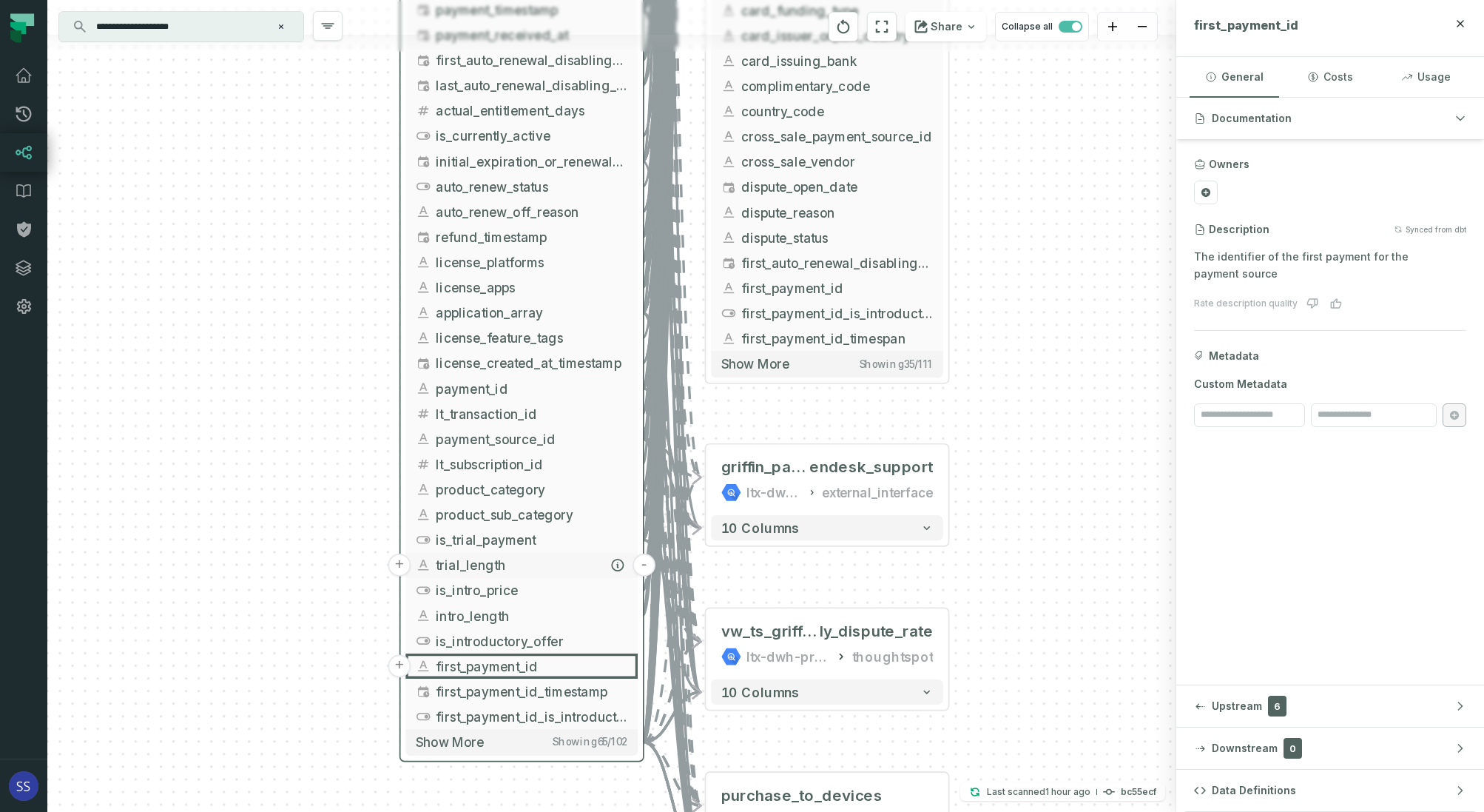
click at [529, 563] on span "trial_length" at bounding box center [532, 565] width 192 height 20
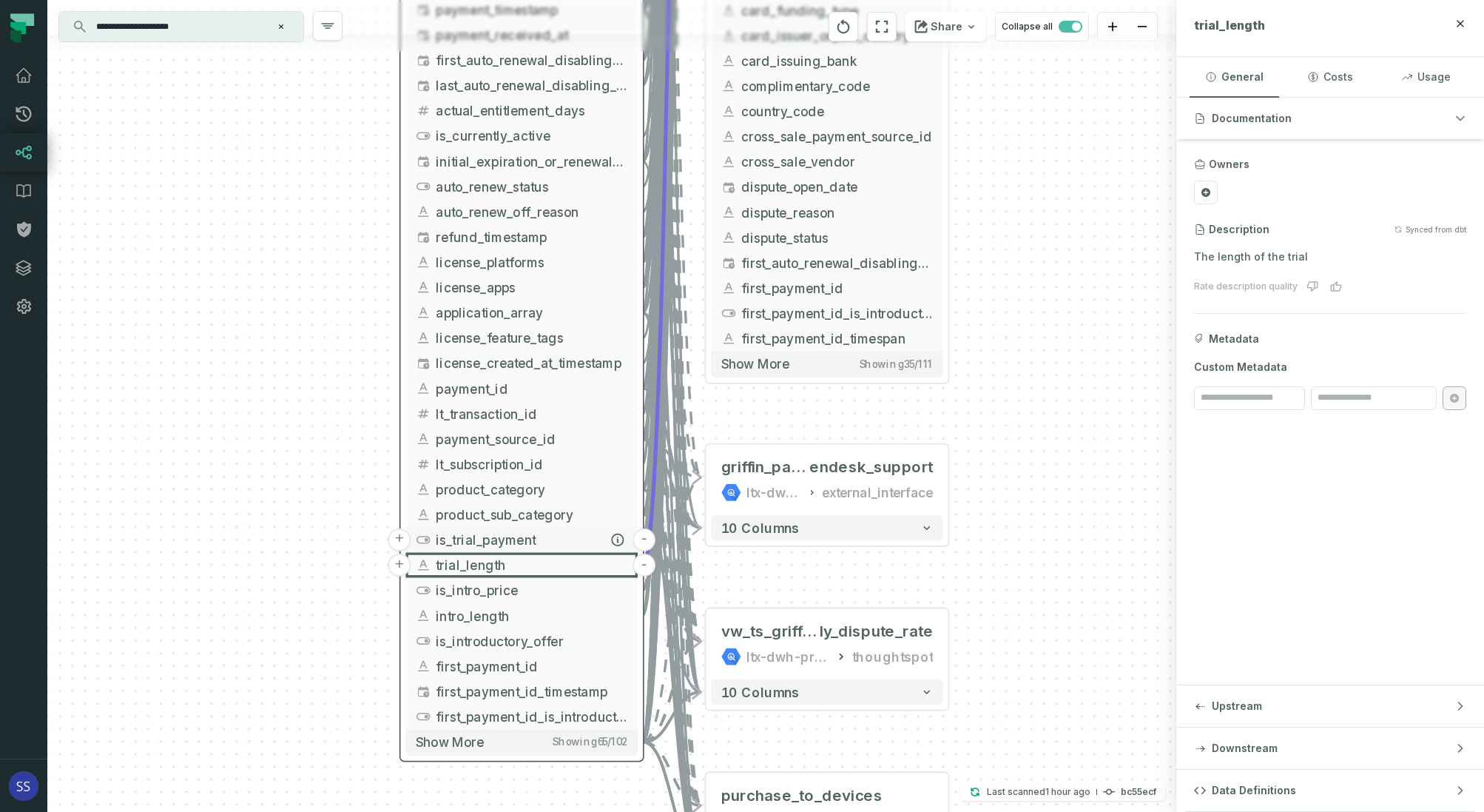
click at [551, 535] on span "is_trial_payment" at bounding box center [532, 540] width 192 height 20
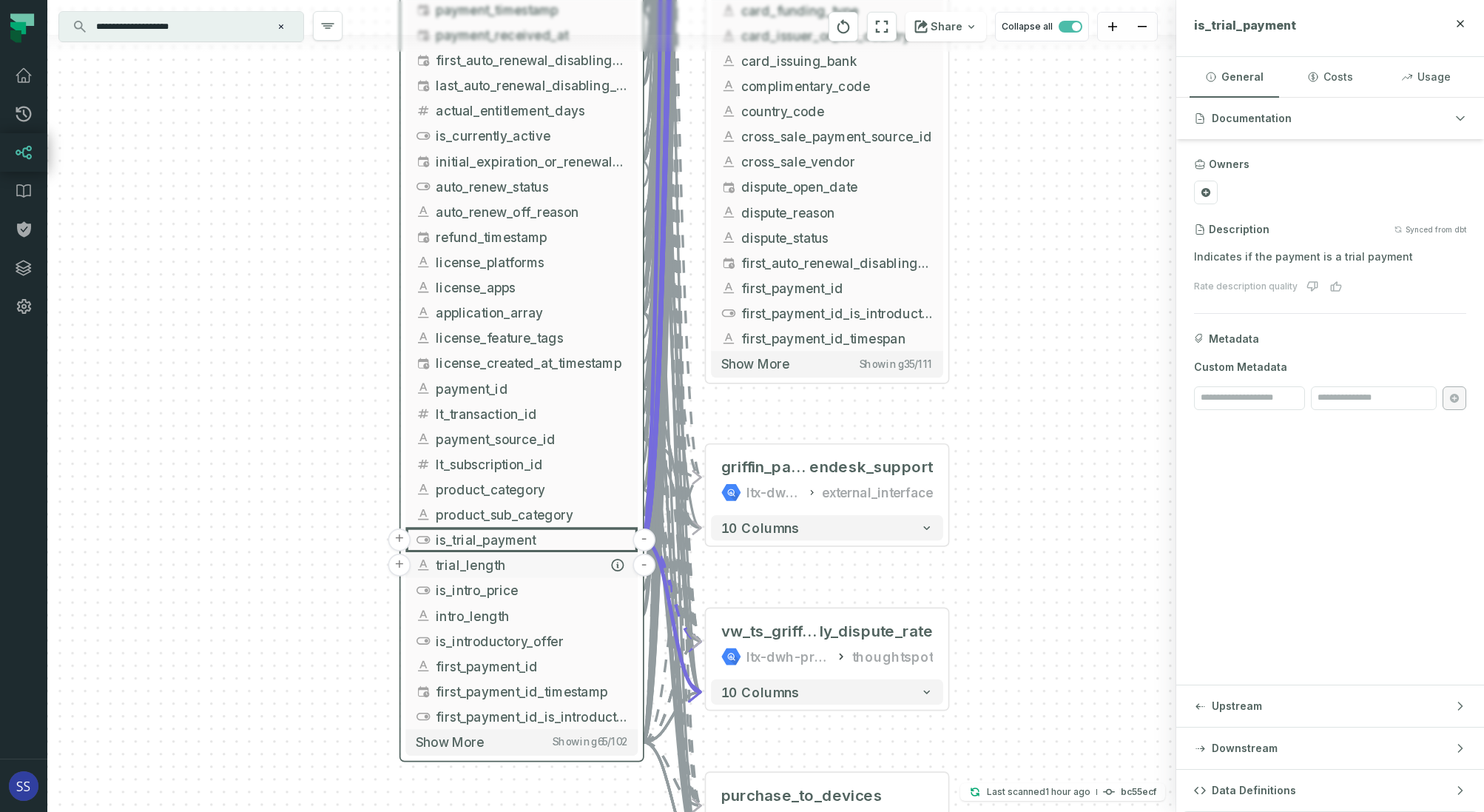
click at [540, 567] on span "trial_length" at bounding box center [532, 565] width 192 height 20
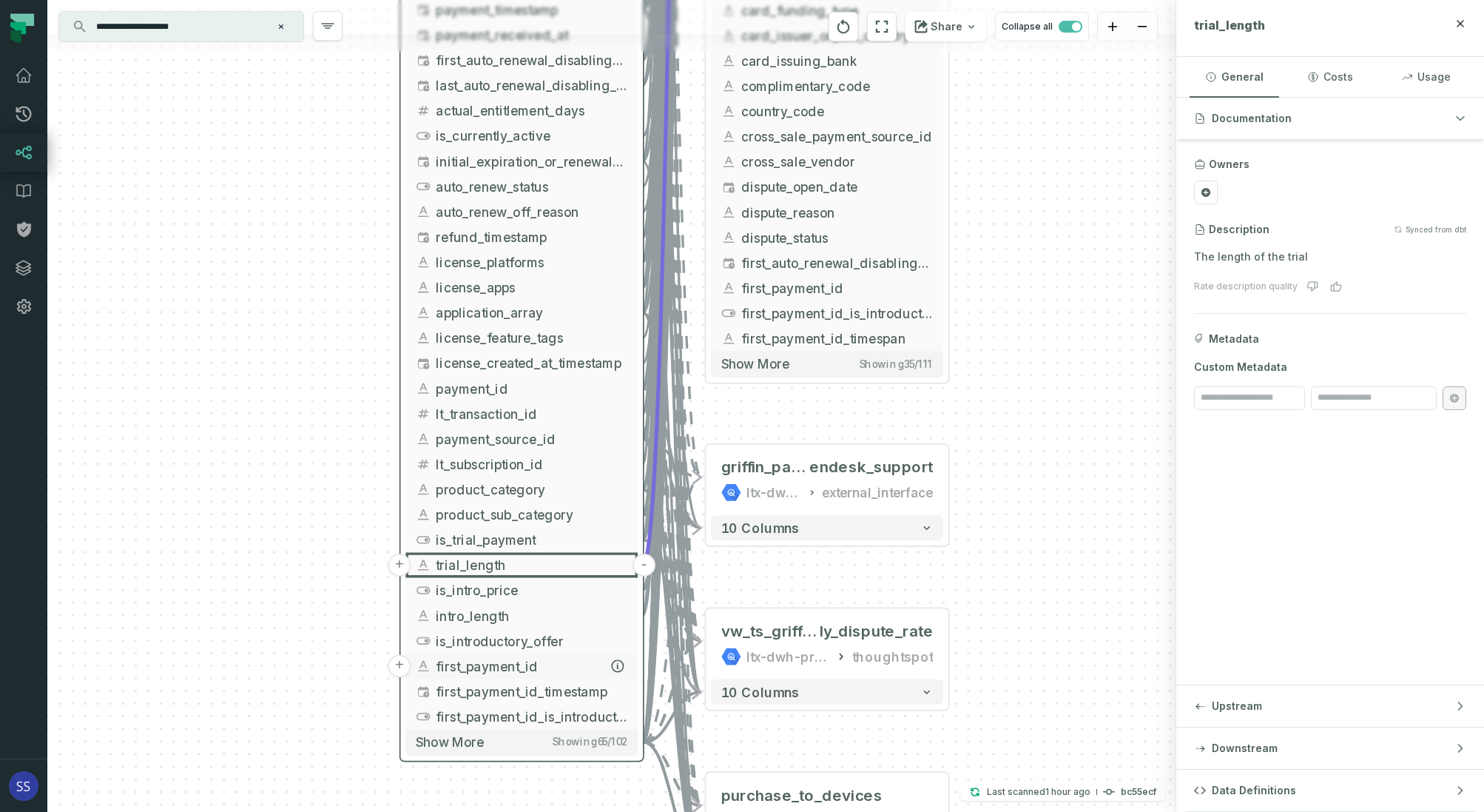
click at [548, 667] on span "first_payment_id" at bounding box center [532, 666] width 192 height 20
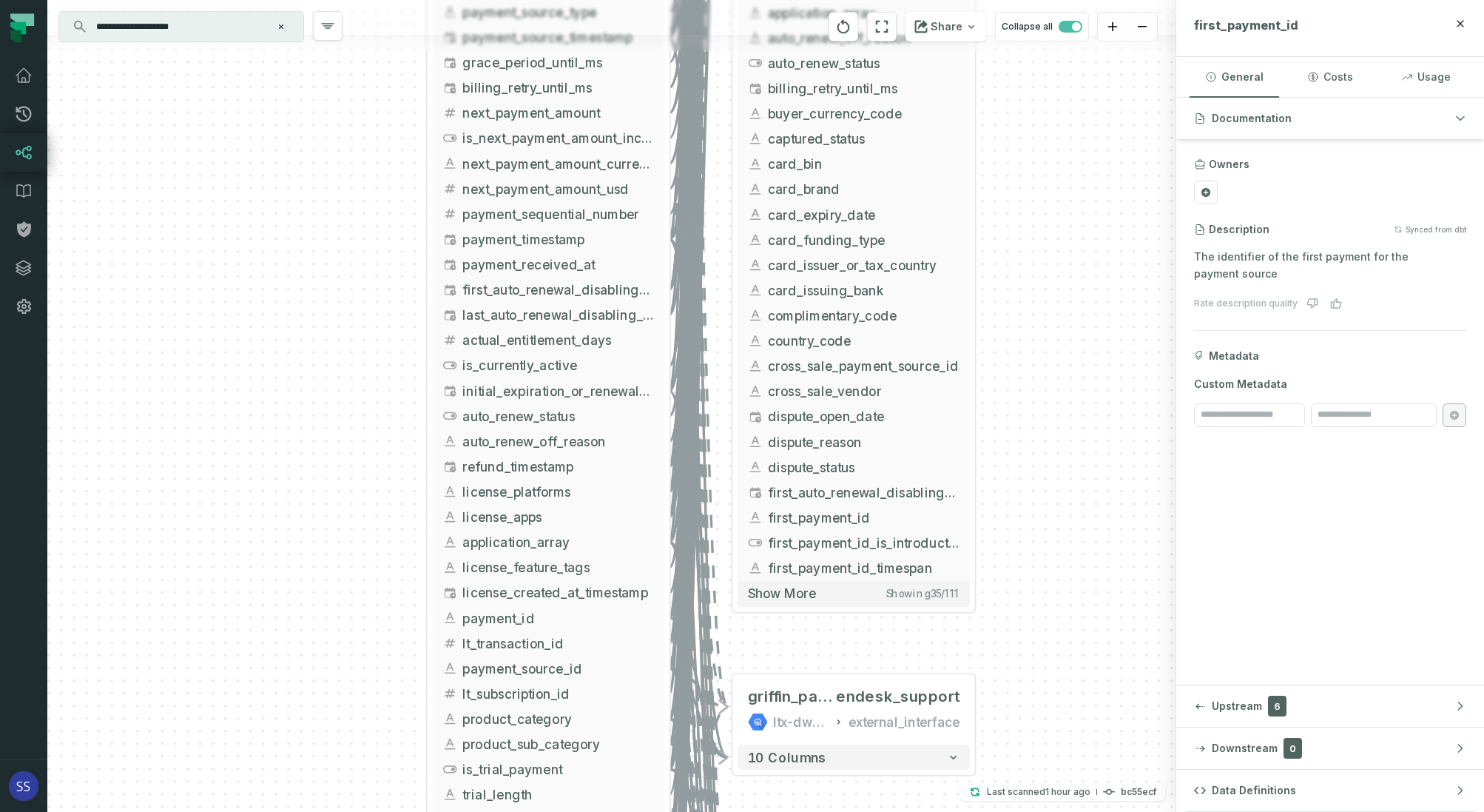
drag, startPoint x: 990, startPoint y: 227, endPoint x: 1033, endPoint y: 471, distance: 247.8
click at [1027, 545] on div "+ web_payments_attempts ltx-dwh-prod-processed subscriptions + 69 columns + vw_…" at bounding box center [612, 406] width 1129 height 812
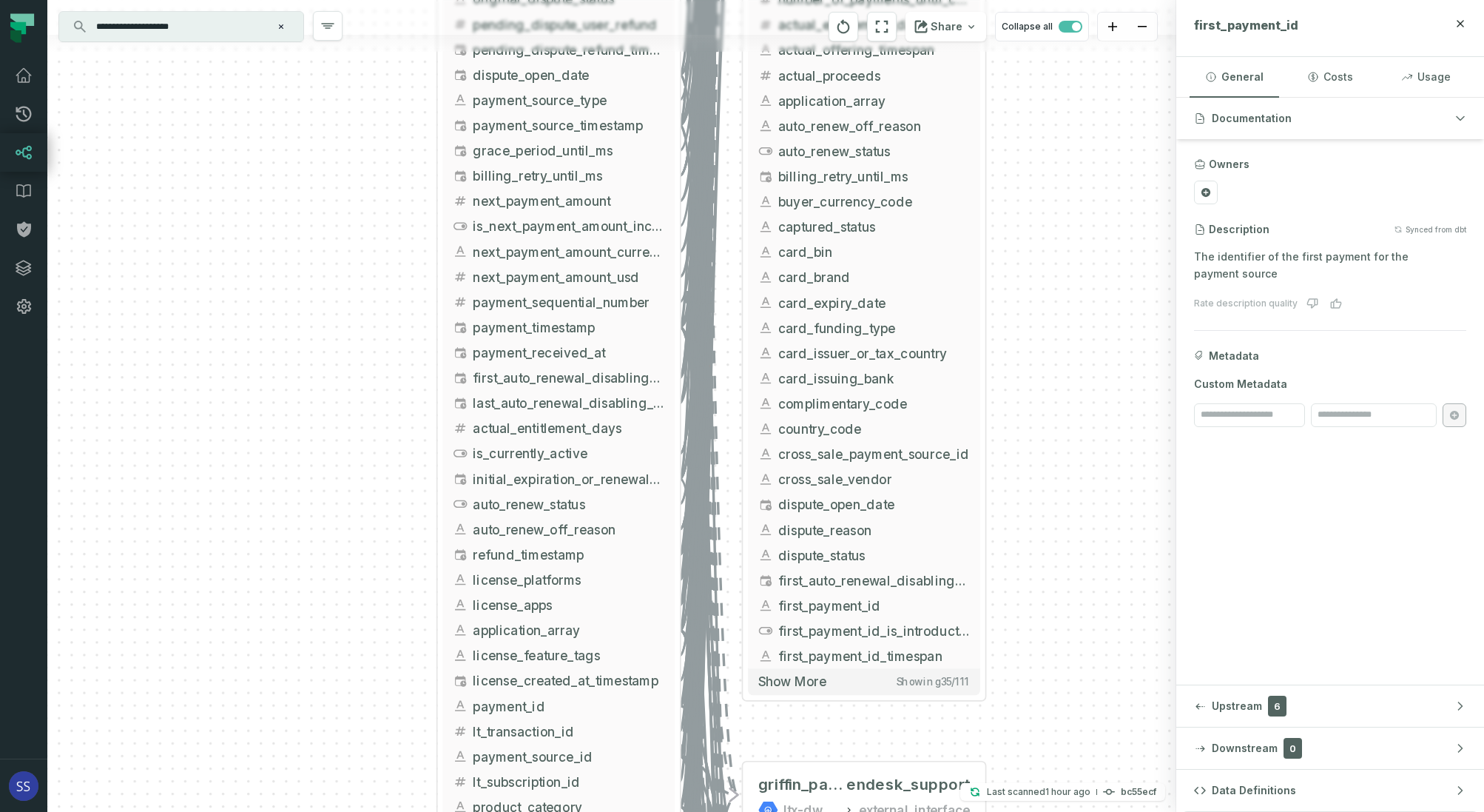
drag, startPoint x: 1039, startPoint y: 266, endPoint x: 1033, endPoint y: 481, distance: 215.1
click at [1033, 479] on div "+ web_payments_attempts ltx-dwh-prod-processed subscriptions + 69 columns + vw_…" at bounding box center [612, 406] width 1129 height 812
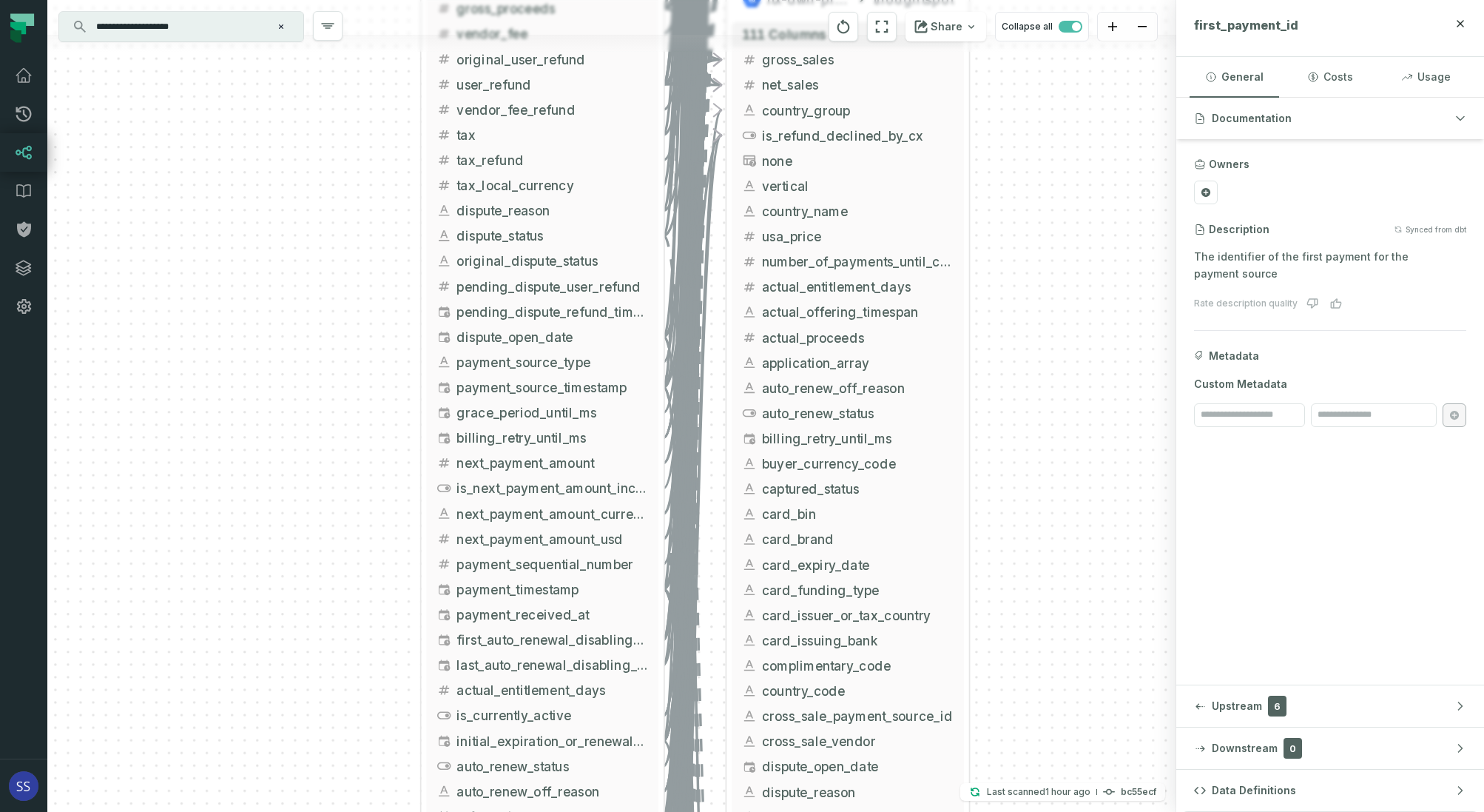
drag, startPoint x: 1039, startPoint y: 309, endPoint x: 1018, endPoint y: 423, distance: 115.9
click at [1016, 459] on div "+ web_payments_attempts ltx-dwh-prod-processed subscriptions + 69 columns + vw_…" at bounding box center [612, 406] width 1129 height 812
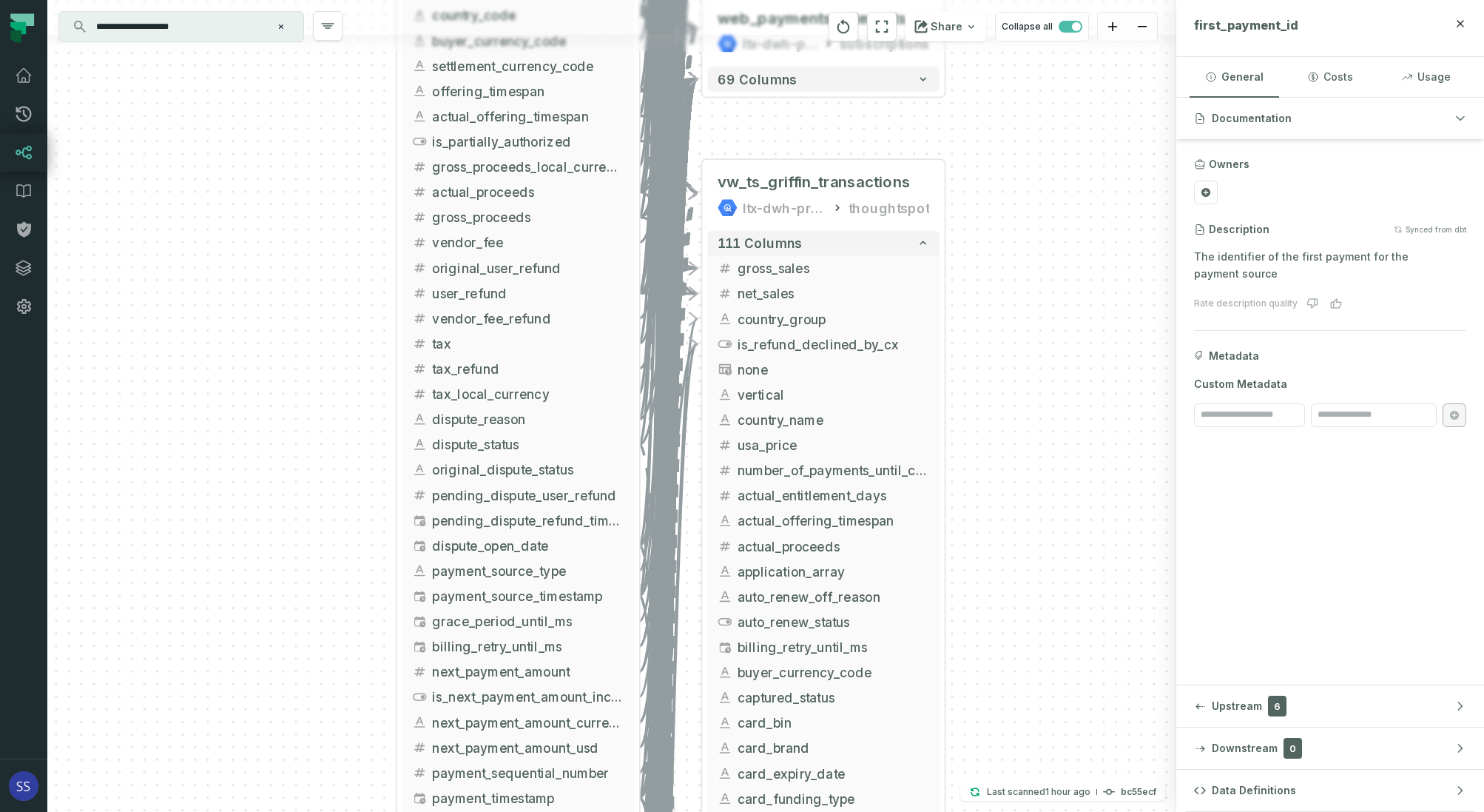
drag, startPoint x: 1023, startPoint y: 249, endPoint x: 983, endPoint y: 273, distance: 46.6
click at [1023, 307] on div "+ web_payments_attempts ltx-dwh-prod-processed subscriptions + 69 columns + vw_…" at bounding box center [612, 406] width 1129 height 812
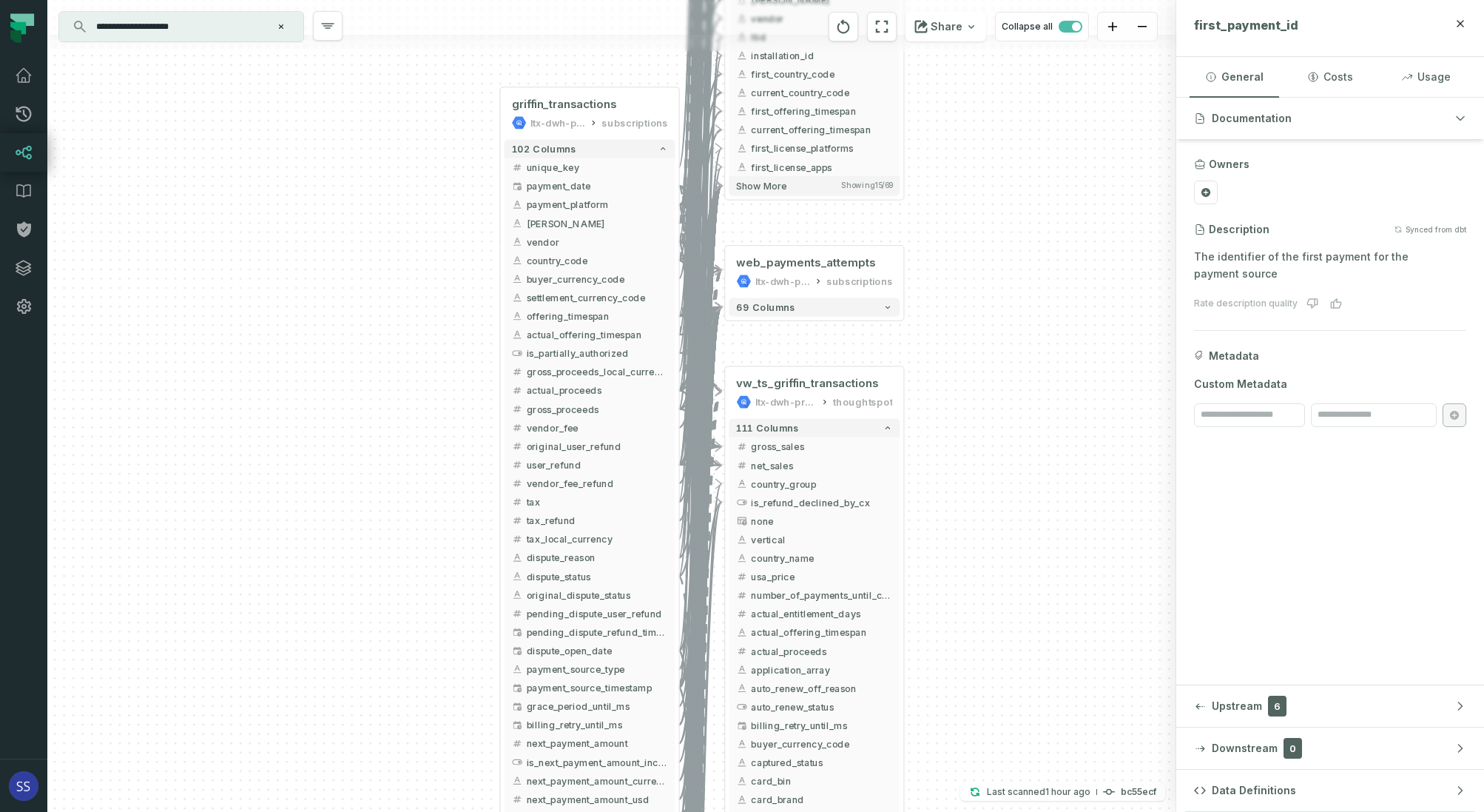
drag, startPoint x: 976, startPoint y: 105, endPoint x: 958, endPoint y: 297, distance: 192.8
click at [958, 297] on div "+ web_payments_attempts ltx-dwh-prod-processed subscriptions + 69 columns + vw_…" at bounding box center [612, 406] width 1129 height 812
drag, startPoint x: 988, startPoint y: 160, endPoint x: 960, endPoint y: 310, distance: 152.6
click at [963, 304] on div "+ web_payments_attempts ltx-dwh-prod-processed subscriptions + 69 columns + vw_…" at bounding box center [612, 406] width 1129 height 812
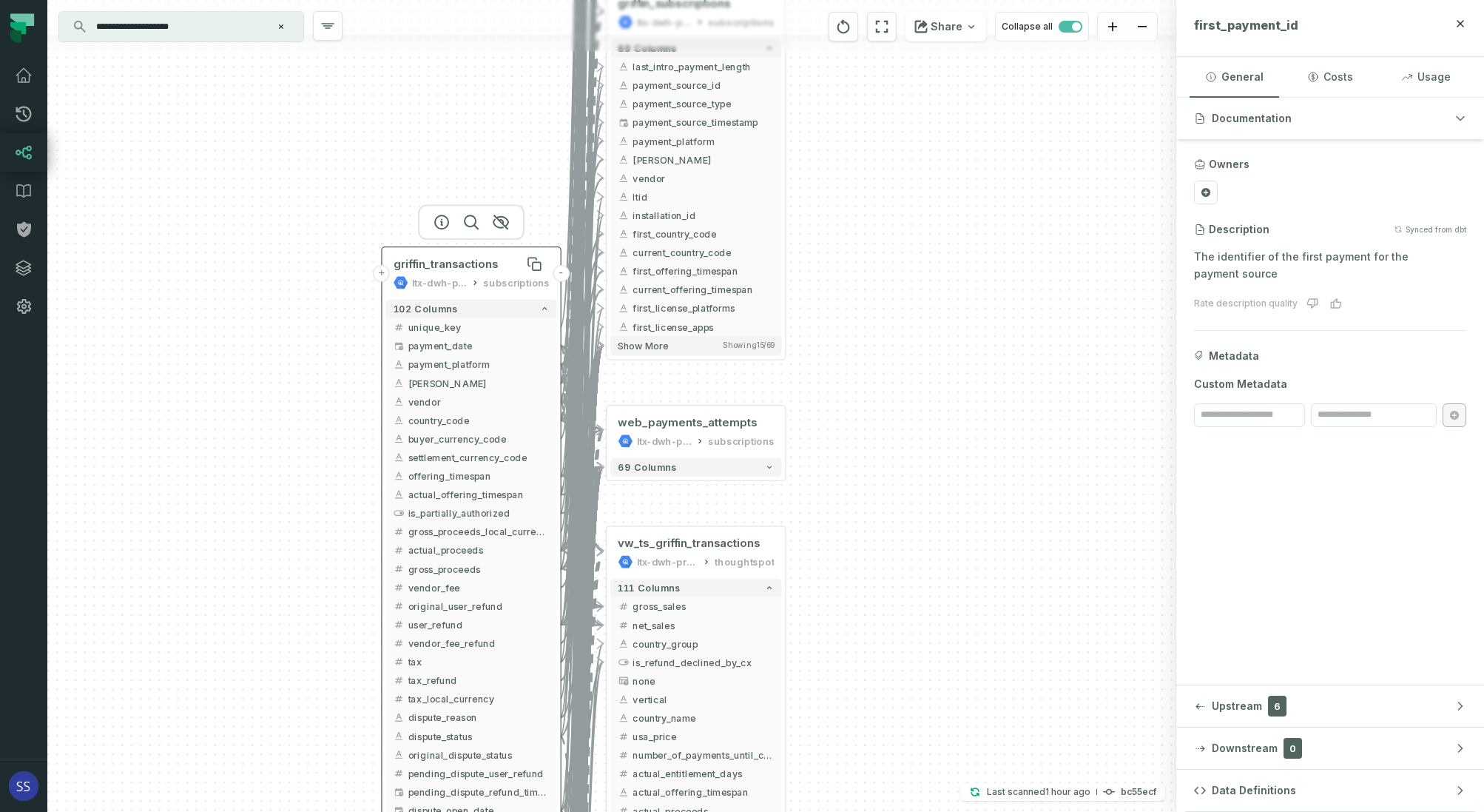
drag, startPoint x: 578, startPoint y: 327, endPoint x: 385, endPoint y: 175, distance: 245.7
click at [394, 257] on span "griffin_transactions" at bounding box center [446, 264] width 105 height 14
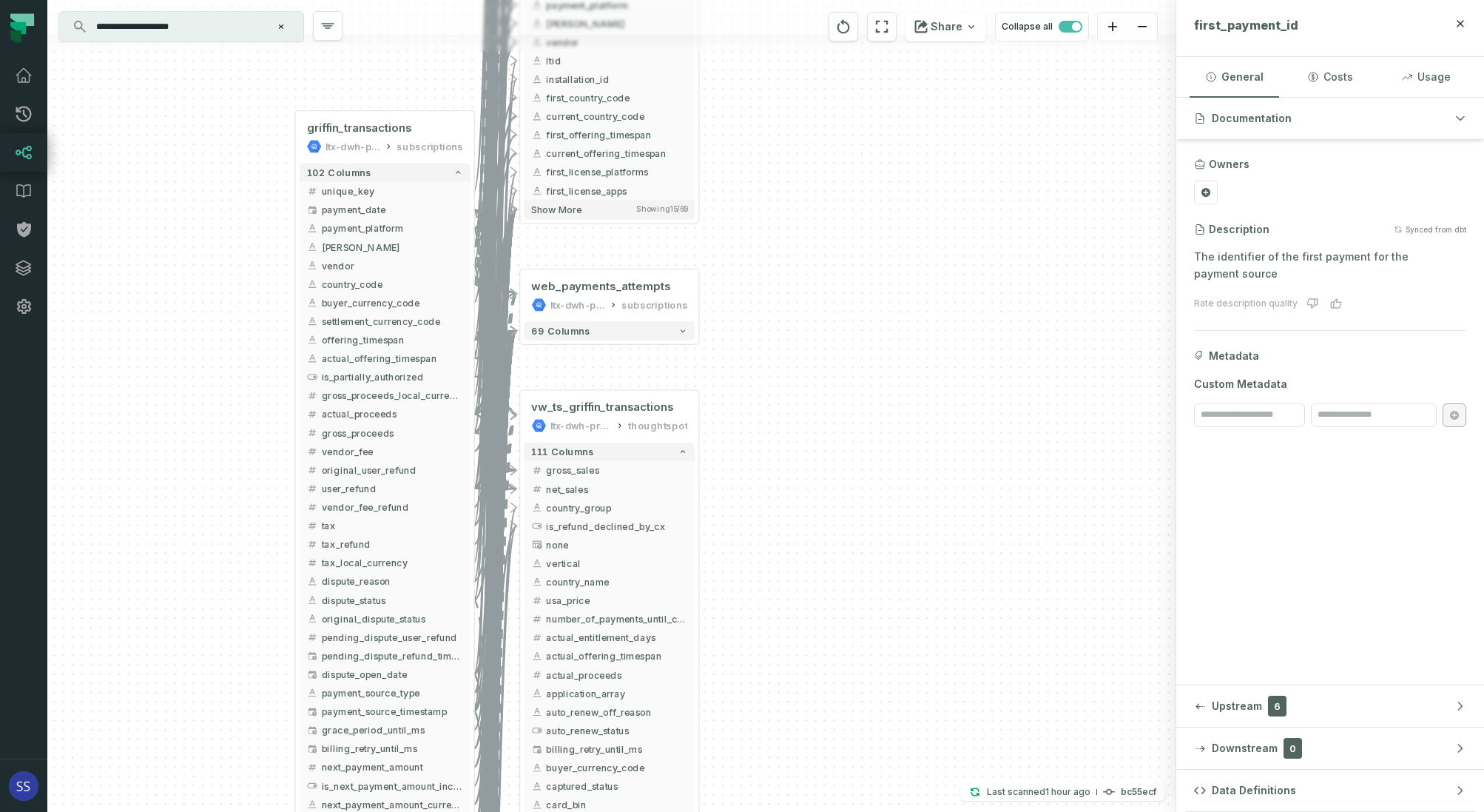
drag, startPoint x: 188, startPoint y: 339, endPoint x: 220, endPoint y: 258, distance: 87.1
click at [218, 259] on div "+ web_payments_attempts ltx-dwh-prod-processed subscriptions + 69 columns + vw_…" at bounding box center [612, 406] width 1129 height 812
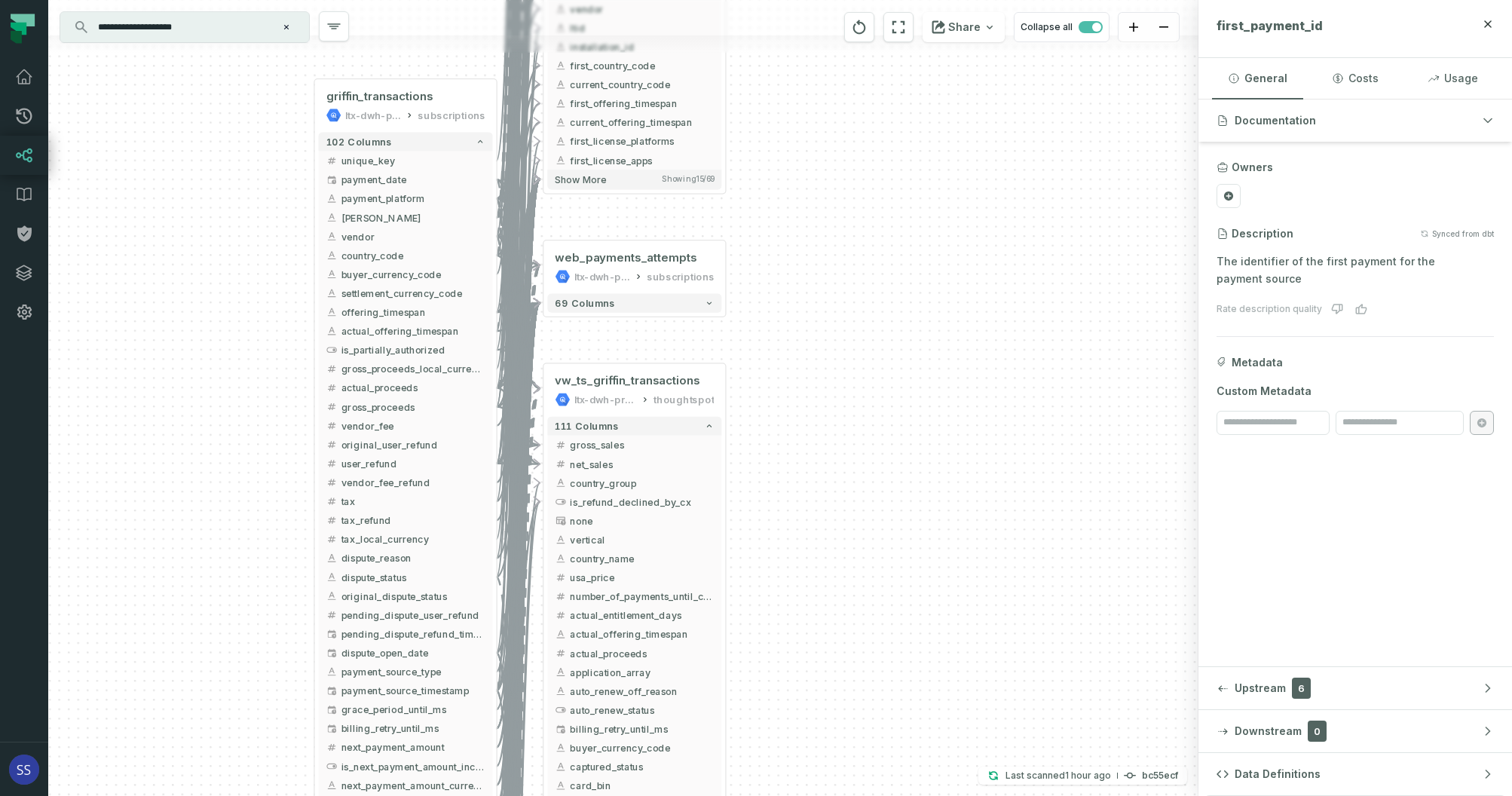
drag, startPoint x: 862, startPoint y: 468, endPoint x: 864, endPoint y: 274, distance: 194.0
click at [864, 274] on div "+ web_payments_attempts ltx-dwh-prod-processed subscriptions + 69 columns + vw_…" at bounding box center [623, 398] width 1151 height 796
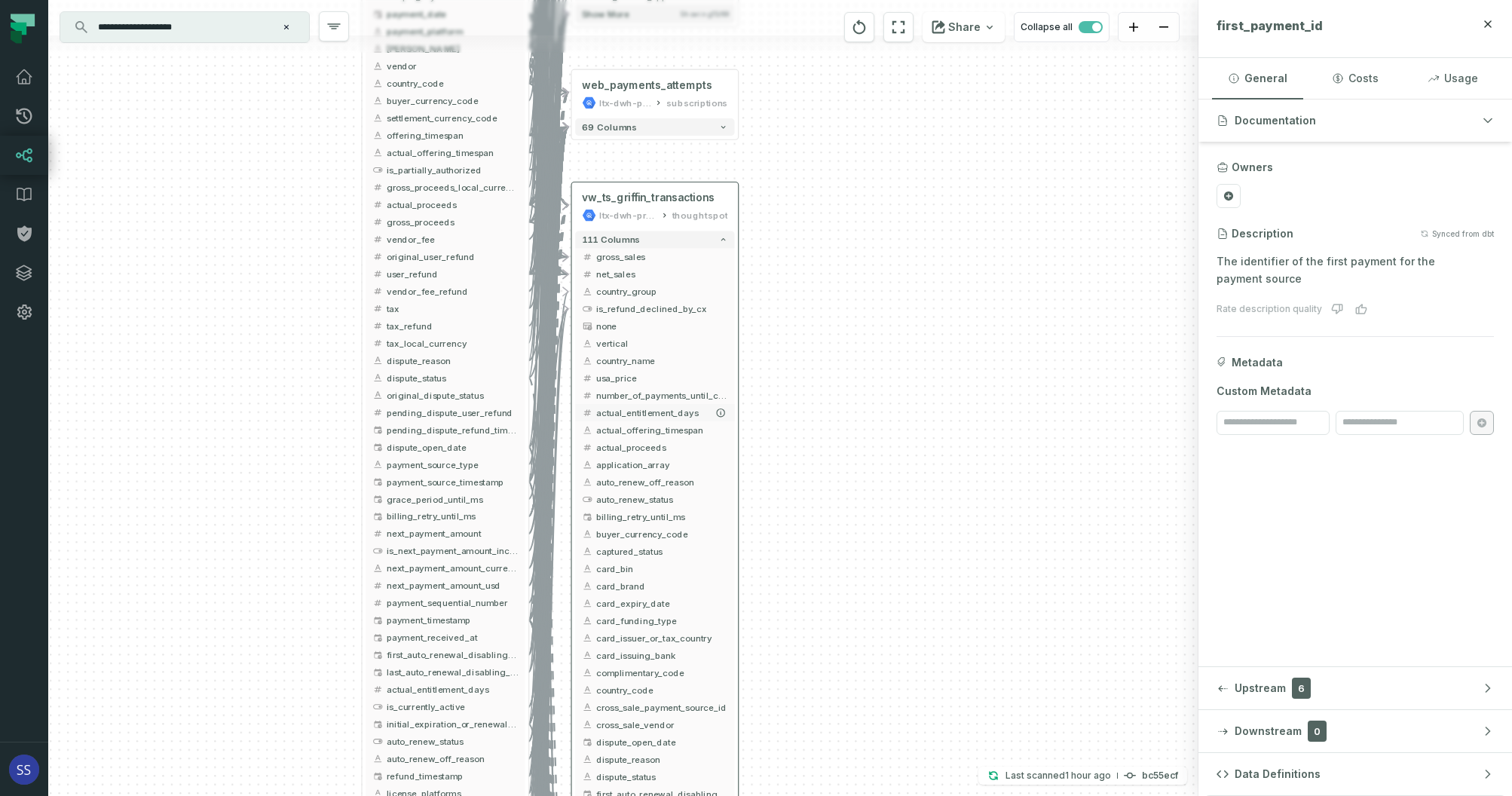
click at [669, 410] on span "actual_entitlement_days" at bounding box center [662, 412] width 132 height 13
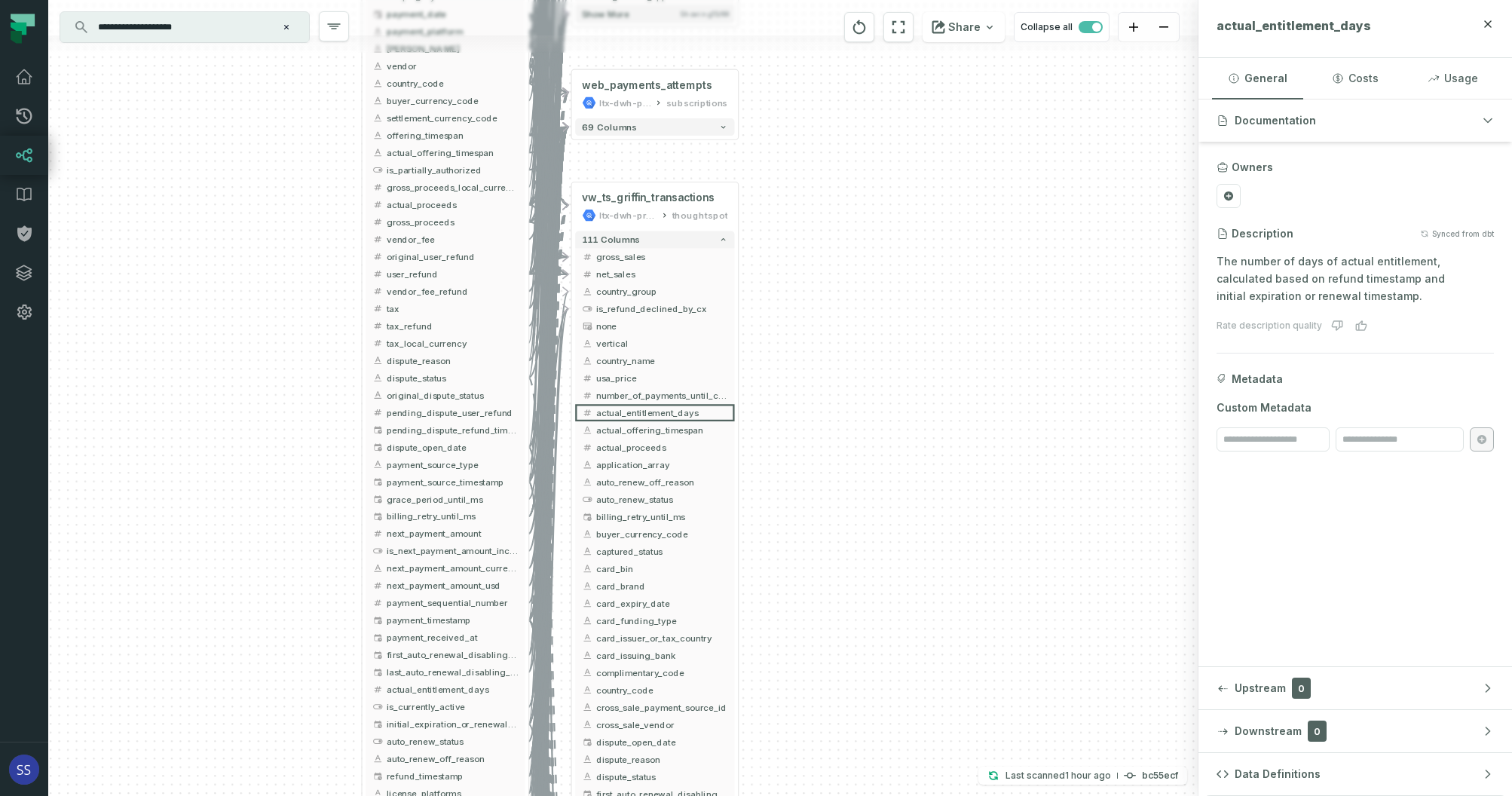
drag, startPoint x: 776, startPoint y: 521, endPoint x: 825, endPoint y: 310, distance: 216.6
click at [822, 327] on div "+ web_payments_attempts ltx-dwh-prod-processed subscriptions + 69 columns + vw_…" at bounding box center [623, 398] width 1151 height 796
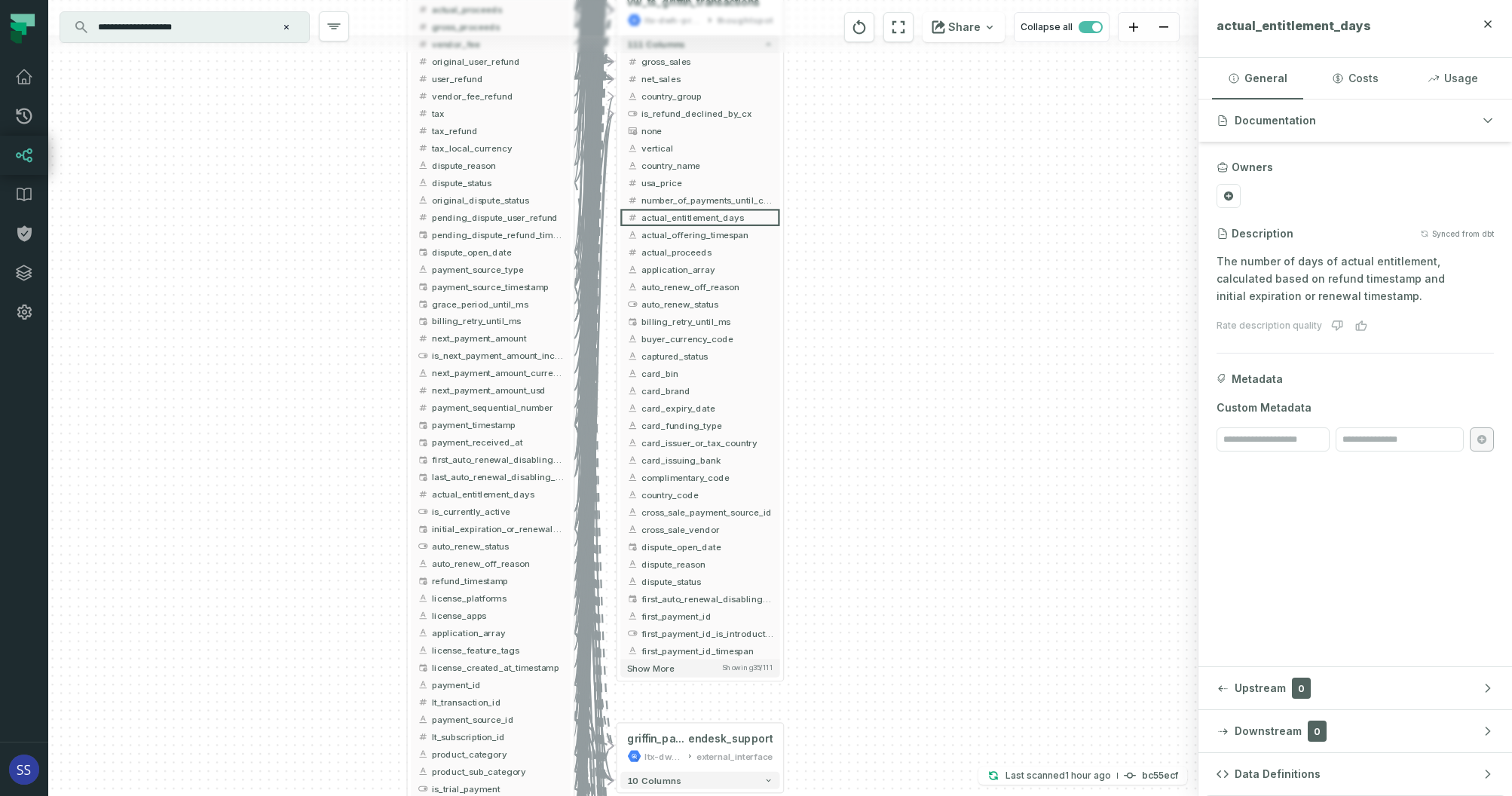
drag, startPoint x: 850, startPoint y: 408, endPoint x: 864, endPoint y: 356, distance: 53.9
click at [855, 381] on div "+ web_payments_attempts ltx-dwh-prod-processed subscriptions + 69 columns + vw_…" at bounding box center [623, 398] width 1151 height 796
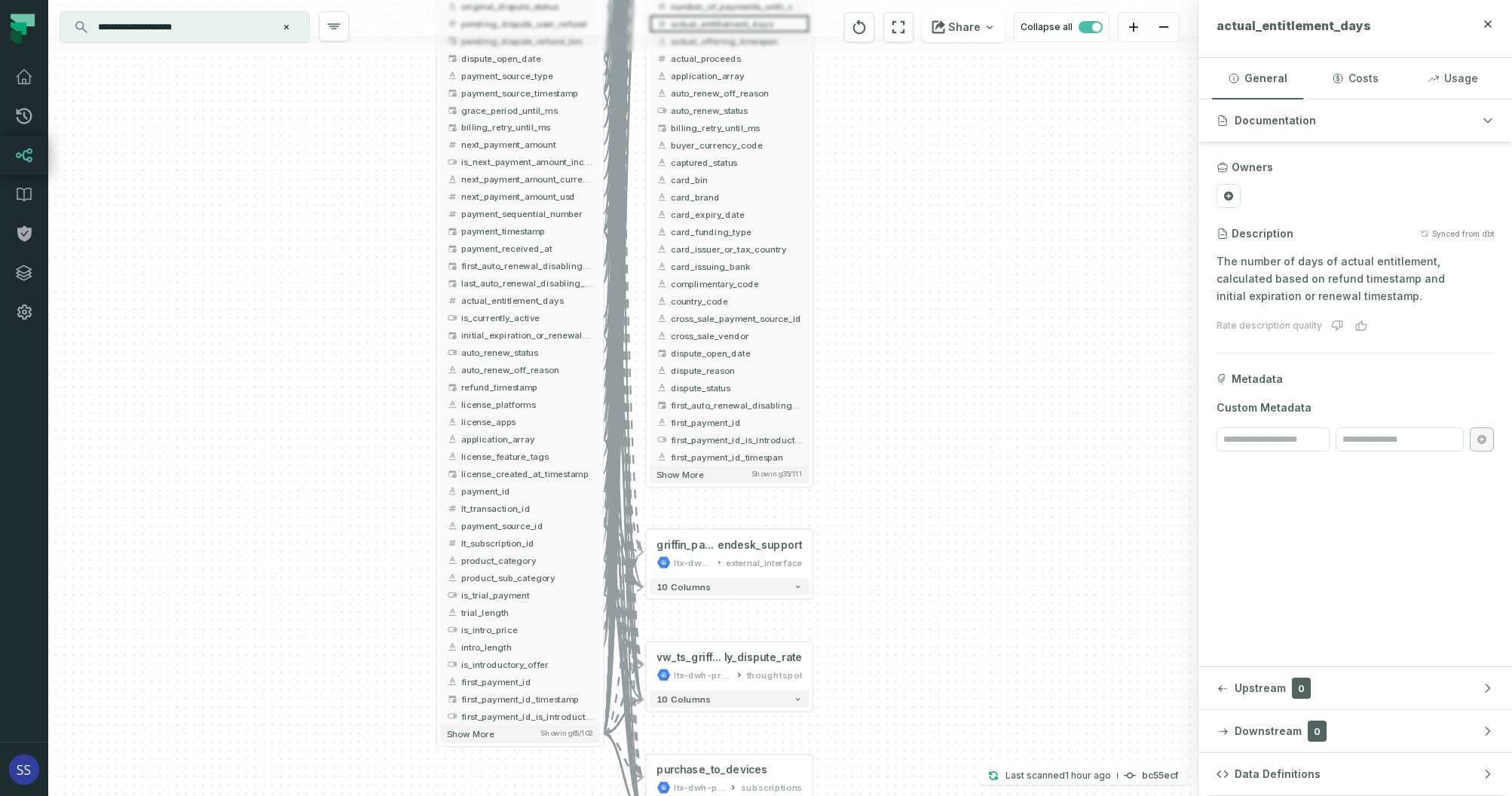
drag, startPoint x: 882, startPoint y: 489, endPoint x: 895, endPoint y: 375, distance: 114.7
click at [892, 381] on div "+ web_payments_attempts ltx-dwh-prod-processed subscriptions + 69 columns + vw_…" at bounding box center [623, 398] width 1151 height 796
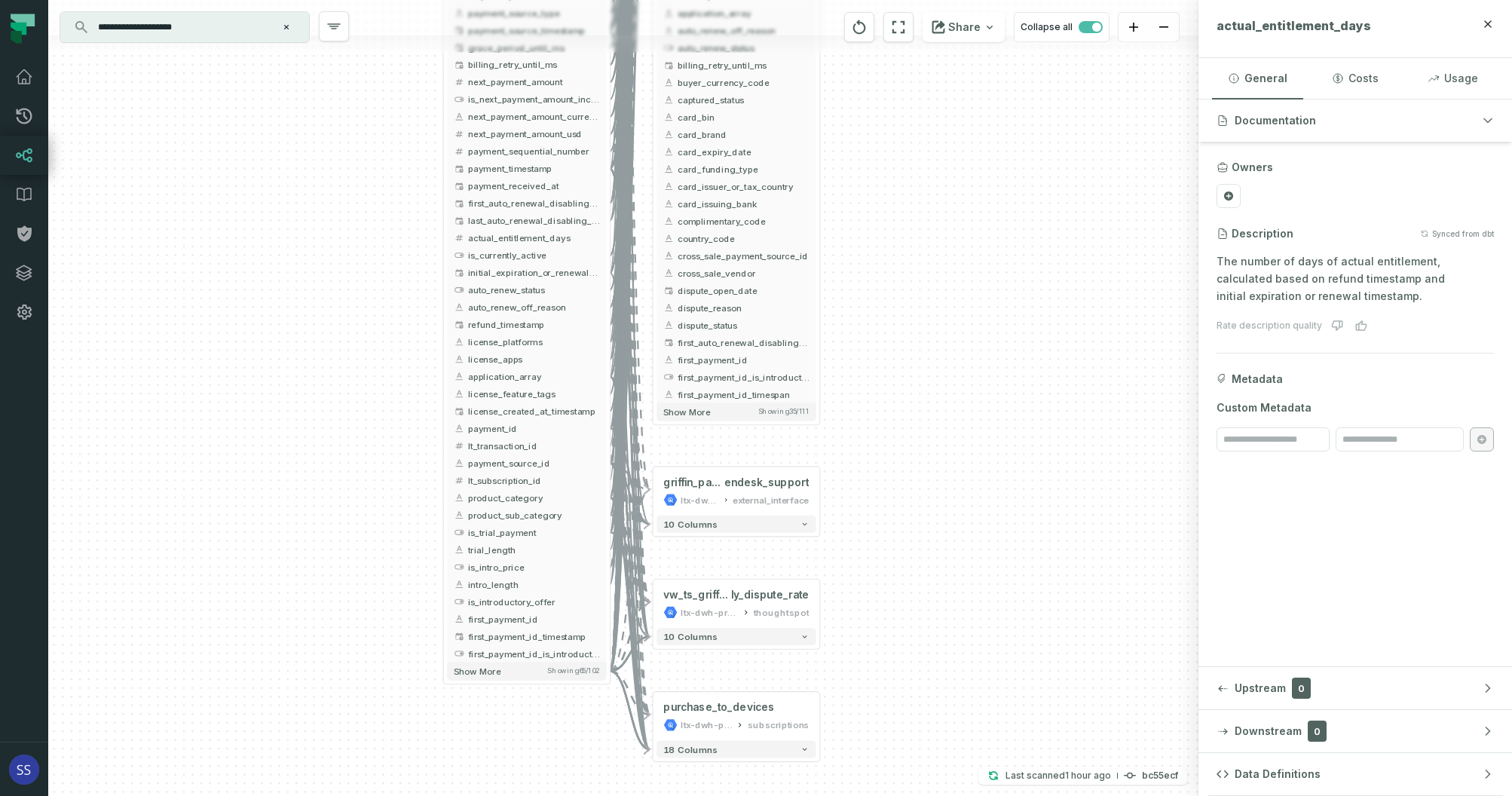
drag, startPoint x: 906, startPoint y: 494, endPoint x: 910, endPoint y: 392, distance: 102.1
click at [910, 398] on div "+ web_payments_attempts ltx-dwh-prod-processed subscriptions + 69 columns + vw_…" at bounding box center [623, 398] width 1151 height 796
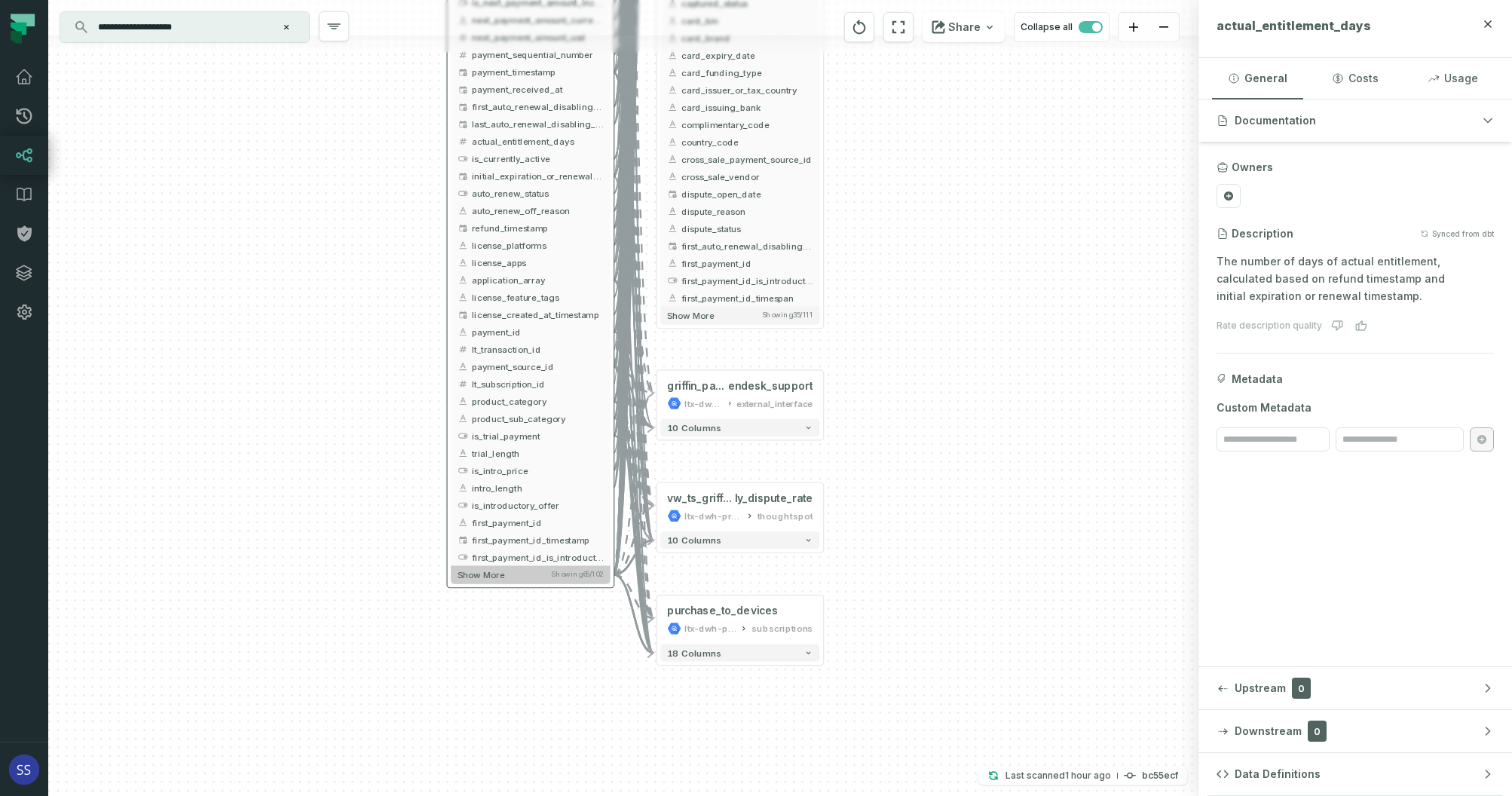
click at [536, 576] on button "Show more Showing 65 / 102" at bounding box center [531, 575] width 159 height 18
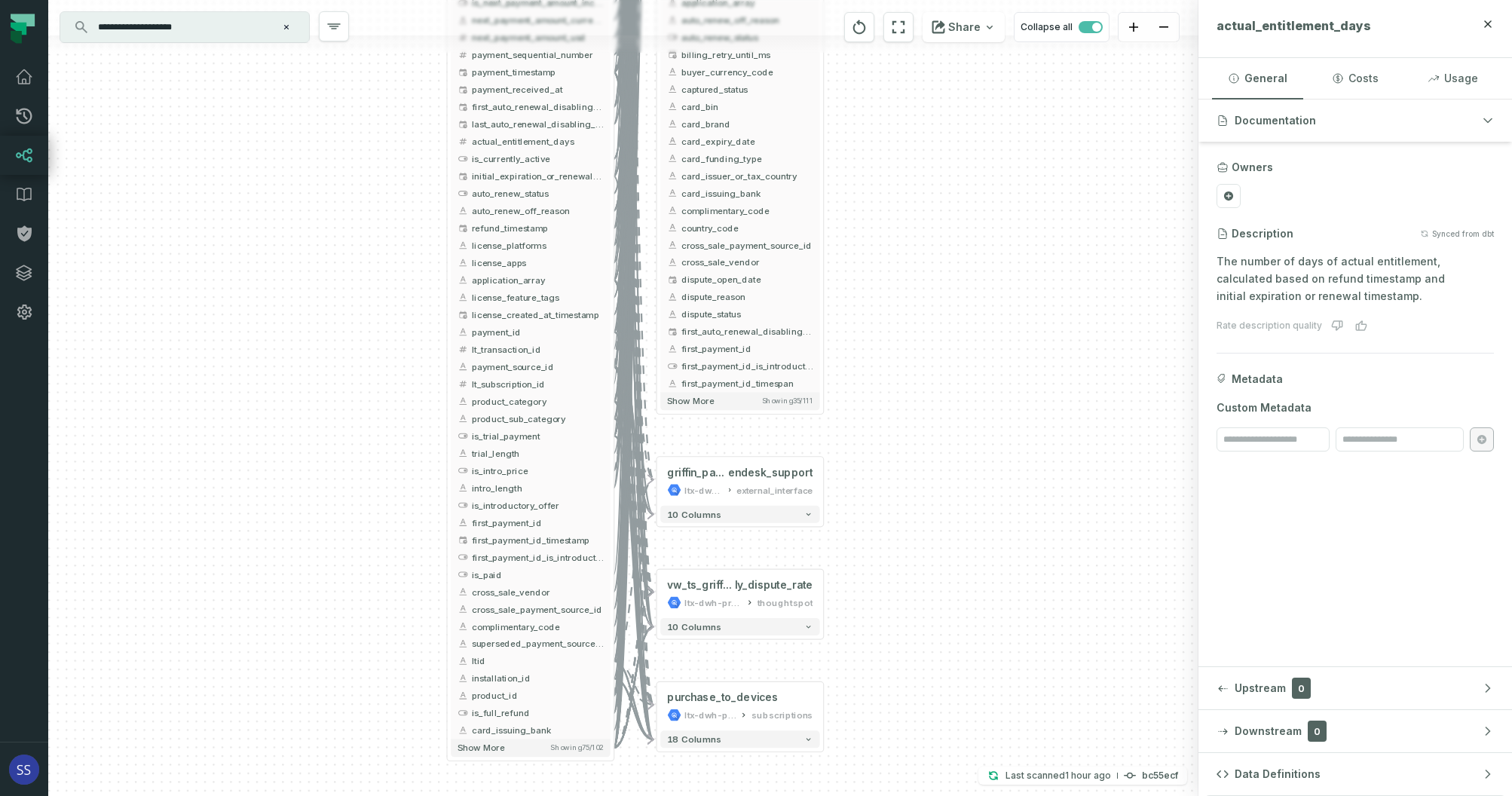
click at [317, 329] on div "+ web_payments_attempts ltx-dwh-prod-processed subscriptions + 69 columns + vw_…" at bounding box center [623, 398] width 1151 height 796
click at [533, 741] on button "Show more Showing 75 / 102" at bounding box center [531, 747] width 159 height 18
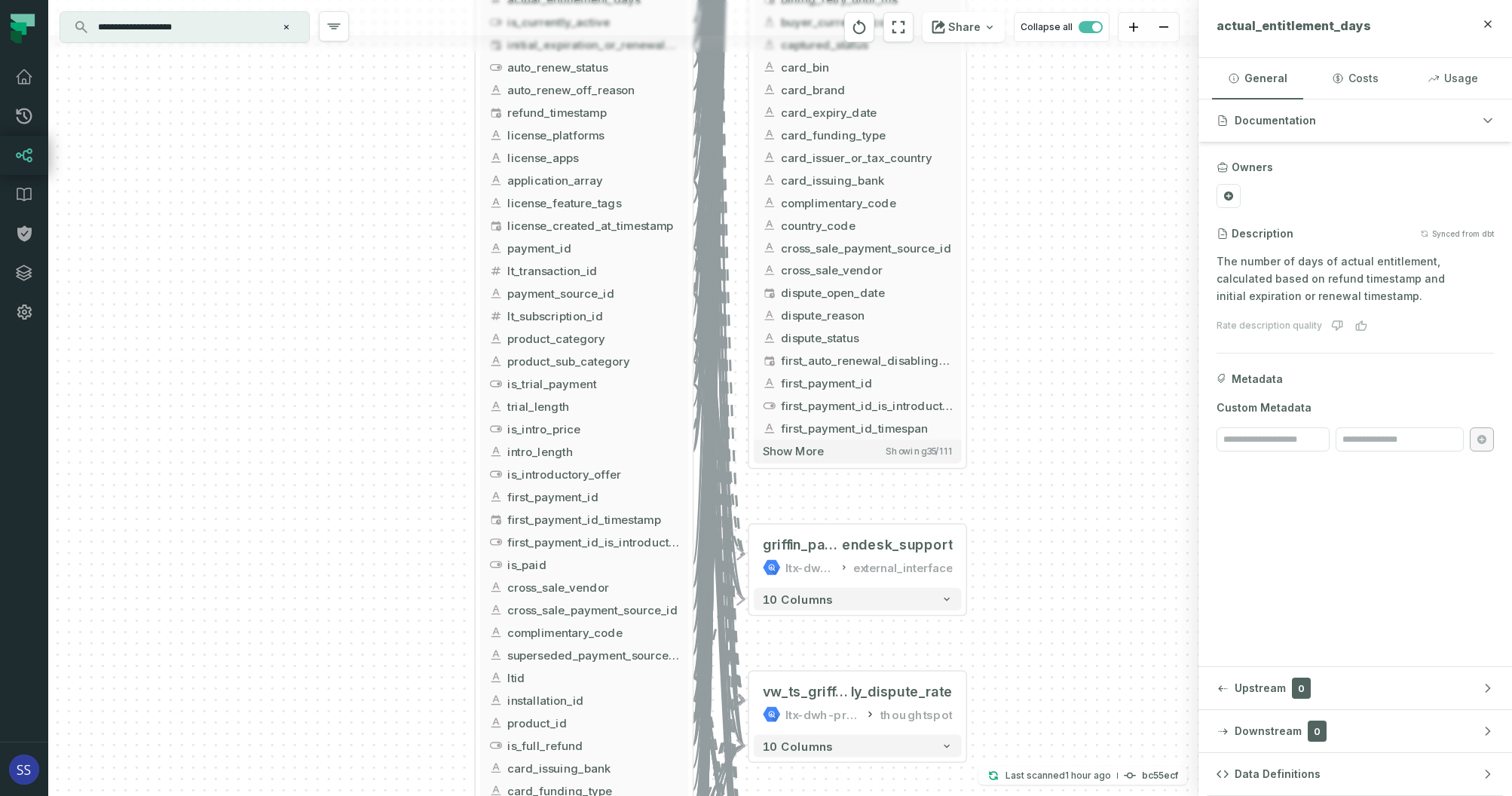
drag, startPoint x: 354, startPoint y: 532, endPoint x: 312, endPoint y: 318, distance: 218.1
click at [322, 352] on div "+ web_payments_attempts ltx-dwh-prod-processed subscriptions + 69 columns + vw_…" at bounding box center [623, 398] width 1151 height 796
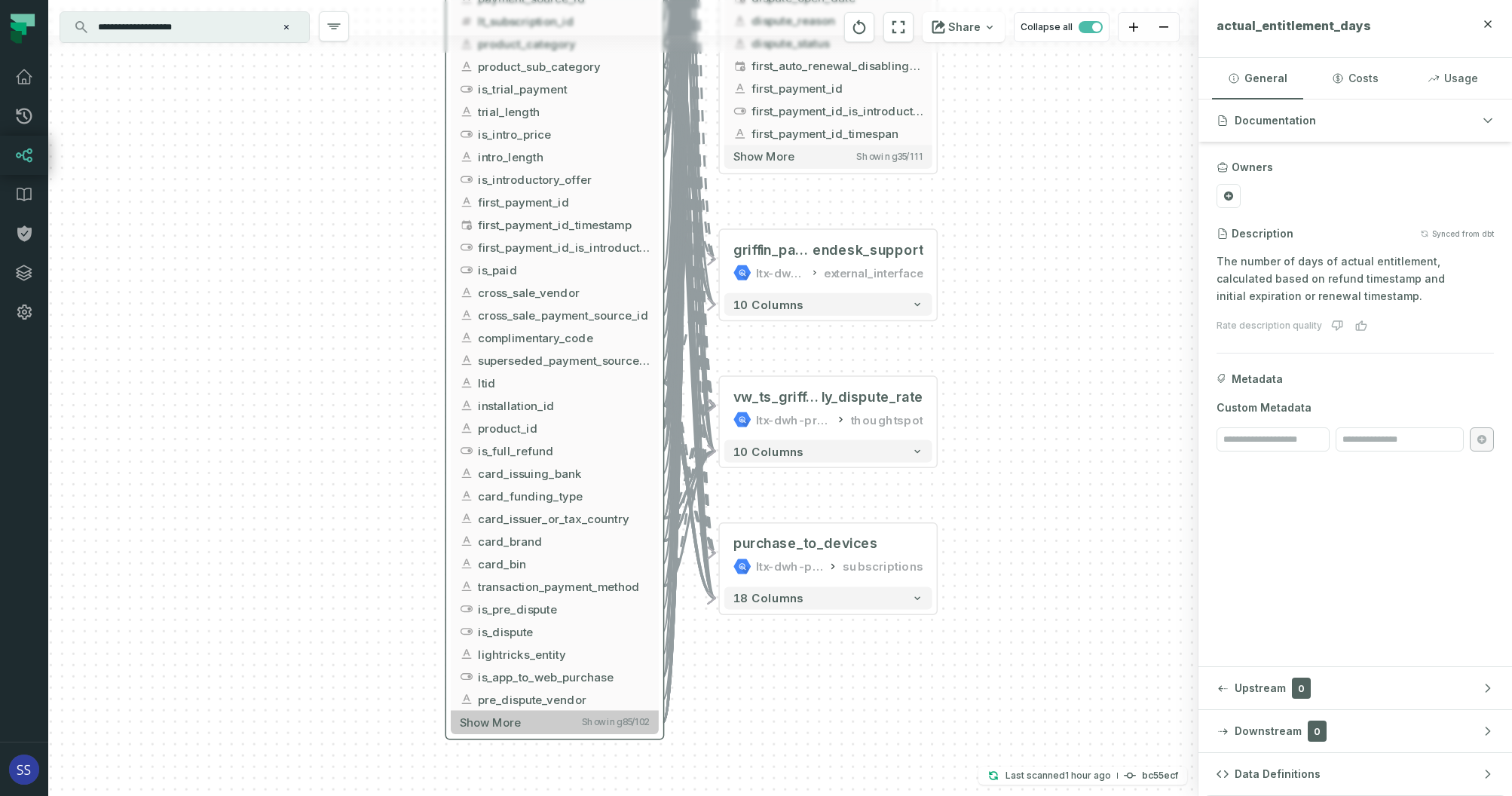
click at [563, 719] on button "Show more Showing 85 / 102" at bounding box center [555, 722] width 208 height 23
click at [558, 723] on button "Show more Showing 85 / 102" at bounding box center [555, 722] width 208 height 23
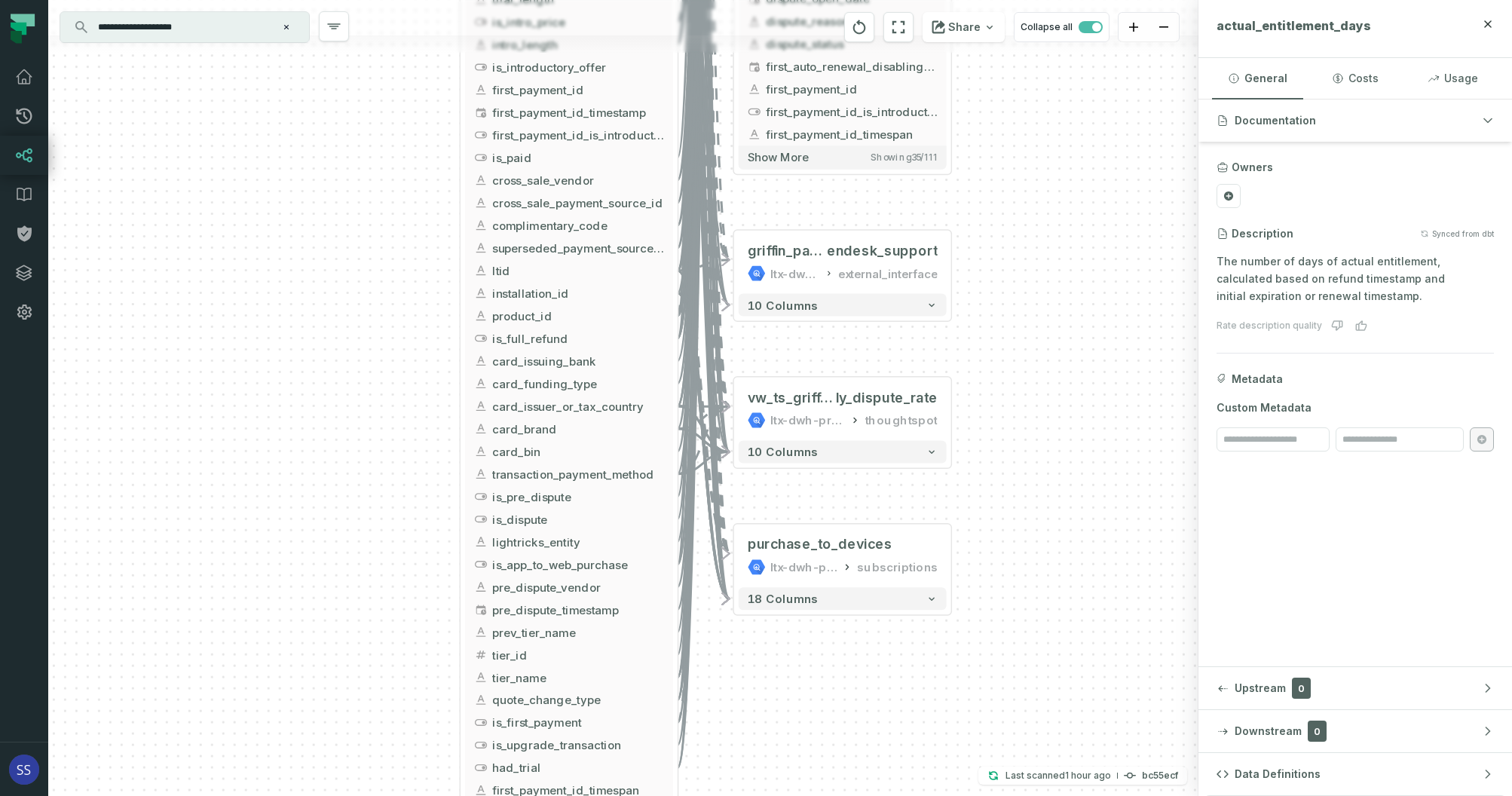
drag, startPoint x: 329, startPoint y: 404, endPoint x: 405, endPoint y: 416, distance: 76.9
click at [339, 354] on div "+ web_payments_attempts ltx-dwh-prod-processed subscriptions + 69 columns + vw_…" at bounding box center [623, 398] width 1151 height 796
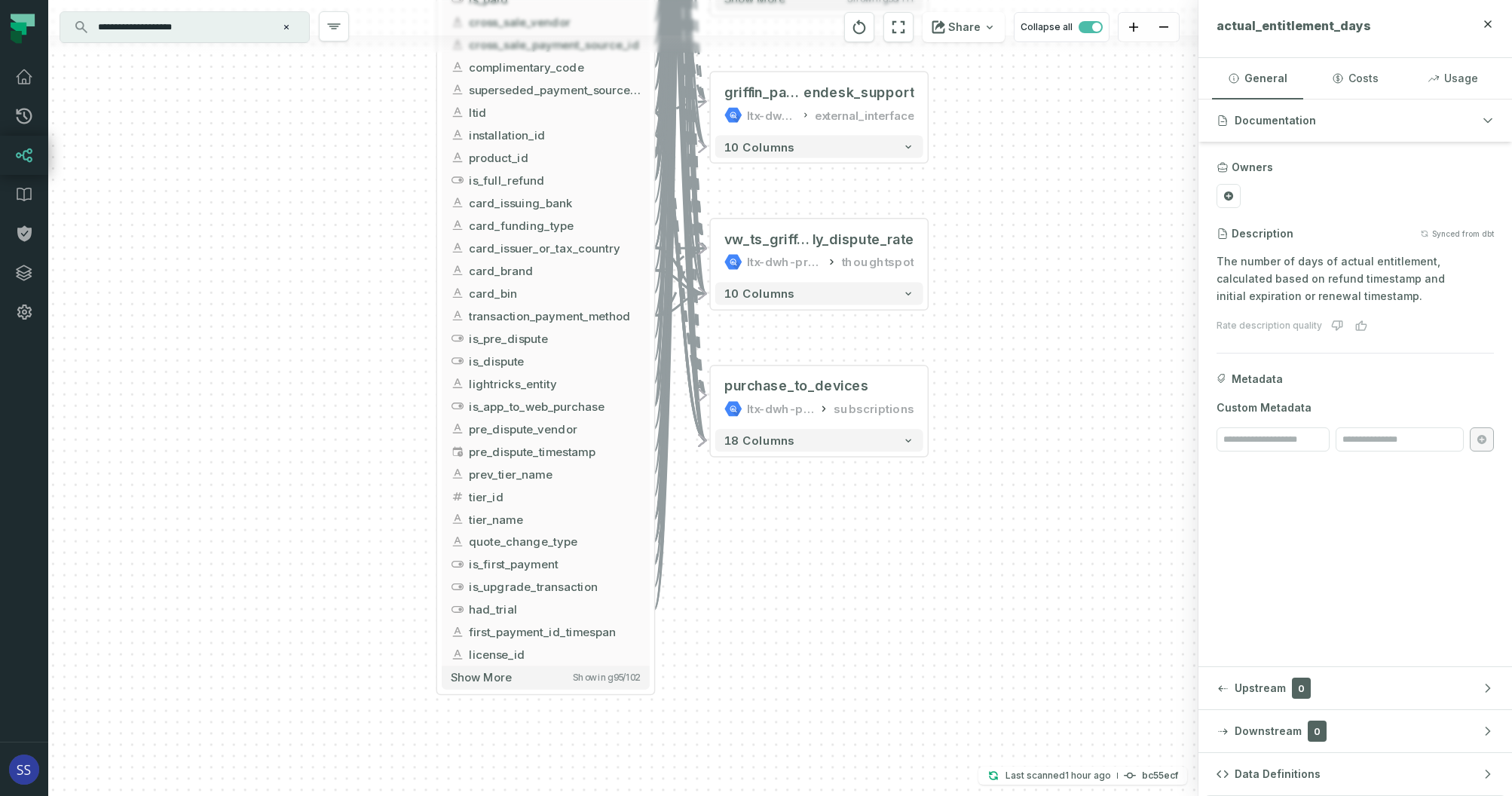
drag, startPoint x: 377, startPoint y: 555, endPoint x: 280, endPoint y: 382, distance: 198.3
click at [316, 427] on div "+ web_payments_attempts ltx-dwh-prod-processed subscriptions + 69 columns + vw_…" at bounding box center [623, 398] width 1151 height 796
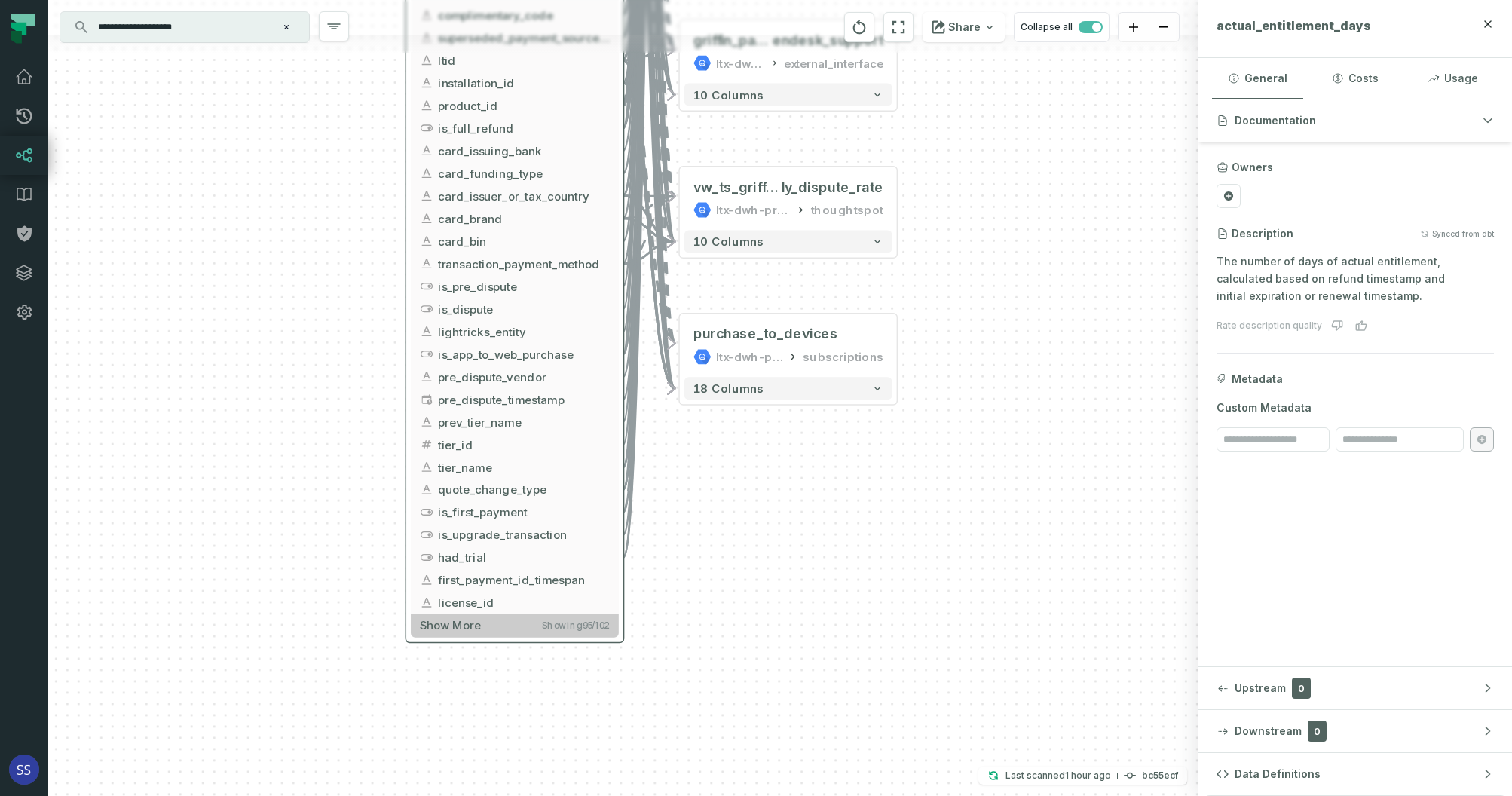
click at [499, 625] on button "Show more Showing 95 / 102" at bounding box center [514, 625] width 208 height 23
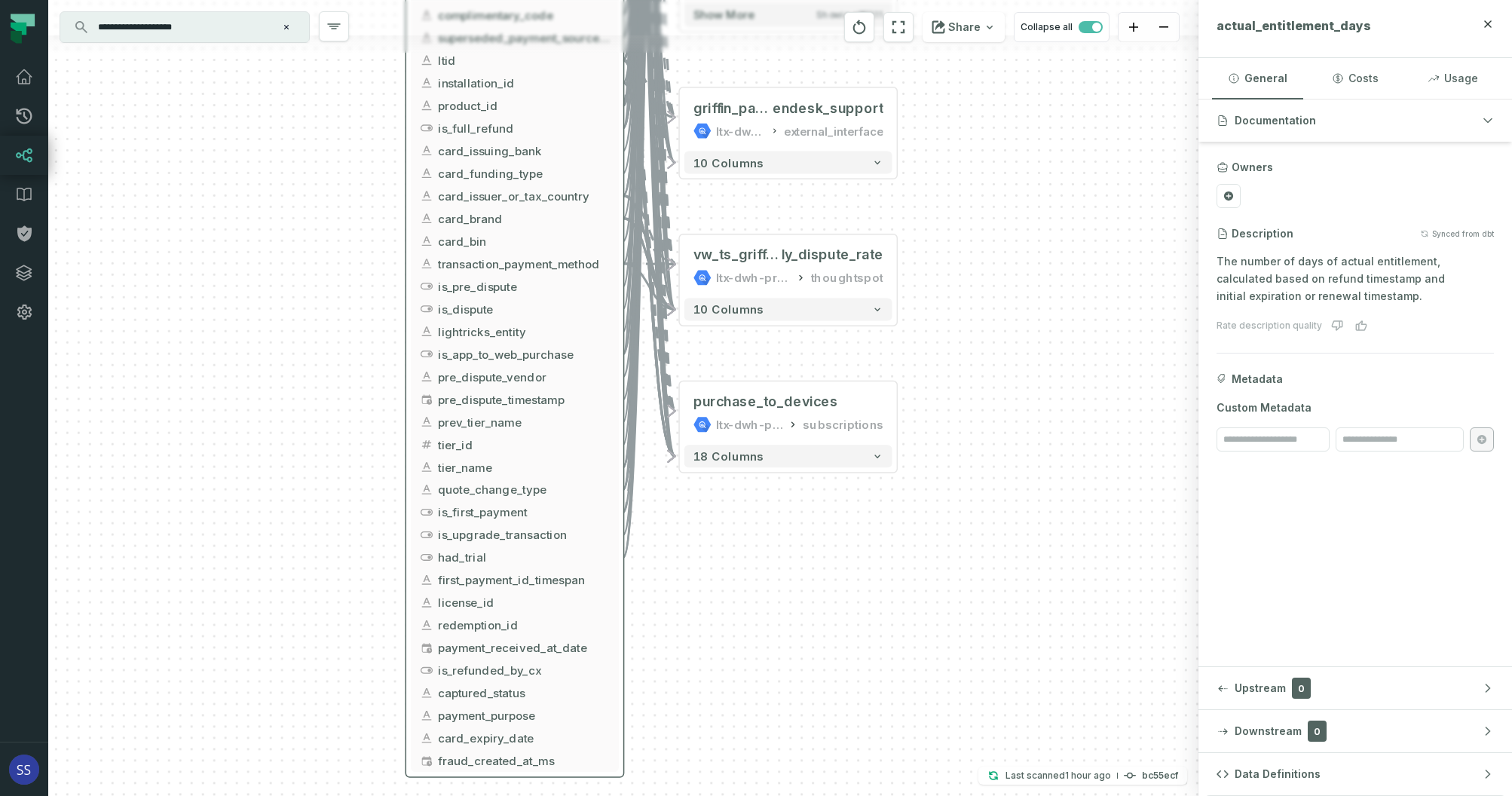
click at [786, 586] on div "+ web_payments_attempts ltx-dwh-prod-processed subscriptions + 69 columns + vw_…" at bounding box center [623, 398] width 1151 height 796
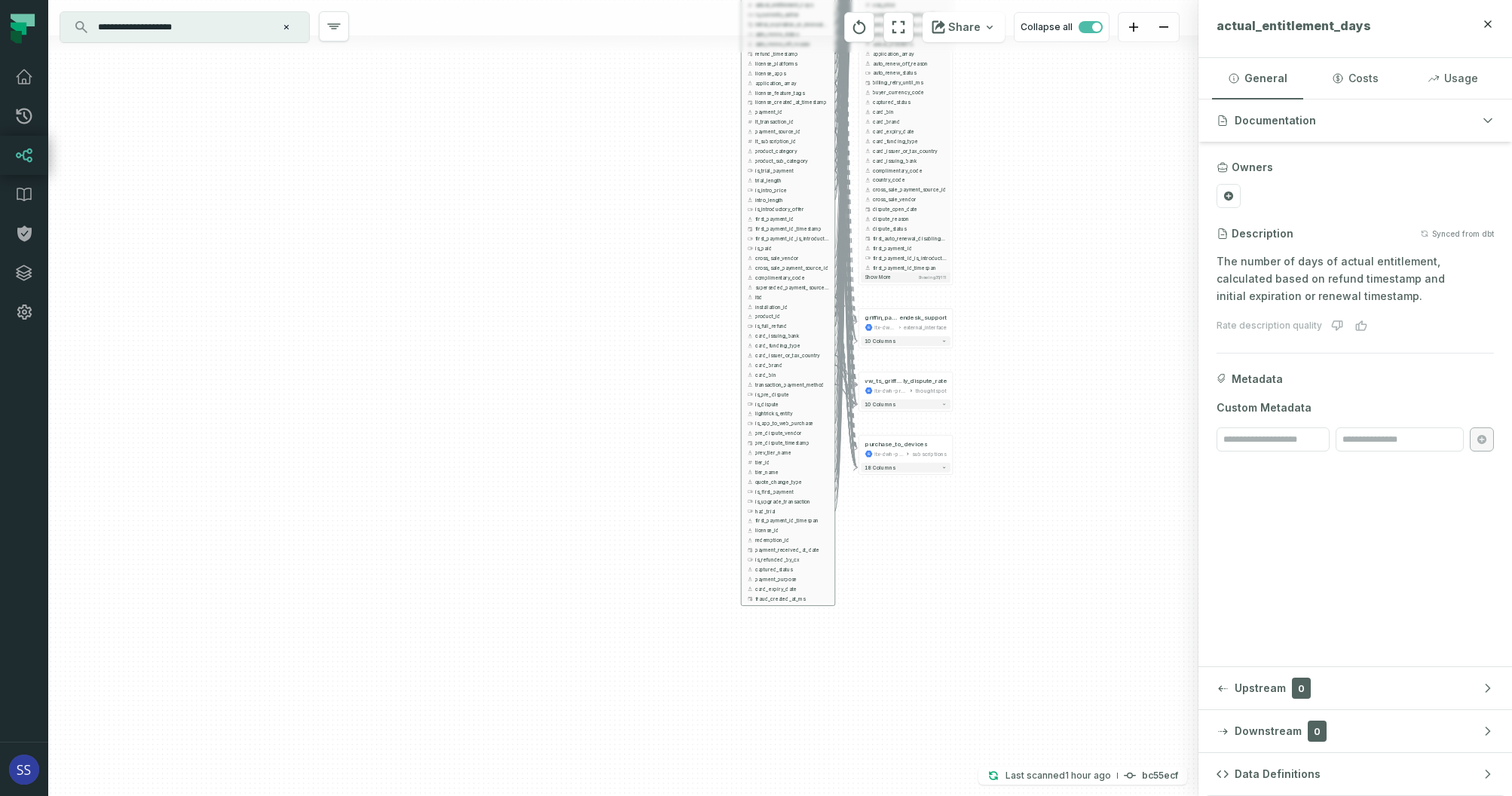
drag, startPoint x: 979, startPoint y: 206, endPoint x: 910, endPoint y: 580, distance: 380.3
click at [917, 563] on div "+ web_payments_attempts ltx-dwh-prod-processed subscriptions + 69 columns + vw_…" at bounding box center [623, 398] width 1151 height 796
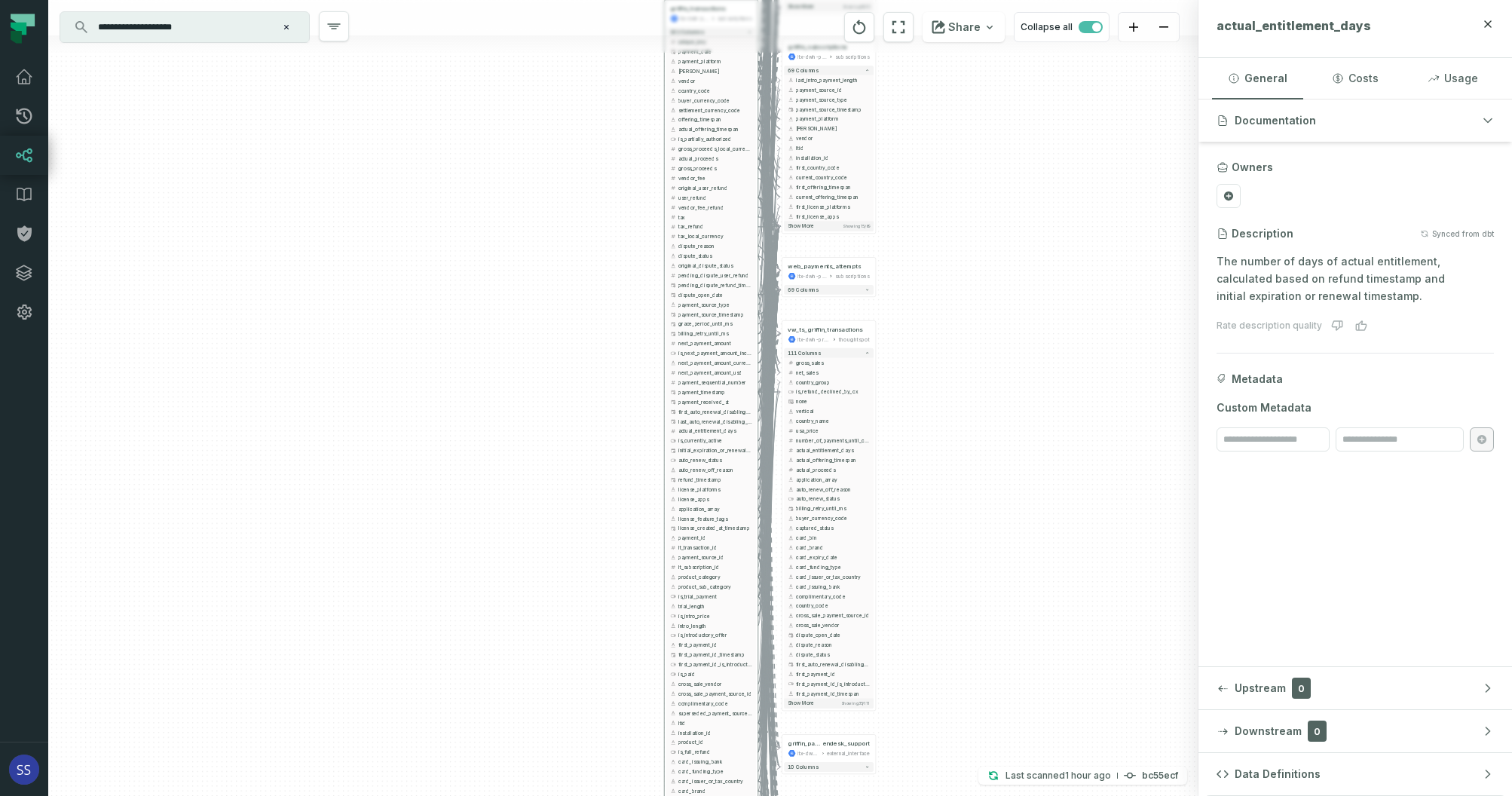
drag, startPoint x: 993, startPoint y: 332, endPoint x: 912, endPoint y: 582, distance: 262.8
click at [922, 564] on div "+ web_payments_attempts ltx-dwh-prod-processed subscriptions + 69 columns + vw_…" at bounding box center [623, 398] width 1151 height 796
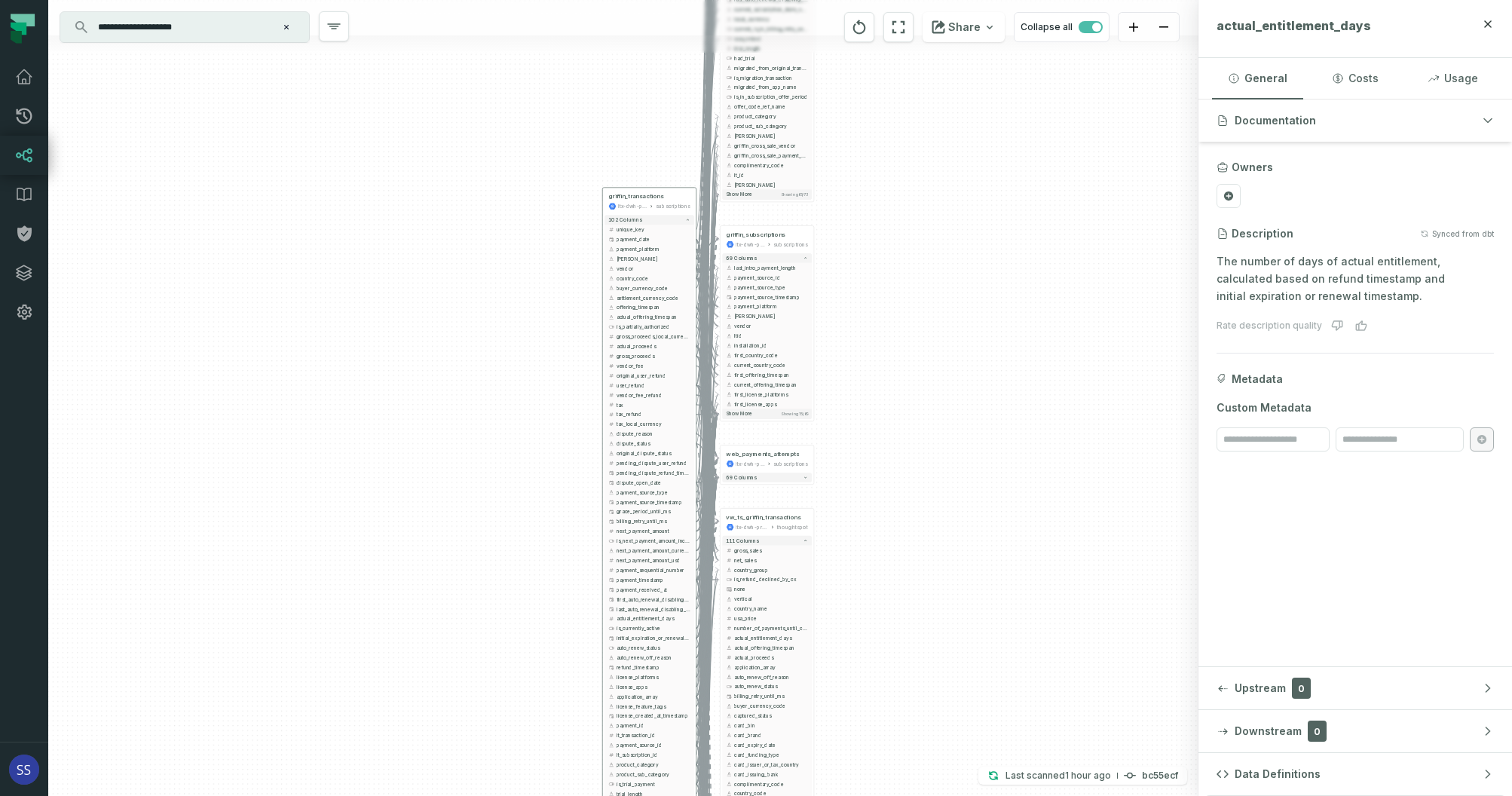
drag, startPoint x: 923, startPoint y: 426, endPoint x: 897, endPoint y: 517, distance: 94.6
click at [899, 509] on div "+ web_payments_attempts ltx-dwh-prod-processed subscriptions + 69 columns + vw_…" at bounding box center [623, 398] width 1151 height 796
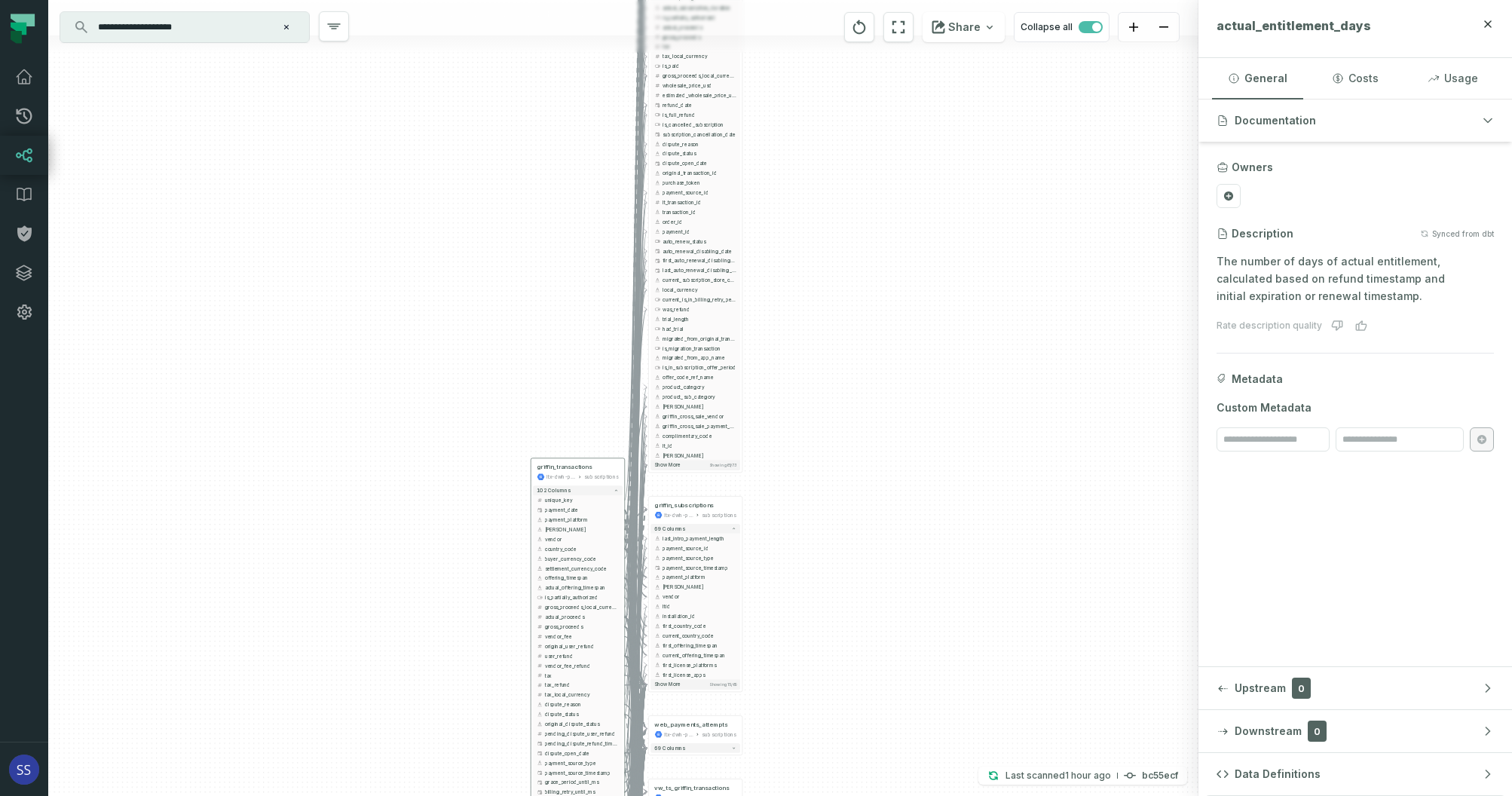
drag, startPoint x: 922, startPoint y: 297, endPoint x: 890, endPoint y: 513, distance: 218.4
click at [892, 494] on div "+ web_payments_attempts ltx-dwh-prod-processed subscriptions + 69 columns + vw_…" at bounding box center [623, 398] width 1151 height 796
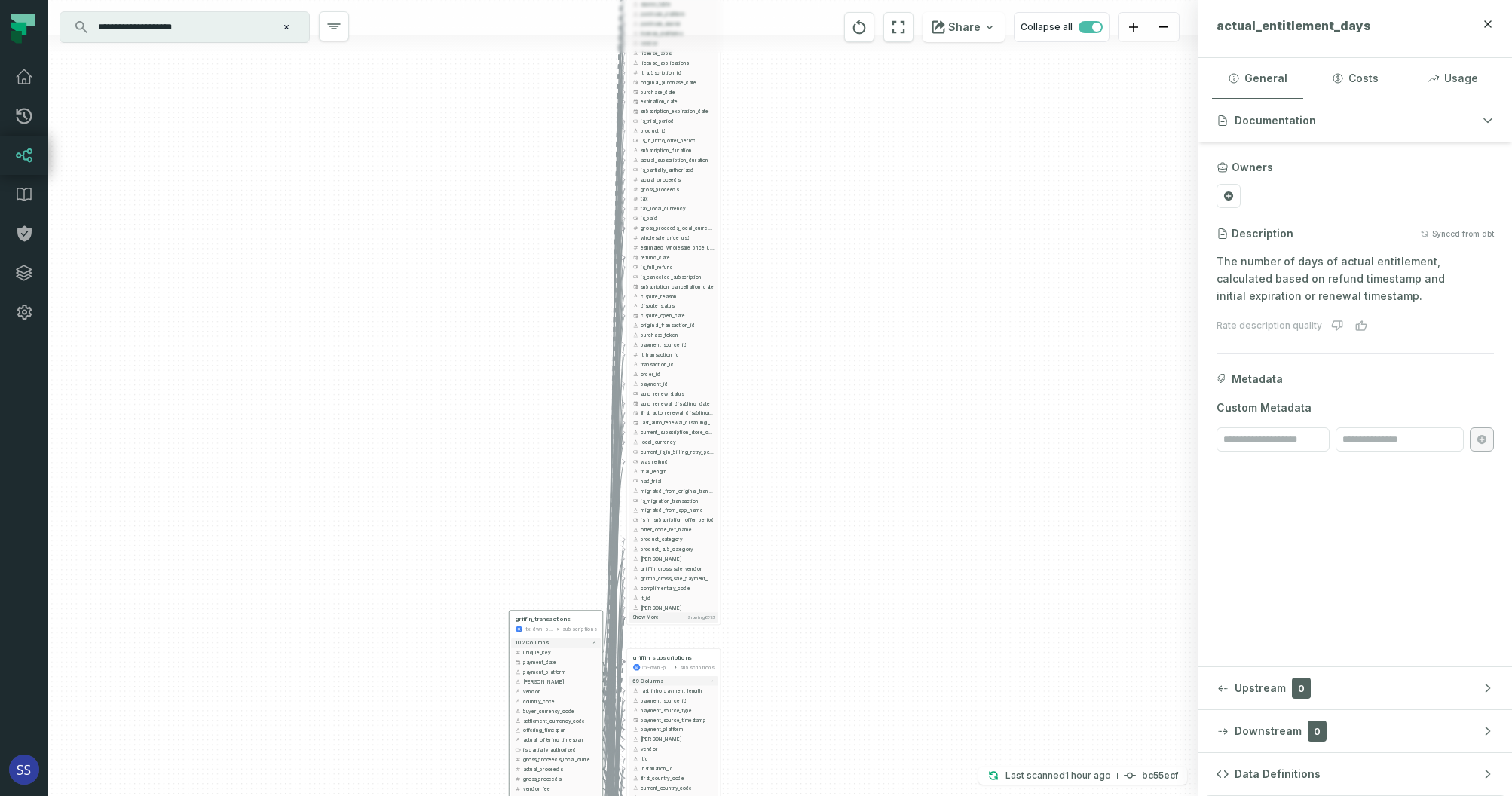
drag, startPoint x: 972, startPoint y: 436, endPoint x: 992, endPoint y: 483, distance: 51.1
click at [988, 473] on div "+ web_payments_attempts ltx-dwh-prod-processed subscriptions + 69 columns + vw_…" at bounding box center [623, 398] width 1151 height 796
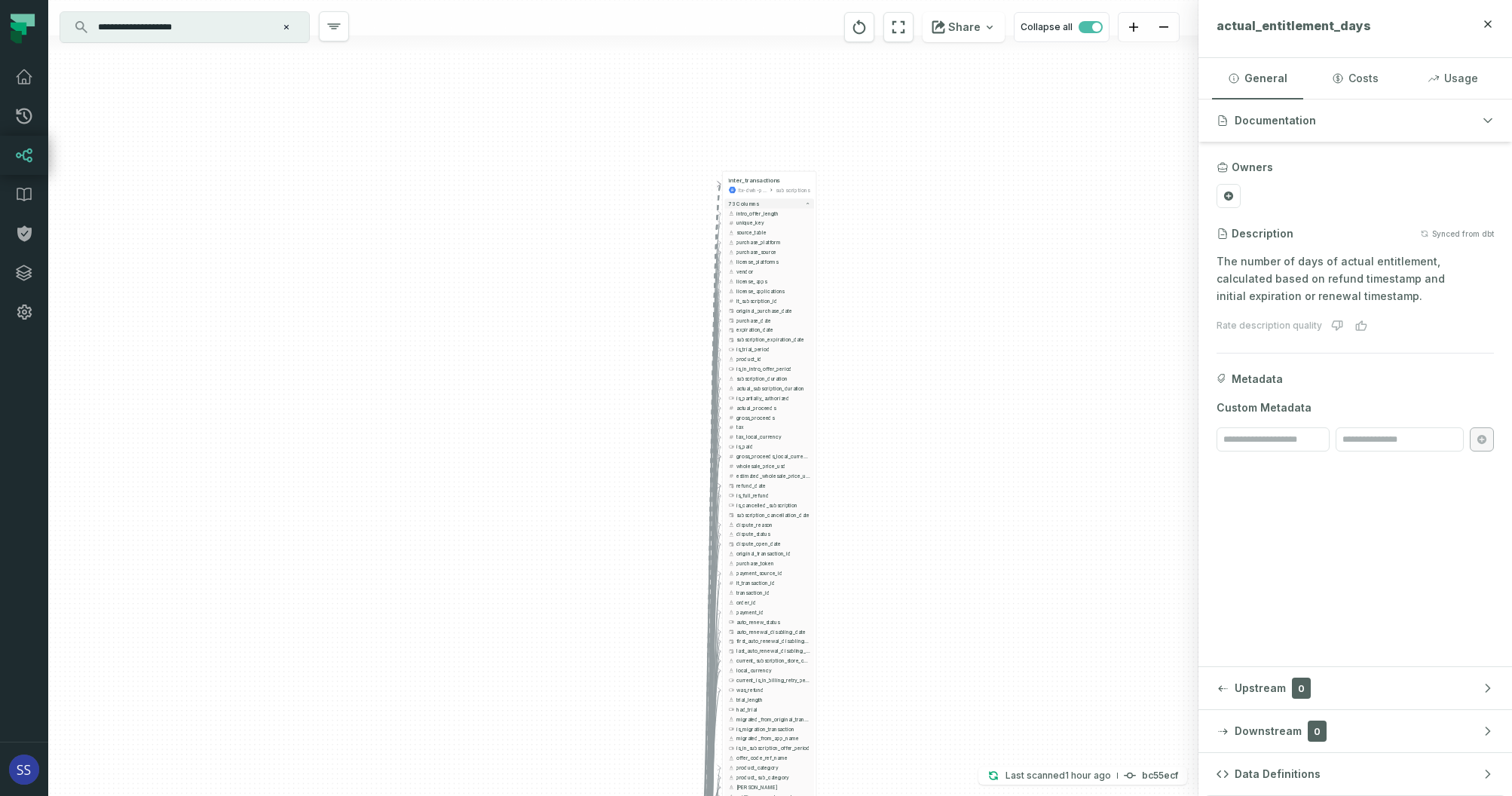
drag, startPoint x: 952, startPoint y: 396, endPoint x: 954, endPoint y: 492, distance: 96.0
click at [954, 492] on div "+ web_payments_attempts ltx-dwh-prod-processed subscriptions + 69 columns + vw_…" at bounding box center [623, 398] width 1151 height 796
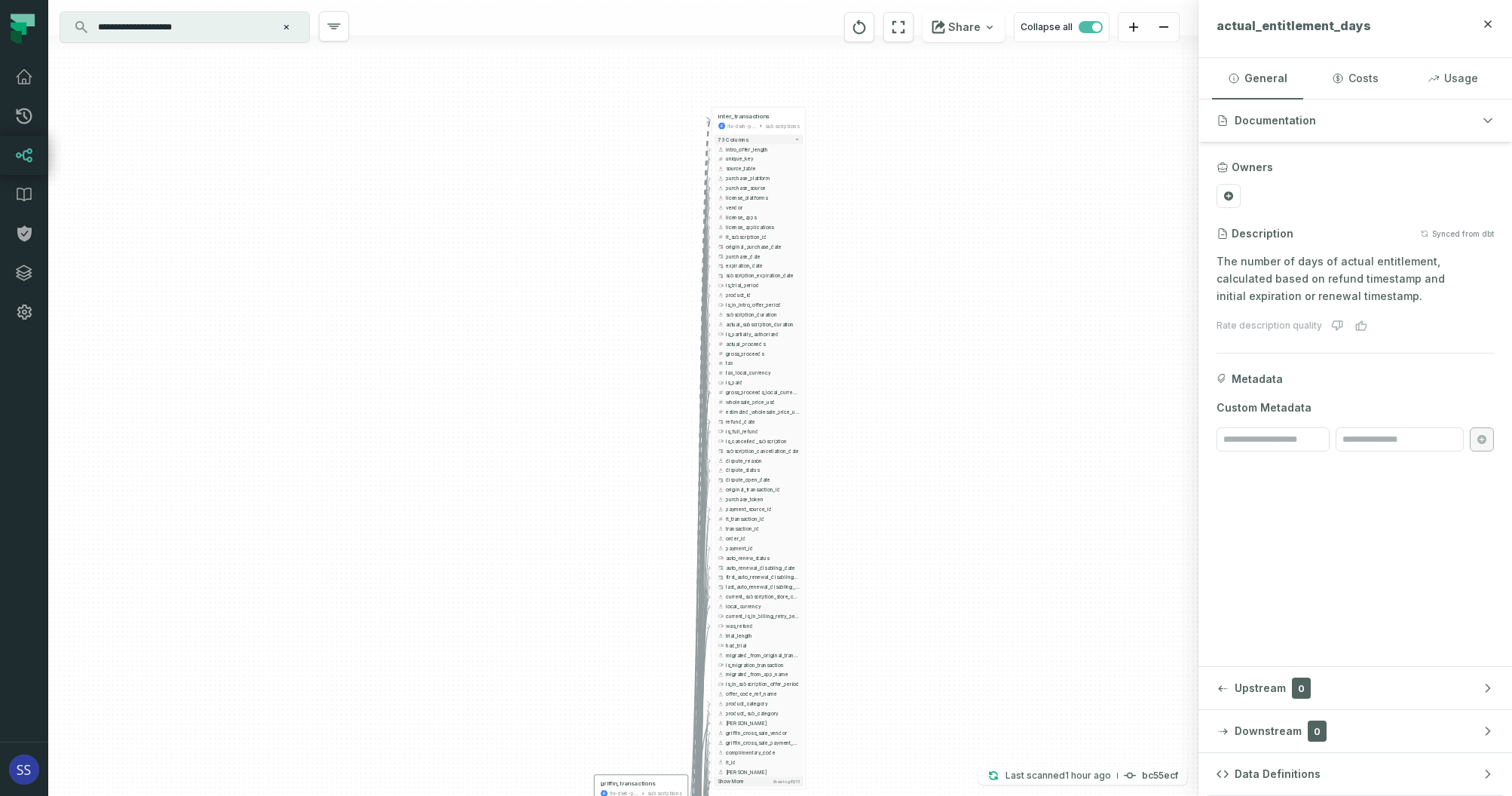
drag, startPoint x: 954, startPoint y: 492, endPoint x: 923, endPoint y: 307, distance: 187.6
click at [924, 304] on div "+ web_payments_attempts ltx-dwh-prod-processed subscriptions + 69 columns + vw_…" at bounding box center [623, 398] width 1151 height 796
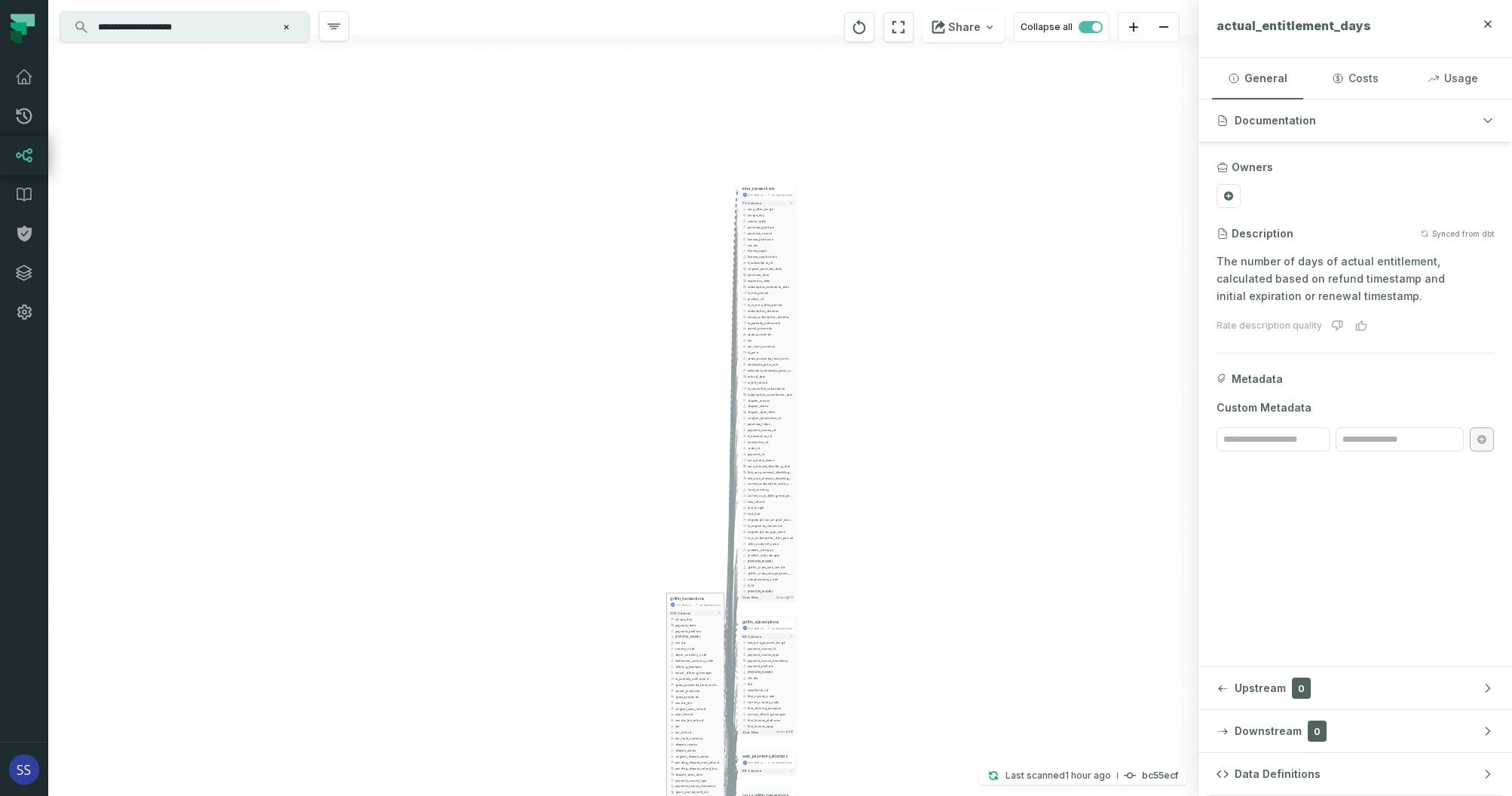
drag, startPoint x: 878, startPoint y: 475, endPoint x: 880, endPoint y: 487, distance: 12.2
click at [880, 484] on div "+ web_payments_attempts ltx-dwh-prod-processed subscriptions + 69 columns + vw_…" at bounding box center [623, 398] width 1151 height 796
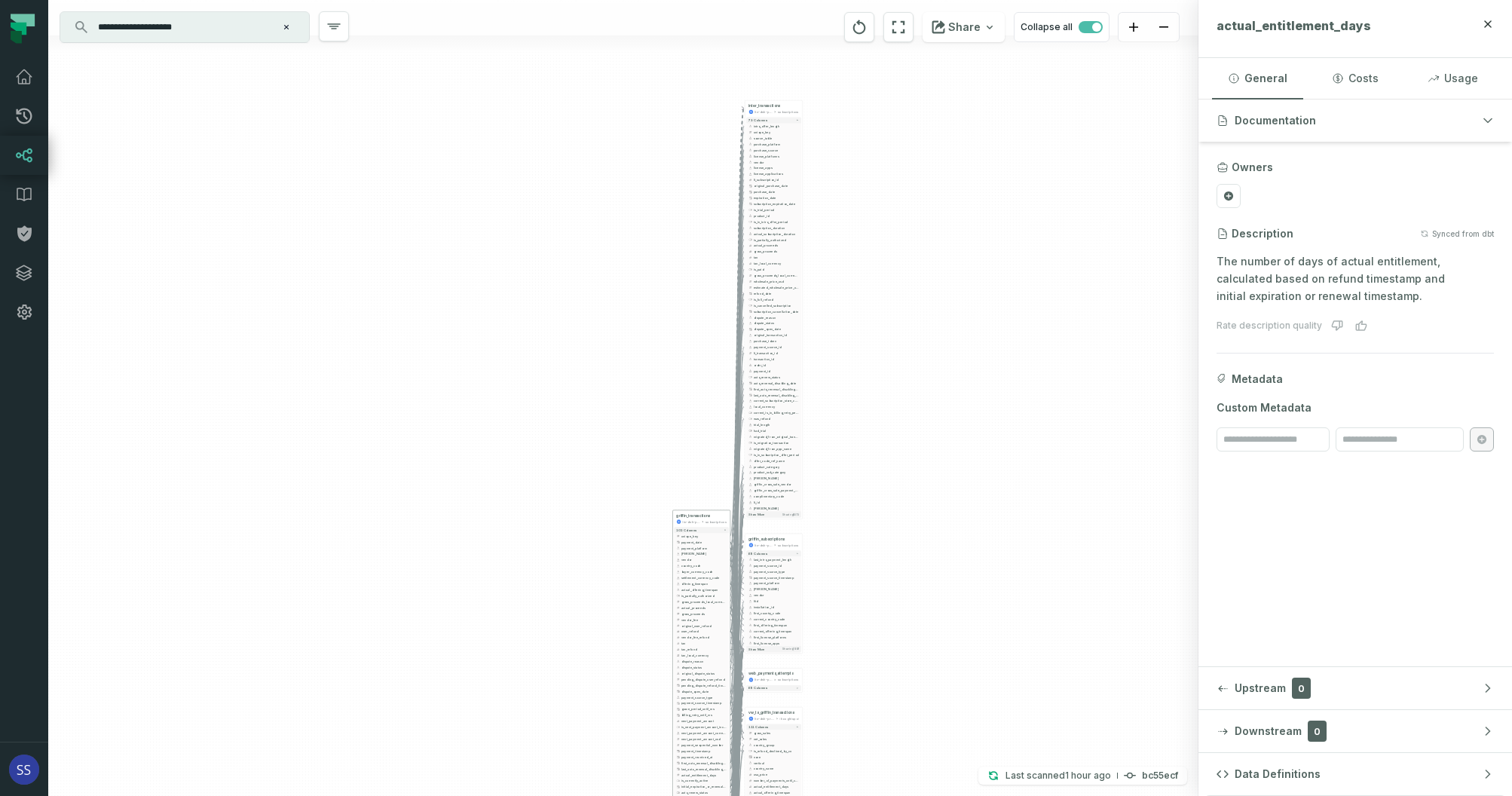
drag, startPoint x: 878, startPoint y: 494, endPoint x: 884, endPoint y: 212, distance: 282.1
click at [886, 235] on div "+ web_payments_attempts ltx-dwh-prod-processed subscriptions + 69 columns + vw_…" at bounding box center [623, 398] width 1151 height 796
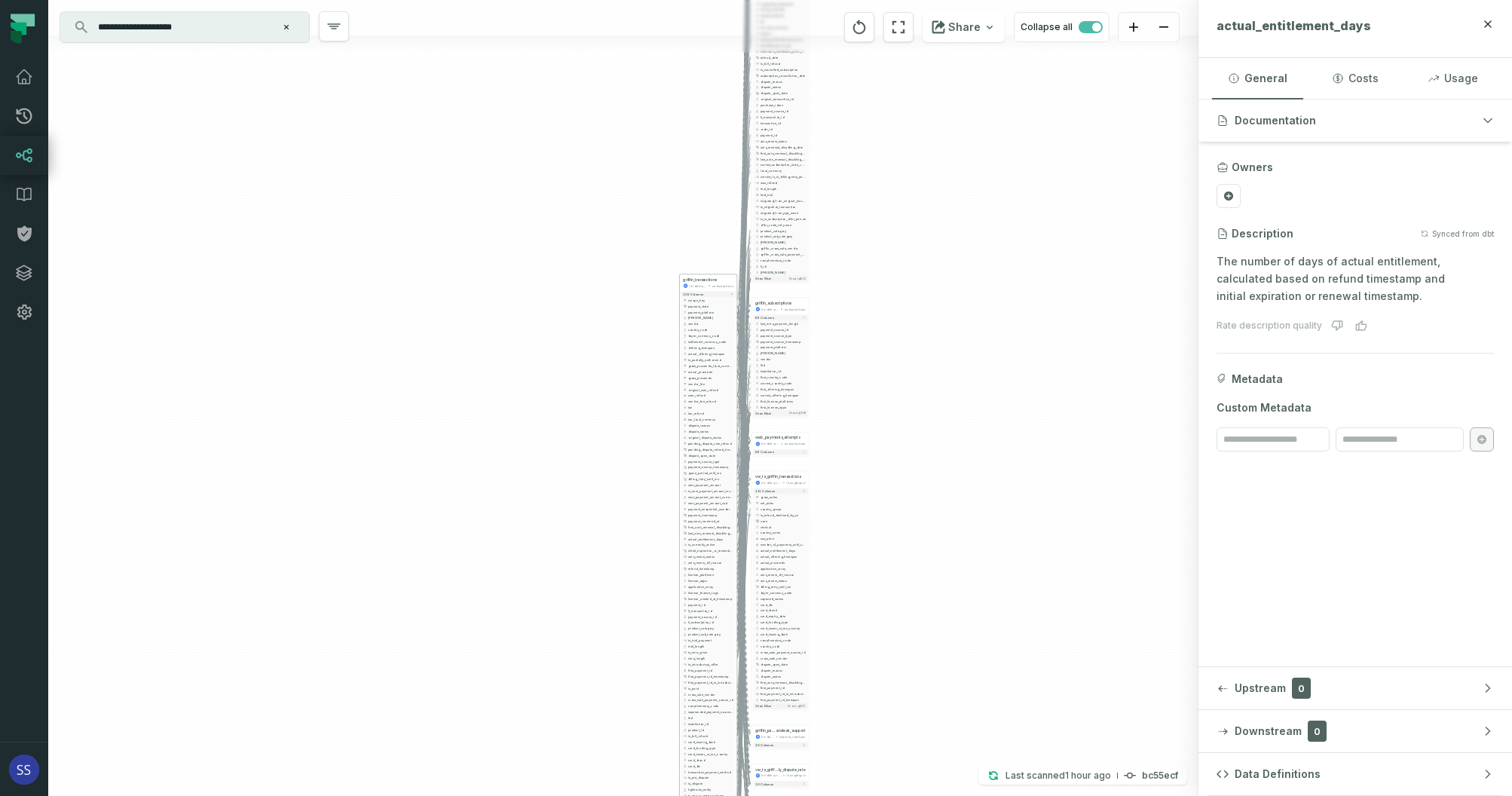
drag, startPoint x: 894, startPoint y: 362, endPoint x: 890, endPoint y: 286, distance: 76.1
click at [892, 326] on div "+ web_payments_attempts ltx-dwh-prod-processed subscriptions + 69 columns + vw_…" at bounding box center [623, 398] width 1151 height 796
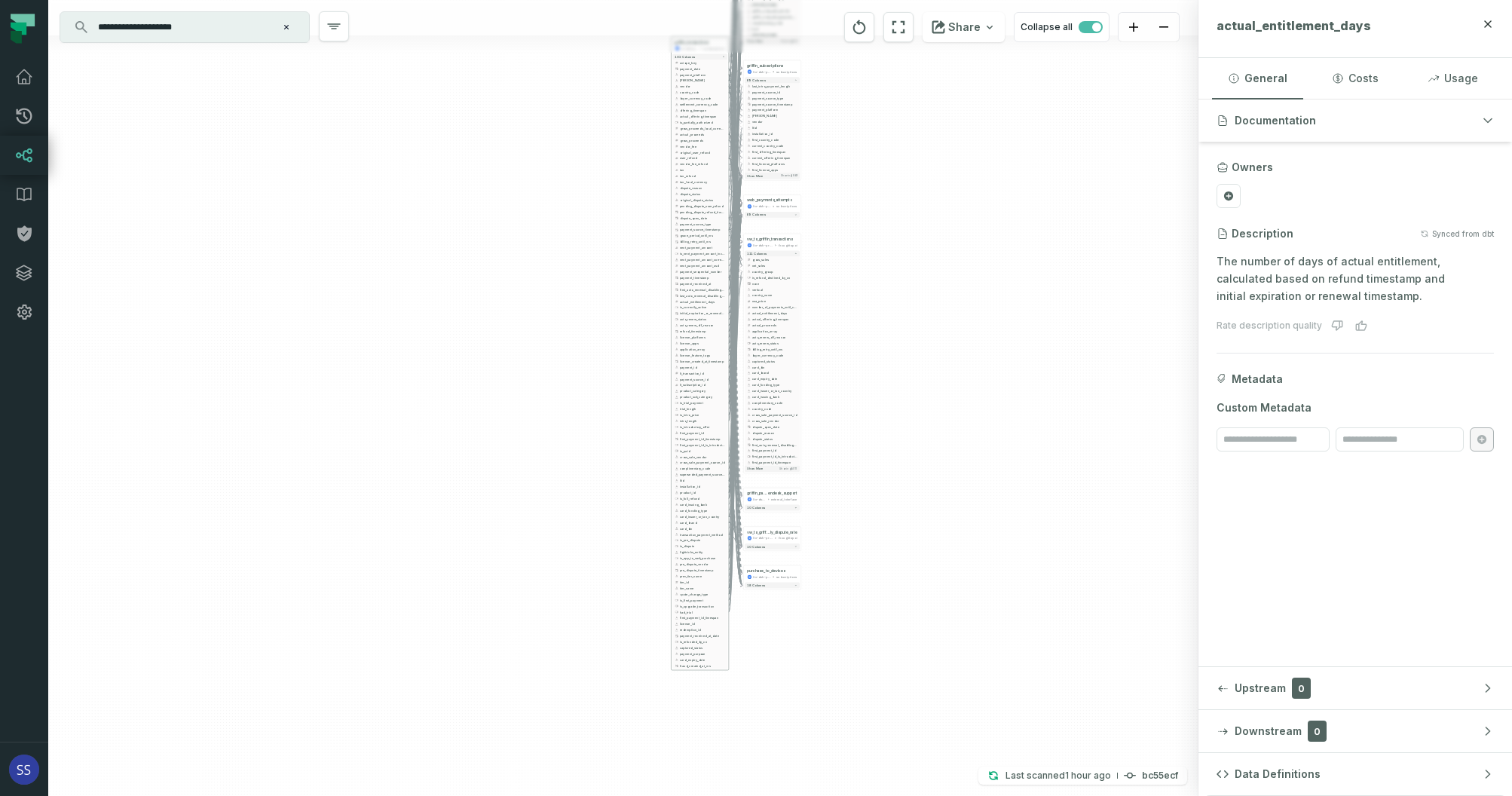
drag, startPoint x: 871, startPoint y: 474, endPoint x: 885, endPoint y: 340, distance: 134.7
click at [884, 341] on div "+ web_payments_attempts ltx-dwh-prod-processed subscriptions + 69 columns + vw_…" at bounding box center [623, 398] width 1151 height 796
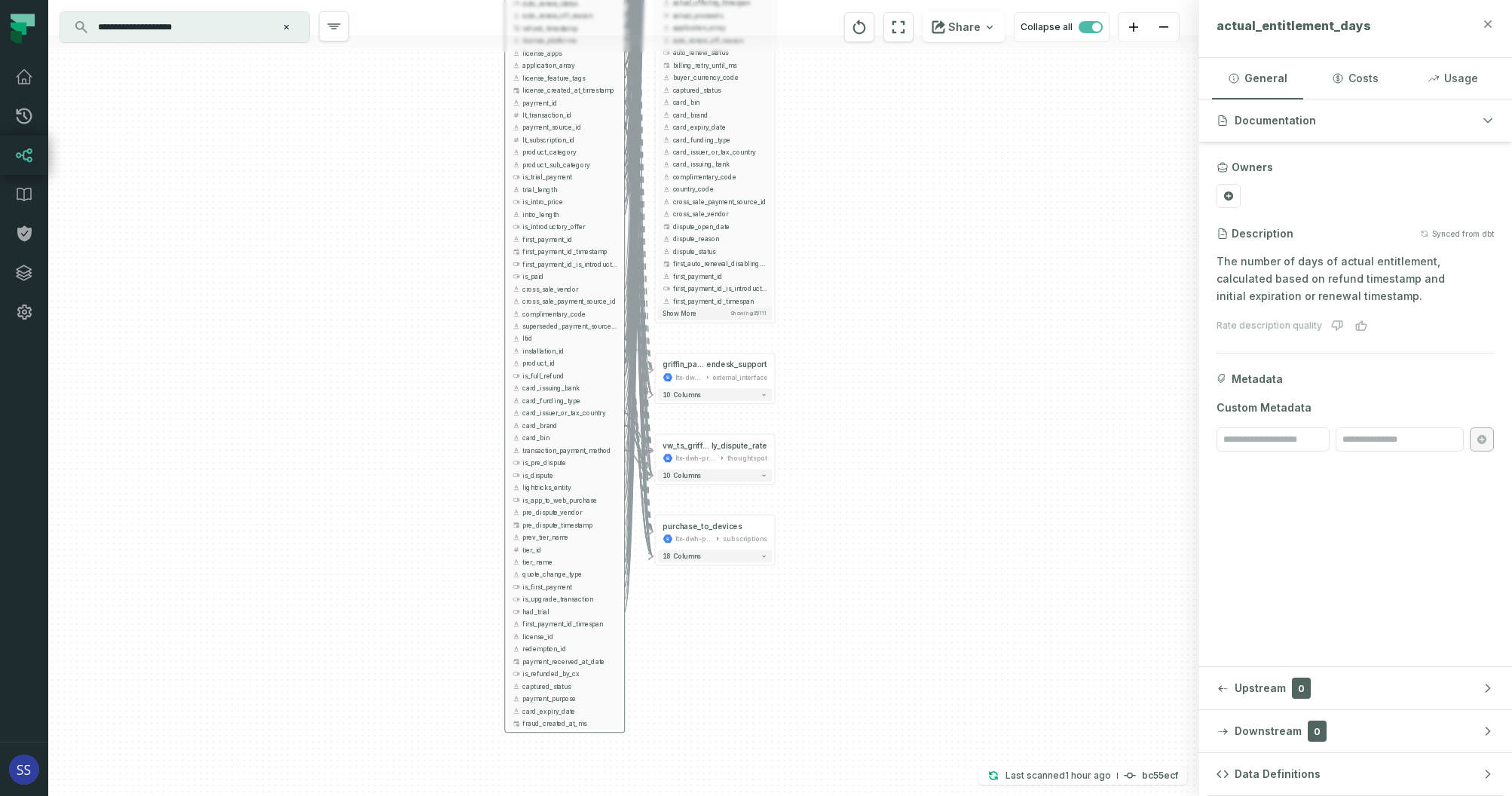
click at [1492, 22] on icon "button" at bounding box center [1489, 24] width 12 height 12
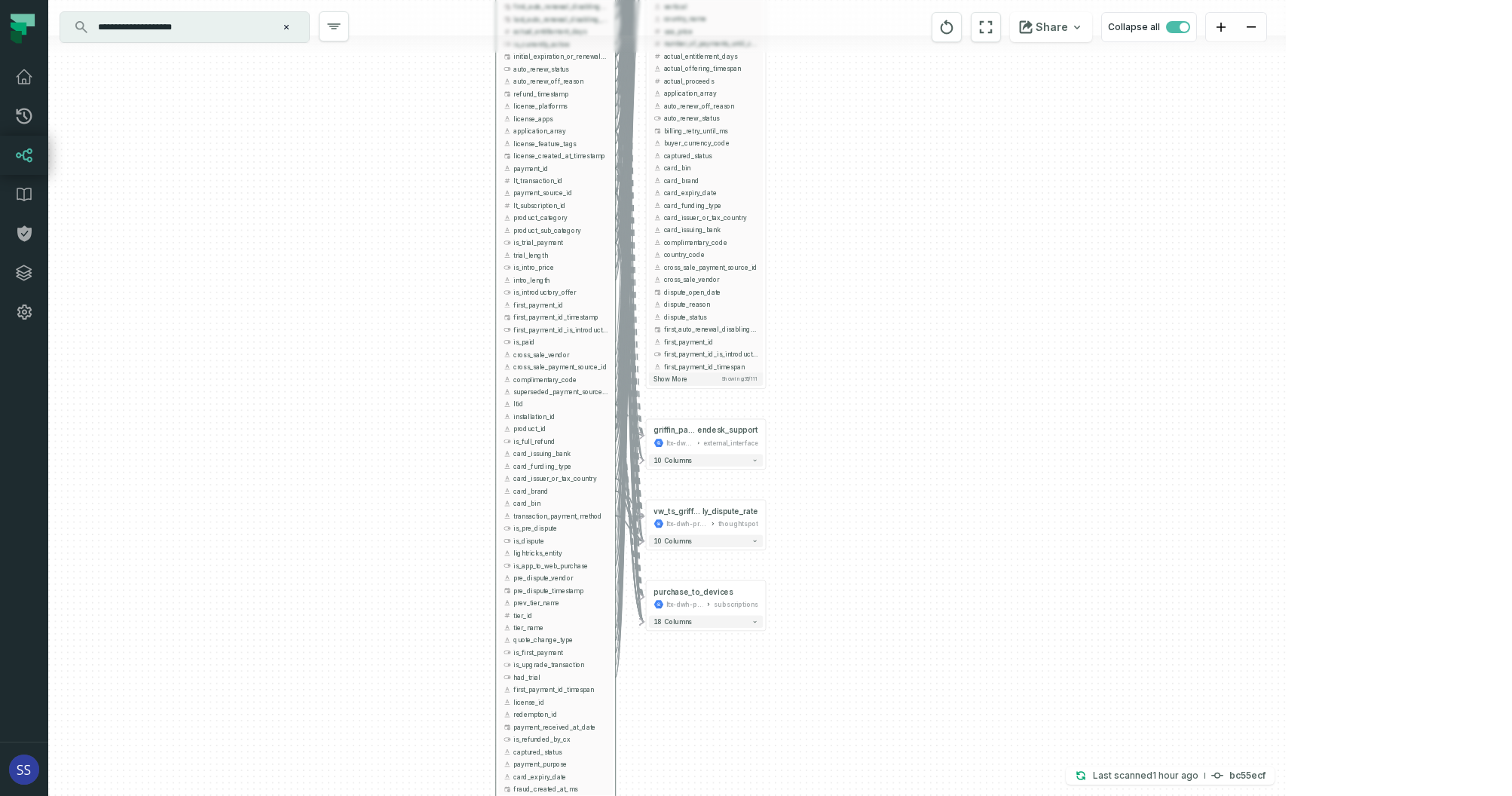
drag, startPoint x: 921, startPoint y: 396, endPoint x: 877, endPoint y: 570, distance: 179.5
click at [890, 616] on div "+ web_payments_attempts ltx-dwh-prod-processed subscriptions + 69 columns + vw_…" at bounding box center [667, 398] width 1238 height 796
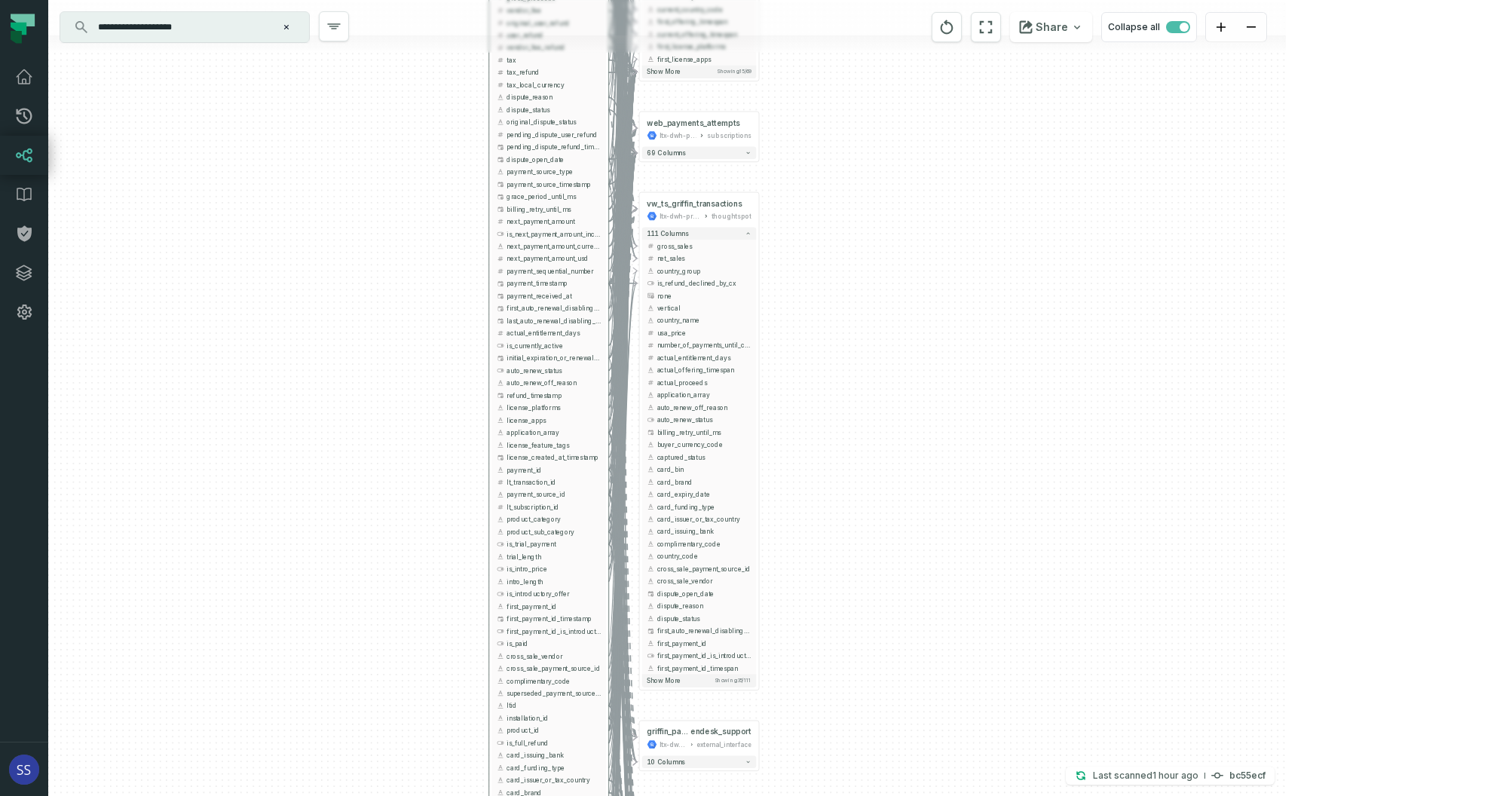
drag, startPoint x: 881, startPoint y: 434, endPoint x: 899, endPoint y: 602, distance: 169.0
click at [899, 592] on div "+ web_payments_attempts ltx-dwh-prod-processed subscriptions + 69 columns + vw_…" at bounding box center [667, 398] width 1238 height 796
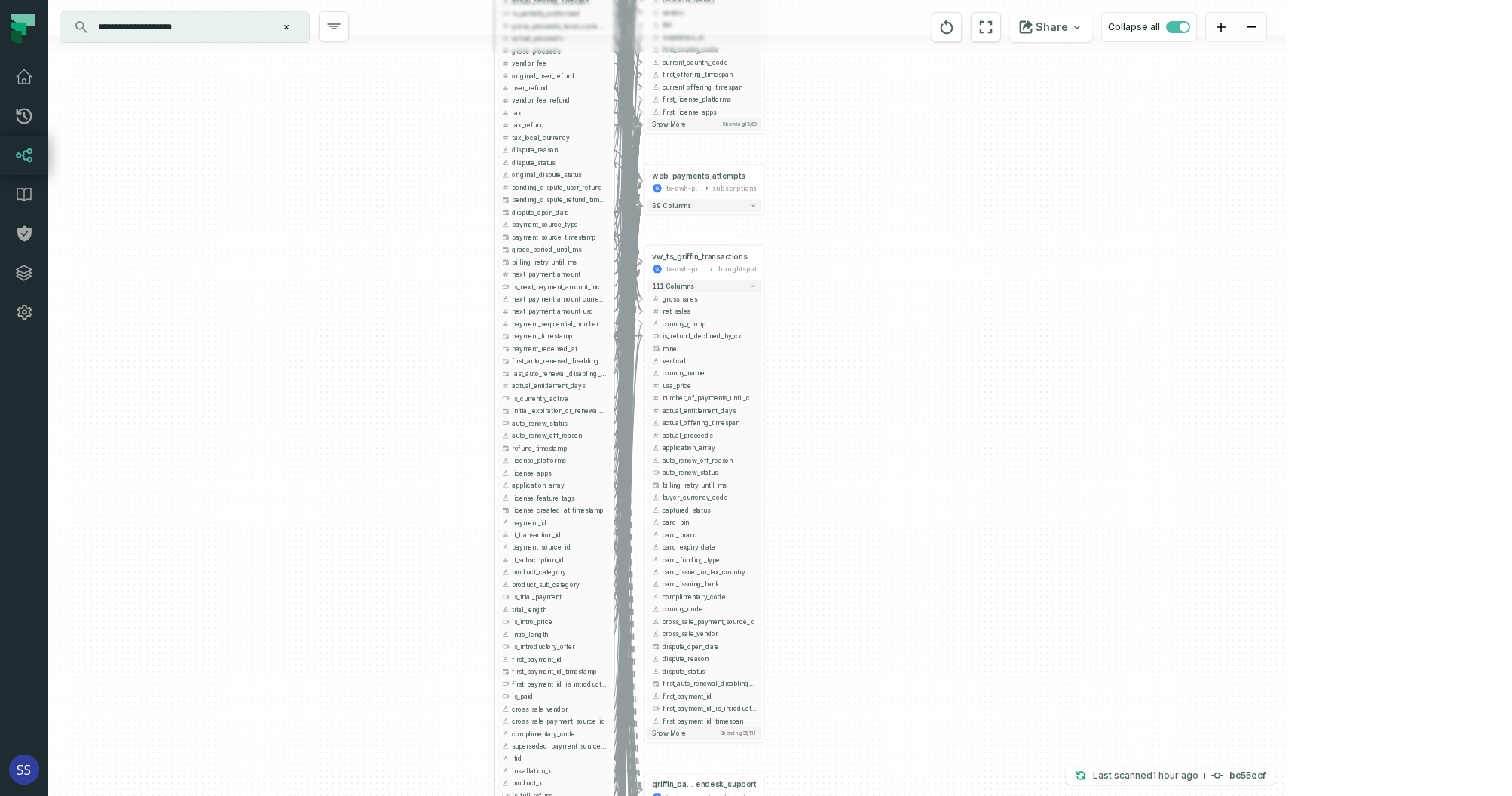
drag, startPoint x: 889, startPoint y: 439, endPoint x: 914, endPoint y: 593, distance: 156.0
click at [913, 589] on div "+ web_payments_attempts ltx-dwh-prod-processed subscriptions + 69 columns + vw_…" at bounding box center [667, 398] width 1238 height 796
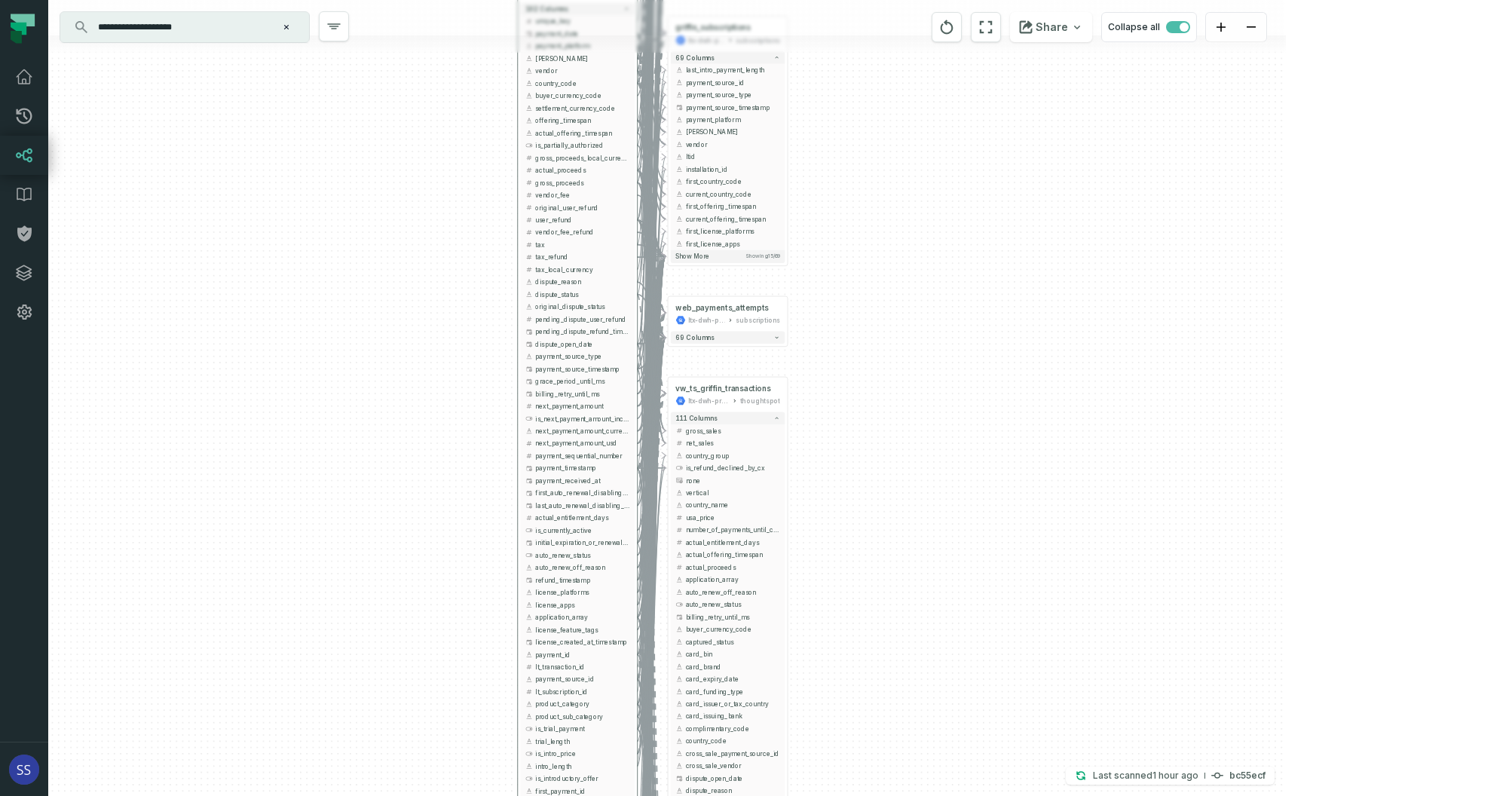
drag, startPoint x: 935, startPoint y: 573, endPoint x: 925, endPoint y: 538, distance: 36.4
click at [933, 581] on div "+ web_payments_attempts ltx-dwh-prod-processed subscriptions + 69 columns + vw_…" at bounding box center [667, 398] width 1238 height 796
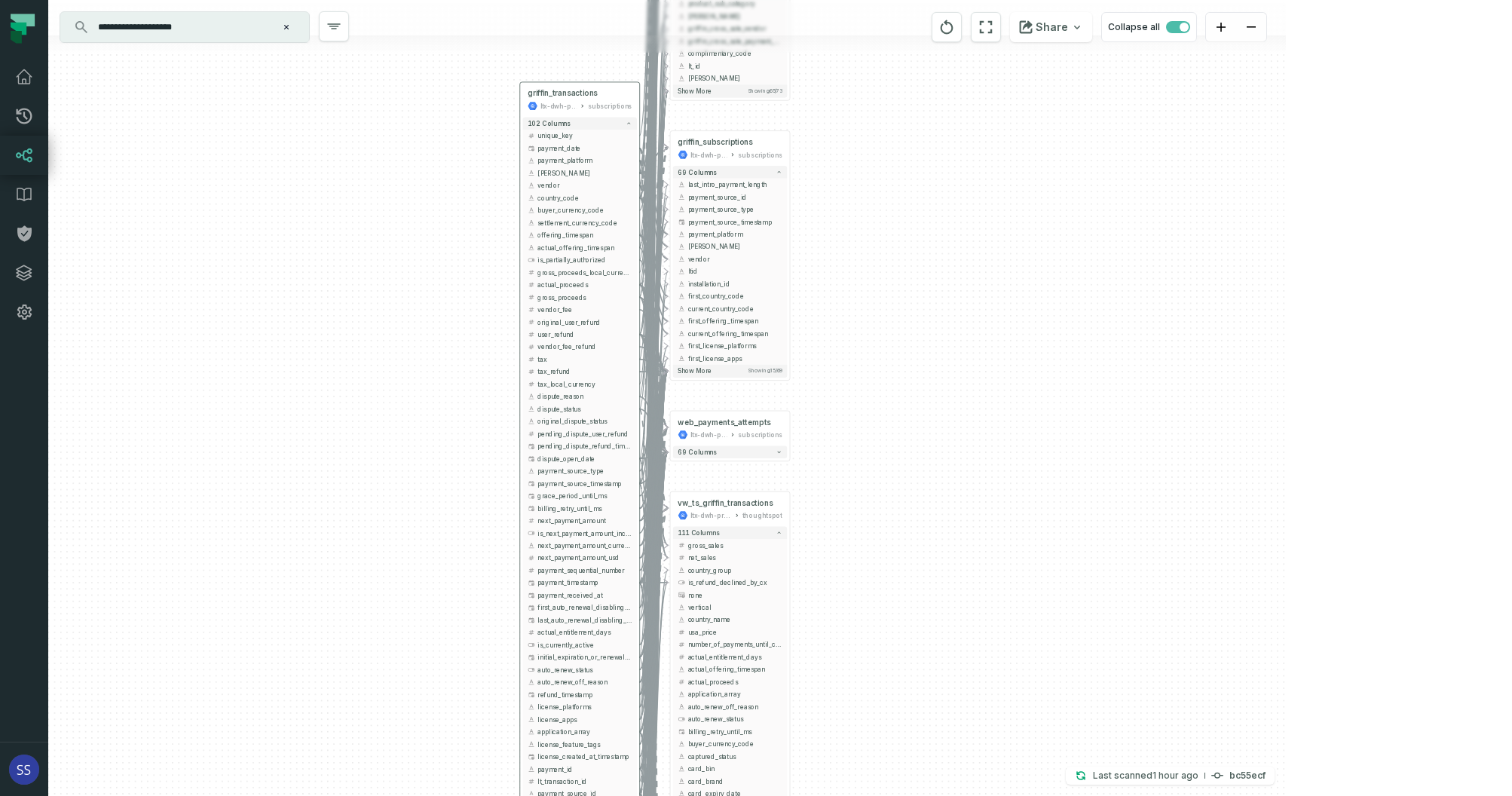
click at [928, 506] on div "+ web_payments_attempts ltx-dwh-prod-processed subscriptions + 69 columns + vw_…" at bounding box center [667, 398] width 1238 height 796
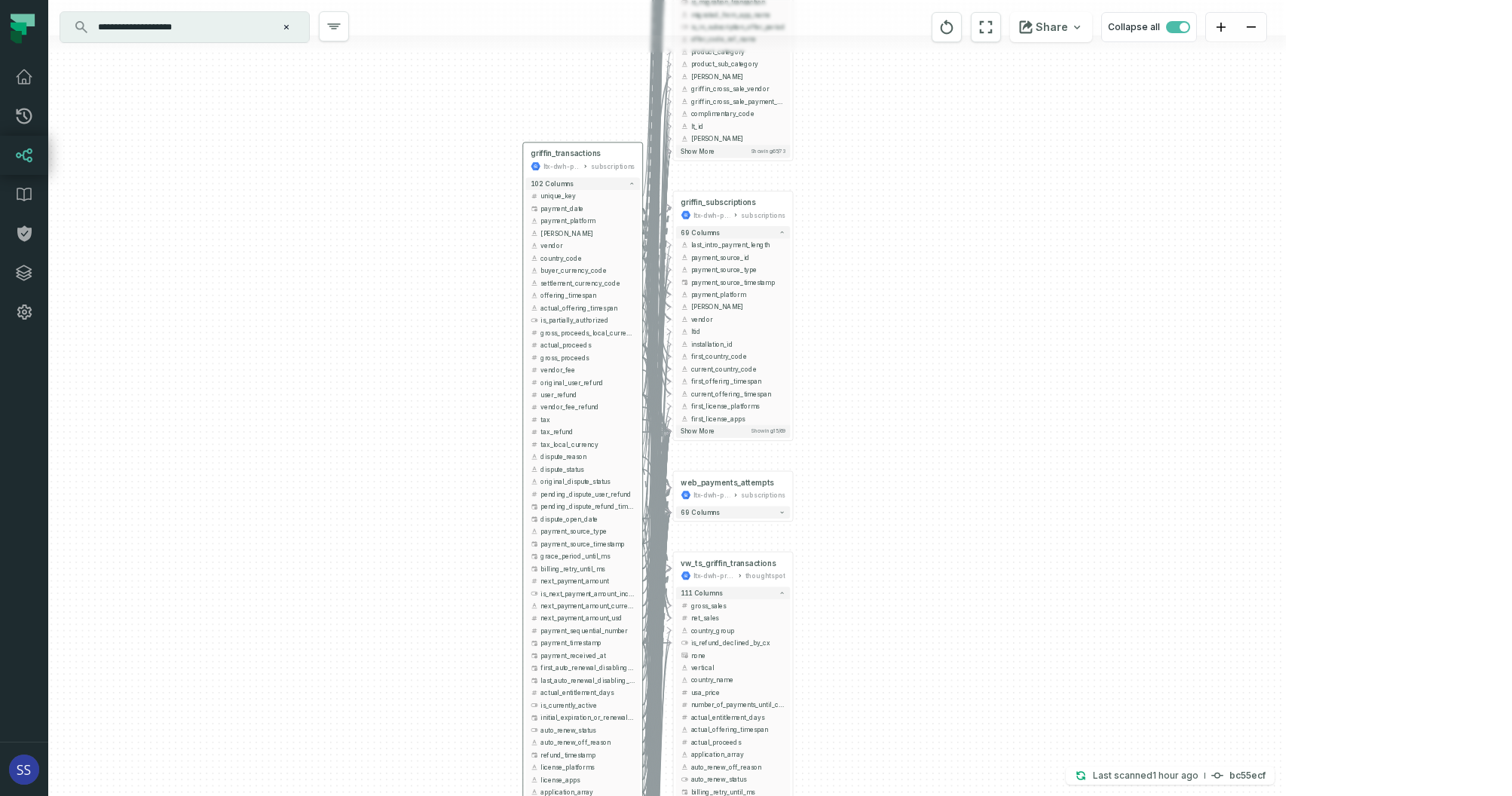
drag, startPoint x: 964, startPoint y: 555, endPoint x: 957, endPoint y: 295, distance: 260.1
click at [958, 303] on div "+ web_payments_attempts ltx-dwh-prod-processed subscriptions + 69 columns + vw_…" at bounding box center [667, 398] width 1238 height 796
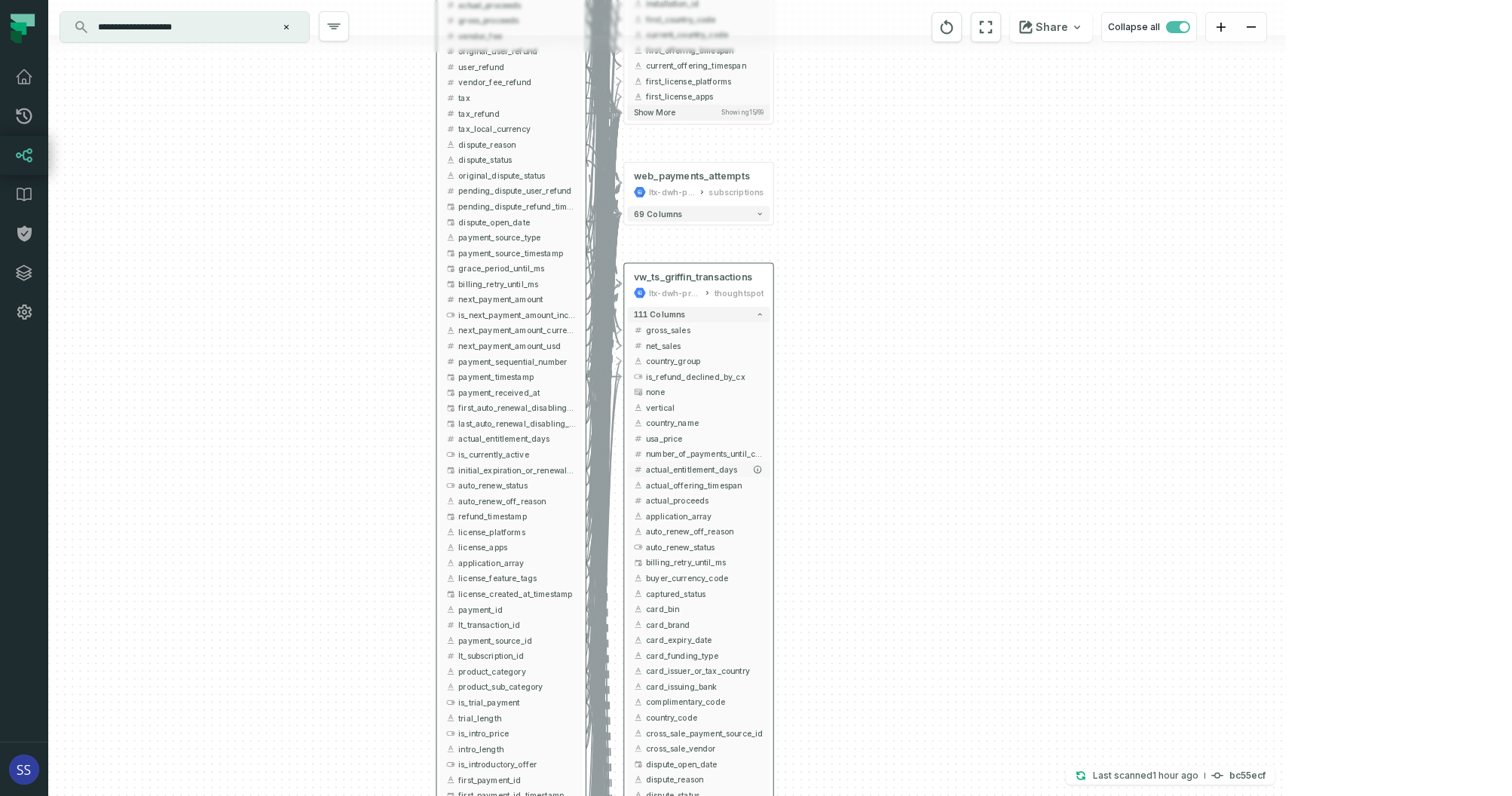
click at [741, 470] on span "actual_entitlement_days" at bounding box center [705, 468] width 118 height 11
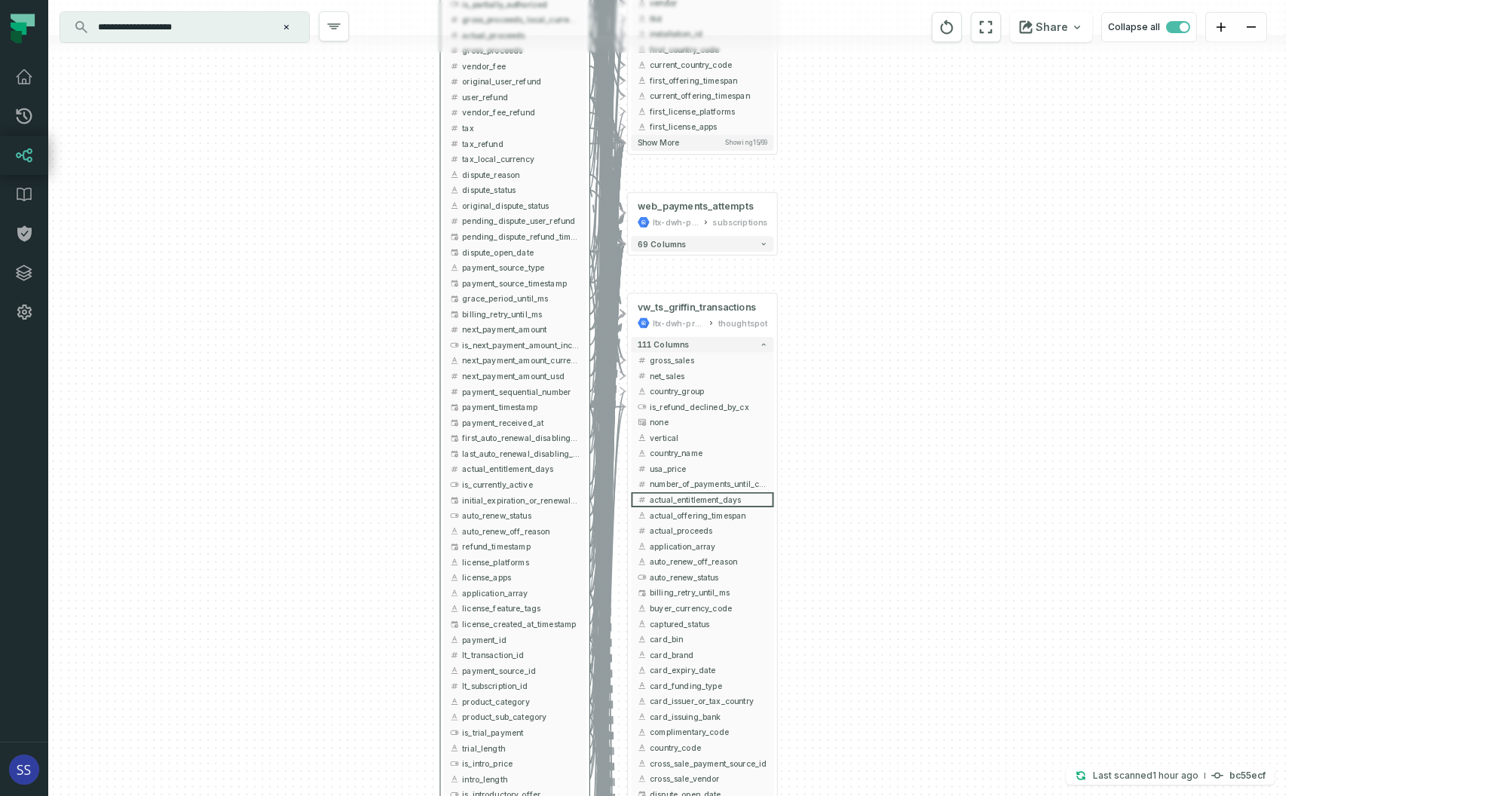
drag, startPoint x: 864, startPoint y: 350, endPoint x: 888, endPoint y: 567, distance: 218.3
click at [885, 589] on div "+ web_payments_attempts ltx-dwh-prod-processed subscriptions + 69 columns + vw_…" at bounding box center [667, 398] width 1238 height 796
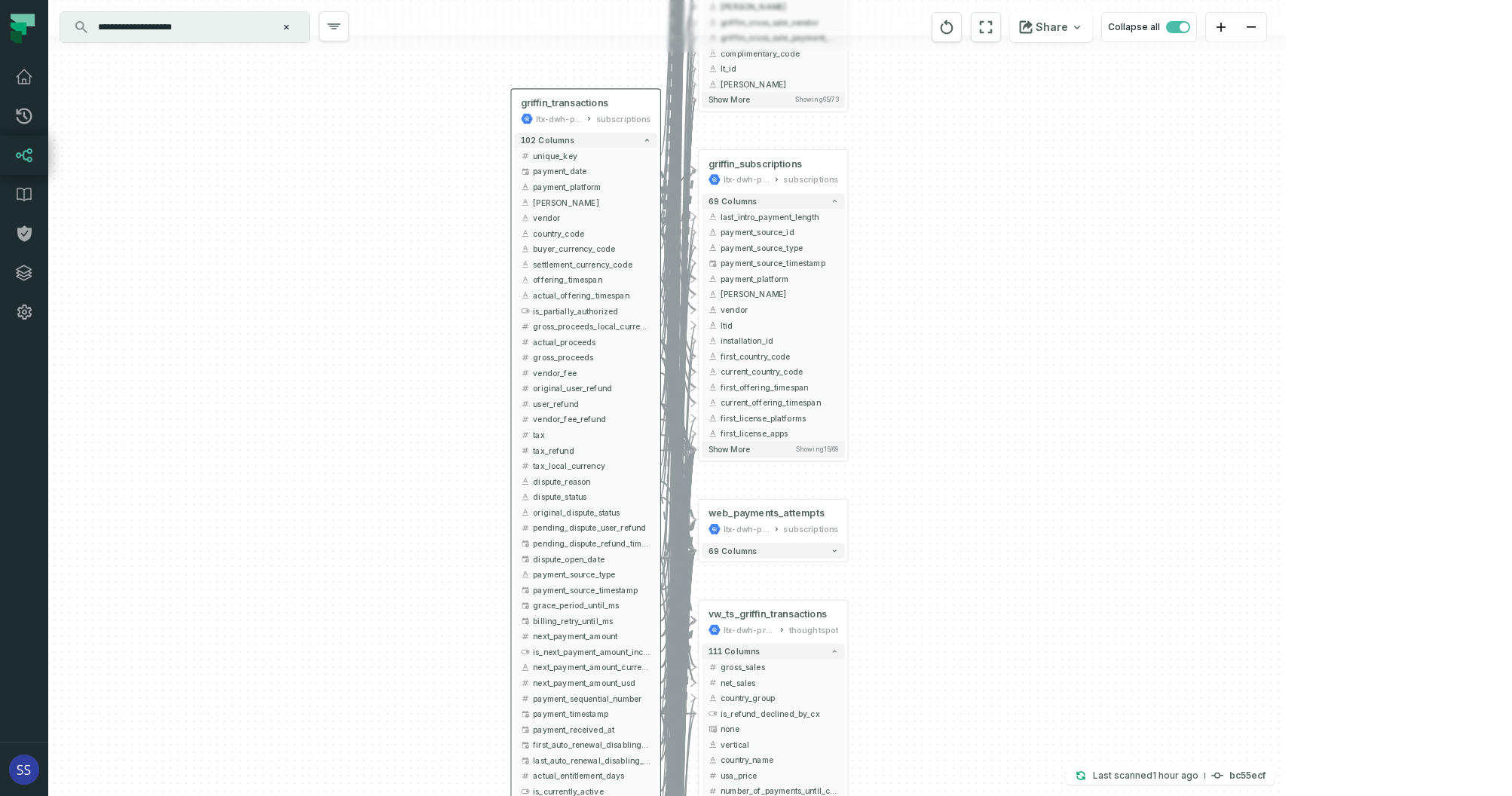
drag, startPoint x: 876, startPoint y: 188, endPoint x: 923, endPoint y: 251, distance: 78.6
click at [923, 252] on div "+ web_payments_attempts ltx-dwh-prod-processed subscriptions + 69 columns + vw_…" at bounding box center [667, 398] width 1238 height 796
drag, startPoint x: 911, startPoint y: 282, endPoint x: 910, endPoint y: 264, distance: 18.0
click at [928, 286] on div "+ web_payments_attempts ltx-dwh-prod-processed subscriptions + 69 columns + vw_…" at bounding box center [667, 398] width 1238 height 796
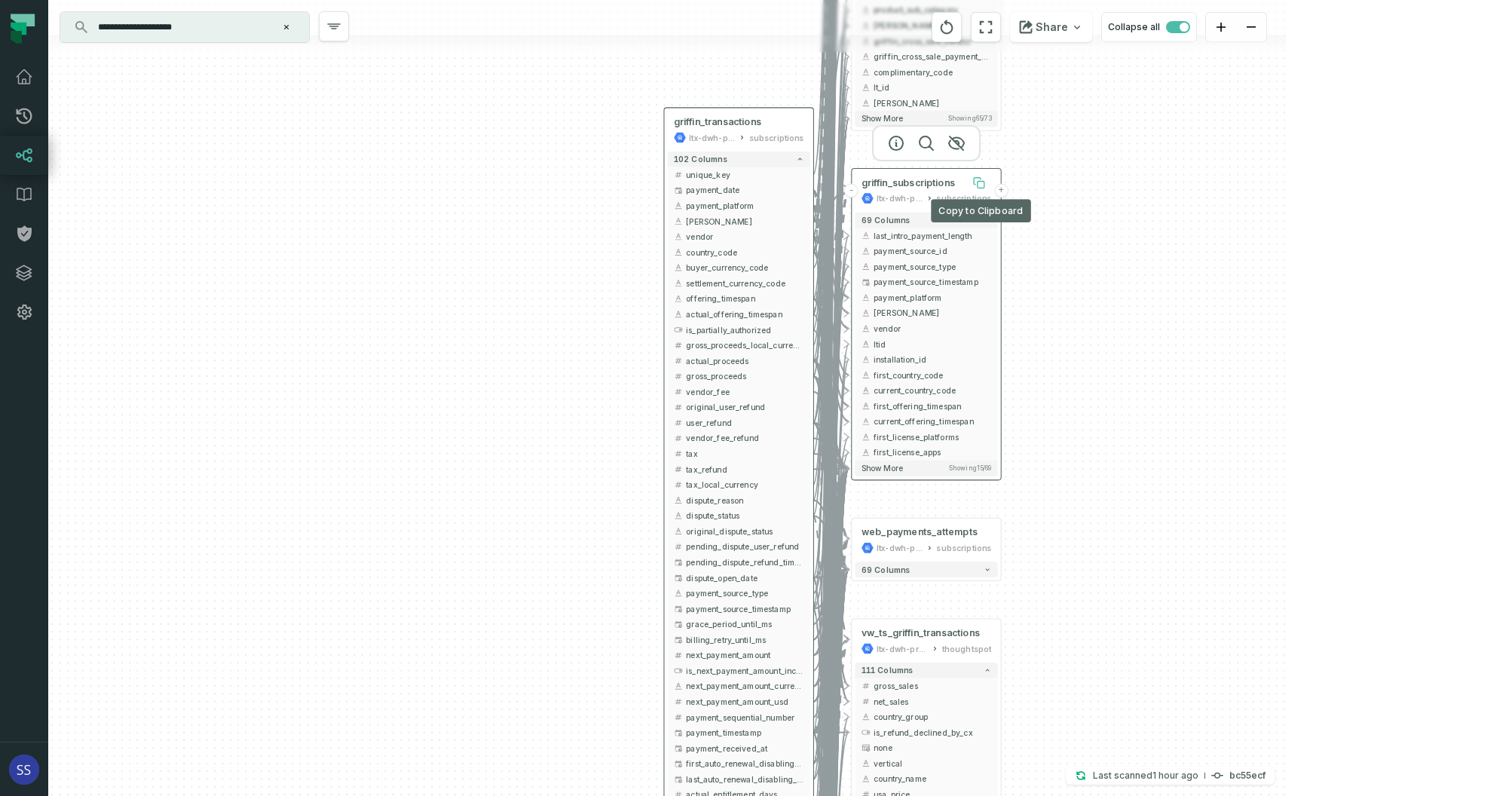
drag, startPoint x: 832, startPoint y: 161, endPoint x: 967, endPoint y: 181, distance: 136.5
click at [968, 179] on button at bounding box center [979, 182] width 25 height 25
click at [910, 468] on button "Show more Showing 15 / 69" at bounding box center [925, 468] width 143 height 16
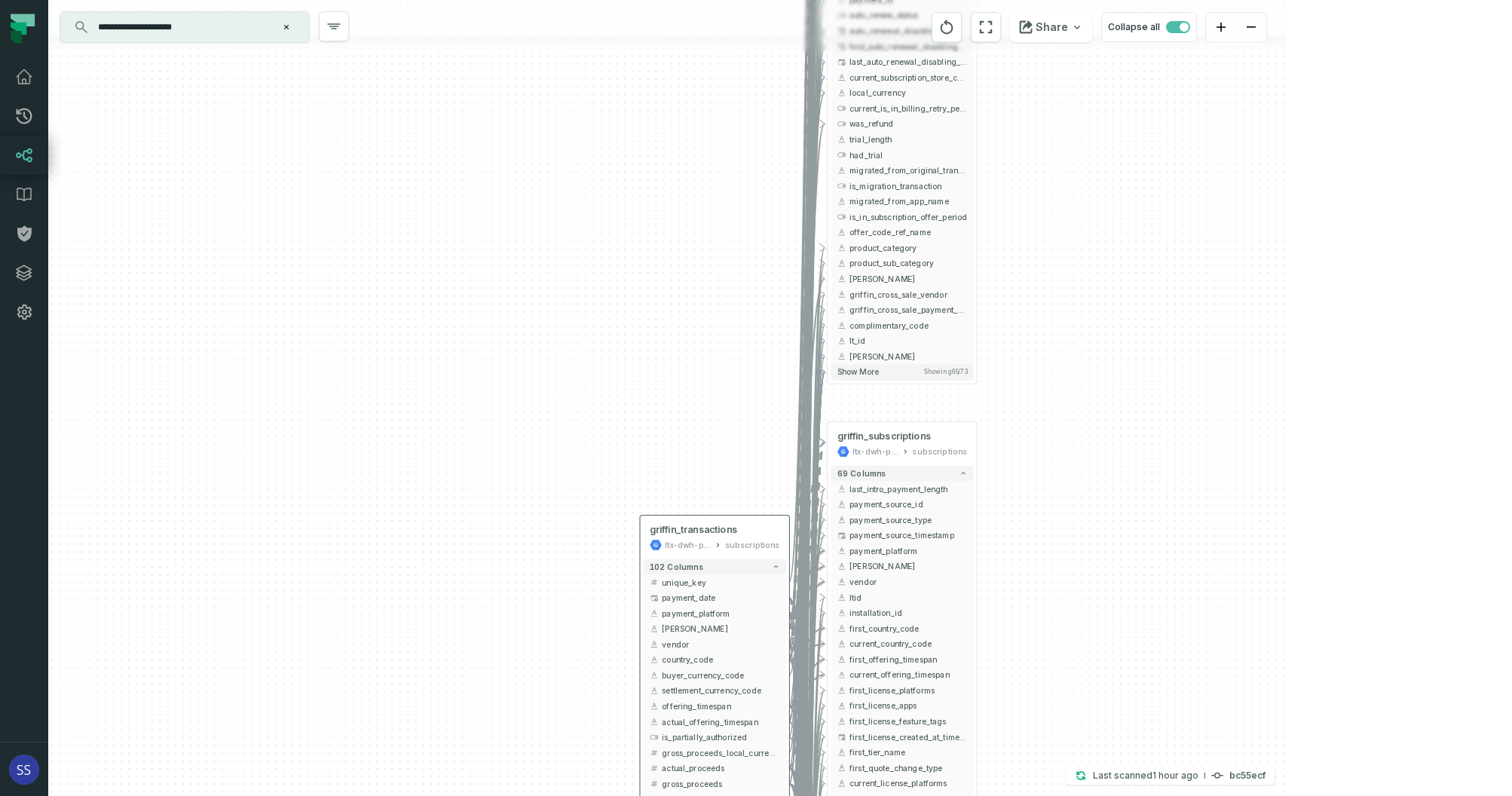
drag, startPoint x: 1080, startPoint y: 127, endPoint x: 1056, endPoint y: 380, distance: 254.1
click at [1056, 380] on div "+ web_payments_attempts ltx-dwh-prod-processed subscriptions + 69 columns + vw_…" at bounding box center [667, 398] width 1238 height 796
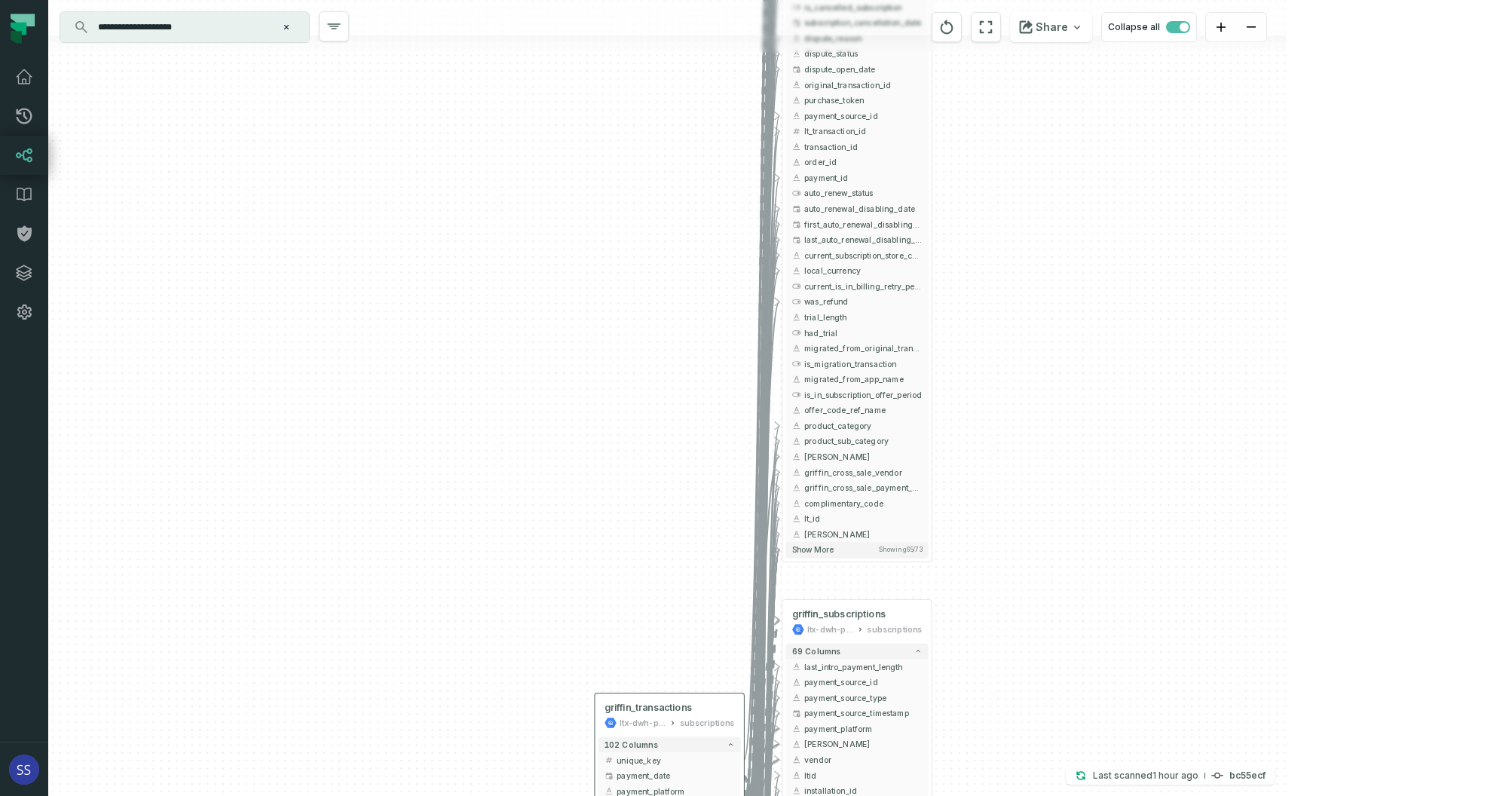
drag, startPoint x: 1058, startPoint y: 195, endPoint x: 1011, endPoint y: 331, distance: 143.9
click at [1011, 328] on div "+ web_payments_attempts ltx-dwh-prod-processed subscriptions + 69 columns + vw_…" at bounding box center [667, 398] width 1238 height 796
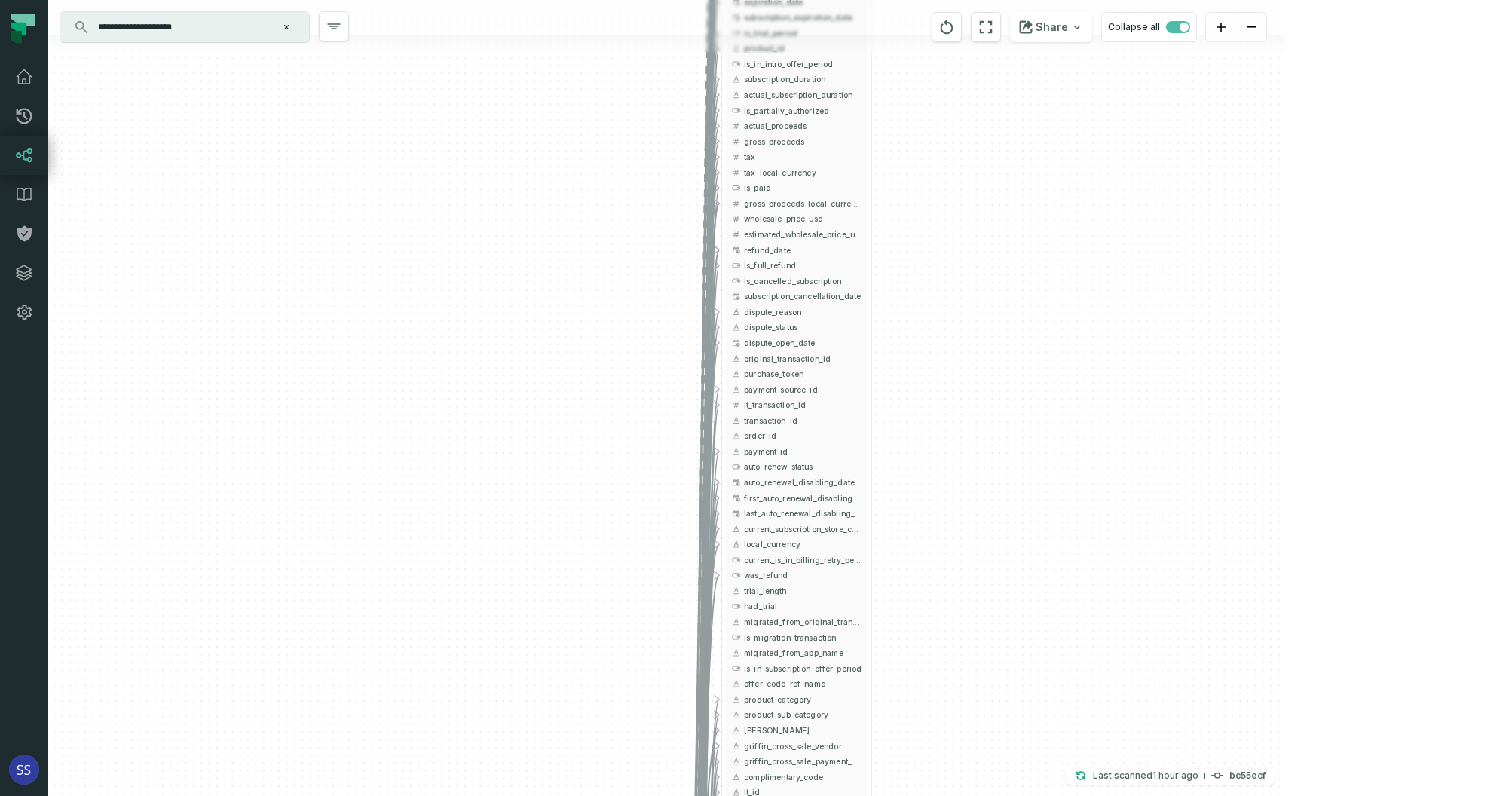
drag, startPoint x: 984, startPoint y: 215, endPoint x: 950, endPoint y: 339, distance: 128.6
click at [947, 356] on div "+ web_payments_attempts ltx-dwh-prod-processed subscriptions + 69 columns + vw_…" at bounding box center [667, 398] width 1238 height 796
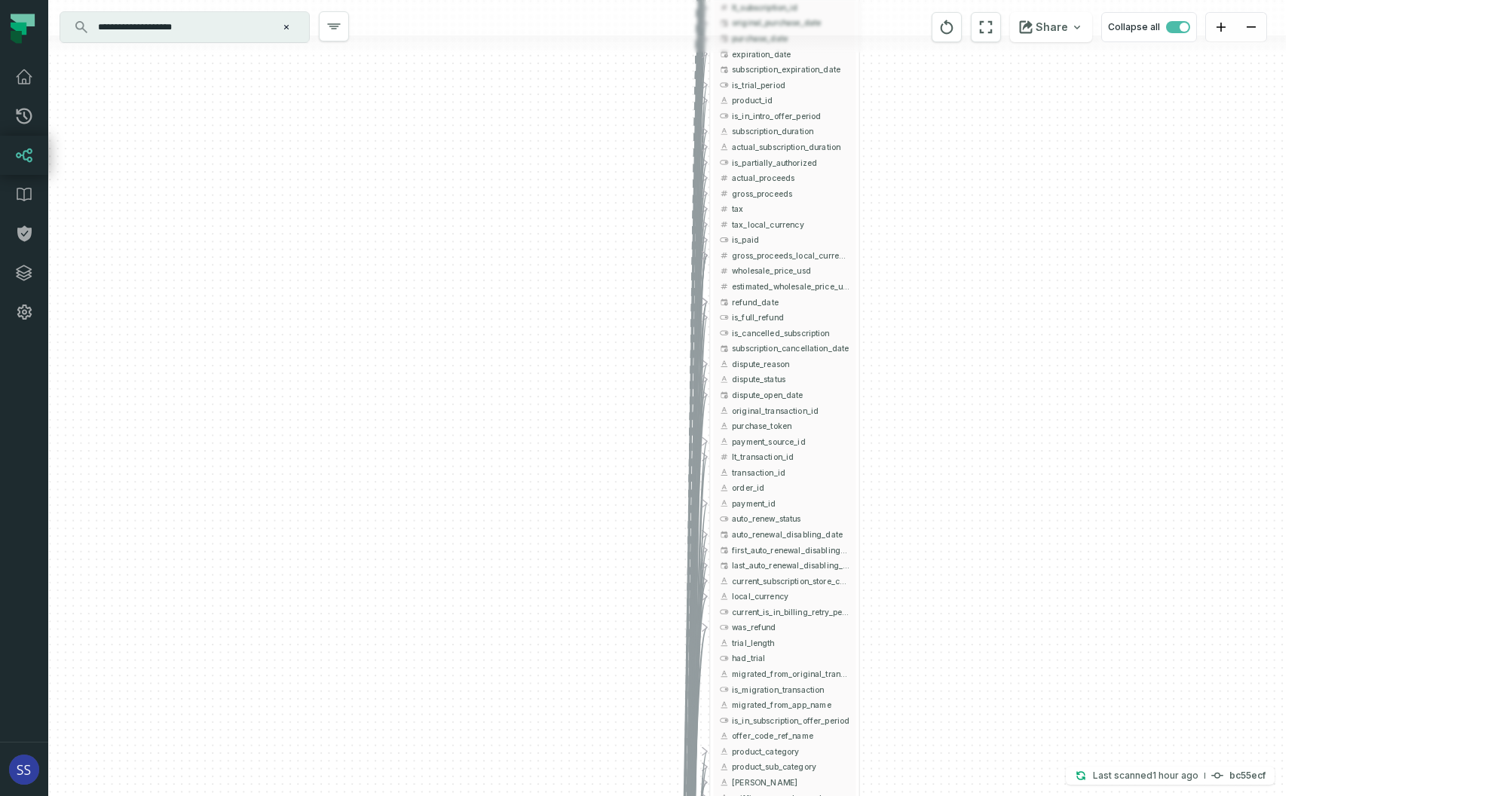
drag, startPoint x: 991, startPoint y: 206, endPoint x: 985, endPoint y: 348, distance: 142.1
click at [986, 346] on div "+ web_payments_attempts ltx-dwh-prod-processed subscriptions + 69 columns + vw_…" at bounding box center [667, 398] width 1238 height 796
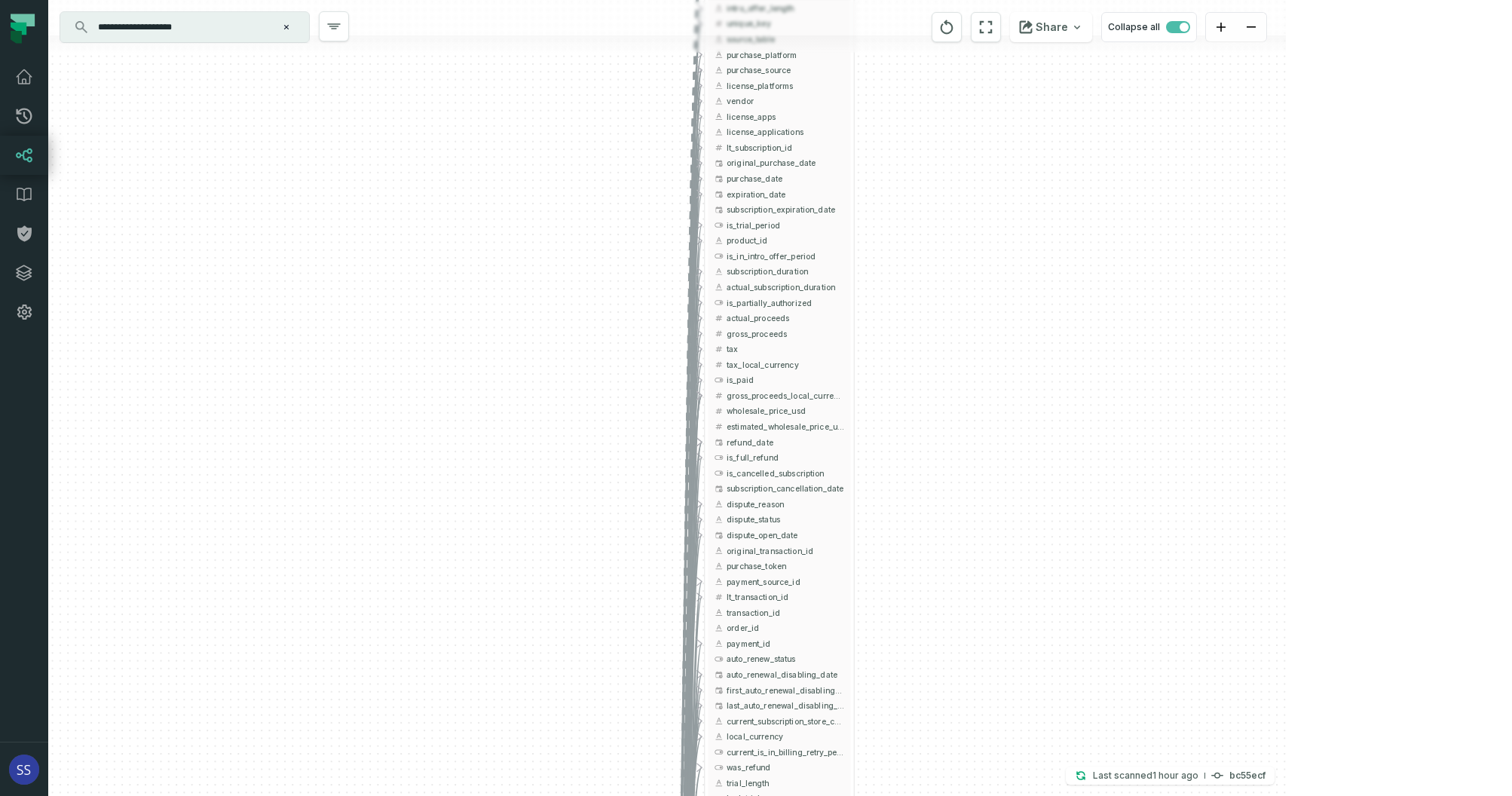
drag, startPoint x: 985, startPoint y: 180, endPoint x: 988, endPoint y: 367, distance: 187.0
click at [990, 361] on div "+ web_payments_attempts ltx-dwh-prod-processed subscriptions + 69 columns + vw_…" at bounding box center [667, 398] width 1238 height 796
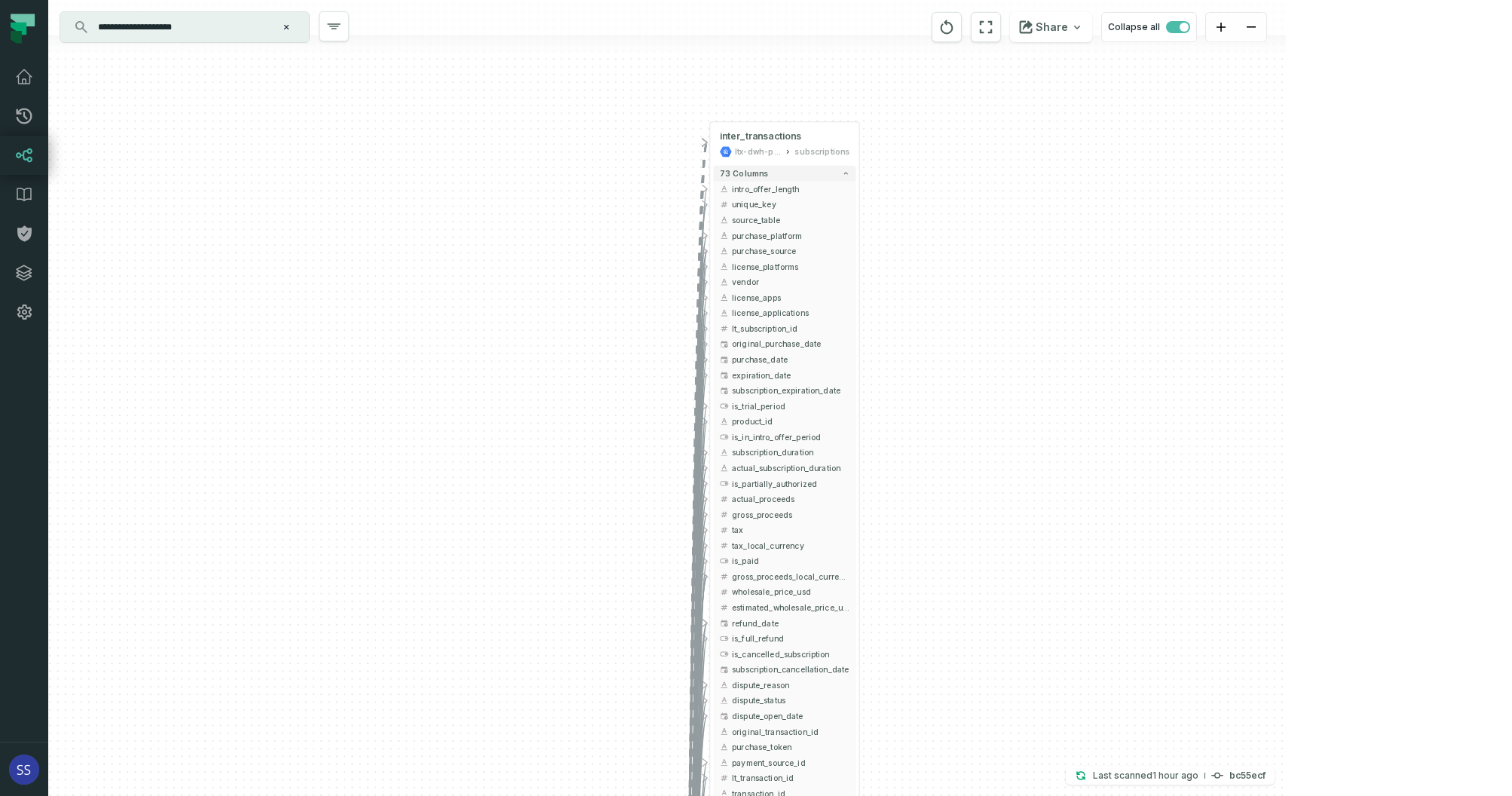
click at [991, 311] on div "+ web_payments_attempts ltx-dwh-prod-processed subscriptions + 69 columns + vw_…" at bounding box center [667, 398] width 1238 height 796
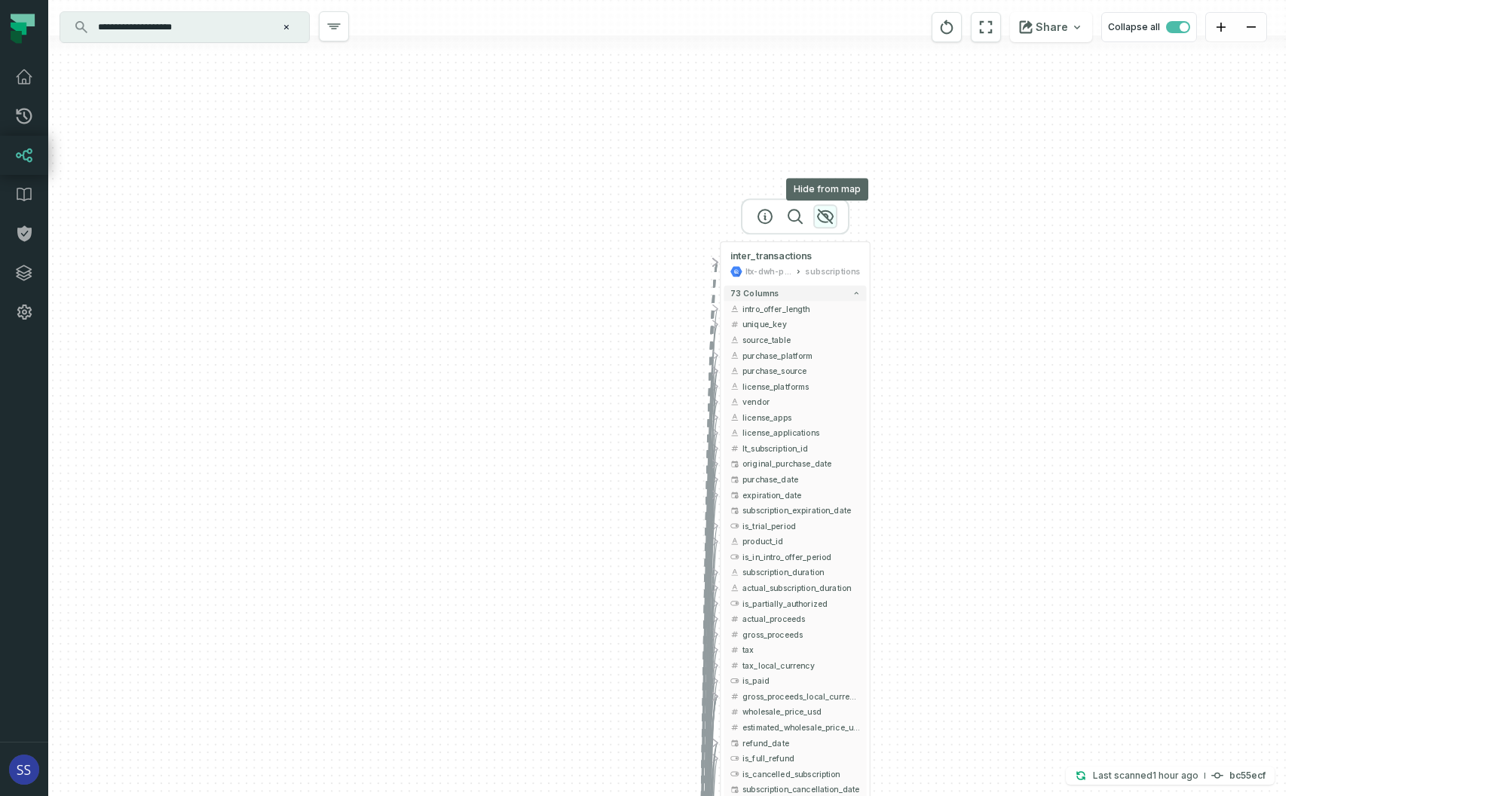
click at [826, 214] on icon "button" at bounding box center [825, 216] width 15 height 14
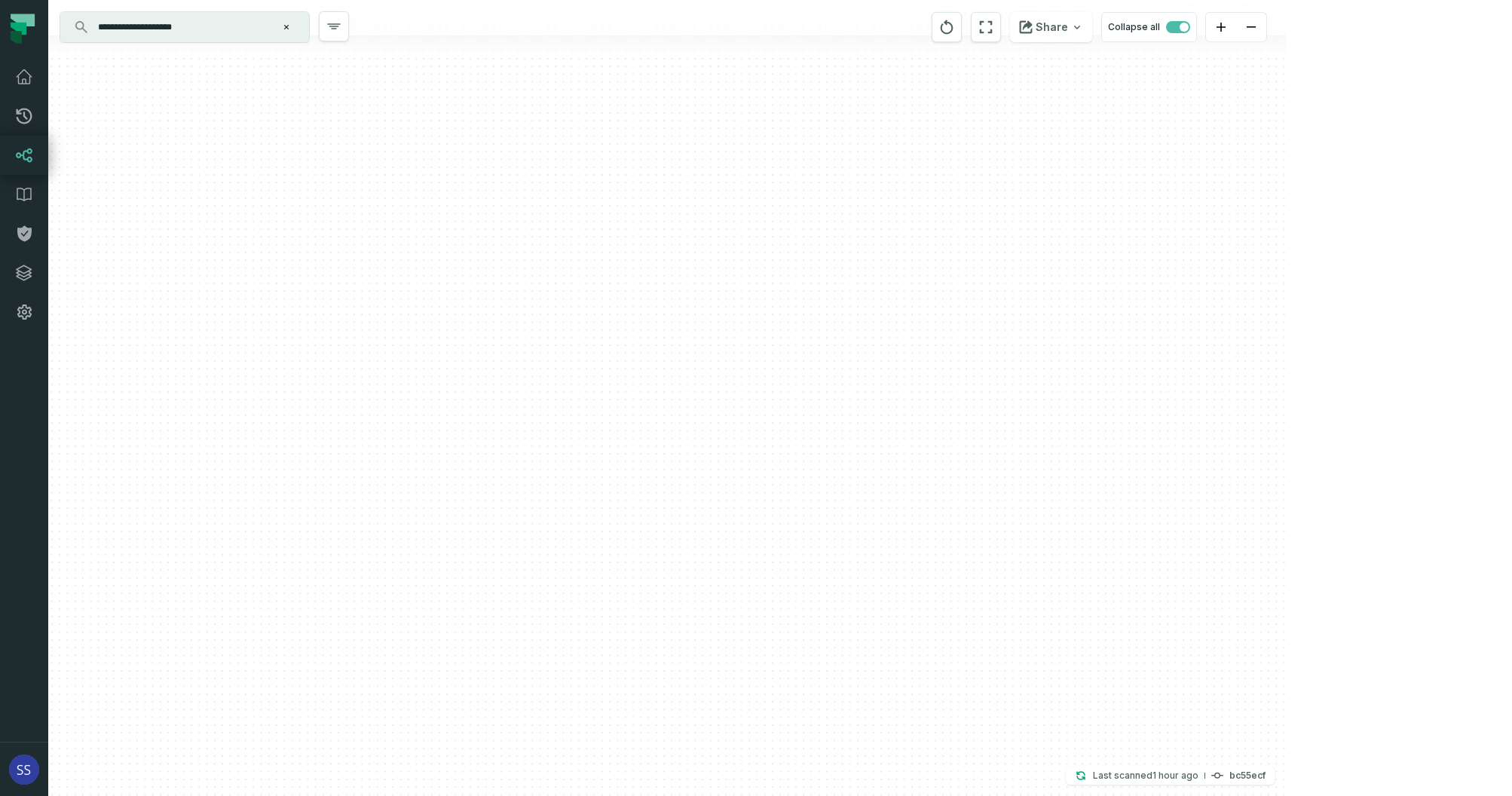
drag, startPoint x: 924, startPoint y: 445, endPoint x: 886, endPoint y: 201, distance: 246.9
click at [890, 247] on div "+ web_payments_attempts ltx-dwh-prod-processed subscriptions + 69 columns + vw_…" at bounding box center [667, 398] width 1238 height 796
drag, startPoint x: 844, startPoint y: 513, endPoint x: 808, endPoint y: 262, distance: 253.6
click at [807, 315] on div "+ web_payments_attempts ltx-dwh-prod-processed subscriptions + 69 columns + vw_…" at bounding box center [667, 398] width 1238 height 796
drag, startPoint x: 851, startPoint y: 584, endPoint x: 803, endPoint y: 304, distance: 284.1
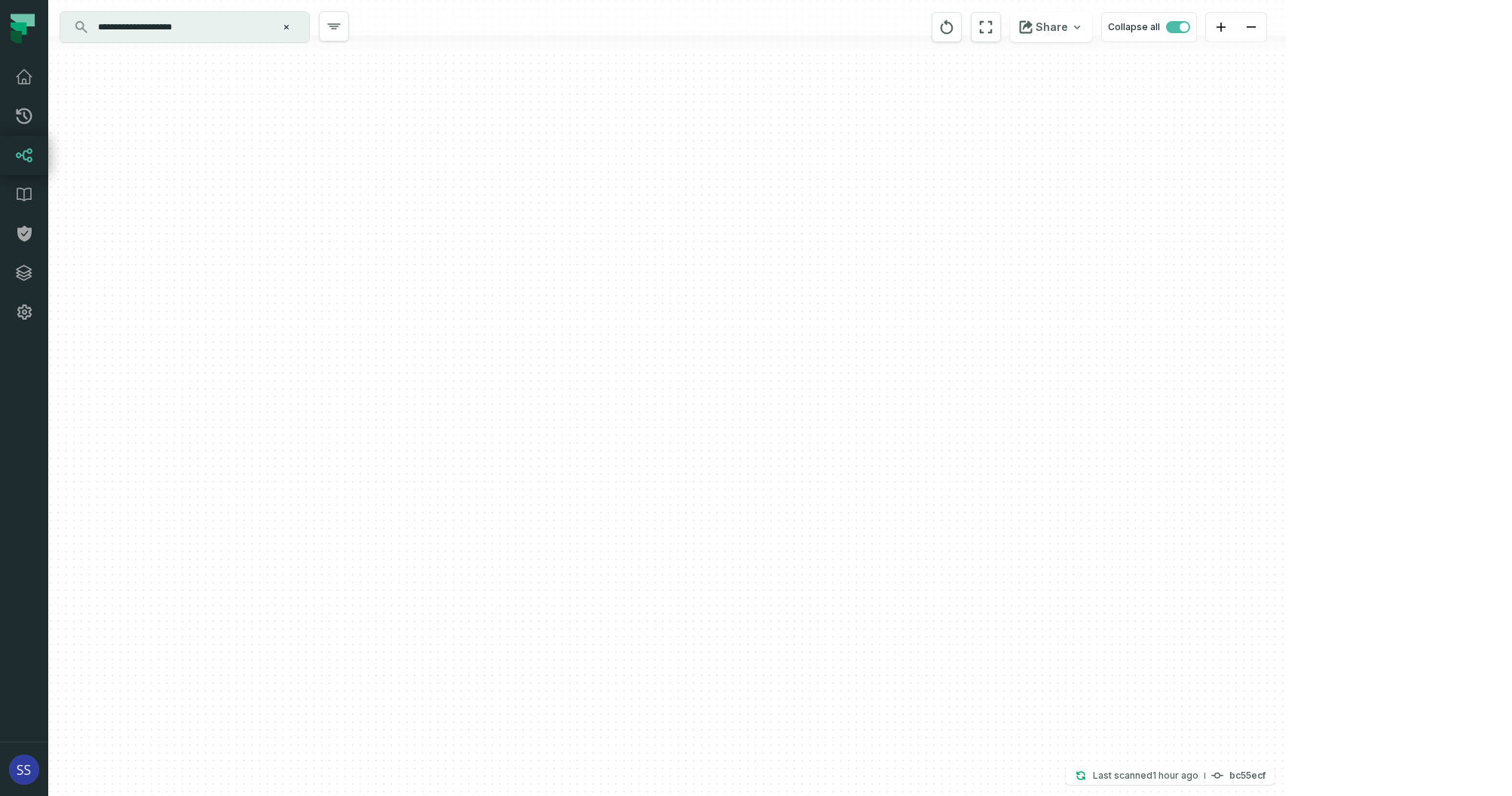
click at [805, 340] on div "+ web_payments_attempts ltx-dwh-prod-processed subscriptions + 69 columns + vw_…" at bounding box center [667, 398] width 1238 height 796
drag, startPoint x: 860, startPoint y: 589, endPoint x: 810, endPoint y: 353, distance: 241.2
click at [814, 381] on div "+ web_payments_attempts ltx-dwh-prod-processed subscriptions + 69 columns + vw_…" at bounding box center [667, 398] width 1238 height 796
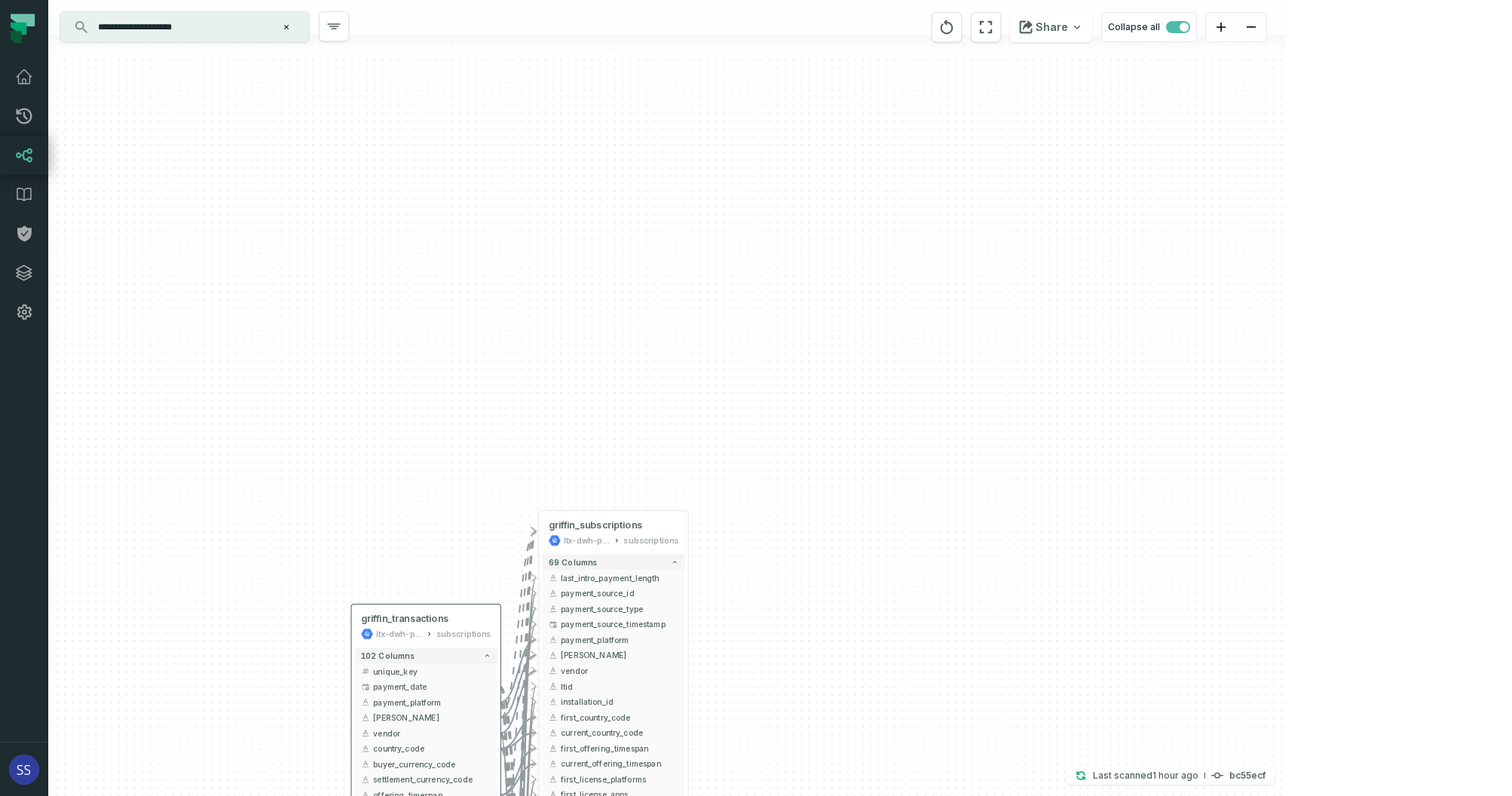
click at [859, 386] on div "+ web_payments_attempts ltx-dwh-prod-processed subscriptions + 69 columns + vw_…" at bounding box center [667, 398] width 1238 height 796
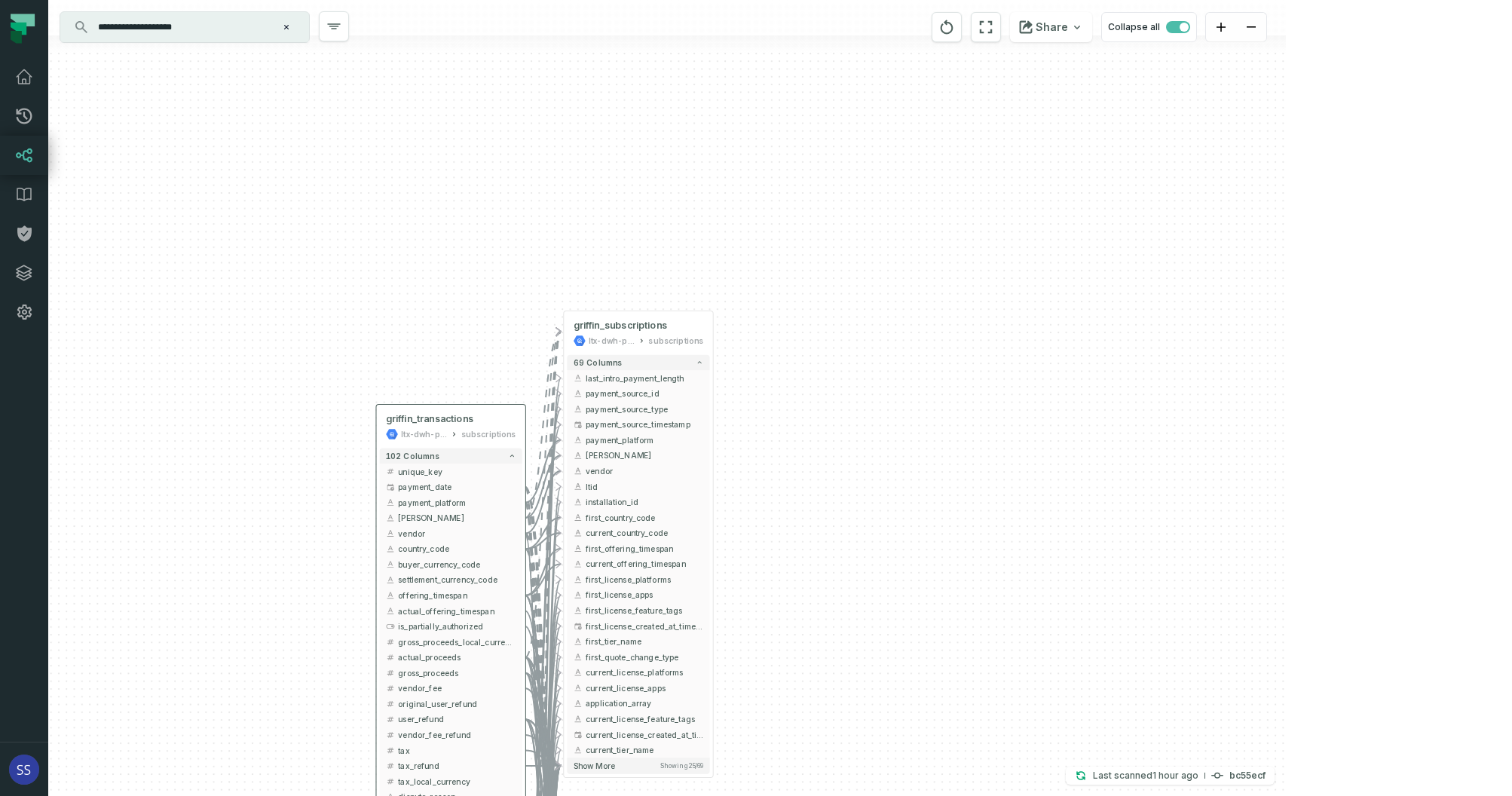
drag, startPoint x: 866, startPoint y: 417, endPoint x: 877, endPoint y: 409, distance: 13.6
click at [873, 411] on div "+ web_payments_attempts ltx-dwh-prod-processed subscriptions + 69 columns + vw_…" at bounding box center [667, 398] width 1238 height 796
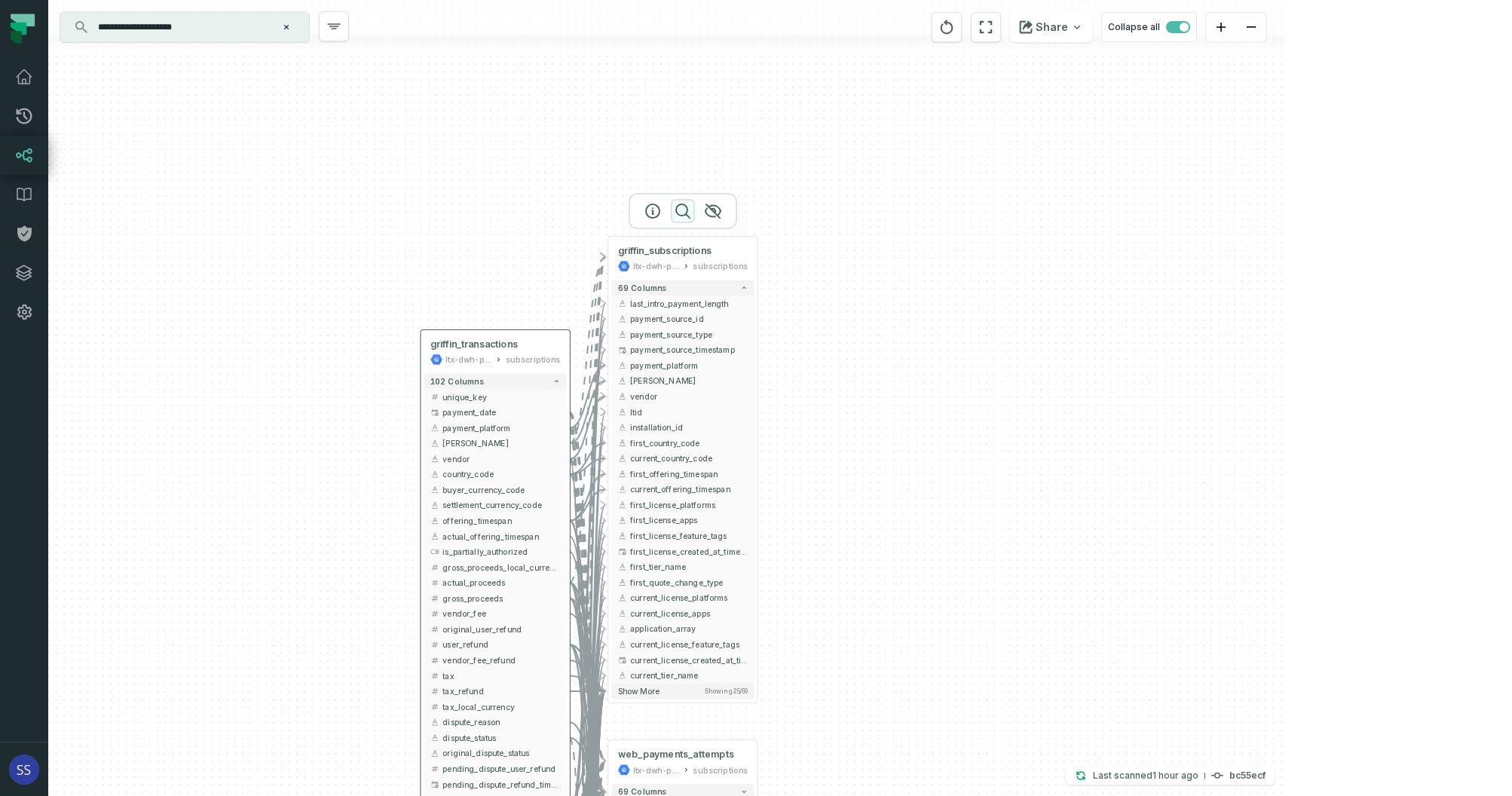
click at [679, 213] on icon "button" at bounding box center [683, 211] width 18 height 18
click at [679, 211] on icon "button" at bounding box center [684, 212] width 18 height 18
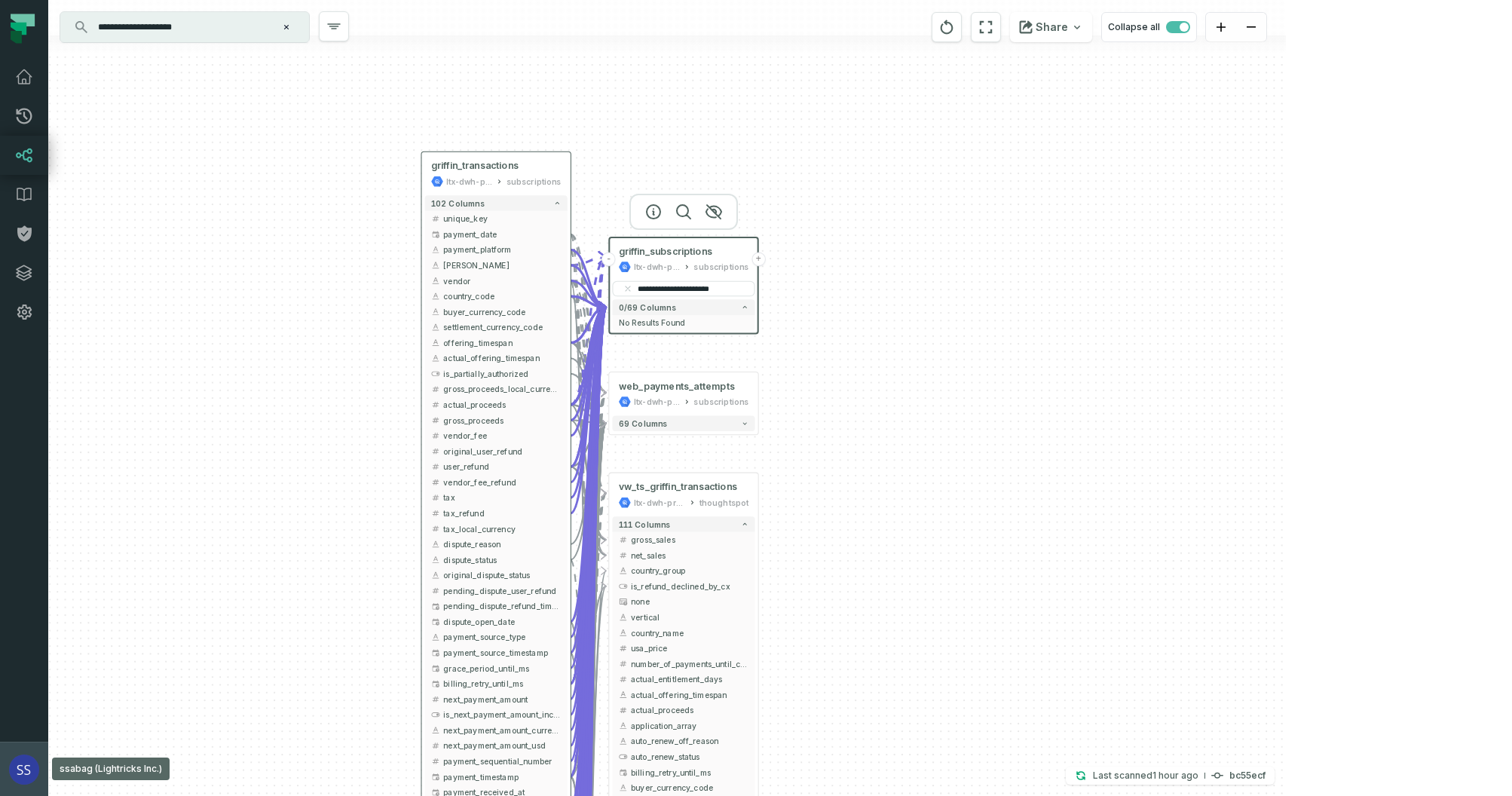
type input "**********"
